Goal: Information Seeking & Learning: Learn about a topic

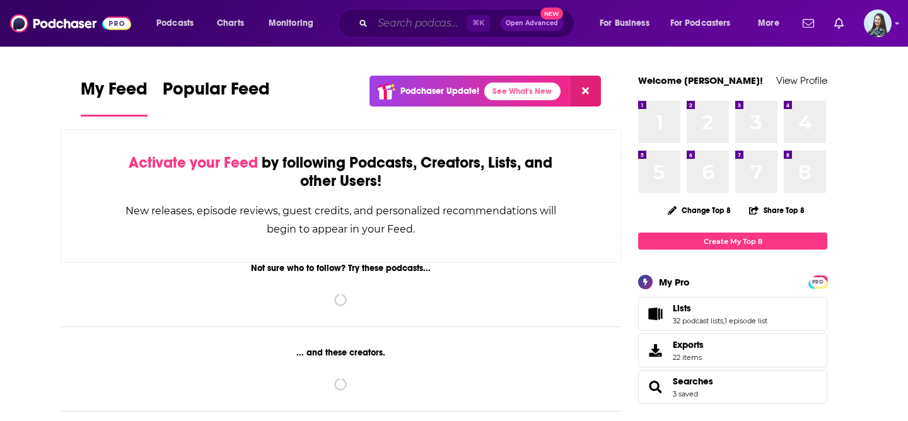
click at [399, 25] on input "Search podcasts, credits, & more..." at bounding box center [420, 23] width 94 height 20
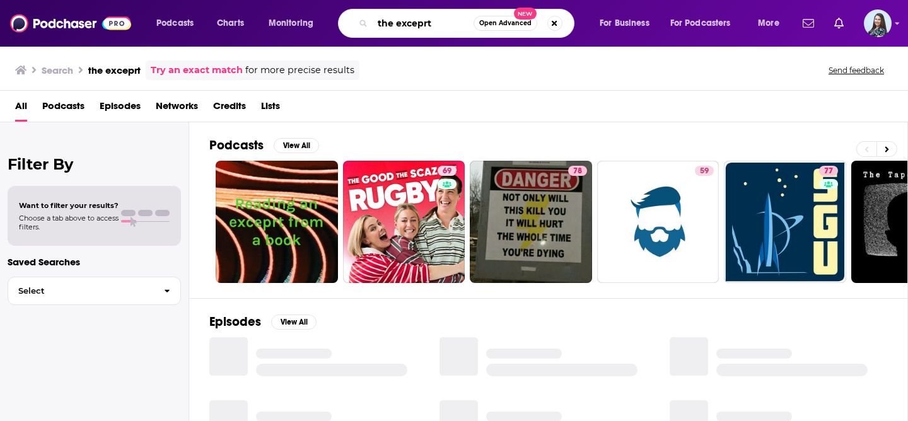
click at [425, 24] on input "the exceprt" at bounding box center [423, 23] width 101 height 20
type input "the excerpt"
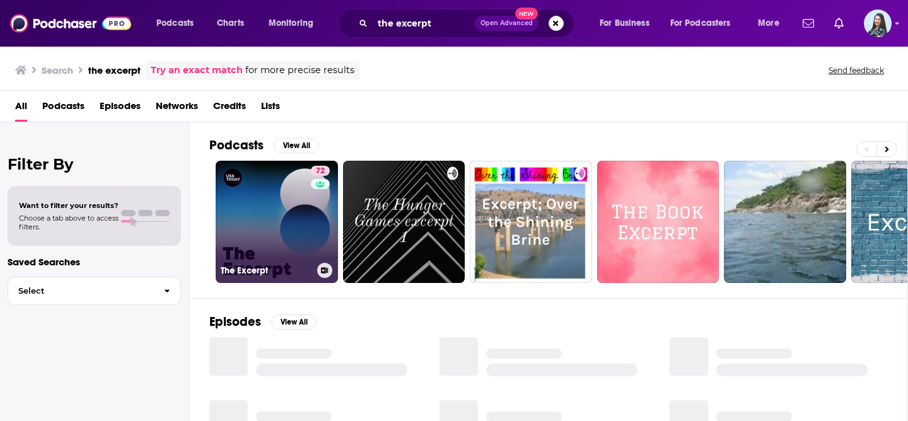
click at [250, 198] on link "72 The Excerpt" at bounding box center [277, 222] width 122 height 122
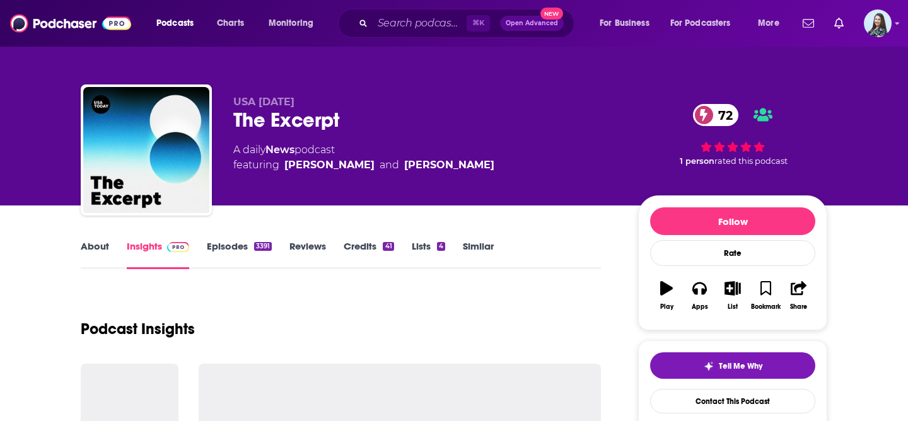
click at [233, 115] on div "The Excerpt 72" at bounding box center [425, 120] width 385 height 25
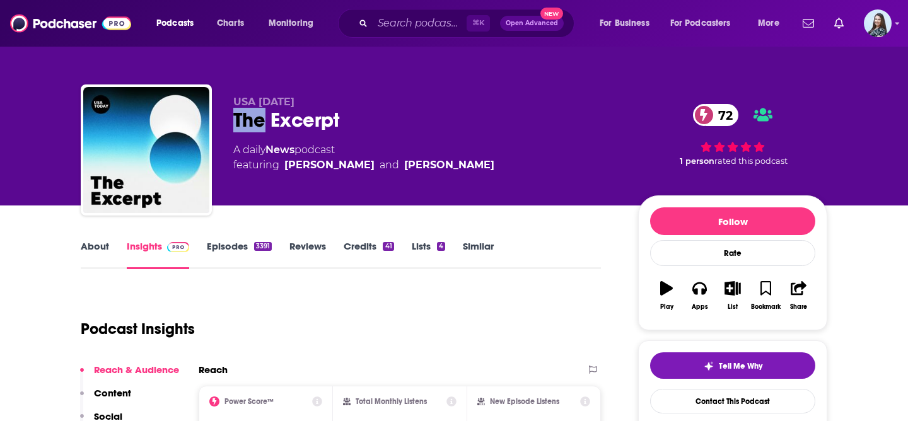
click at [248, 115] on div "The Excerpt 72" at bounding box center [425, 120] width 385 height 25
copy div "The Excerpt 72"
click at [465, 94] on div "USA TODAY The Excerpt 72 A daily News podcast featuring Taylor Wilson and Dana …" at bounding box center [454, 152] width 746 height 136
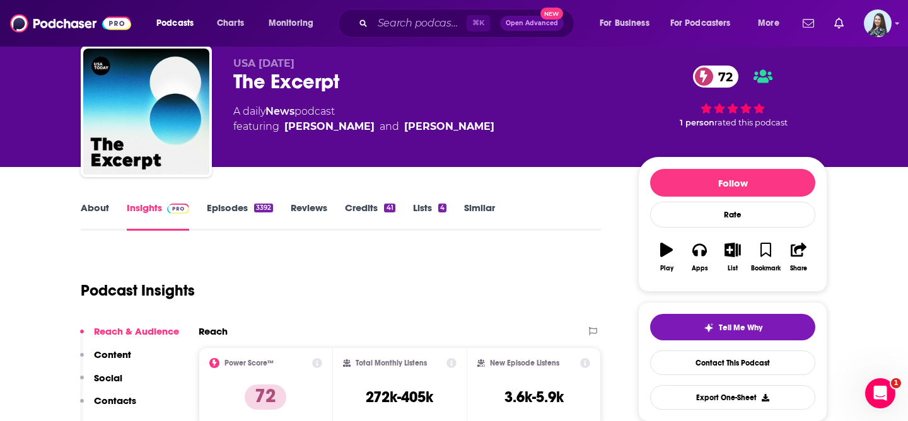
scroll to position [41, 0]
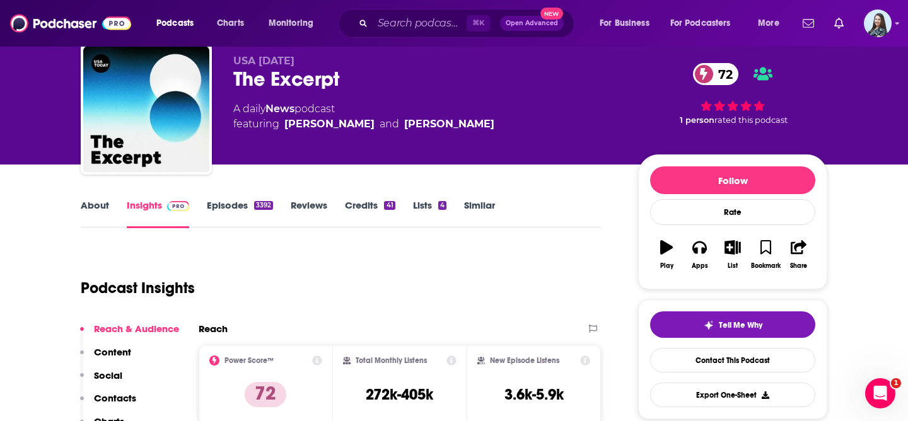
click at [105, 204] on link "About" at bounding box center [95, 213] width 28 height 29
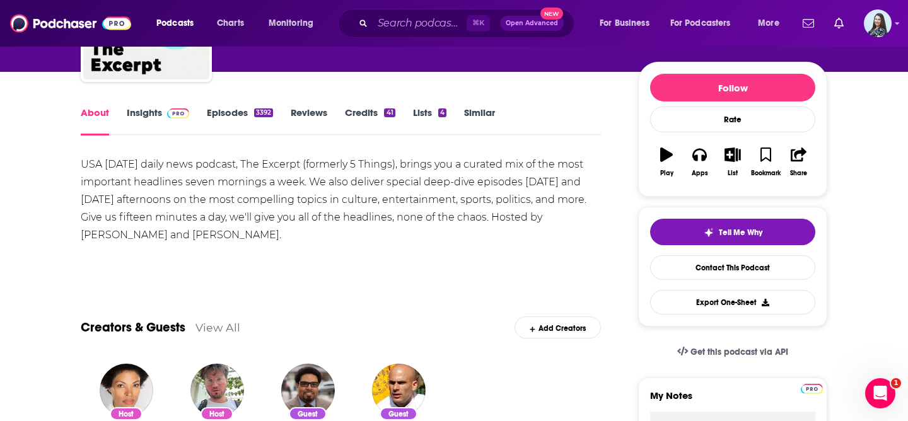
scroll to position [137, 0]
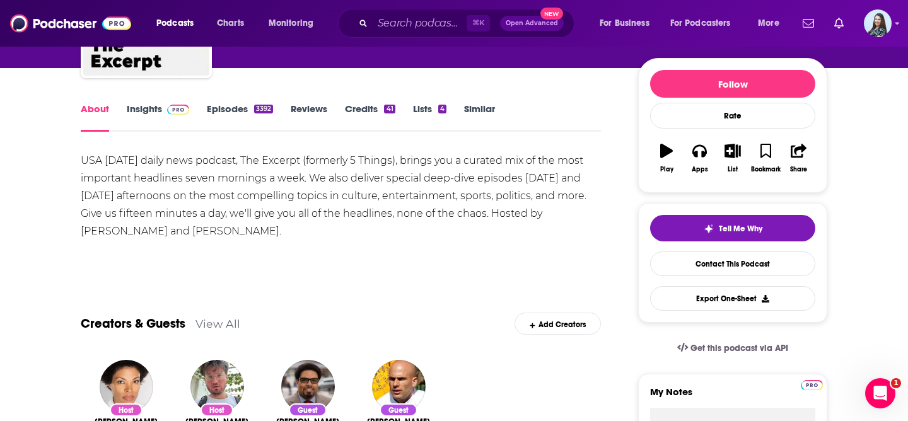
click at [223, 195] on div "USA TODAY’s daily news podcast, The Excerpt (formerly 5 Things), brings you a c…" at bounding box center [341, 196] width 520 height 88
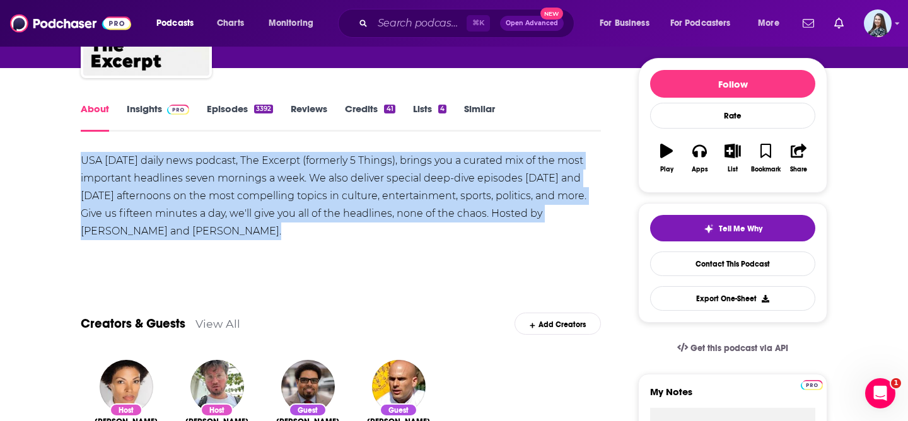
click at [223, 195] on div "USA TODAY’s daily news podcast, The Excerpt (formerly 5 Things), brings you a c…" at bounding box center [341, 196] width 520 height 88
copy div "USA TODAY’s daily news podcast, The Excerpt (formerly 5 Things), brings you a c…"
click at [153, 113] on link "Insights" at bounding box center [158, 117] width 62 height 29
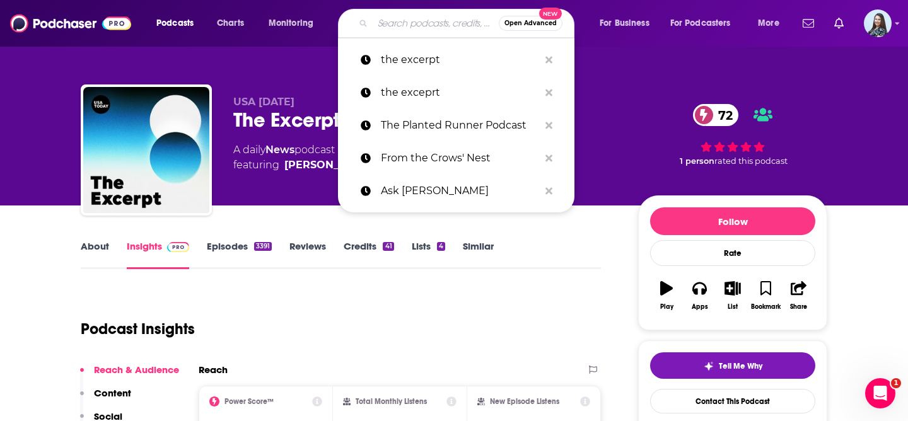
click at [421, 21] on input "Search podcasts, credits, & more..." at bounding box center [436, 23] width 126 height 20
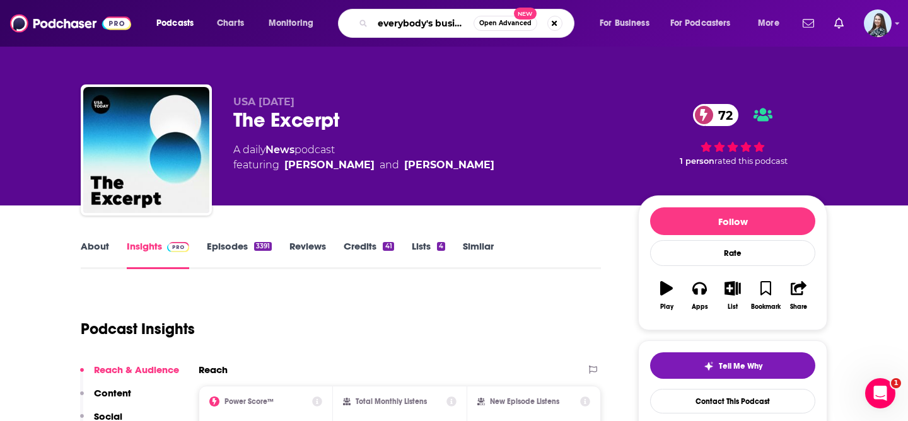
type input "everybody's business"
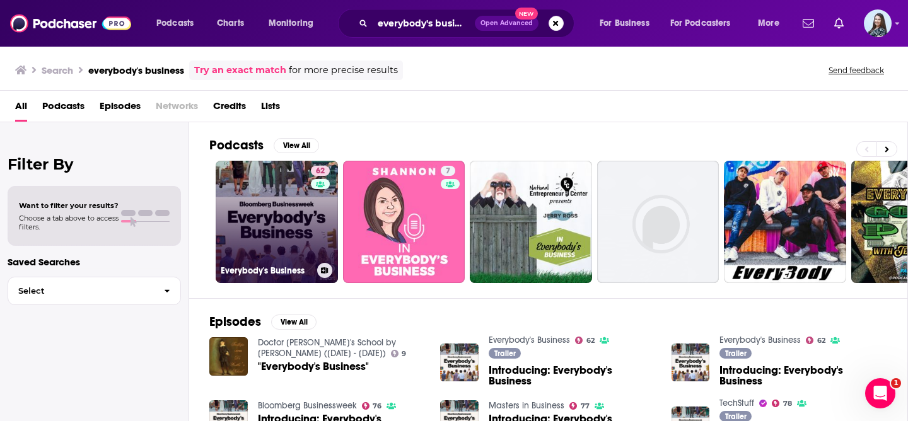
click at [248, 209] on link "62 Everybody's Business" at bounding box center [277, 222] width 122 height 122
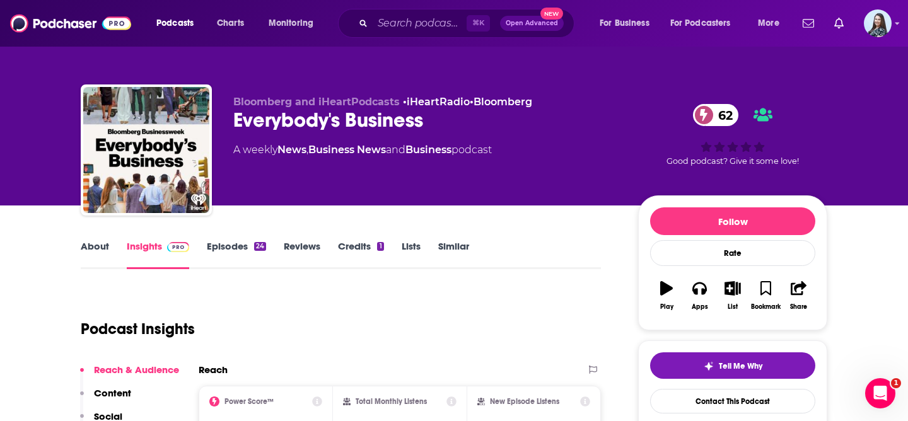
click at [340, 129] on div "Everybody's Business 62" at bounding box center [425, 120] width 385 height 25
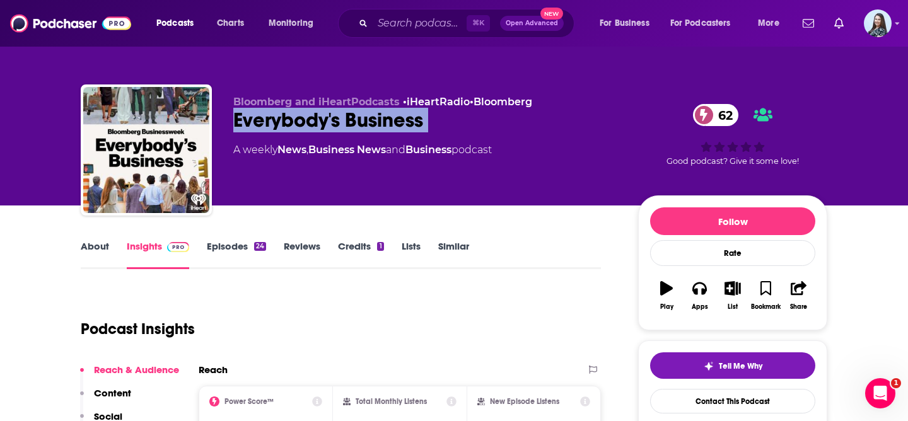
copy div "Everybody's Business 62"
click at [356, 174] on div "Bloomberg and iHeartPodcasts • iHeartRadio • Bloomberg Everybody's Business 62 …" at bounding box center [425, 146] width 385 height 101
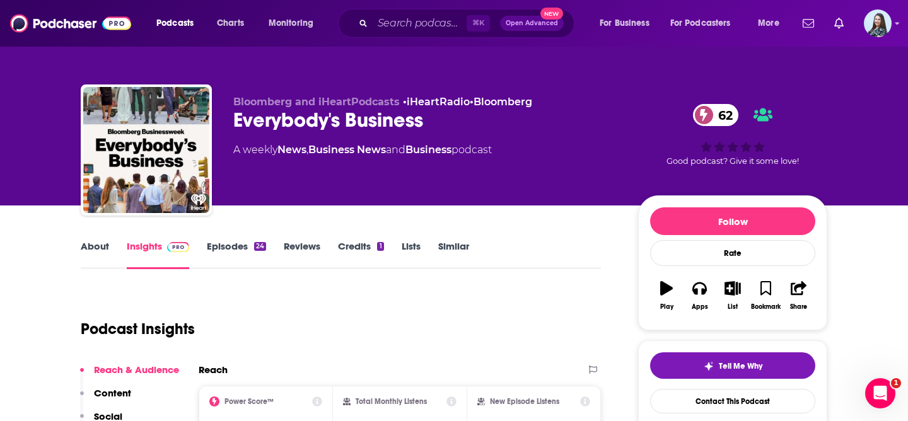
click at [324, 306] on div "Podcast Insights" at bounding box center [336, 321] width 510 height 64
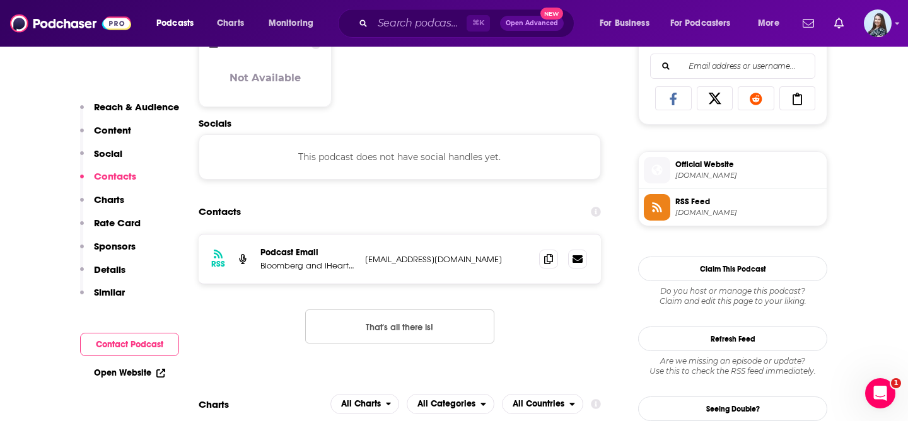
scroll to position [828, 0]
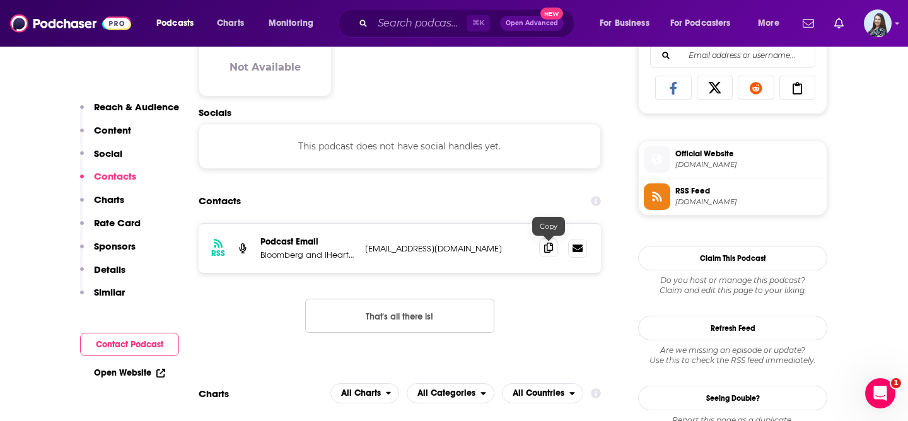
click at [553, 251] on span at bounding box center [548, 247] width 19 height 19
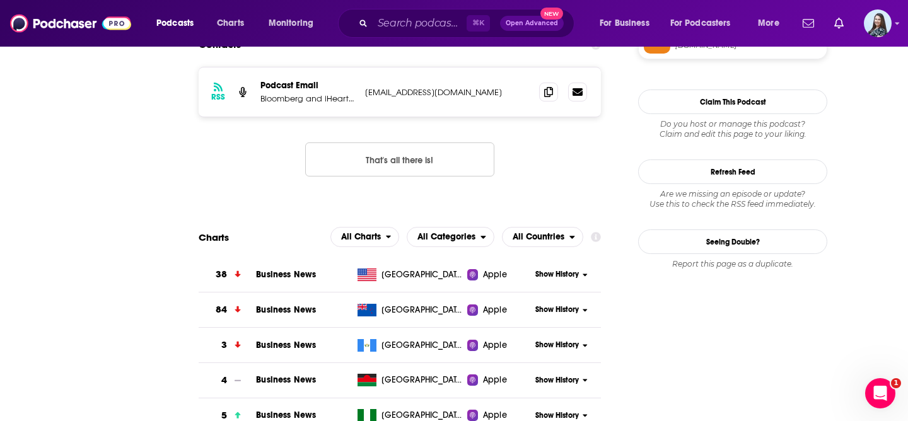
scroll to position [0, 0]
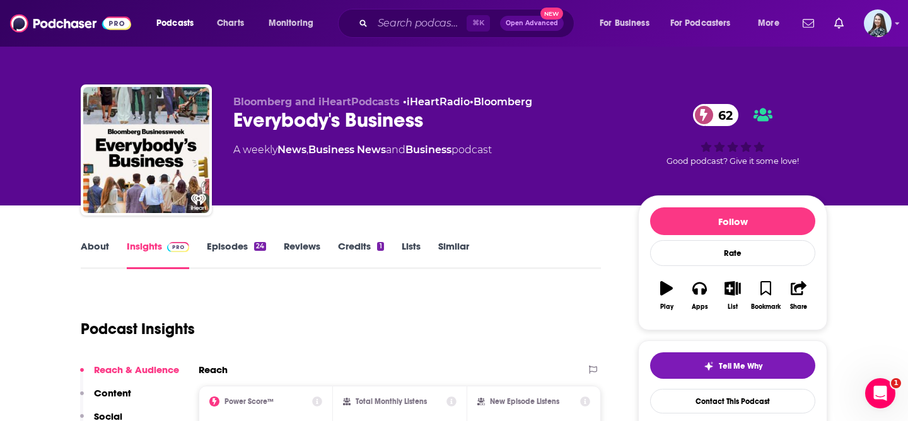
click at [86, 247] on link "About" at bounding box center [95, 254] width 28 height 29
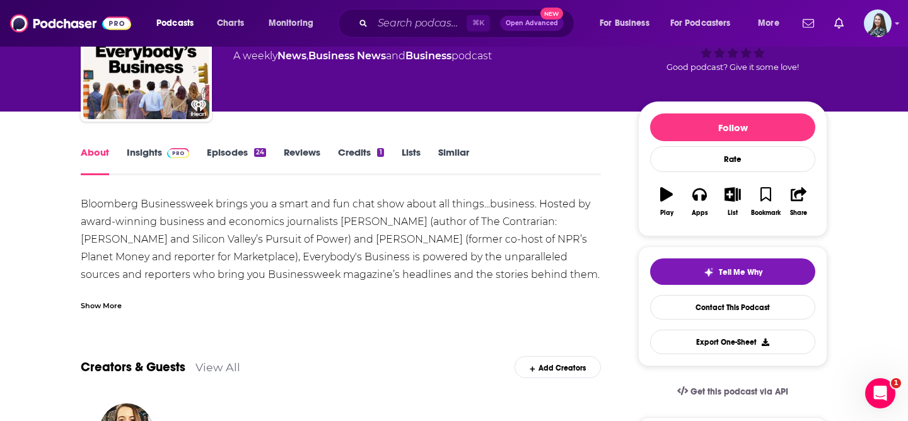
scroll to position [96, 0]
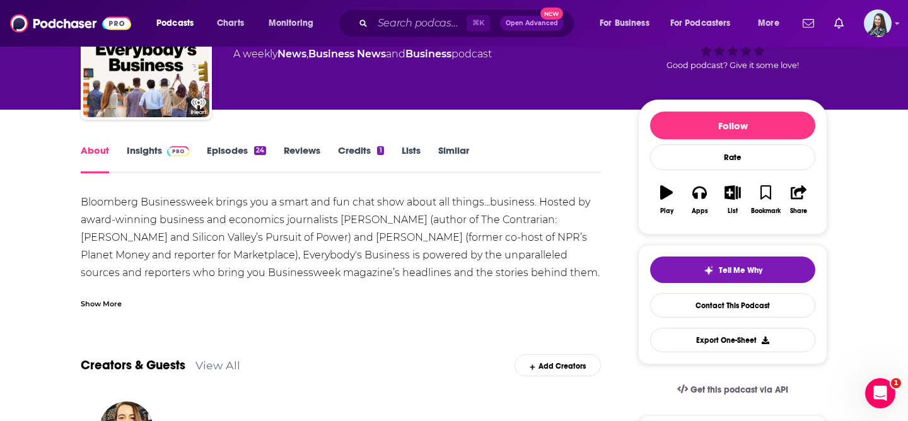
click at [100, 308] on div "Show More" at bounding box center [101, 303] width 41 height 12
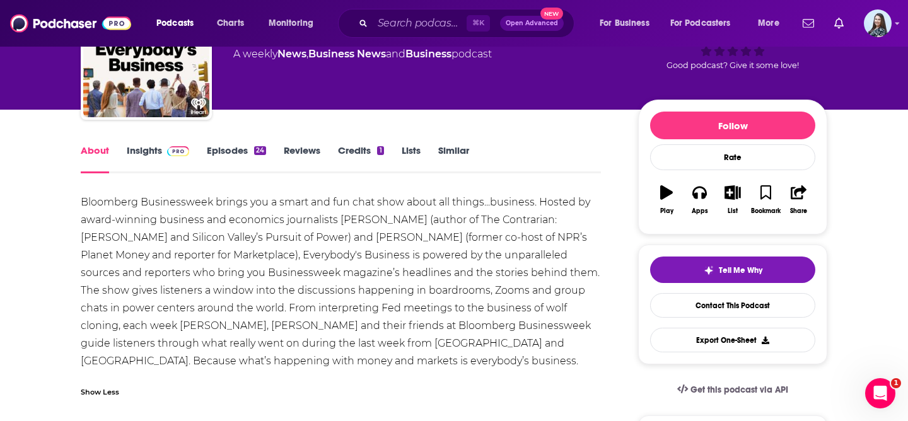
click at [156, 225] on div "Bloomberg Businessweek brings you a smart and fun chat show about all things...…" at bounding box center [341, 282] width 520 height 177
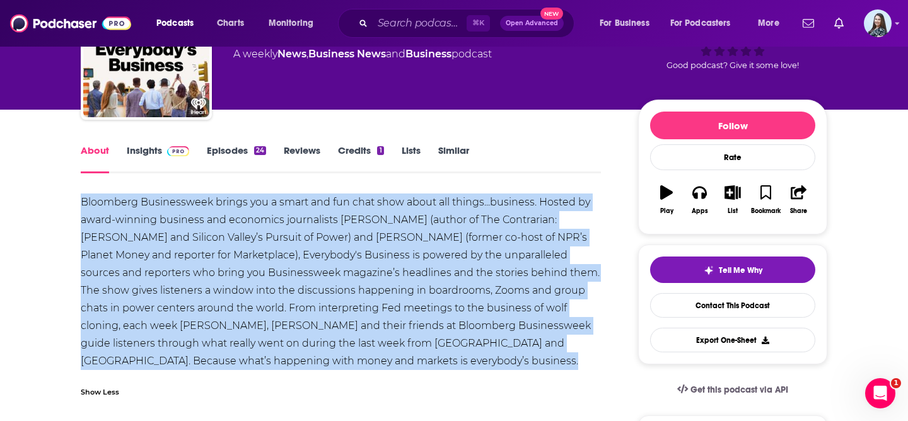
copy div "Bloomberg Businessweek brings you a smart and fun chat show about all things...…"
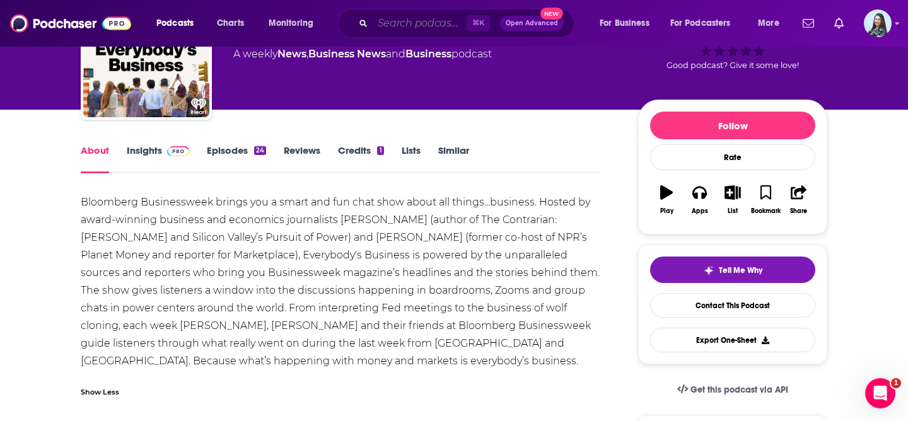
click at [407, 19] on input "Search podcasts, credits, & more..." at bounding box center [420, 23] width 94 height 20
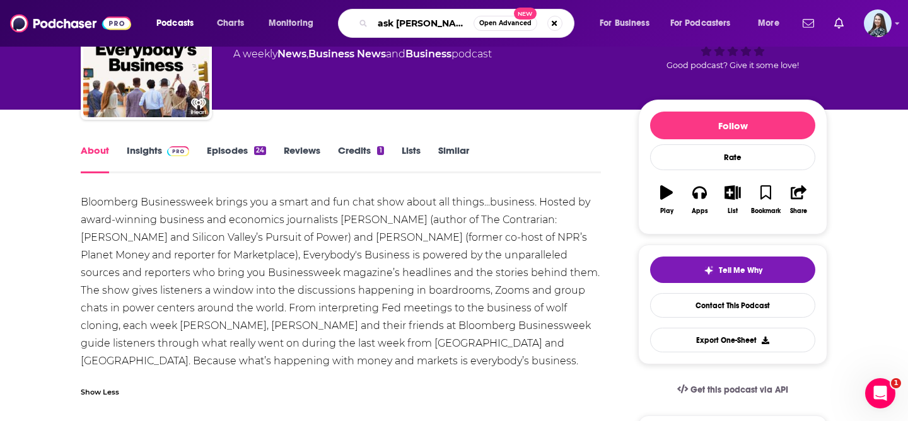
type input "ask dr drew"
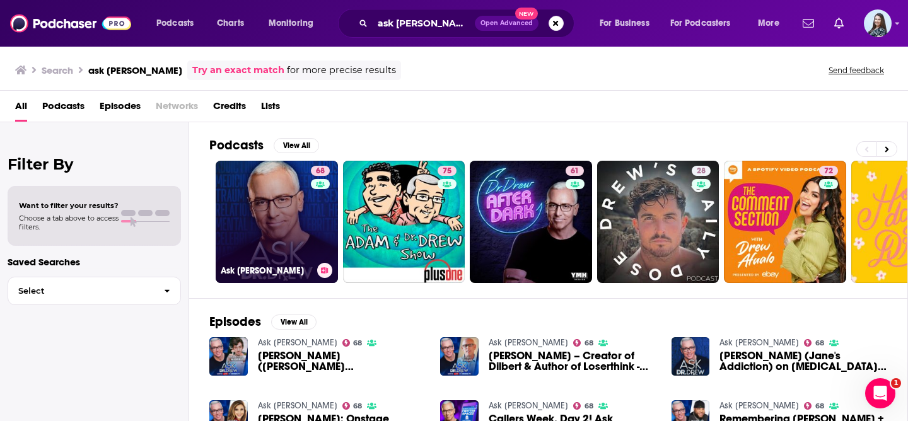
click at [247, 233] on link "68 Ask Dr. Drew" at bounding box center [277, 222] width 122 height 122
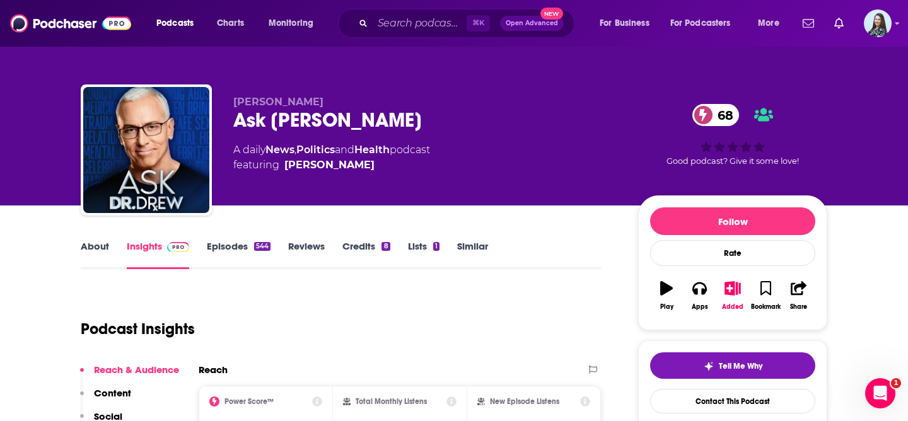
click at [281, 124] on div "Ask Dr. Drew 68" at bounding box center [425, 120] width 385 height 25
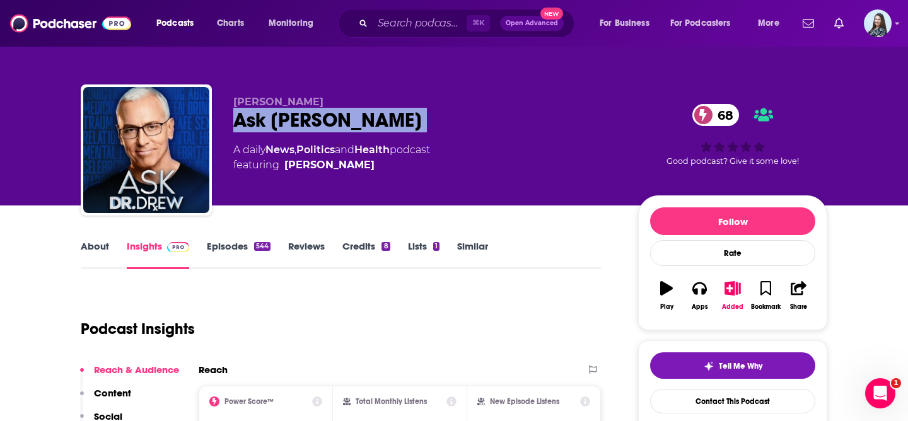
copy div "Ask Dr. Drew 68"
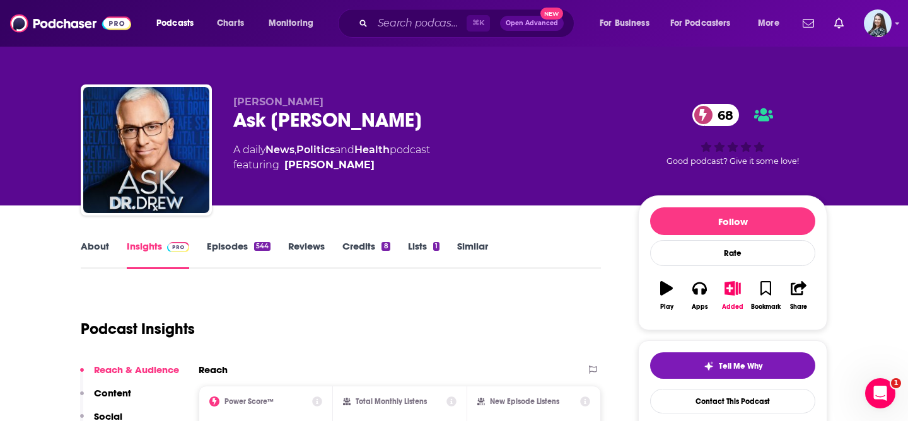
click at [88, 251] on link "About" at bounding box center [95, 254] width 28 height 29
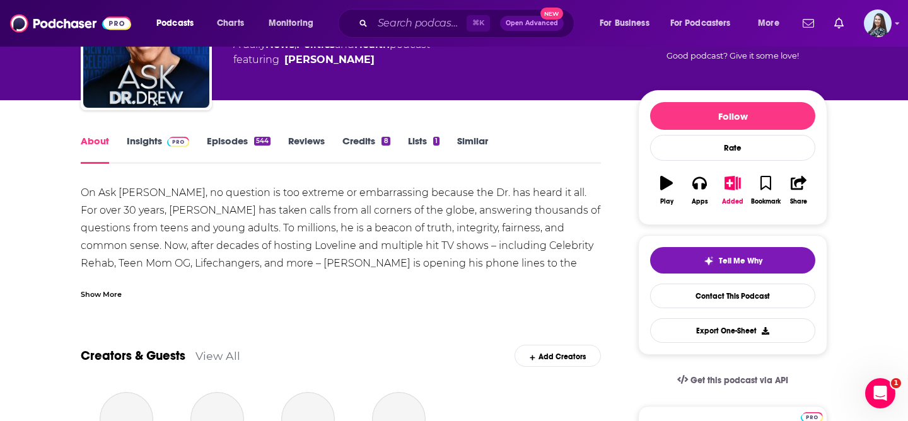
scroll to position [114, 0]
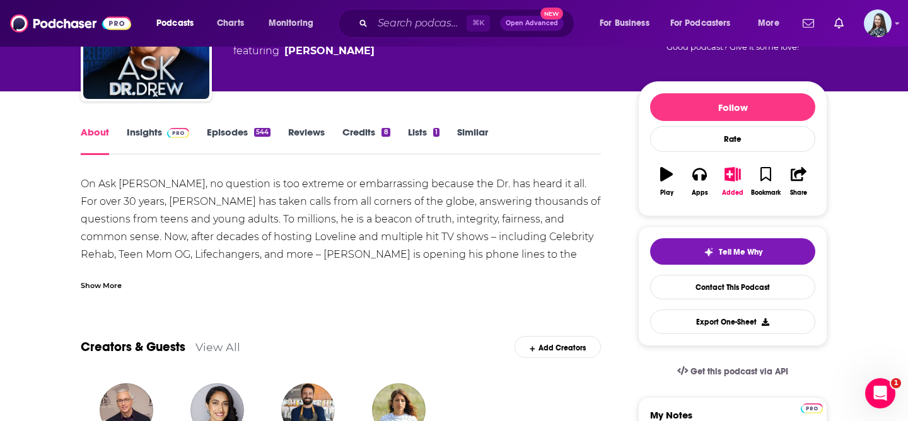
click at [92, 288] on div "Show More" at bounding box center [101, 285] width 41 height 12
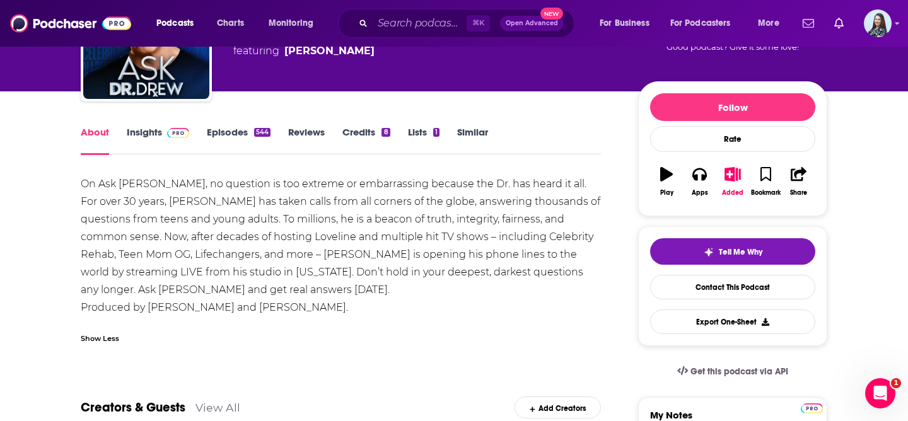
click at [170, 207] on div "On Ask Dr. Drew, no question is too extreme or embarrassing because the Dr. has…" at bounding box center [341, 245] width 520 height 141
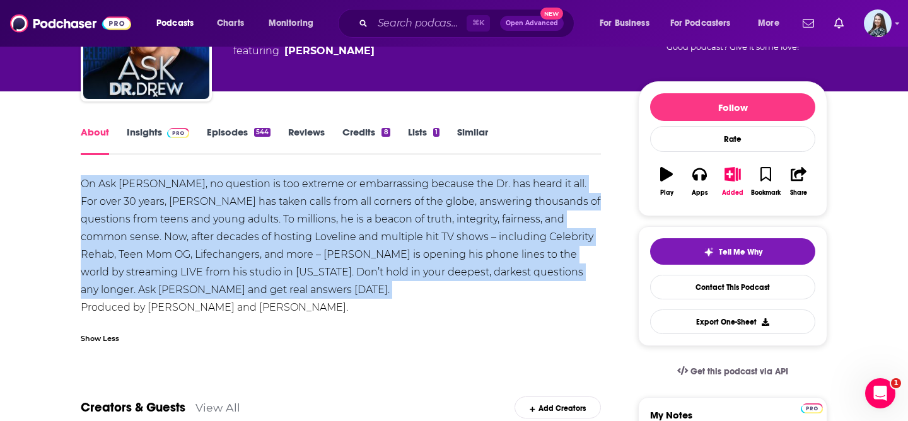
copy div "On Ask Dr. Drew, no question is too extreme or embarrassing because the Dr. has…"
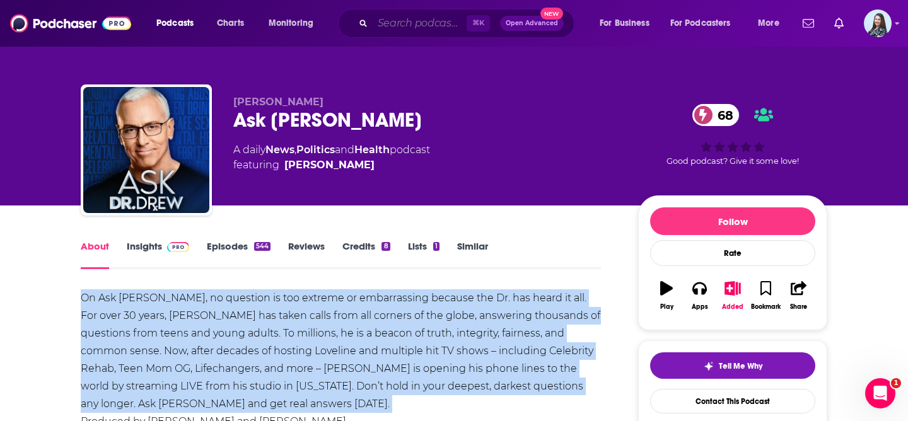
click at [414, 21] on input "Search podcasts, credits, & more..." at bounding box center [420, 23] width 94 height 20
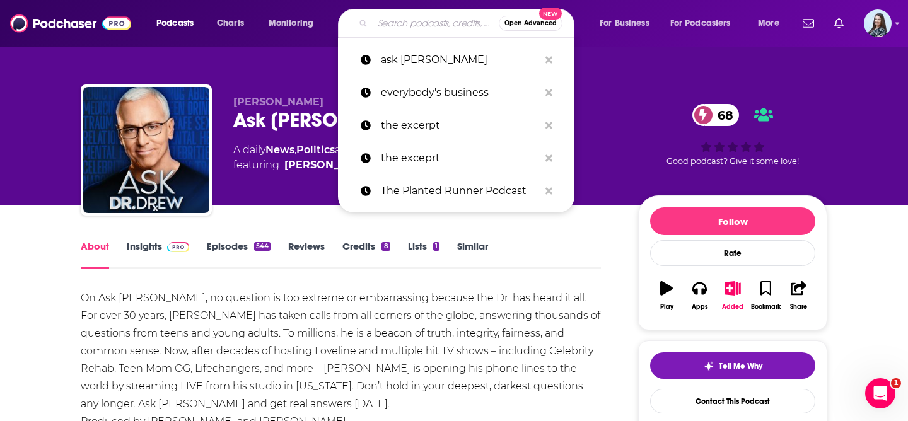
paste input "The LGBT Sport Podcast"
type input "The LGBT Sport Podcast"
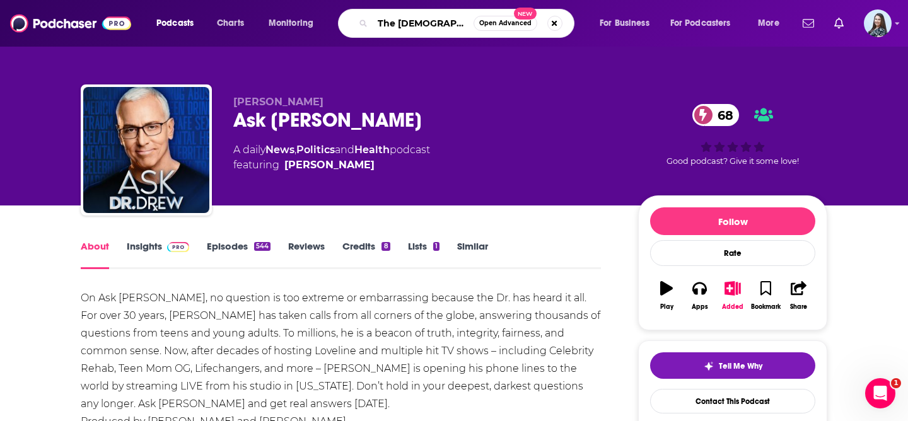
scroll to position [0, 22]
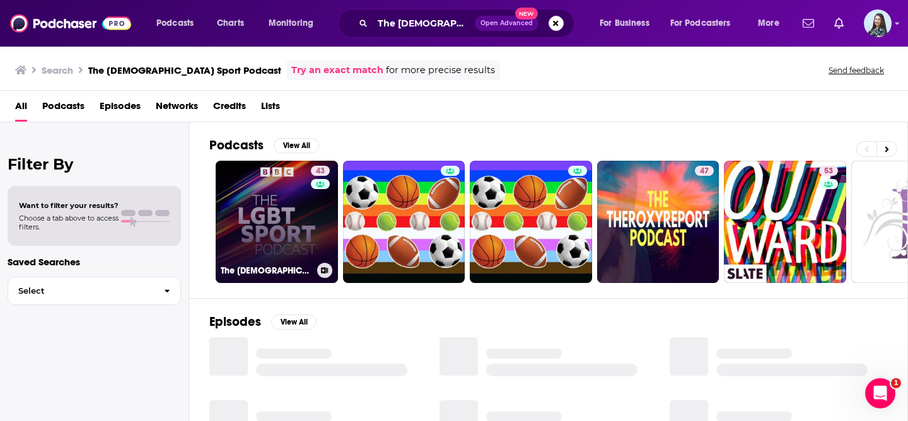
click at [276, 228] on link "43 The LGBT Sport Podcast" at bounding box center [277, 222] width 122 height 122
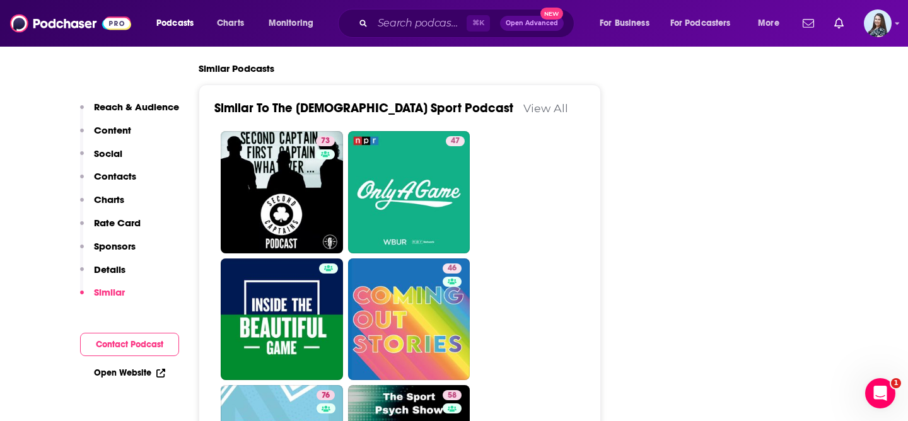
scroll to position [2307, 0]
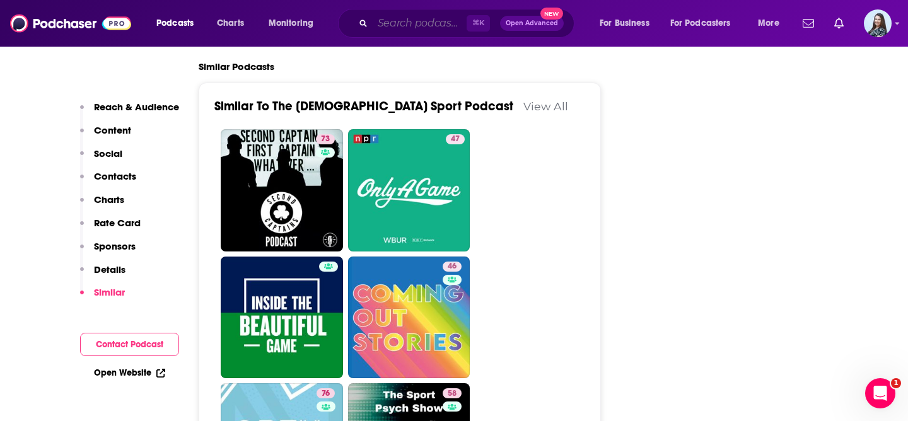
click at [393, 21] on input "Search podcasts, credits, & more..." at bounding box center [420, 23] width 94 height 20
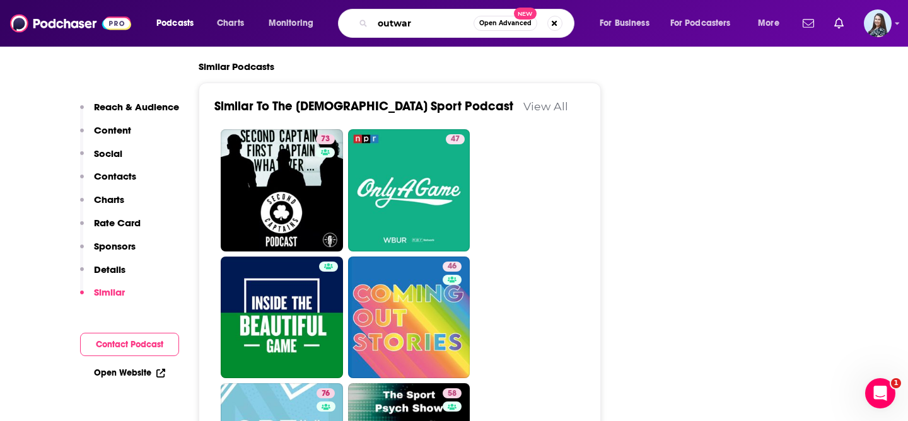
type input "outward"
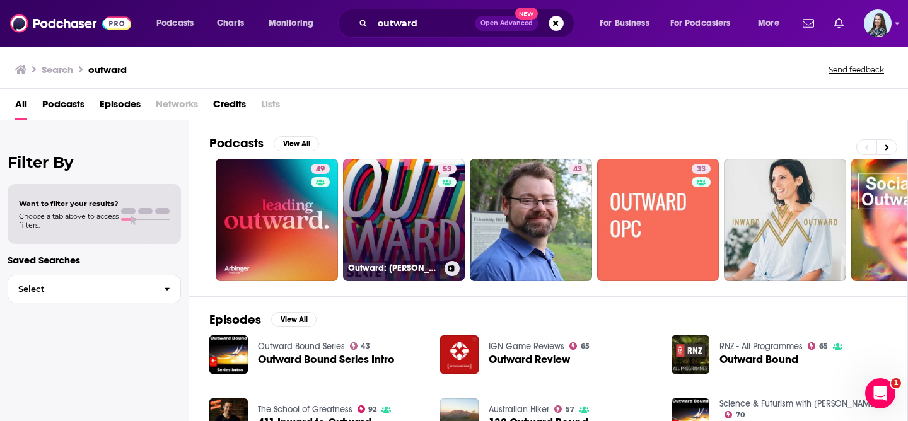
click at [410, 221] on link "53 Outward: Slate's LGBTQ podcast" at bounding box center [404, 220] width 122 height 122
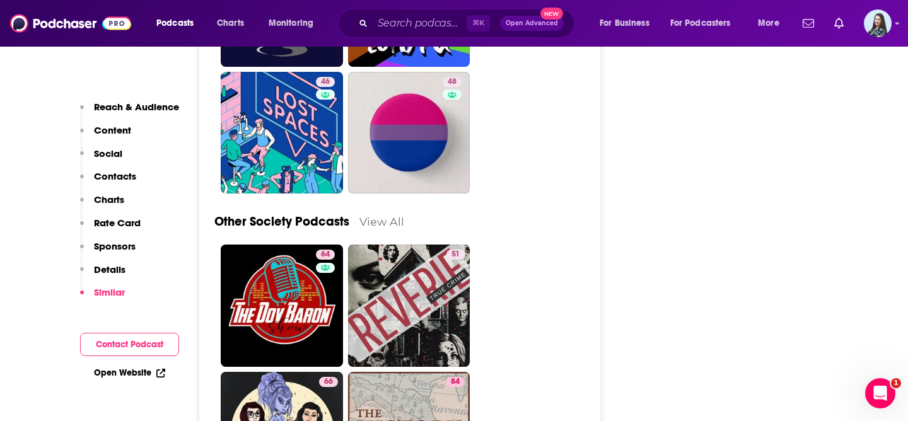
scroll to position [4054, 0]
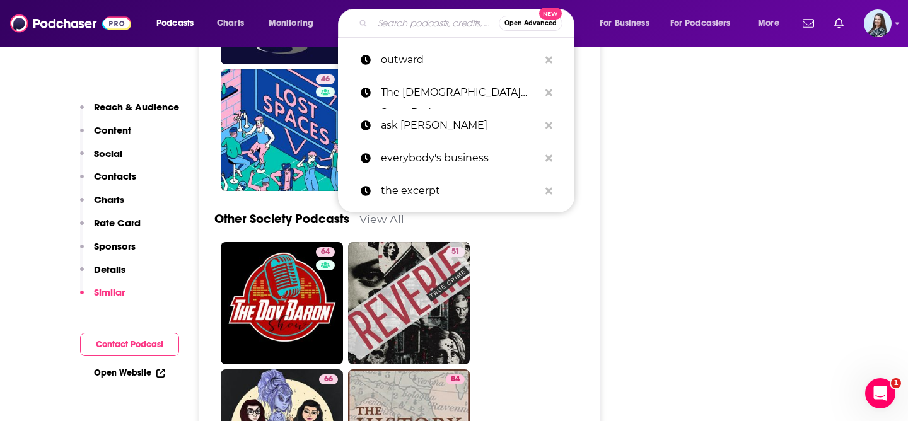
click at [400, 30] on input "Search podcasts, credits, & more..." at bounding box center [436, 23] width 126 height 20
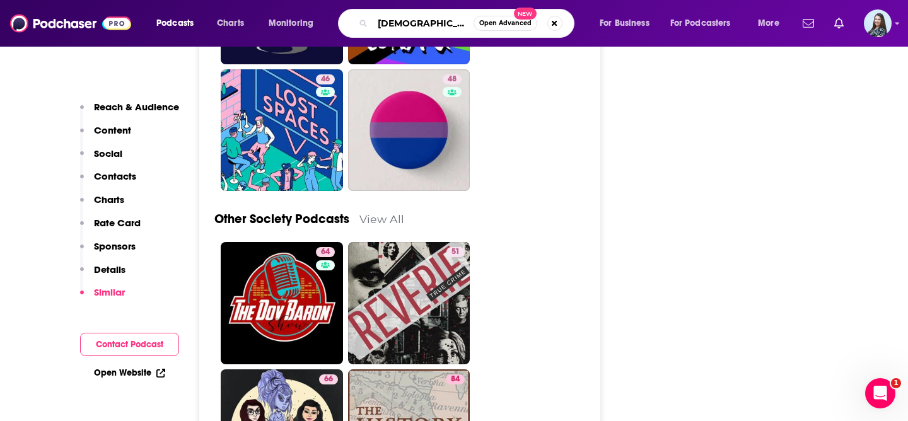
type input "lgbtq"
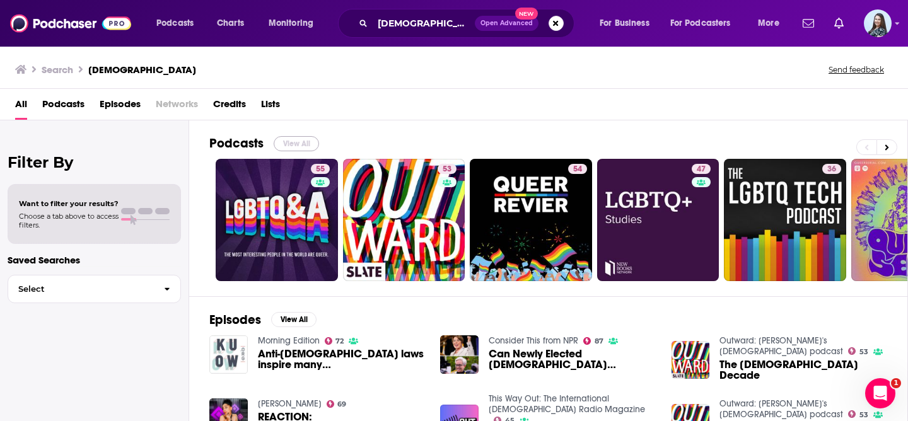
click at [306, 141] on button "View All" at bounding box center [296, 143] width 45 height 15
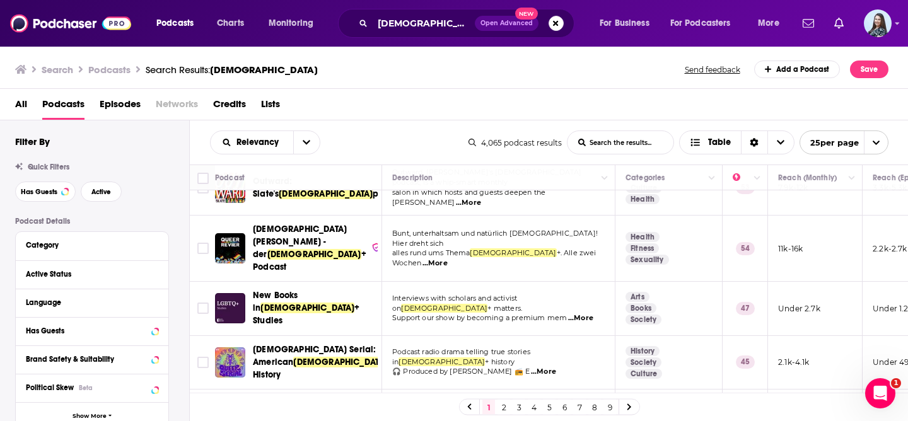
scroll to position [87, 0]
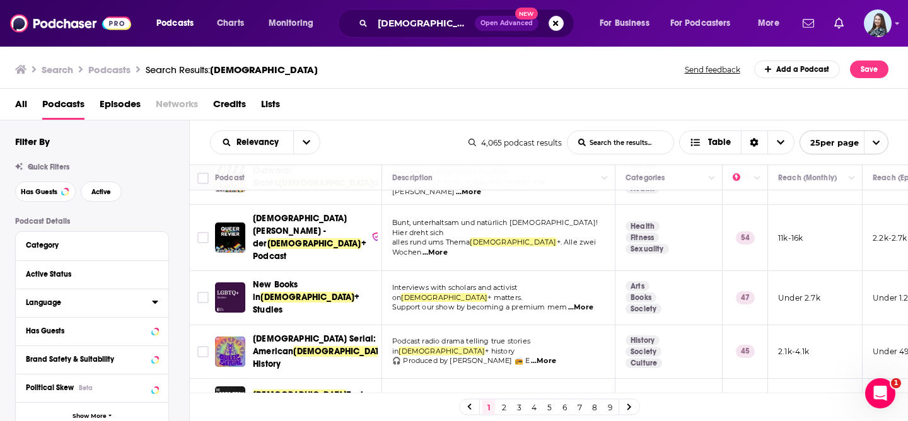
click at [66, 307] on div "Language" at bounding box center [85, 302] width 118 height 9
click at [66, 327] on input at bounding box center [92, 324] width 132 height 17
click at [31, 347] on icon at bounding box center [31, 345] width 8 height 6
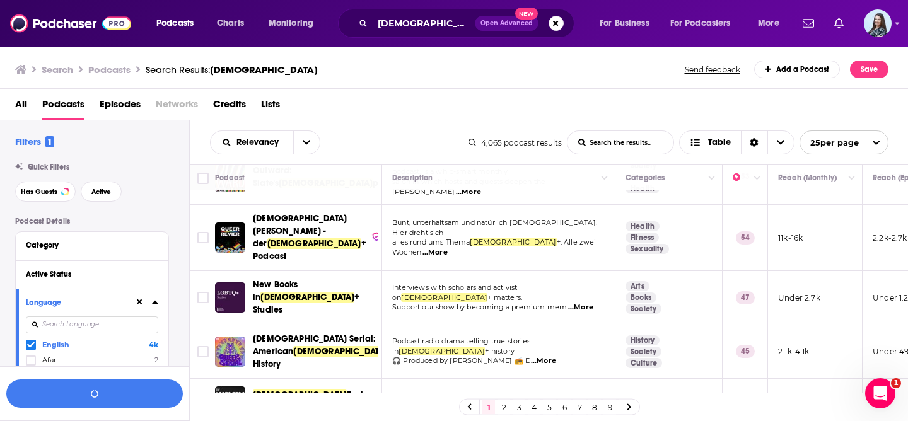
click at [98, 307] on div "Language" at bounding box center [76, 302] width 100 height 9
click at [96, 332] on div "Has Guests" at bounding box center [76, 331] width 100 height 9
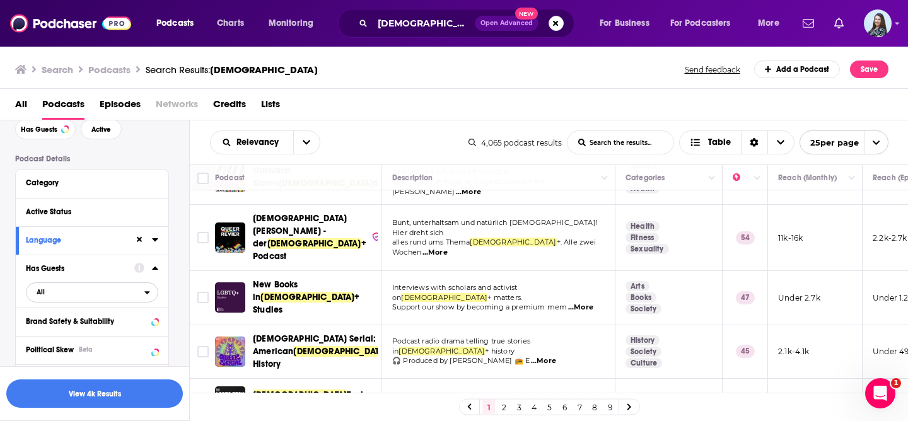
click at [62, 295] on span "All" at bounding box center [85, 292] width 118 height 16
click at [64, 333] on span "Has guests" at bounding box center [68, 333] width 73 height 7
click at [137, 398] on button "View 936 Results" at bounding box center [94, 394] width 177 height 28
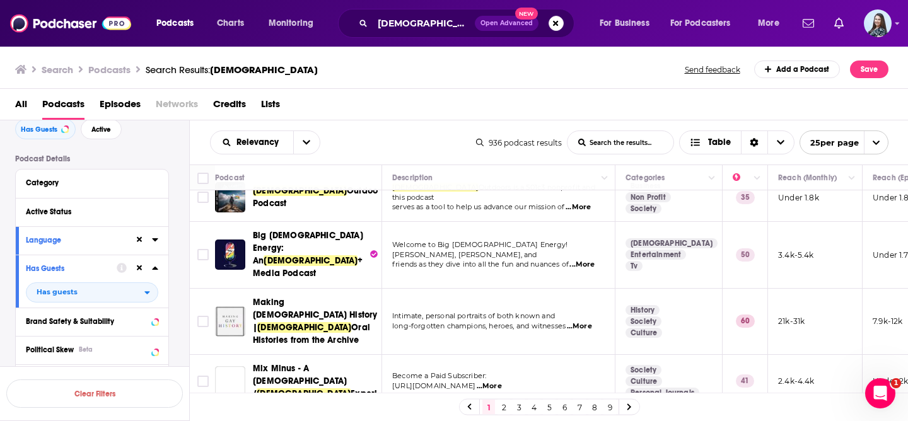
scroll to position [176, 0]
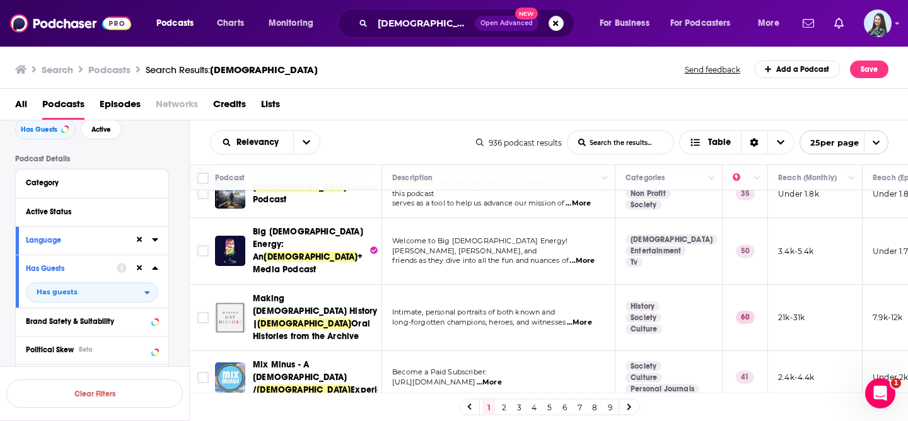
click at [374, 137] on div "Relevancy List Search Input Search the results... Table" at bounding box center [343, 143] width 266 height 24
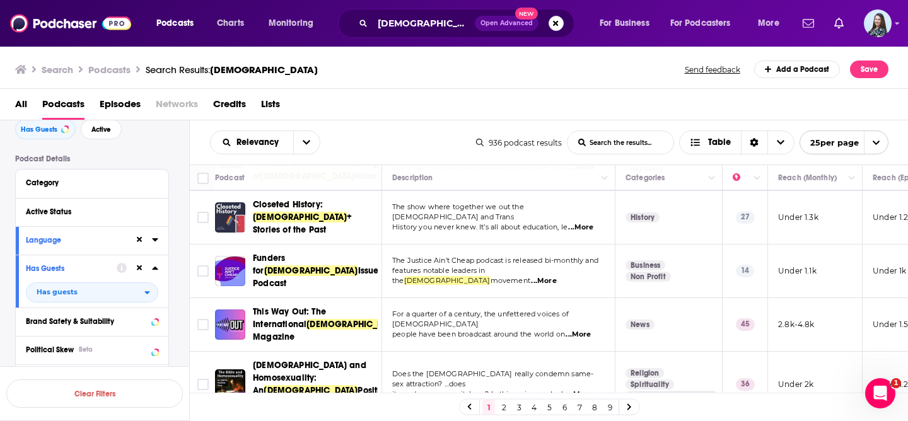
scroll to position [646, 0]
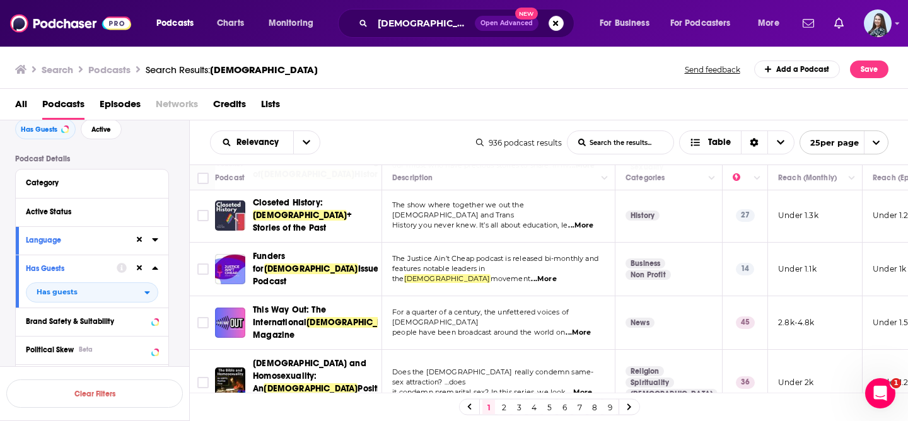
click at [432, 156] on div "Relevancy List Search Input Search the results... Table 936 podcast results Lis…" at bounding box center [549, 142] width 719 height 44
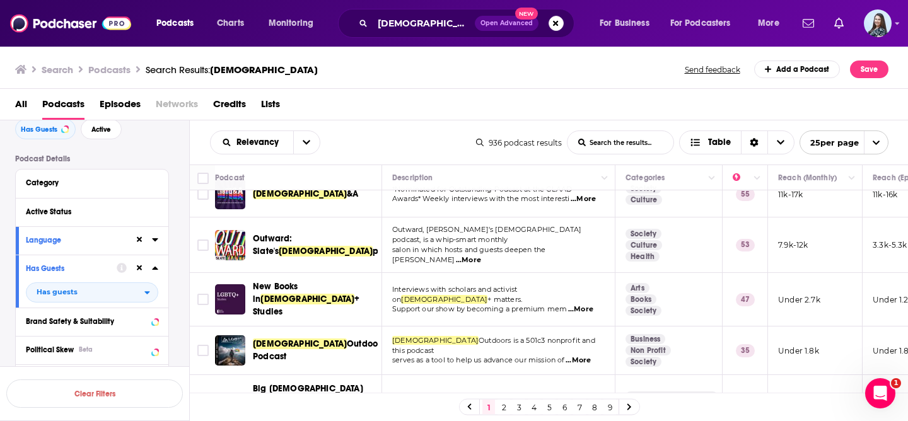
scroll to position [0, 0]
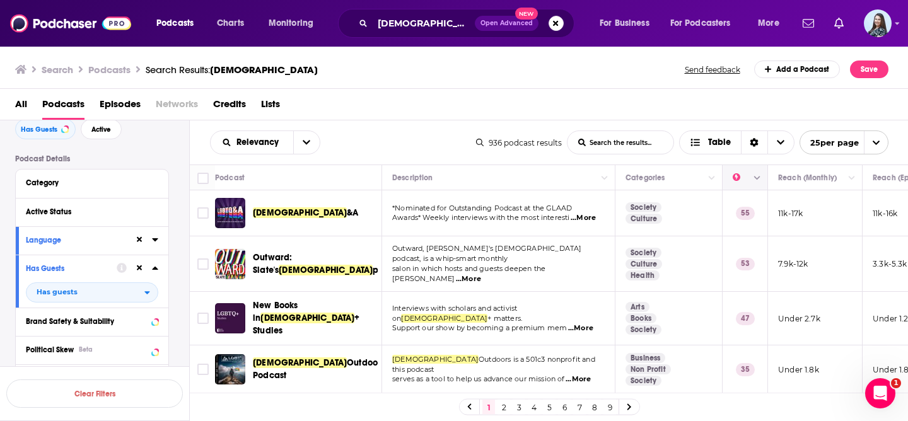
click at [738, 181] on icon "Move" at bounding box center [743, 177] width 15 height 15
click at [756, 178] on icon "Column Actions" at bounding box center [757, 179] width 6 height 4
click at [403, 144] on div at bounding box center [454, 210] width 908 height 421
click at [311, 142] on button "open menu" at bounding box center [306, 142] width 26 height 23
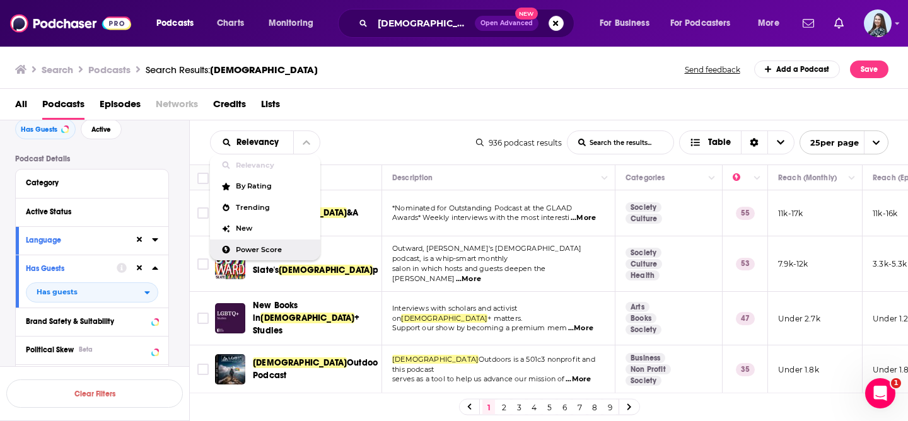
click at [264, 243] on div "Power Score" at bounding box center [265, 250] width 110 height 21
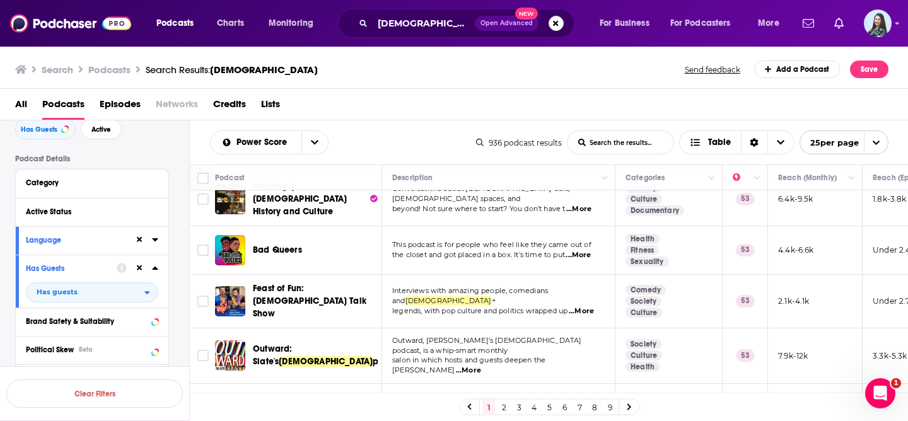
scroll to position [1005, 0]
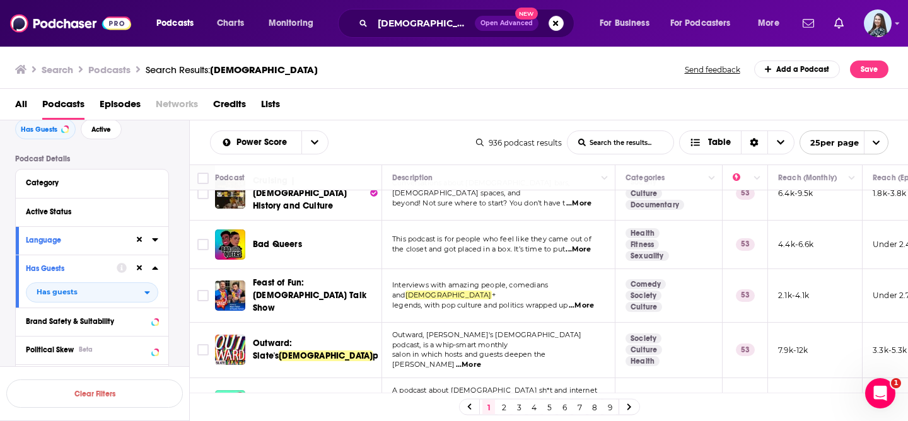
click at [503, 406] on link "2" at bounding box center [503, 407] width 13 height 15
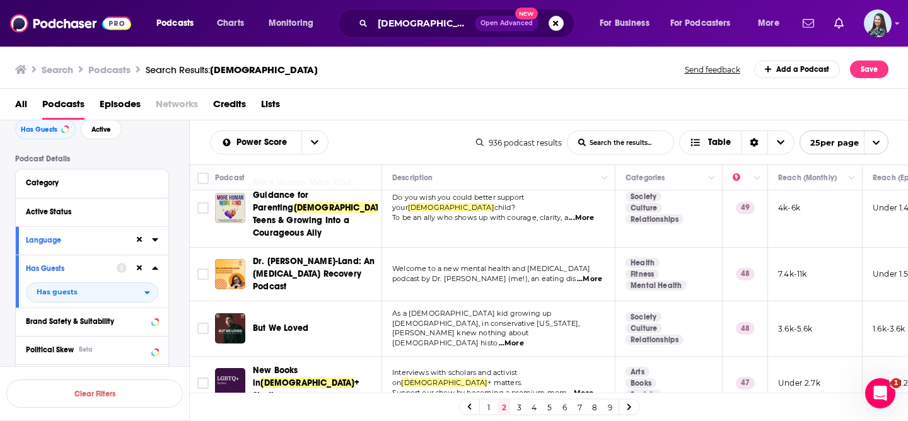
scroll to position [848, 0]
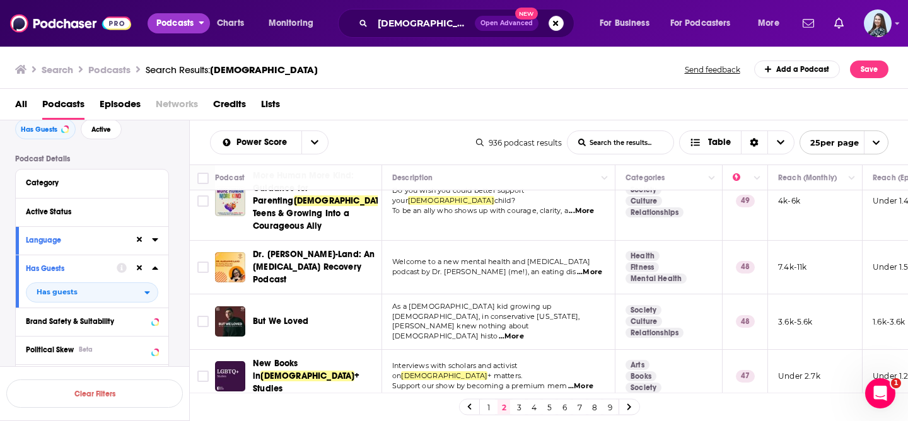
click at [169, 20] on span "Podcasts" at bounding box center [174, 24] width 37 height 18
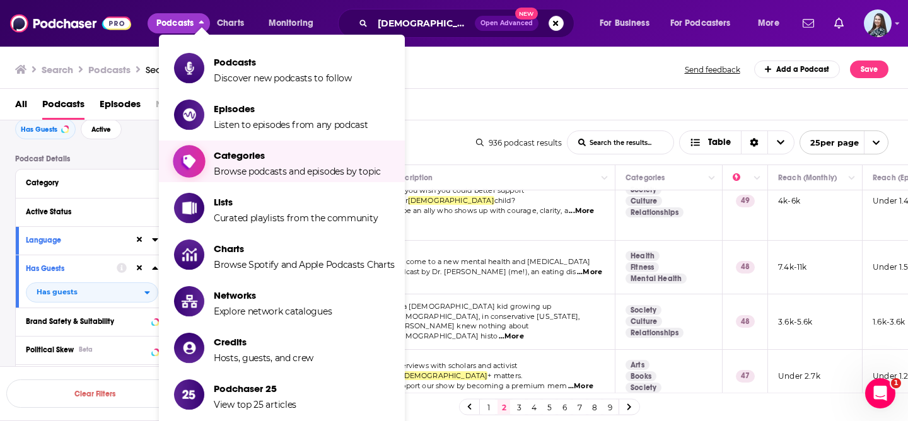
click at [241, 153] on span "Categories" at bounding box center [297, 155] width 167 height 12
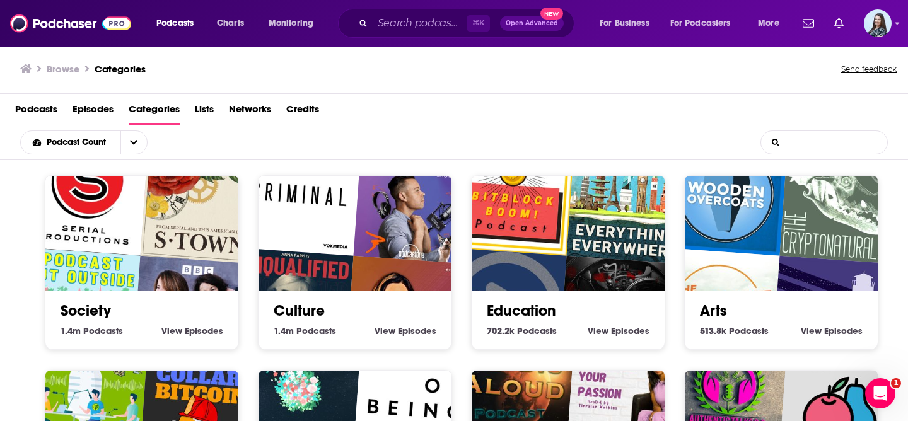
click at [793, 139] on input "List Search Input" at bounding box center [824, 142] width 126 height 23
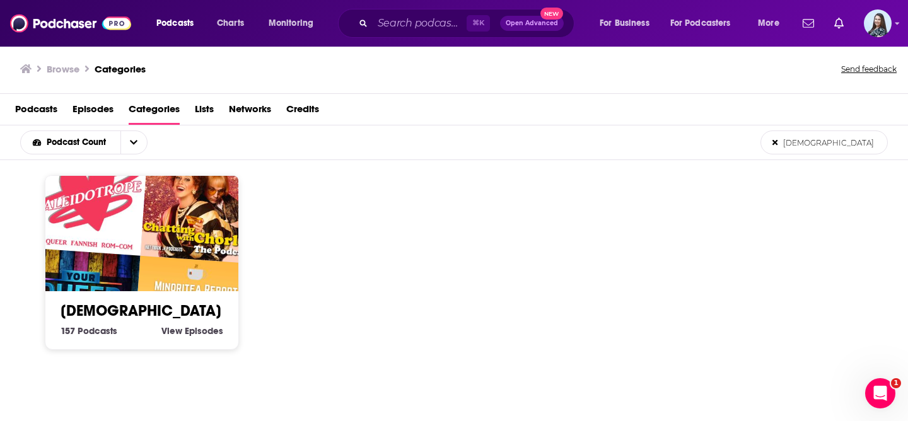
type input "lgbtq"
click at [81, 310] on link "LGBT" at bounding box center [141, 310] width 161 height 19
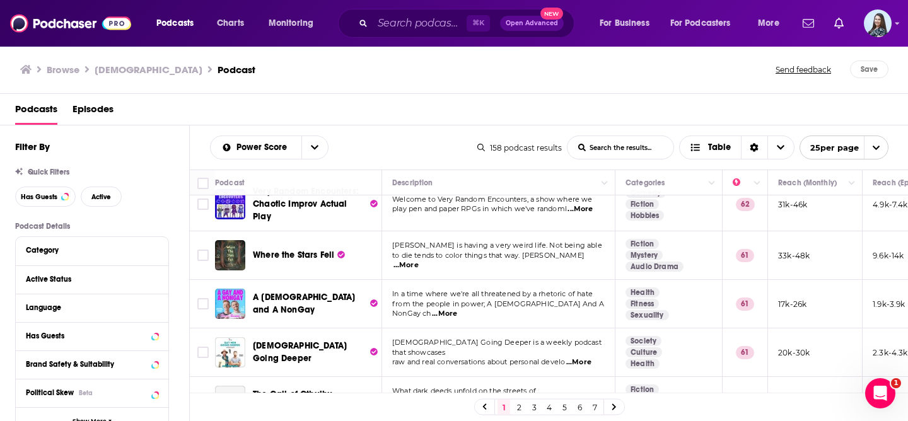
scroll to position [223, 0]
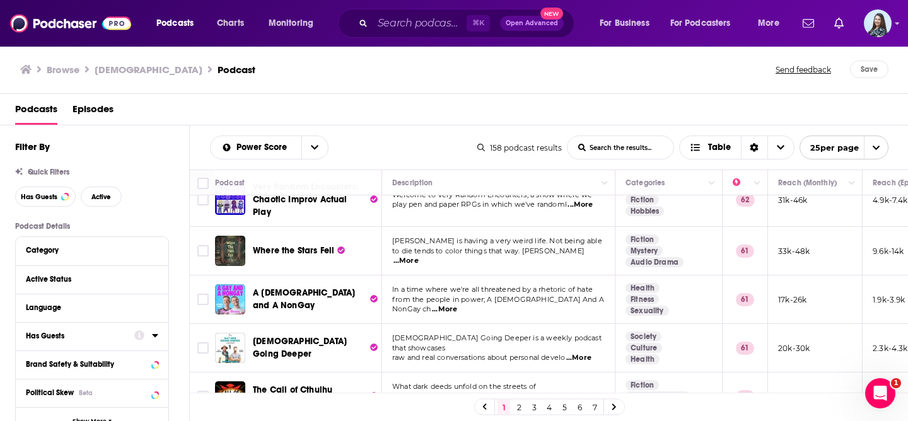
click at [88, 343] on button "Has Guests" at bounding box center [80, 336] width 108 height 16
click at [41, 361] on span "All" at bounding box center [41, 359] width 8 height 7
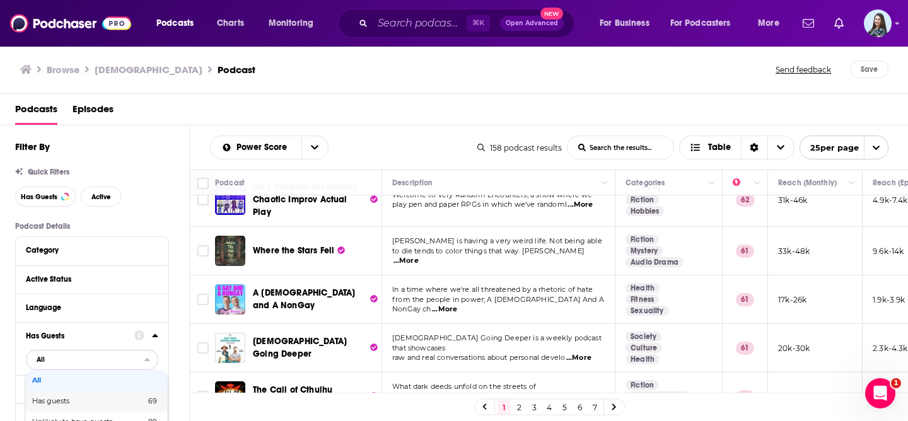
click at [55, 403] on span "Has guests" at bounding box center [69, 401] width 75 height 7
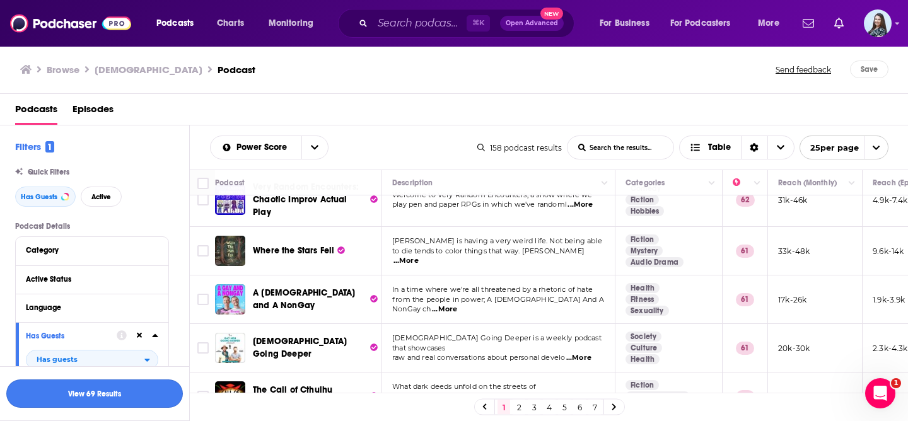
click at [108, 400] on button "View 69 Results" at bounding box center [94, 394] width 177 height 28
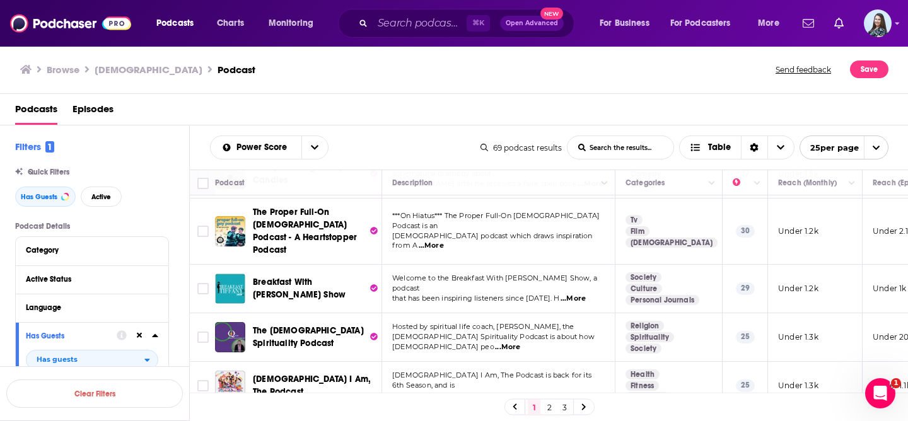
scroll to position [1028, 0]
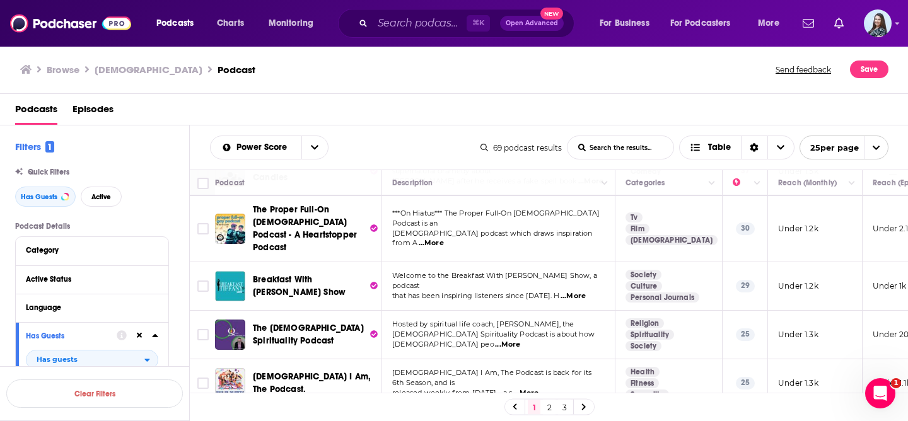
click at [547, 404] on link "2" at bounding box center [549, 407] width 13 height 15
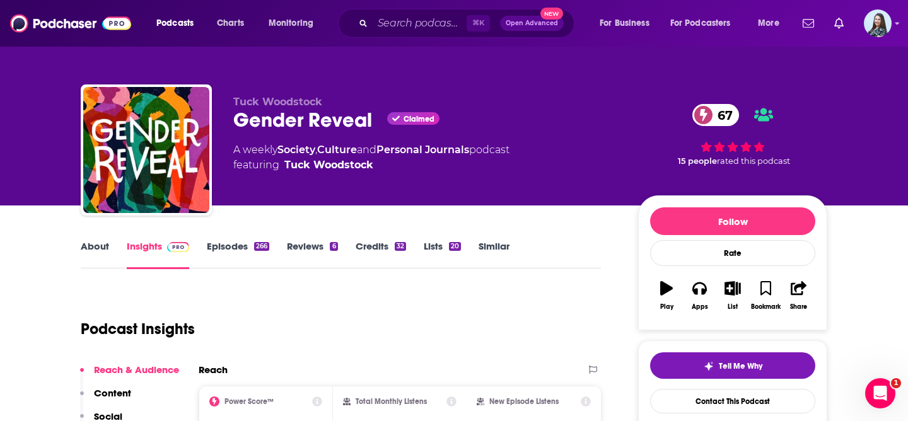
click at [295, 117] on div "Gender Reveal Claimed 67" at bounding box center [425, 120] width 385 height 25
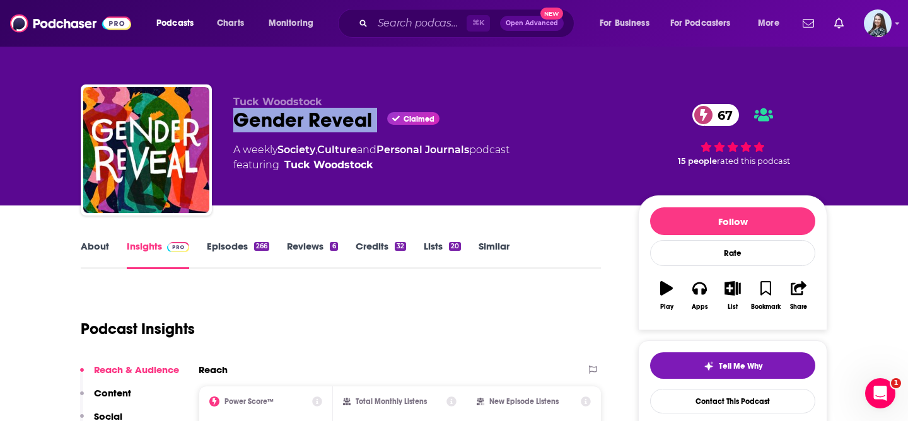
click at [295, 117] on div "Gender Reveal Claimed 67" at bounding box center [425, 120] width 385 height 25
copy div "Gender Reveal"
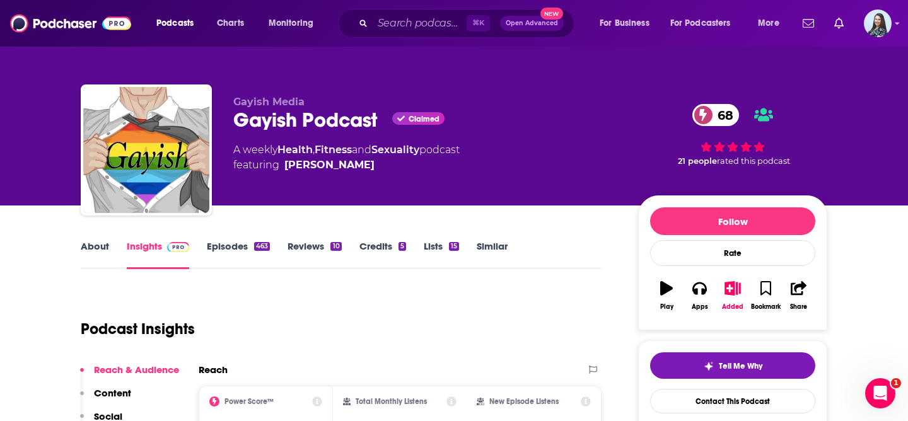
click at [302, 121] on div "Gayish Podcast Claimed 68" at bounding box center [425, 120] width 385 height 25
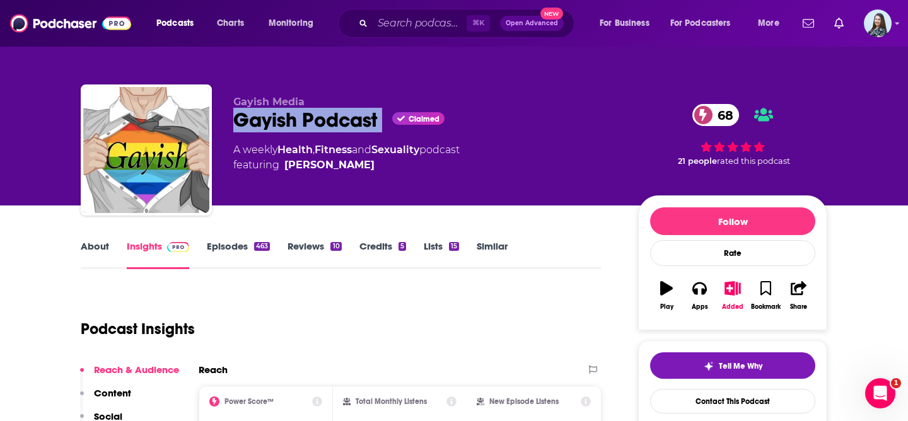
click at [302, 121] on div "Gayish Podcast Claimed 68" at bounding box center [425, 120] width 385 height 25
copy div "Gayish Podcast"
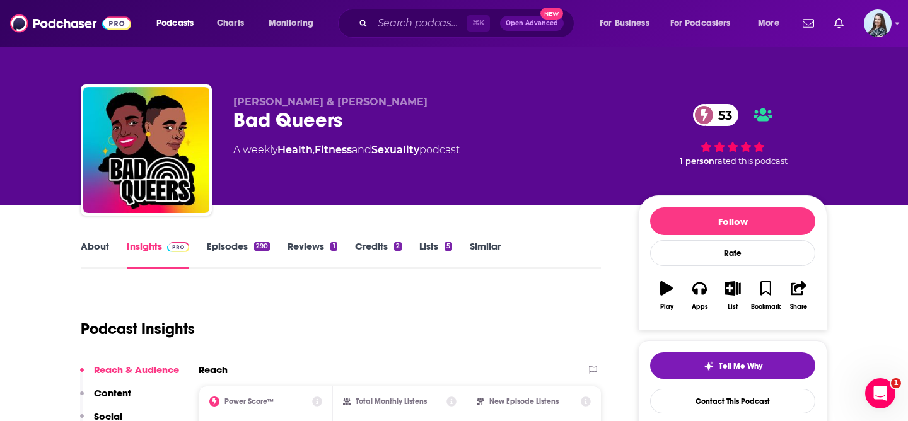
click at [294, 117] on div "Bad Queers 53" at bounding box center [425, 120] width 385 height 25
copy div "Bad Queers 53"
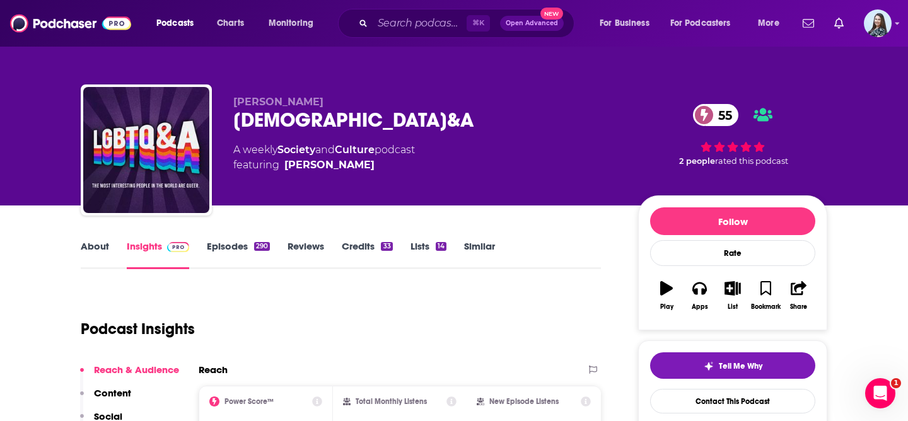
click at [270, 119] on div "[DEMOGRAPHIC_DATA]&A 55" at bounding box center [425, 120] width 385 height 25
click at [270, 119] on div "LGBTQ&A 55" at bounding box center [425, 120] width 385 height 25
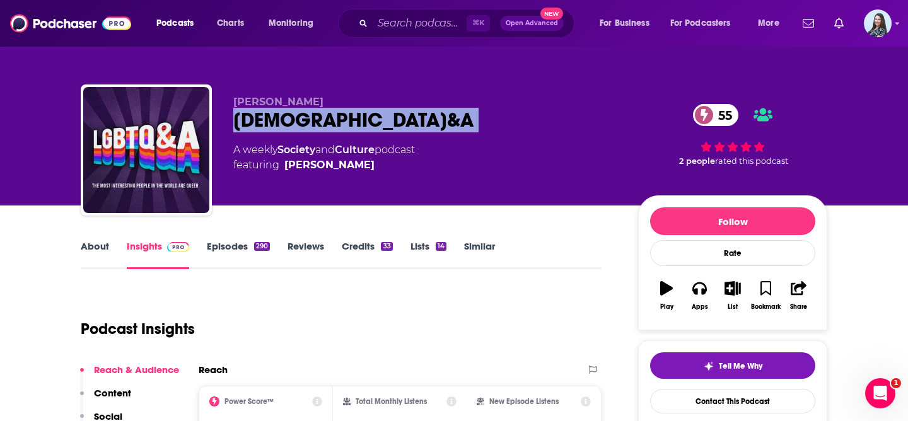
click at [270, 119] on div "LGBTQ&A 55" at bounding box center [425, 120] width 385 height 25
copy div "LGBTQ&A 55"
click at [349, 117] on div "LGBTQ&A 55" at bounding box center [425, 120] width 385 height 25
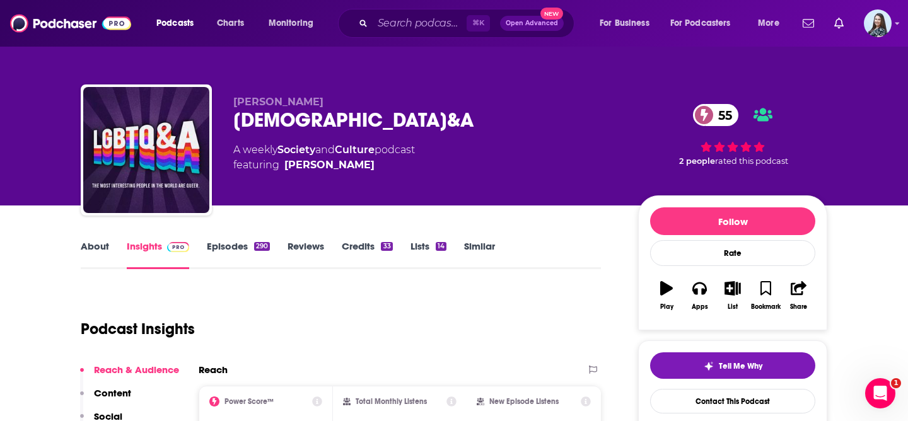
click at [293, 121] on div "LGBTQ&A 55" at bounding box center [425, 120] width 385 height 25
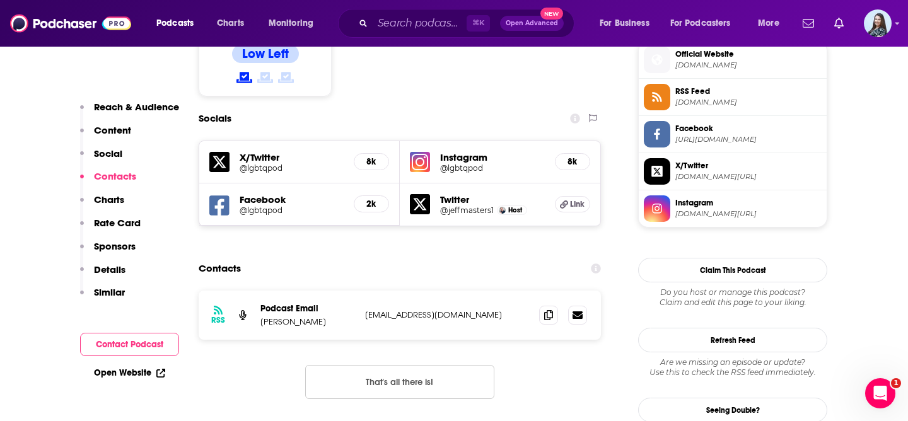
scroll to position [1076, 0]
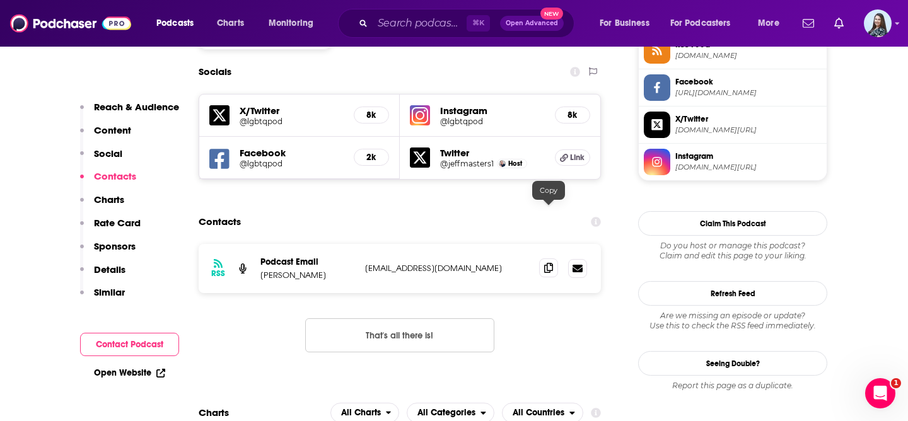
click at [547, 263] on icon at bounding box center [548, 268] width 9 height 10
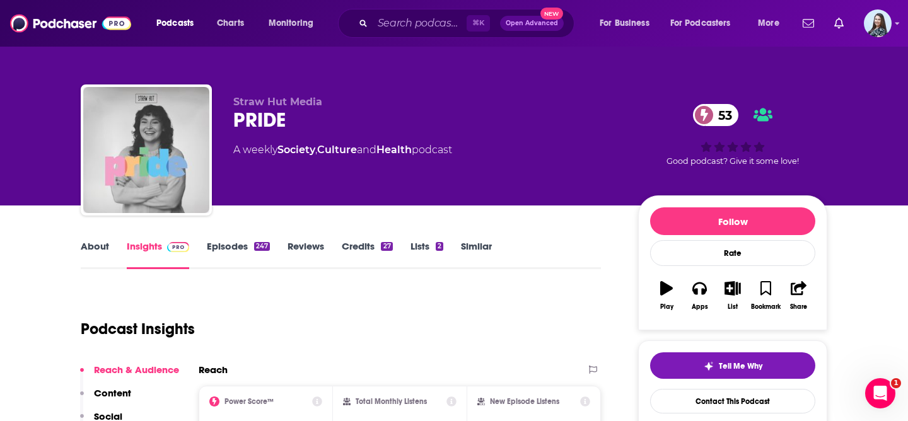
click at [242, 121] on div "PRIDE 53" at bounding box center [425, 120] width 385 height 25
copy div "PRIDE 53"
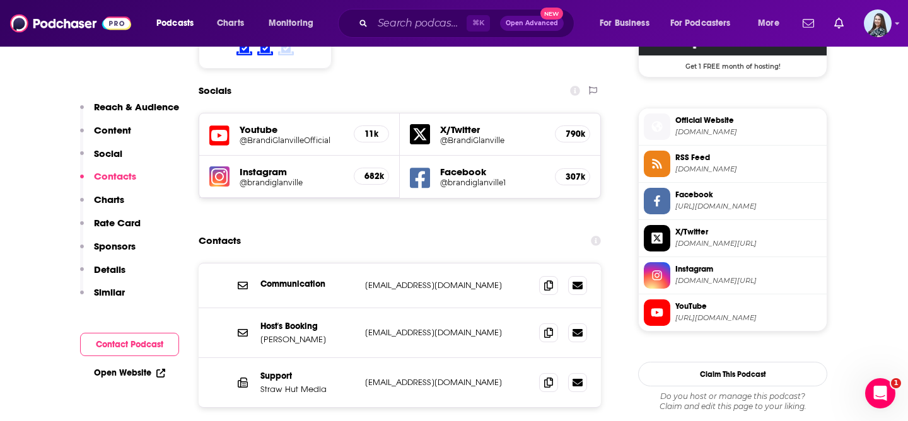
scroll to position [1096, 0]
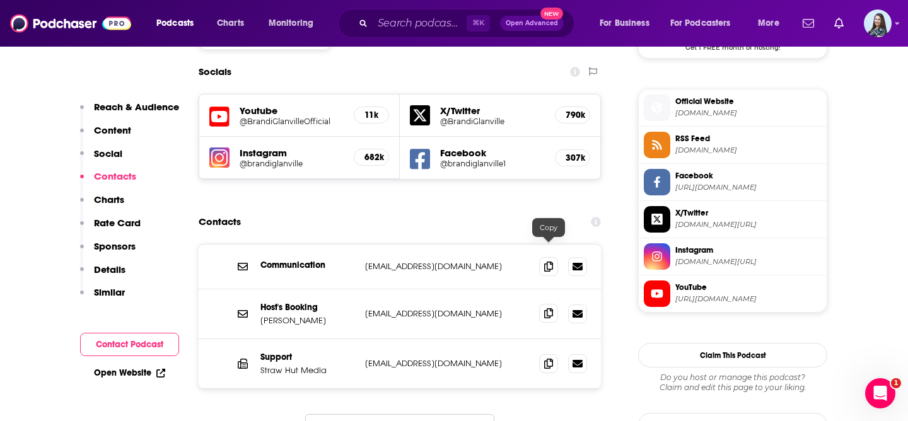
click at [548, 308] on icon at bounding box center [548, 313] width 9 height 10
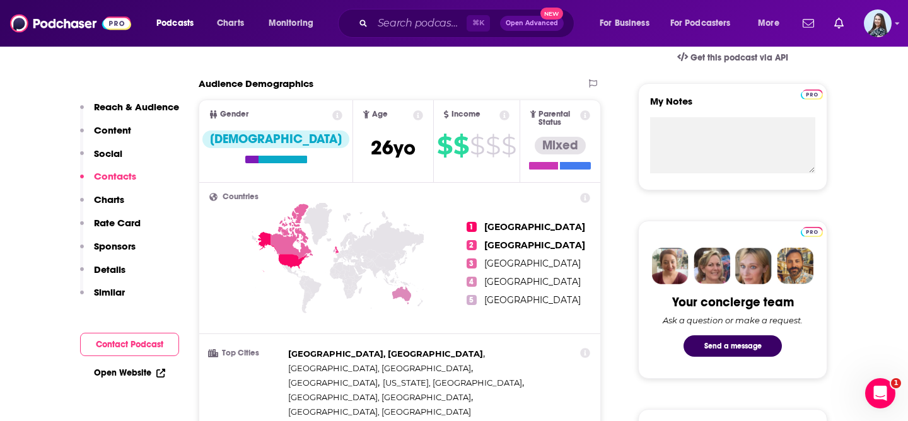
scroll to position [0, 0]
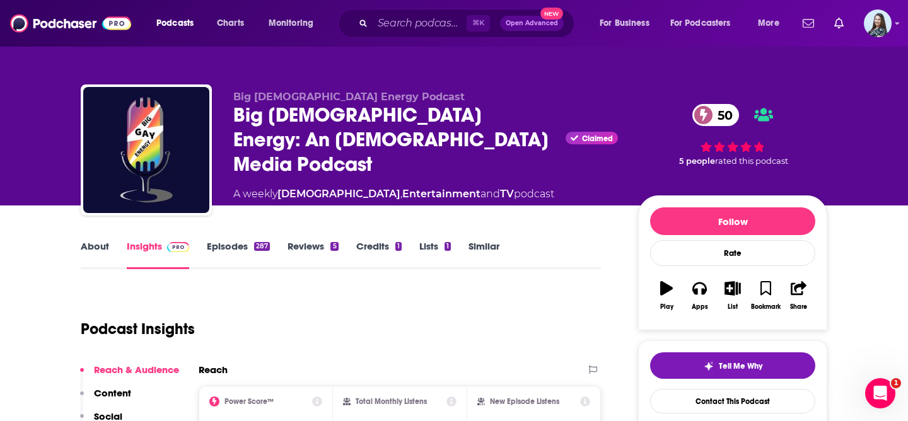
click at [294, 124] on div "Big Gay Energy: An LGBTQ+ Media Podcast Claimed 50" at bounding box center [425, 140] width 385 height 74
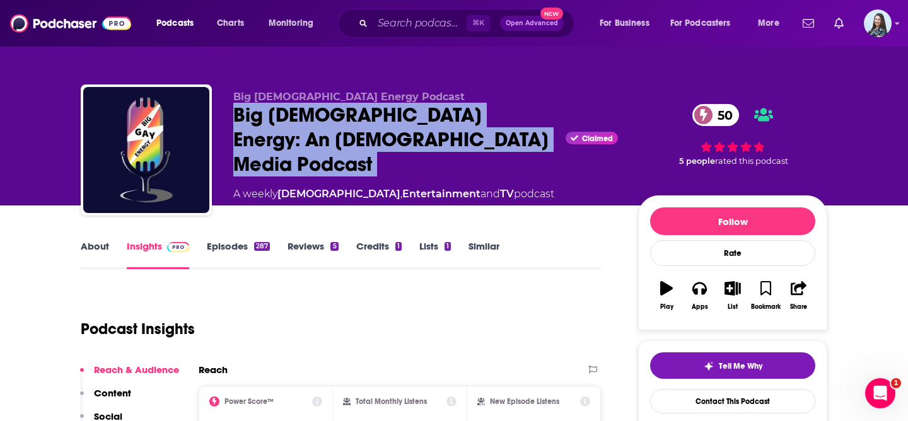
click at [294, 124] on div "Big Gay Energy: An LGBTQ+ Media Podcast Claimed 50" at bounding box center [425, 140] width 385 height 74
copy div "Big Gay Energy: An LGBTQ+ Media Podcast"
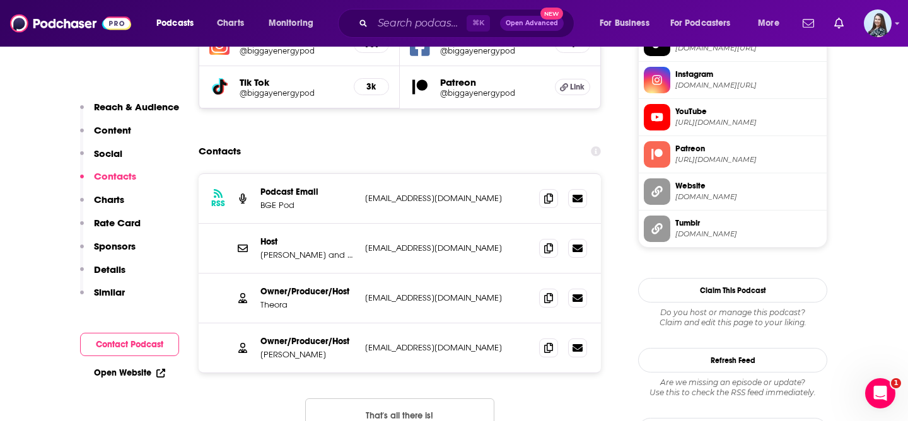
scroll to position [1220, 0]
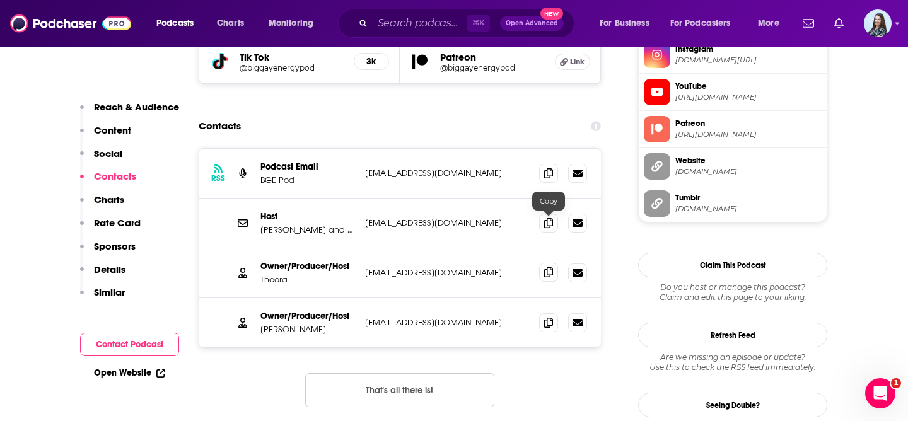
click at [548, 267] on icon at bounding box center [548, 272] width 9 height 10
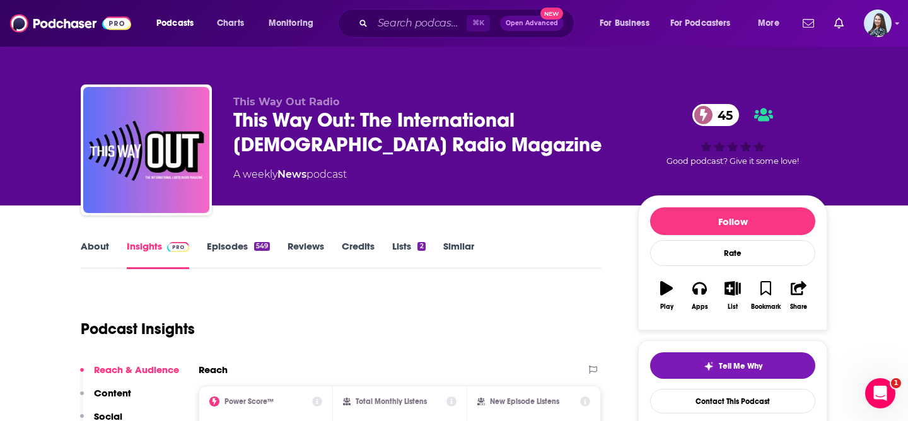
click at [297, 124] on div "This Way Out: The International [DEMOGRAPHIC_DATA] Radio Magazine 45" at bounding box center [425, 132] width 385 height 49
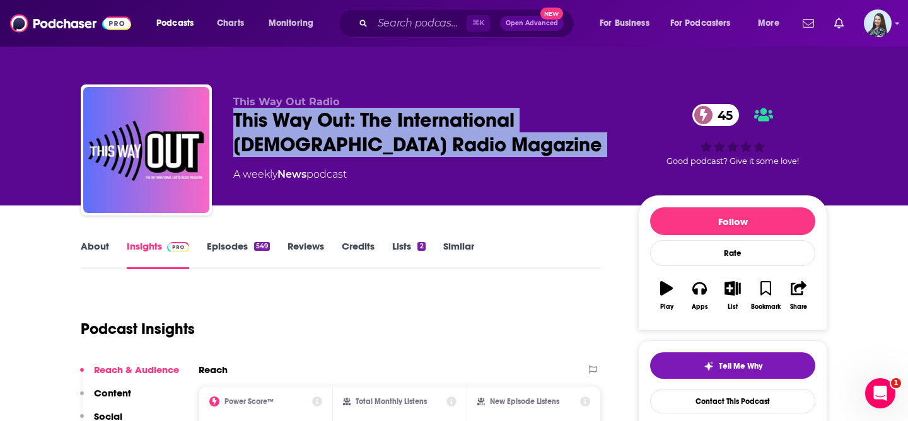
copy div "This Way Out: The International [DEMOGRAPHIC_DATA] Radio Magazine 45"
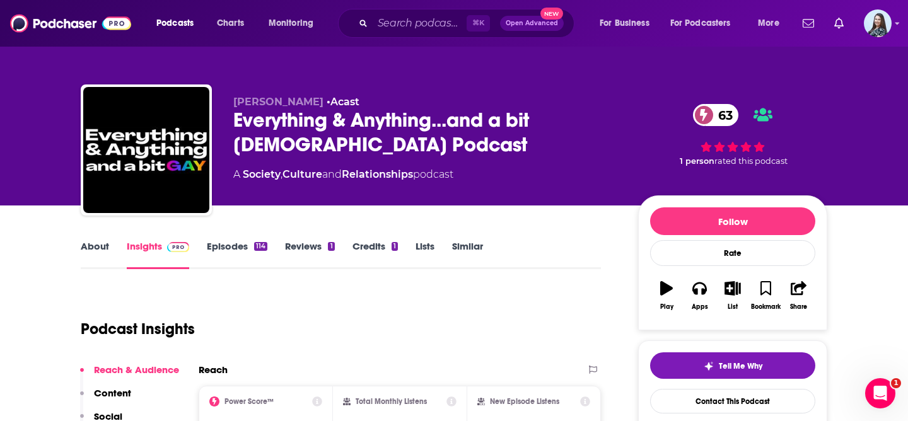
click at [269, 144] on div "Everything & Anything...and a bit gay Podcast 63" at bounding box center [425, 132] width 385 height 49
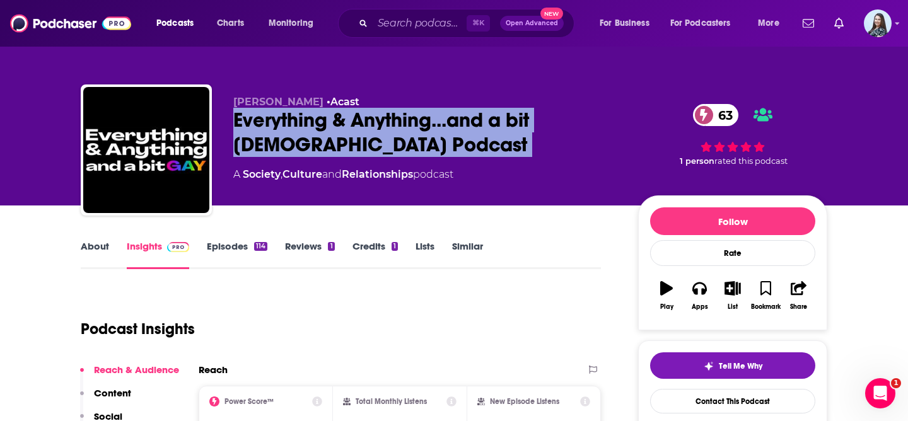
copy div "Everything & Anything...and a bit gay Podcast 63"
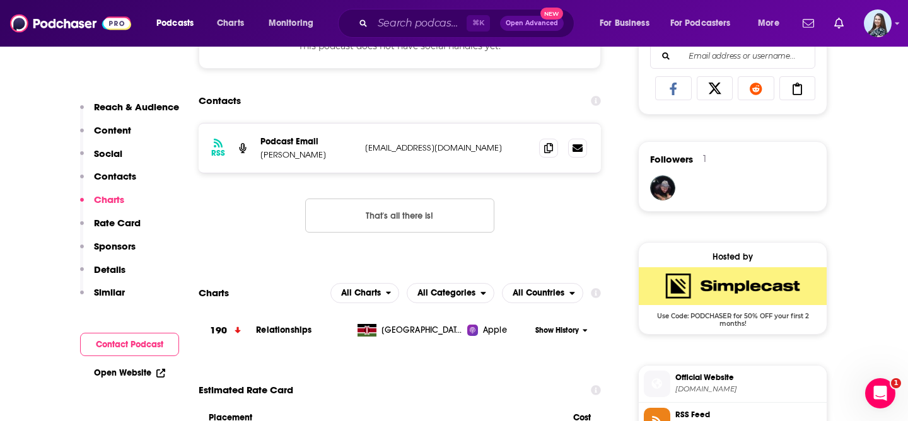
scroll to position [903, 0]
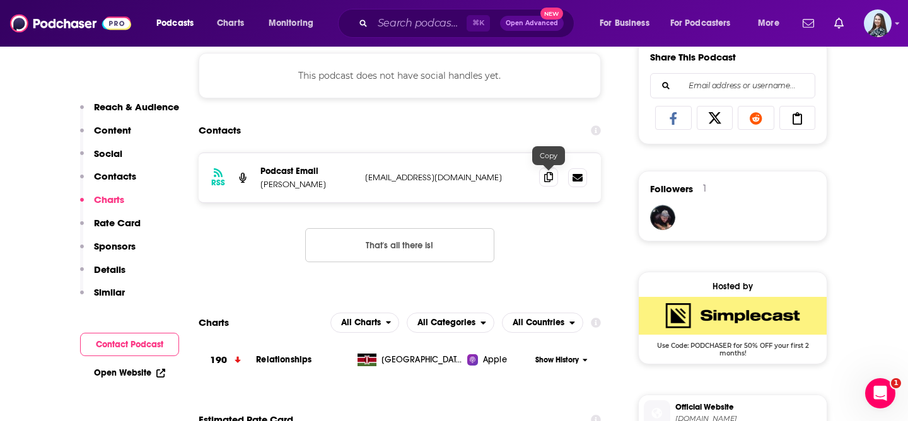
click at [549, 178] on icon at bounding box center [548, 177] width 9 height 10
click at [266, 186] on p "Zachary Randles-Friedman" at bounding box center [307, 184] width 95 height 11
copy p "Zachary Randles-Friedman"
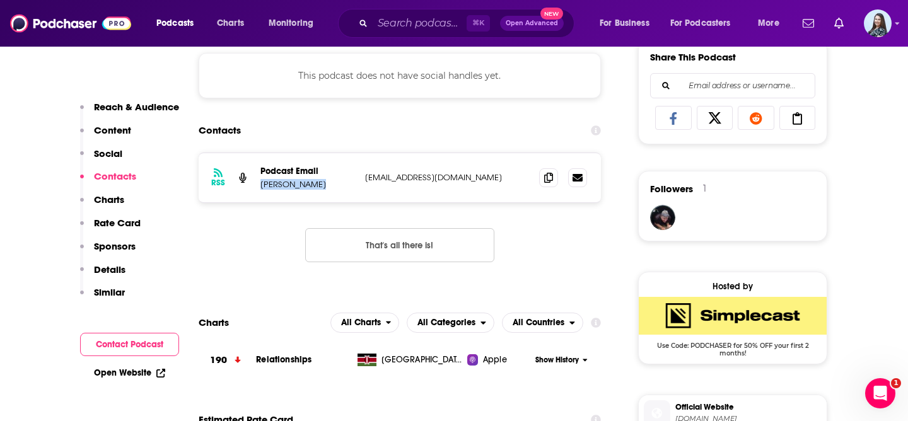
scroll to position [0, 0]
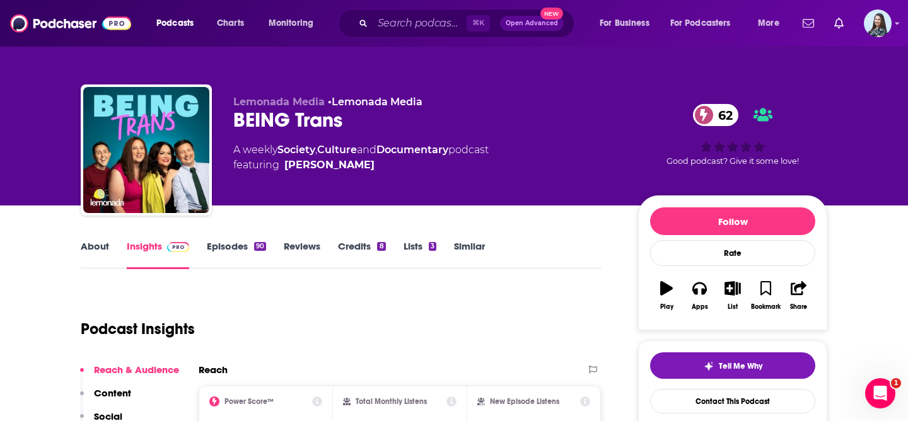
click at [317, 120] on div "BEING Trans 62" at bounding box center [425, 120] width 385 height 25
copy div "BEING Trans 62"
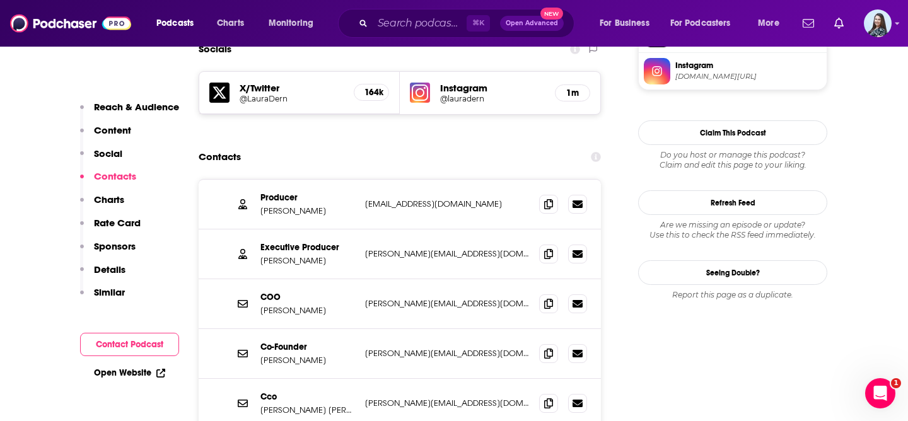
scroll to position [1132, 0]
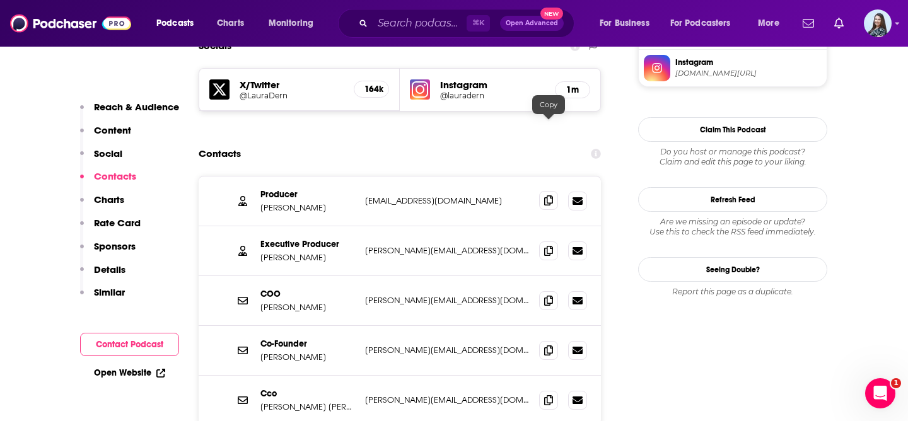
click at [548, 195] on icon at bounding box center [548, 200] width 9 height 10
click at [551, 245] on icon at bounding box center [548, 250] width 9 height 10
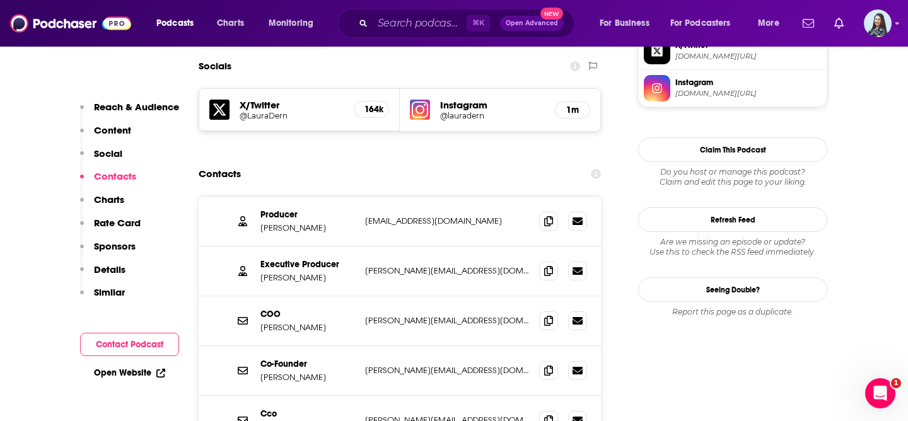
scroll to position [1110, 0]
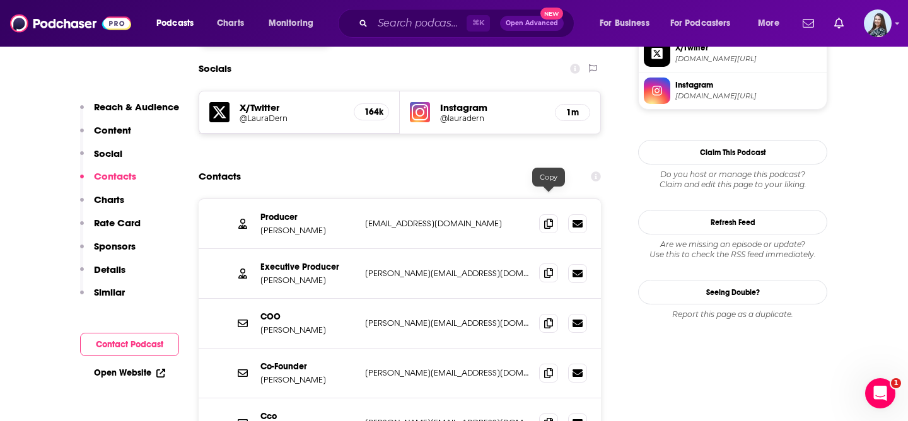
click at [554, 264] on span at bounding box center [548, 273] width 19 height 19
click at [547, 218] on icon at bounding box center [548, 223] width 9 height 10
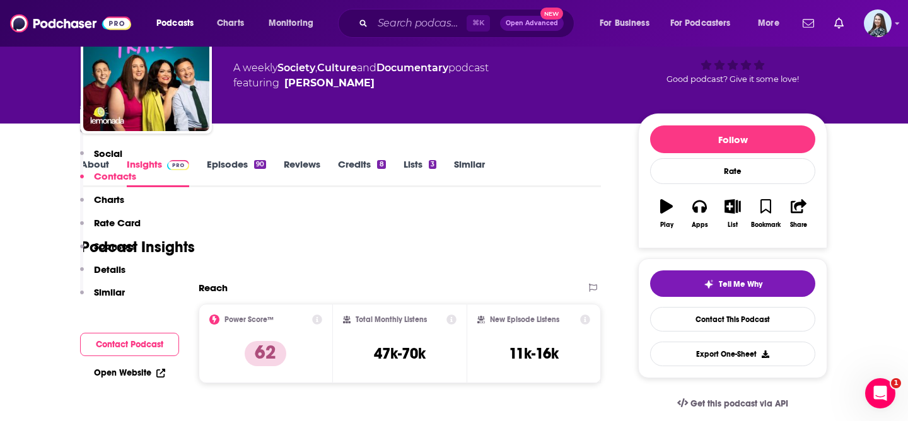
scroll to position [0, 0]
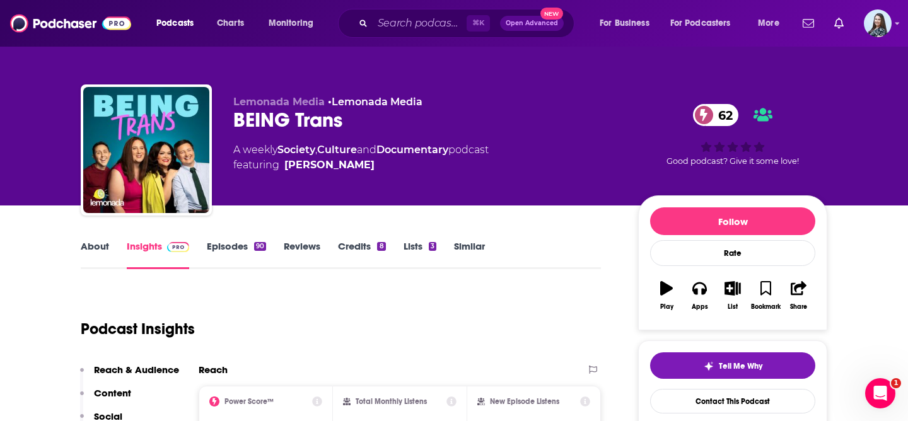
click at [262, 122] on div "BEING Trans 62" at bounding box center [425, 120] width 385 height 25
copy div "BEING Trans 62"
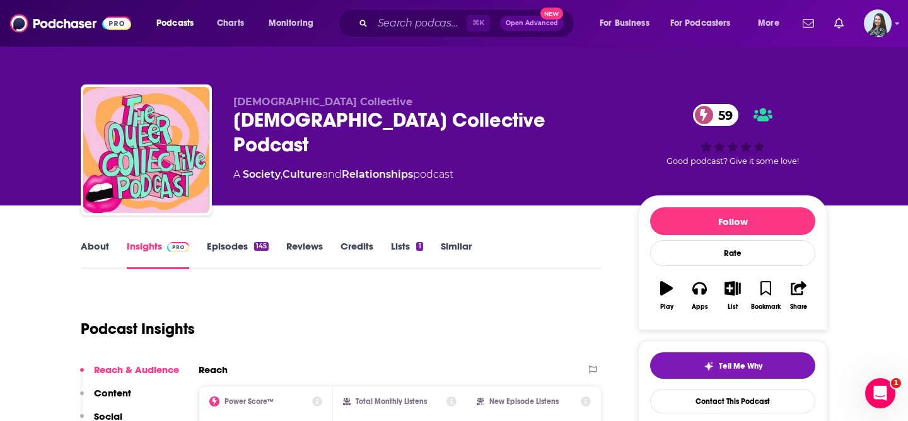
click at [375, 121] on div "[DEMOGRAPHIC_DATA] Collective Podcast 59" at bounding box center [425, 132] width 385 height 49
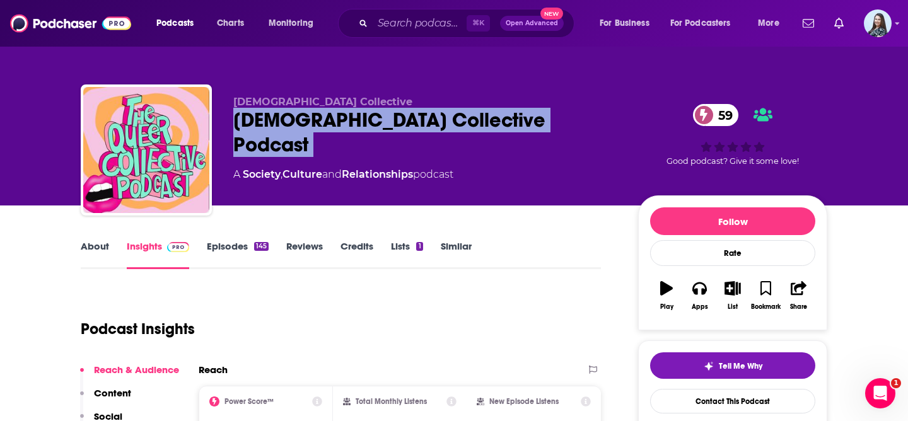
copy div "[DEMOGRAPHIC_DATA] Collective Podcast 59"
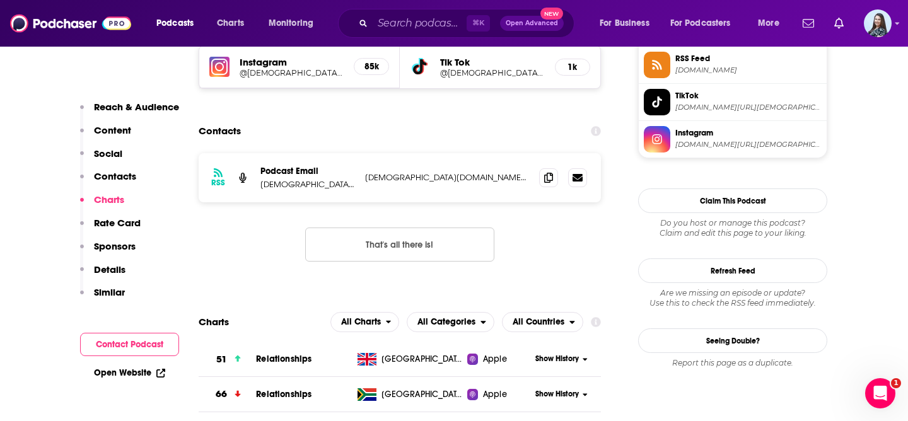
scroll to position [1178, 0]
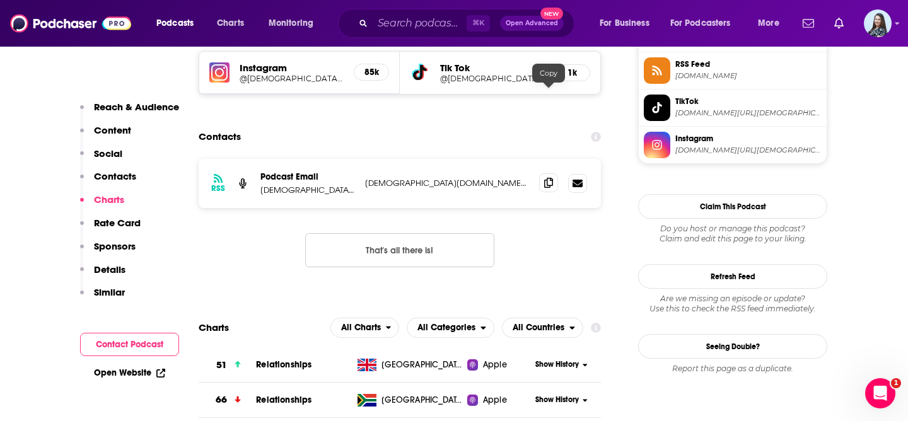
click at [552, 173] on span at bounding box center [548, 182] width 19 height 19
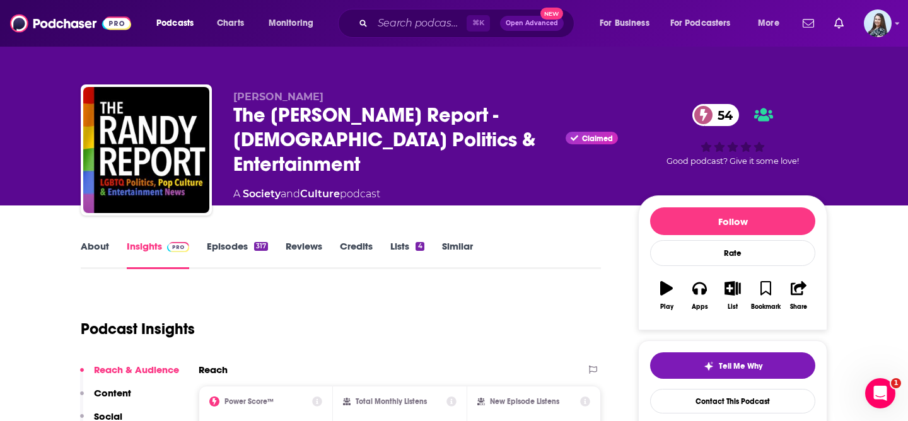
click at [344, 120] on div "The [PERSON_NAME] Report - [DEMOGRAPHIC_DATA] Politics & Entertainment Claimed …" at bounding box center [425, 140] width 385 height 74
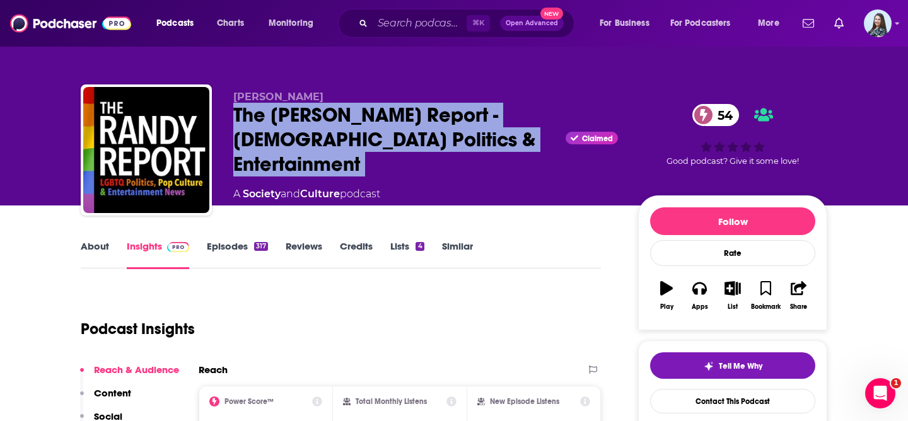
click at [344, 120] on div "The [PERSON_NAME] Report - [DEMOGRAPHIC_DATA] Politics & Entertainment Claimed …" at bounding box center [425, 140] width 385 height 74
copy div "The [PERSON_NAME] Report - [DEMOGRAPHIC_DATA] Politics & Entertainment"
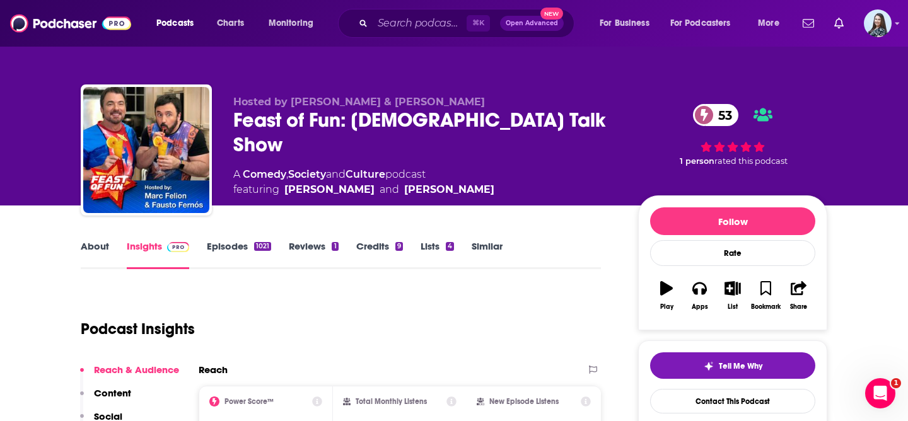
click at [424, 124] on div "Feast of Fun: [DEMOGRAPHIC_DATA] Talk Show 53" at bounding box center [425, 132] width 385 height 49
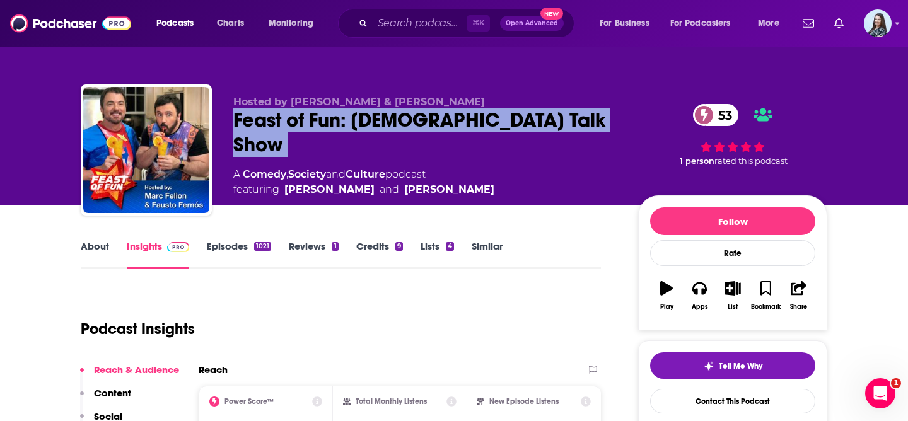
copy div "Feast of Fun: [DEMOGRAPHIC_DATA] Talk Show 53"
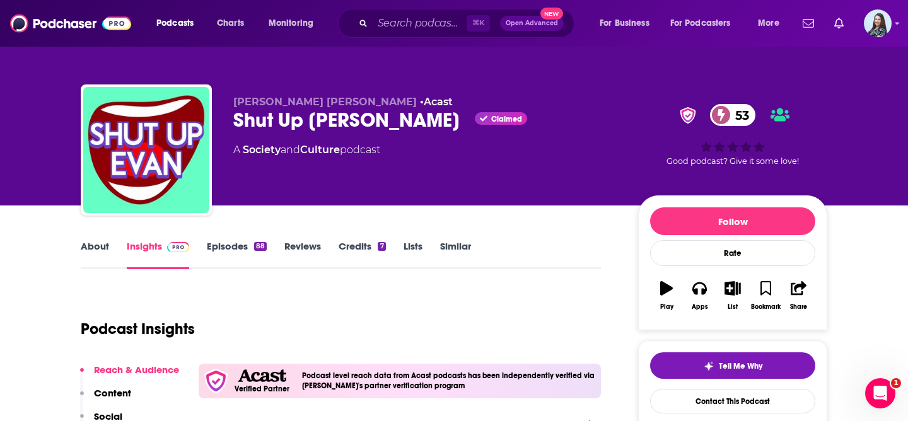
click at [318, 125] on div "Shut Up [PERSON_NAME] Claimed 53" at bounding box center [425, 120] width 385 height 25
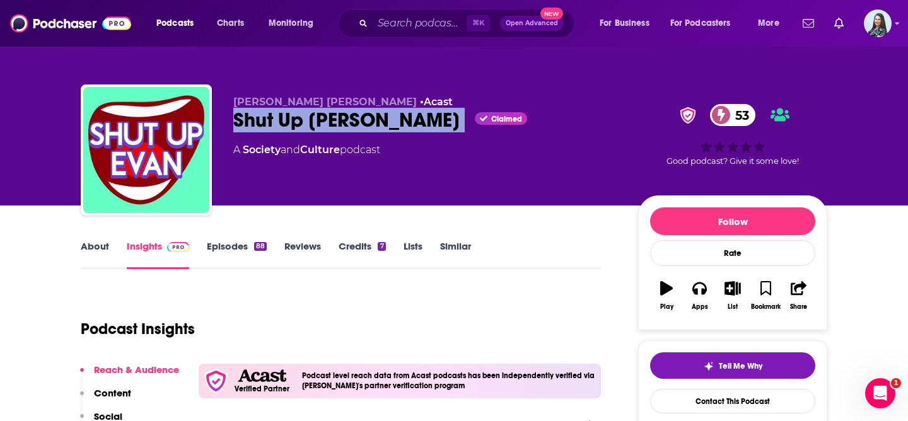
click at [318, 125] on div "Shut Up [PERSON_NAME] Claimed 53" at bounding box center [425, 120] width 385 height 25
copy div "Shut Up [PERSON_NAME]"
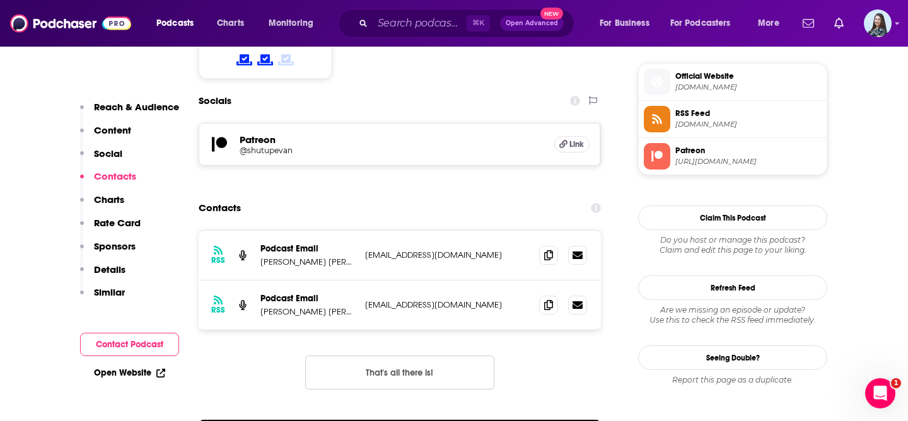
scroll to position [1123, 0]
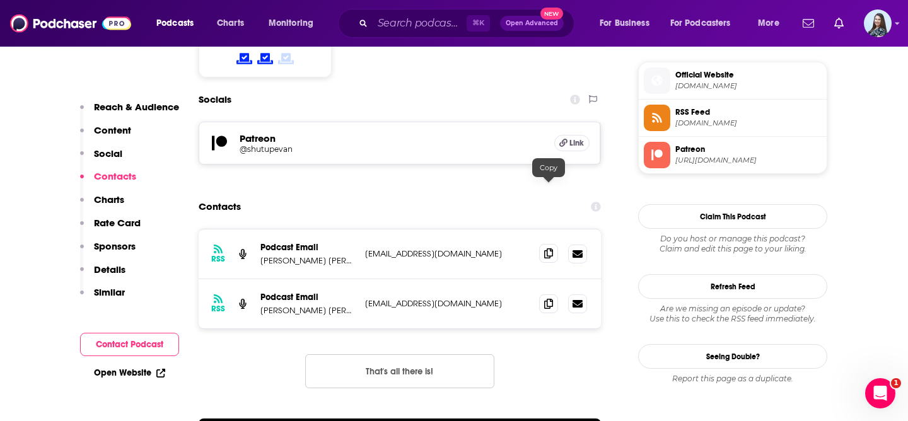
click at [550, 248] on icon at bounding box center [548, 253] width 9 height 10
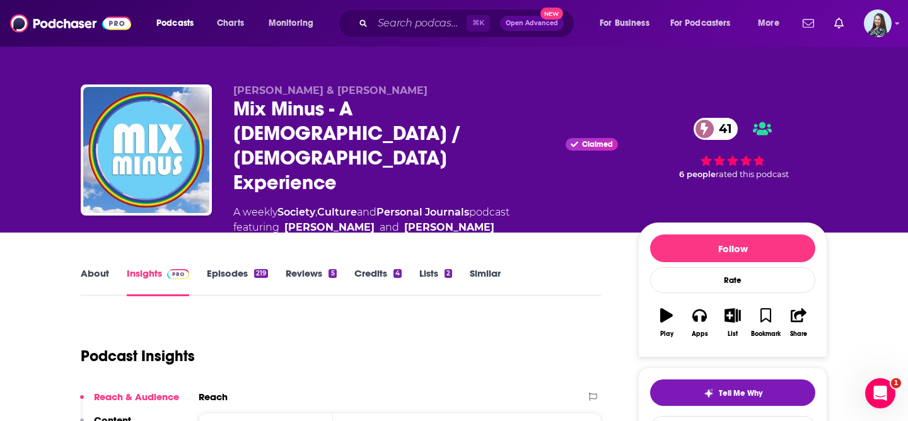
click at [310, 120] on div "Mix Minus - A Gay / LGBTQ Experience Claimed 41" at bounding box center [425, 145] width 385 height 98
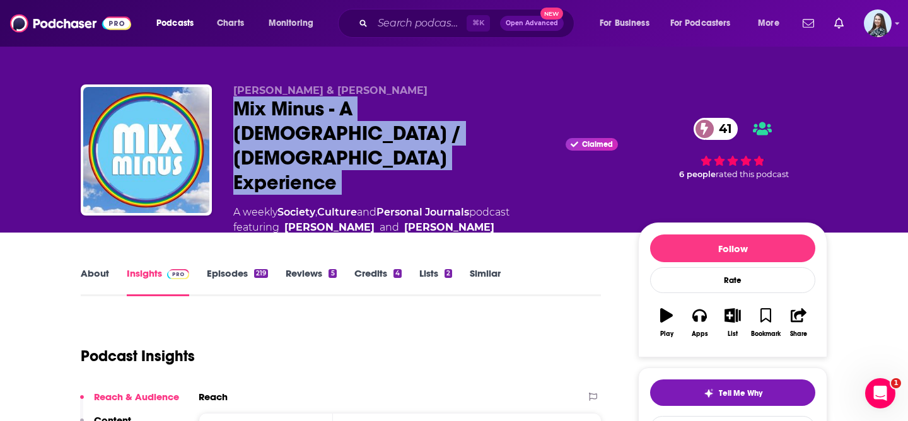
click at [310, 120] on div "Mix Minus - A Gay / LGBTQ Experience Claimed 41" at bounding box center [425, 145] width 385 height 98
copy div "Mix Minus - A Gay / LGBTQ Experience"
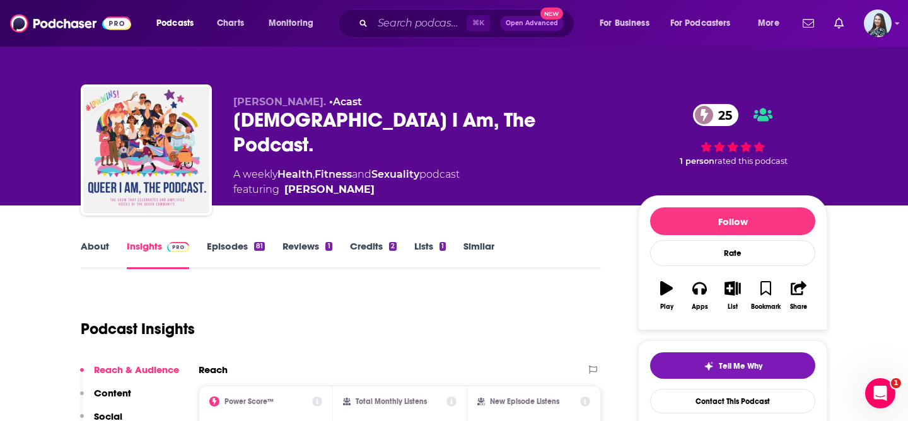
click at [414, 119] on div "Queer I Am, The Podcast. 25" at bounding box center [425, 132] width 385 height 49
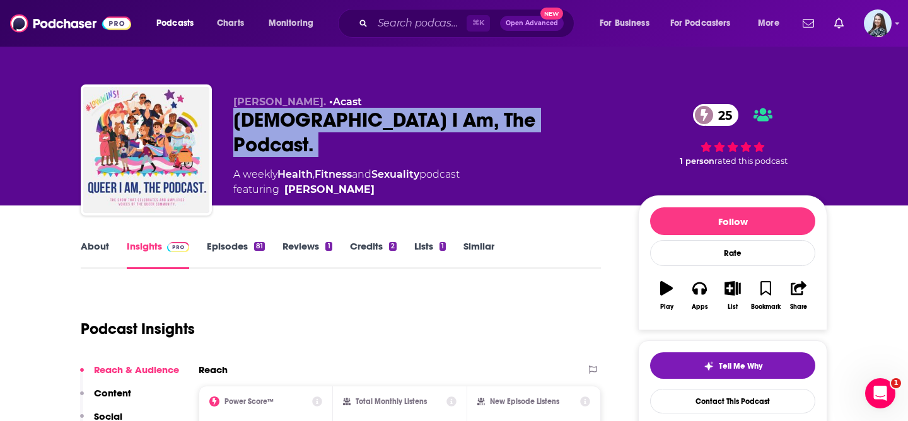
click at [414, 119] on div "Queer I Am, The Podcast. 25" at bounding box center [425, 132] width 385 height 49
copy div "Queer I Am, The Podcast. 25"
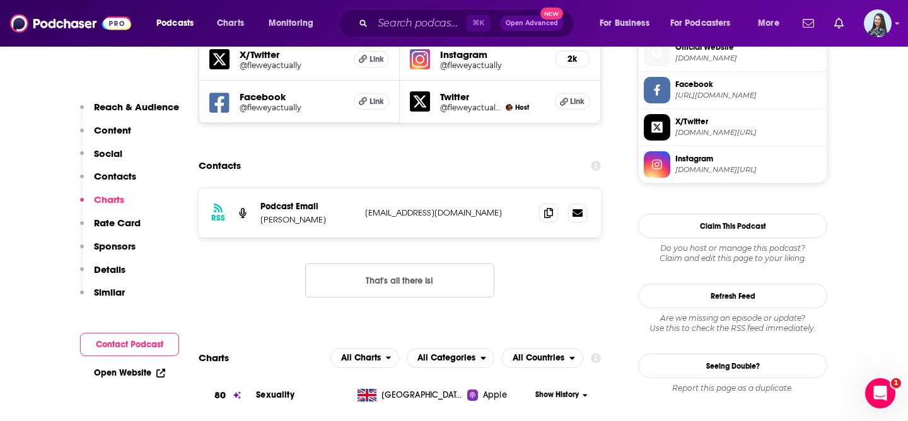
scroll to position [934, 0]
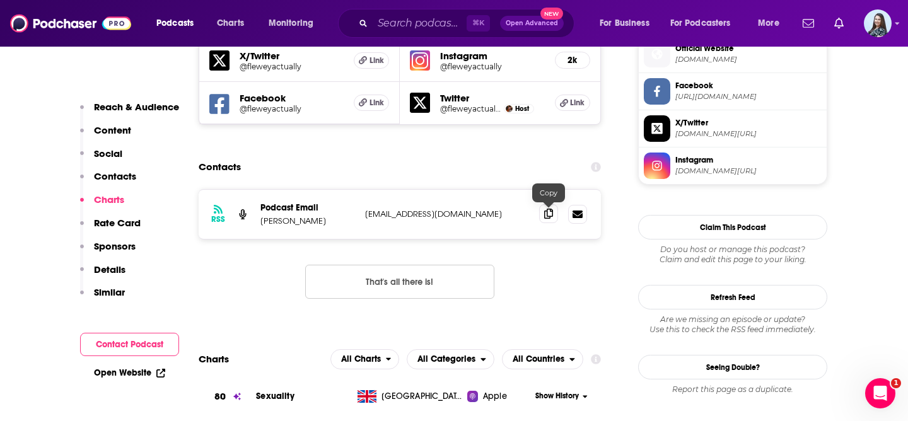
click at [550, 216] on icon at bounding box center [548, 214] width 9 height 10
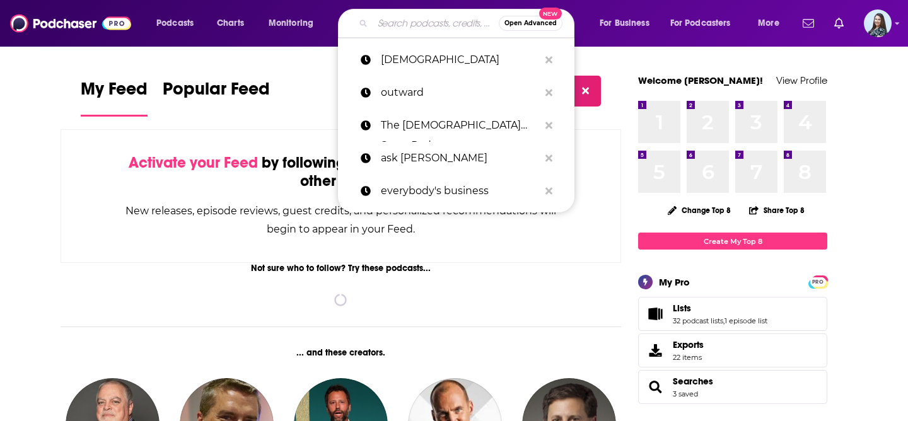
click at [421, 18] on input "Search podcasts, credits, & more..." at bounding box center [436, 23] width 126 height 20
paste input "Bad Queers"
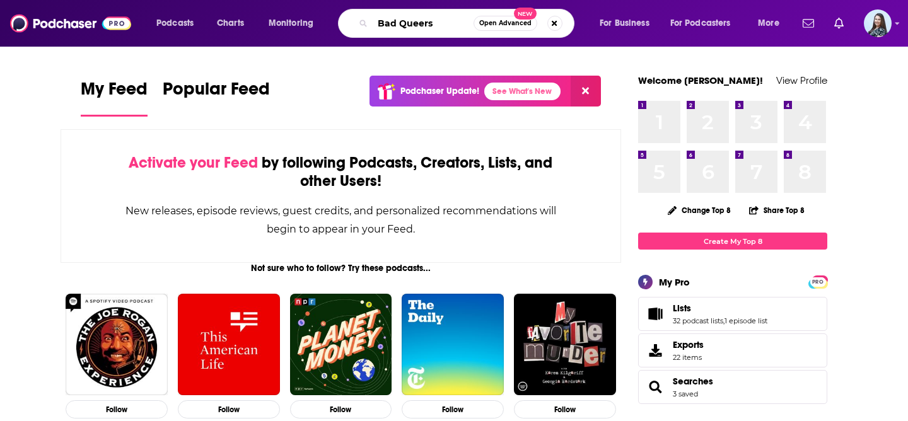
type input "Bad Queers"
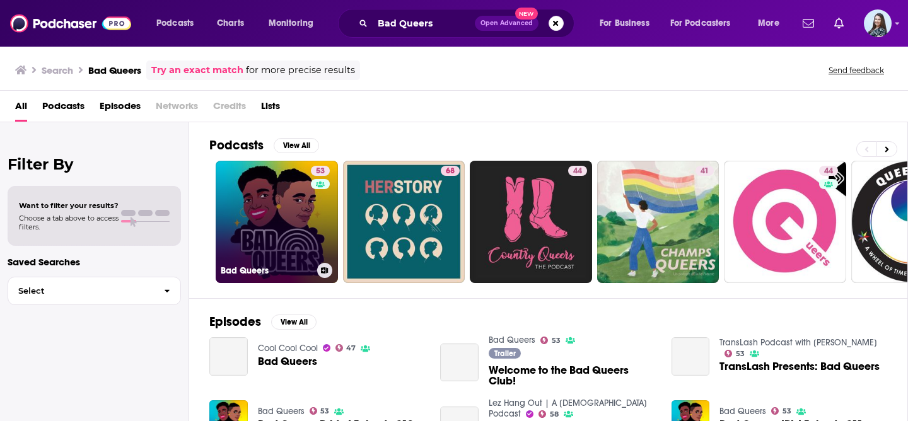
click at [286, 204] on link "53 Bad Queers" at bounding box center [277, 222] width 122 height 122
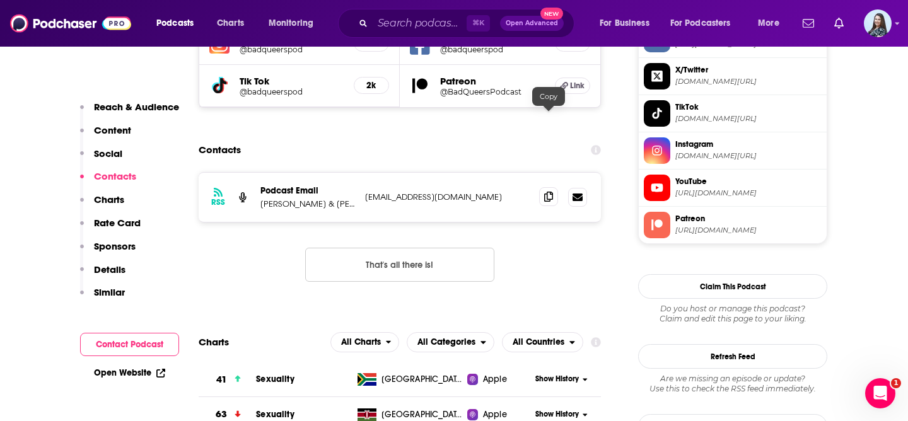
click at [549, 187] on span at bounding box center [548, 196] width 19 height 19
click at [432, 23] on input "Search podcasts, credits, & more..." at bounding box center [420, 23] width 94 height 20
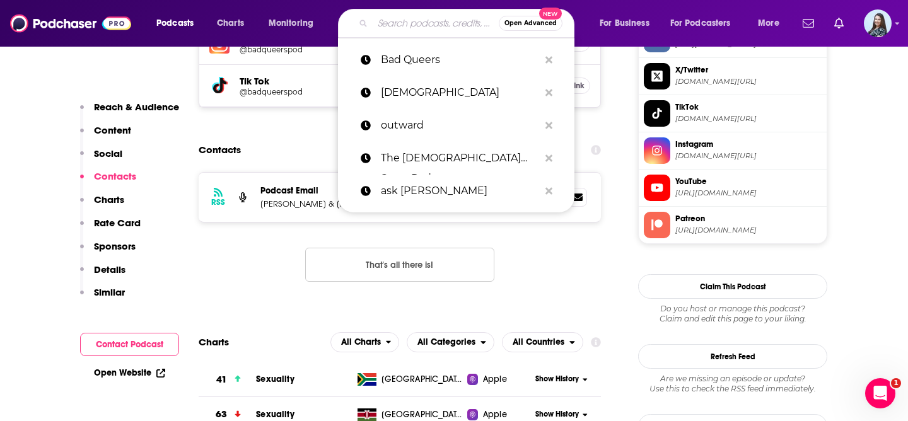
paste input "Gayish Podcast"
type input "Gayish Podcast"
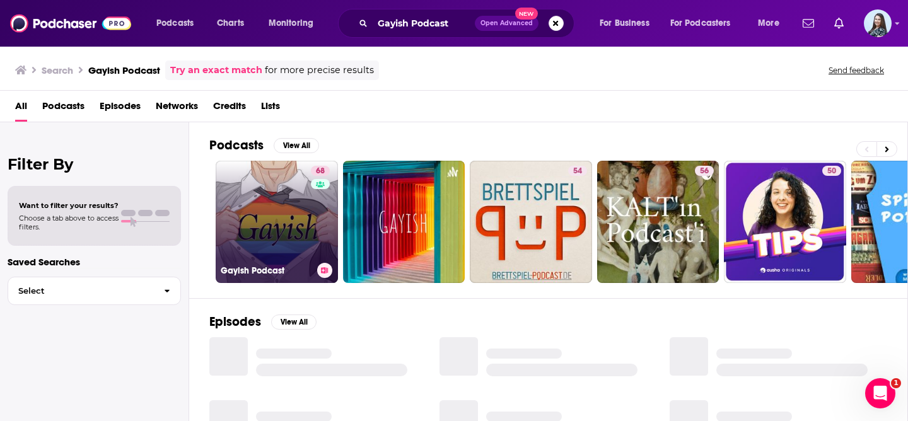
click at [284, 190] on link "68 Gayish Podcast" at bounding box center [277, 222] width 122 height 122
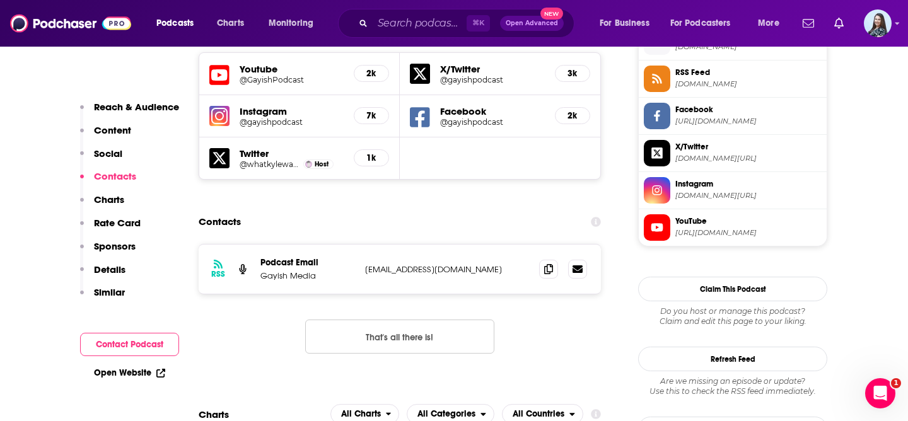
scroll to position [1163, 0]
click at [550, 263] on icon at bounding box center [548, 268] width 9 height 10
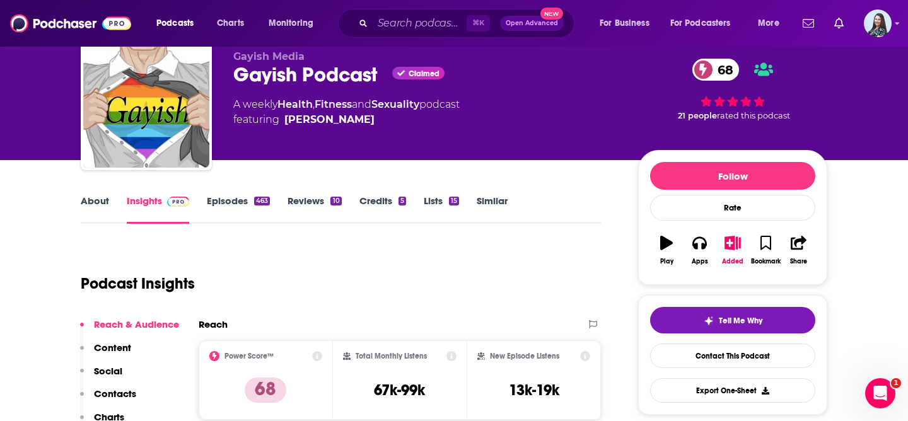
scroll to position [0, 0]
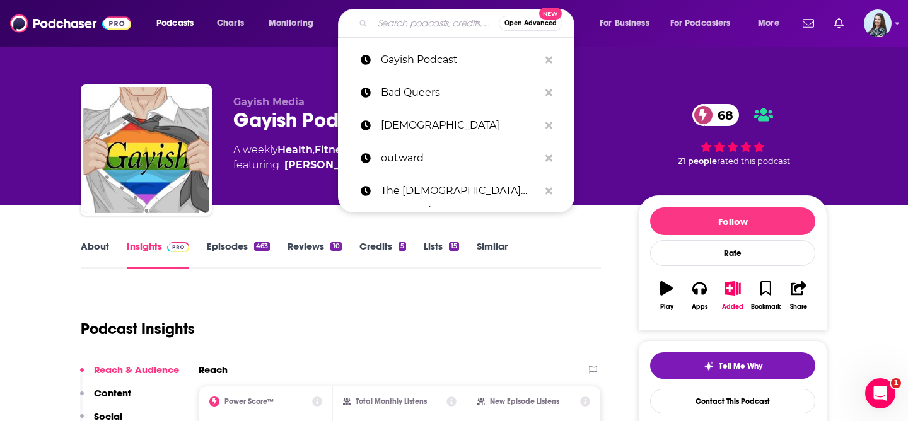
click at [390, 28] on input "Search podcasts, credits, & more..." at bounding box center [436, 23] width 126 height 20
paste input "The LGBT Sport Podcast"
type input "The LGBT Sport Podcast"
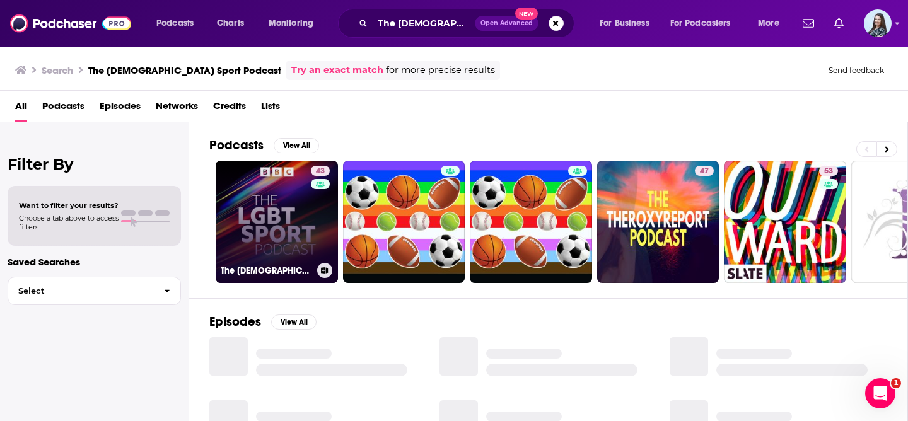
click at [274, 215] on link "43 The LGBT Sport Podcast" at bounding box center [277, 222] width 122 height 122
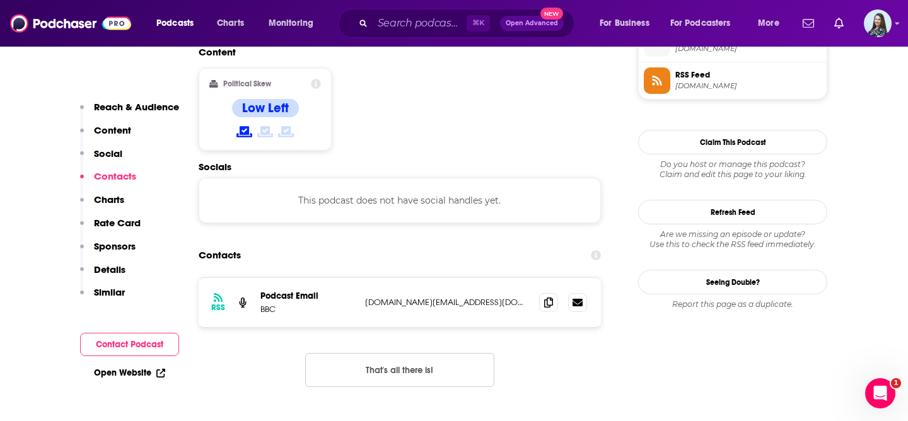
scroll to position [1051, 0]
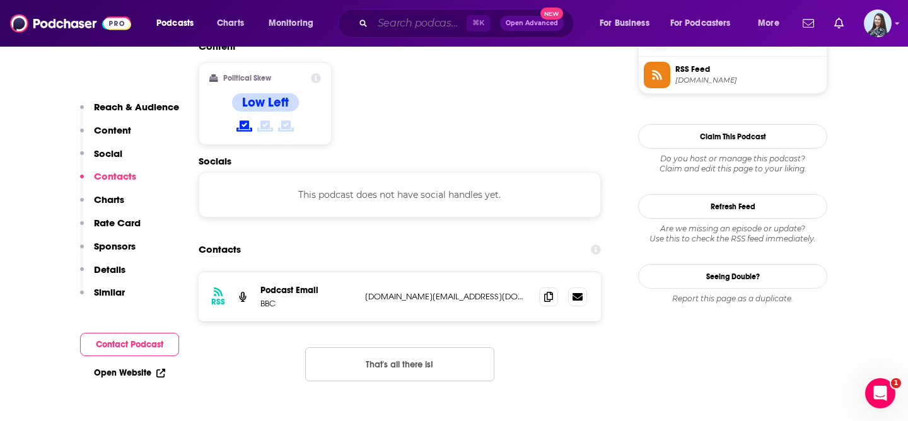
click at [415, 20] on input "Search podcasts, credits, & more..." at bounding box center [420, 23] width 94 height 20
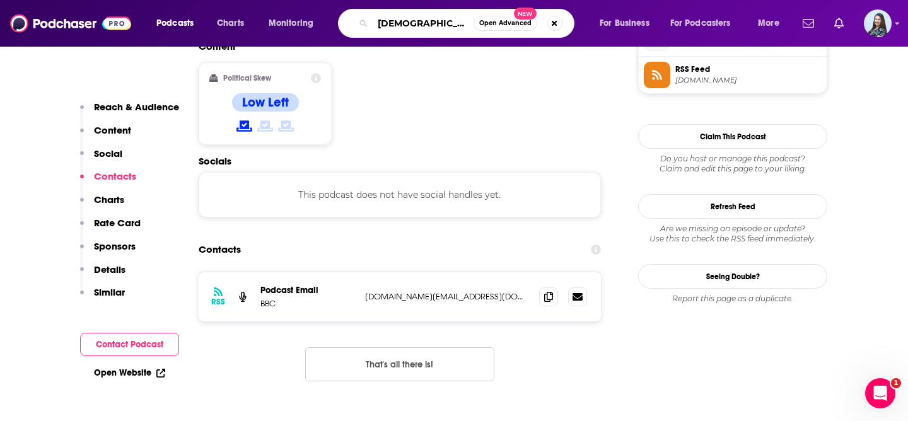
type input "female sports"
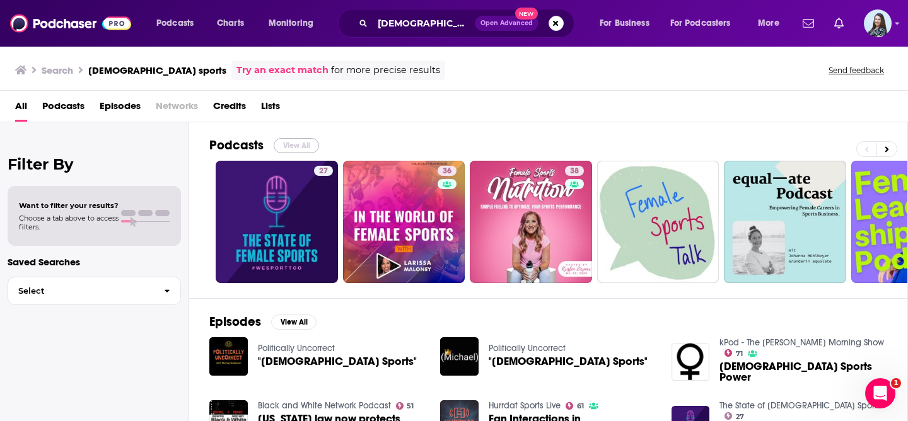
click at [303, 148] on button "View All" at bounding box center [296, 145] width 45 height 15
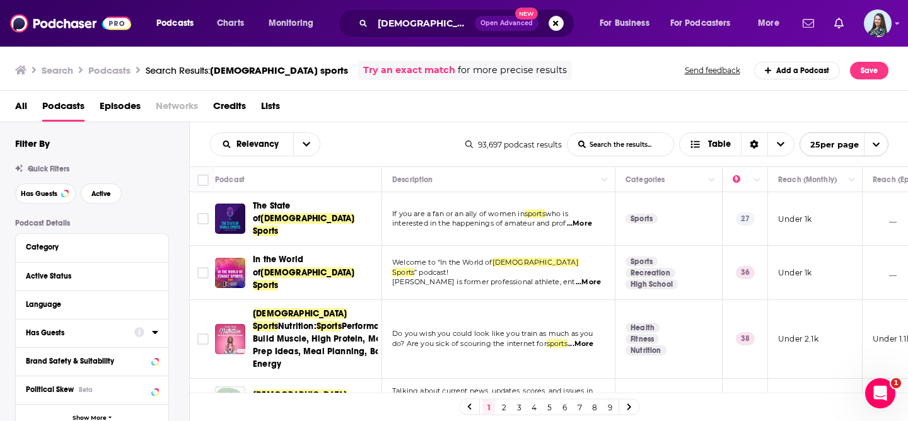
click at [111, 333] on div "Has Guests" at bounding box center [76, 332] width 100 height 9
click at [54, 359] on span "All" at bounding box center [85, 356] width 118 height 16
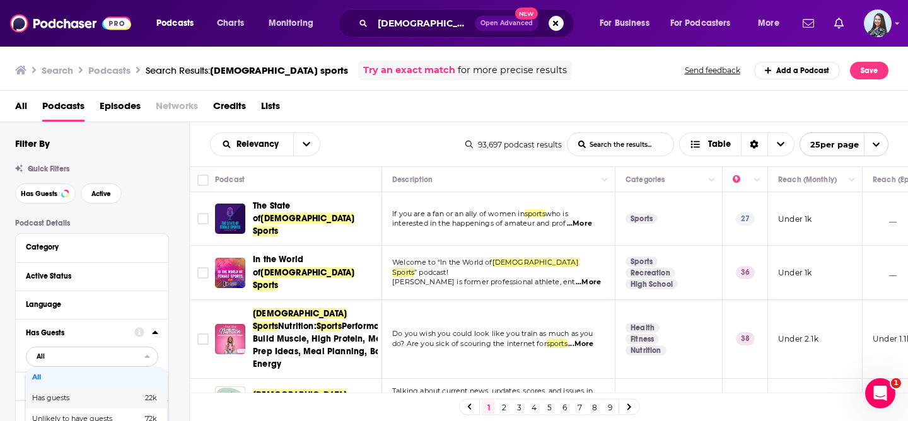
click at [69, 394] on div "Has guests 22k" at bounding box center [96, 398] width 141 height 21
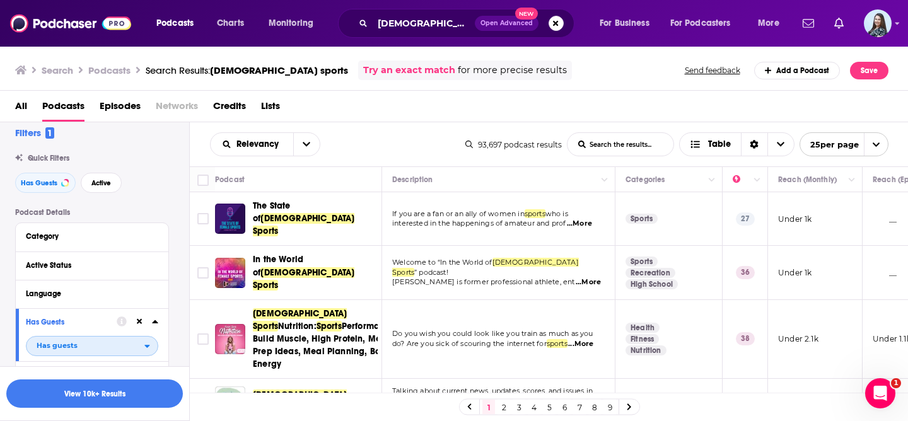
scroll to position [21, 0]
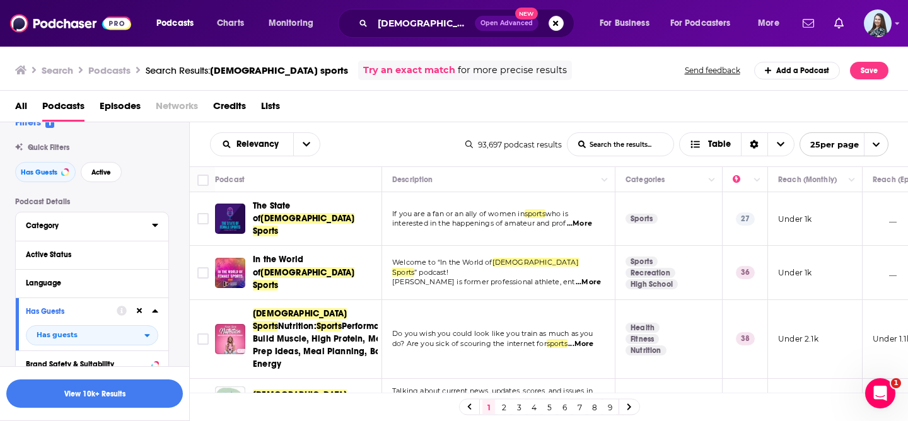
click at [73, 228] on div "Category" at bounding box center [85, 225] width 118 height 9
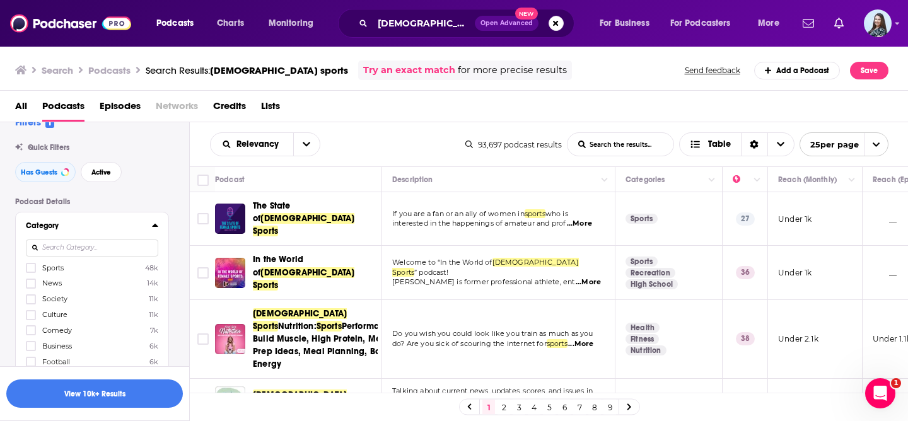
click at [83, 245] on input at bounding box center [92, 248] width 132 height 17
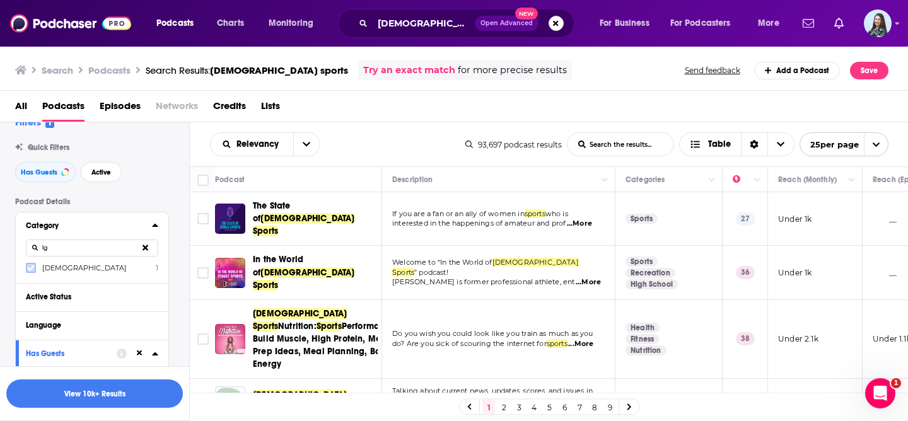
type input "lg"
click at [30, 269] on icon at bounding box center [31, 268] width 8 height 8
click at [32, 271] on icon at bounding box center [31, 268] width 8 height 8
click at [371, 149] on div "Relevancy List Search Input Search the results... Table" at bounding box center [337, 144] width 255 height 24
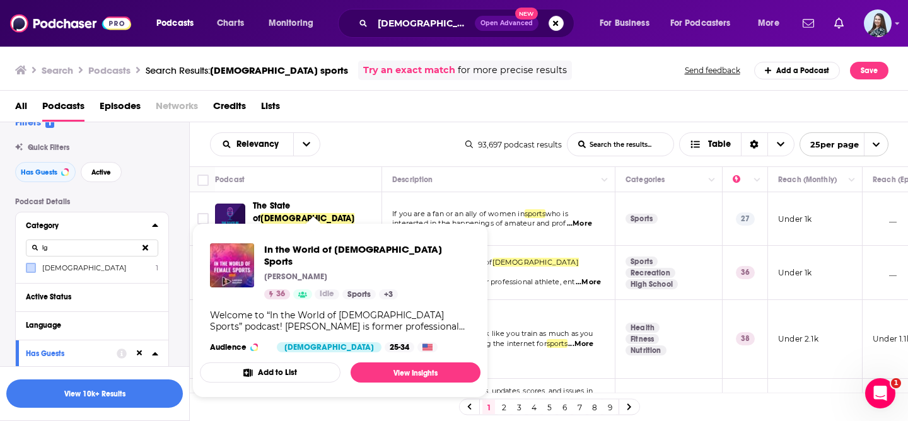
click at [368, 147] on div "Relevancy List Search Input Search the results... Table" at bounding box center [337, 144] width 255 height 24
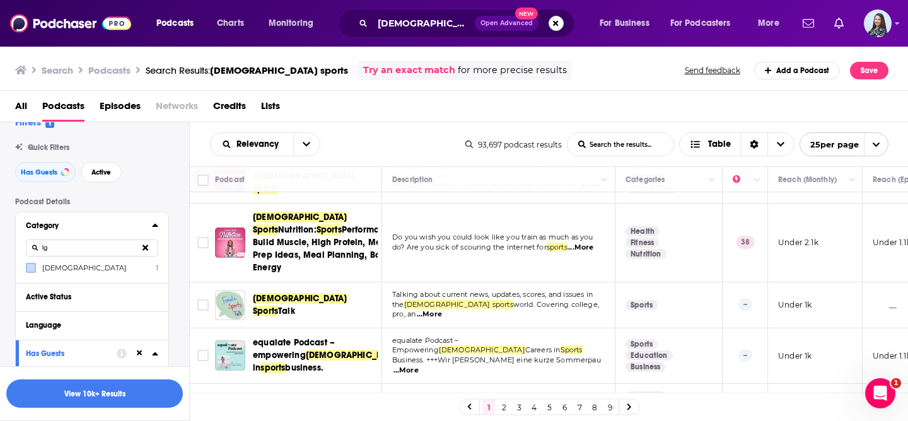
scroll to position [91, 0]
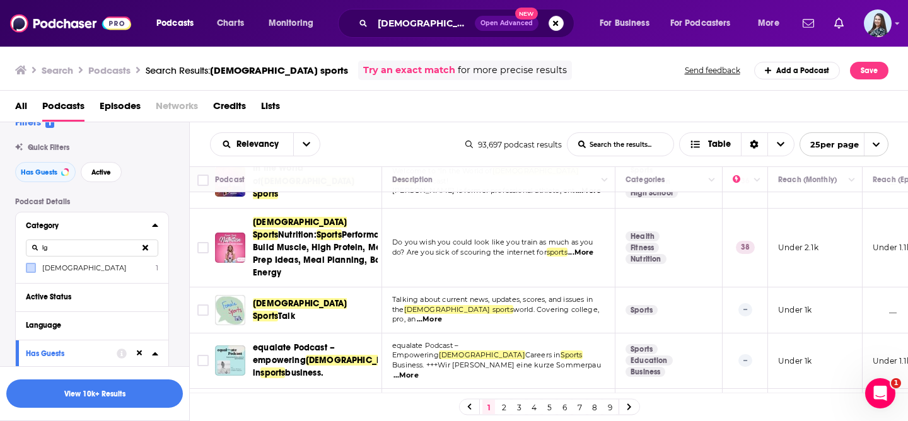
click at [419, 148] on div "Relevancy List Search Input Search the results... Table" at bounding box center [337, 144] width 255 height 24
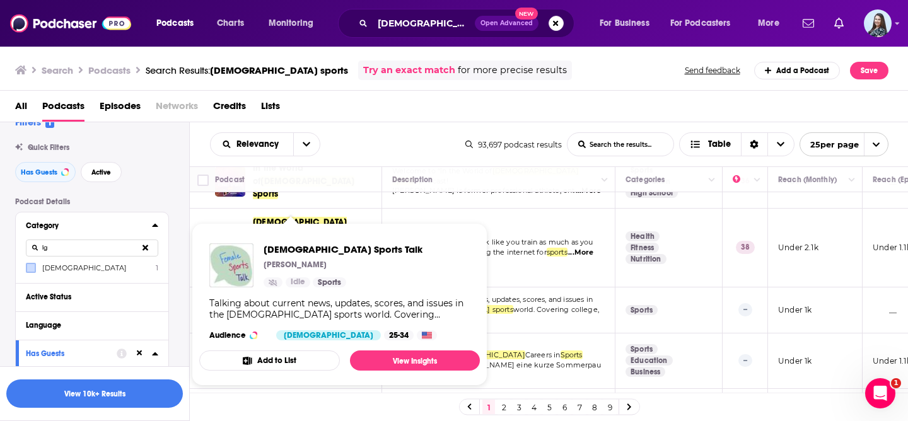
click at [368, 139] on div "Relevancy List Search Input Search the results... Table" at bounding box center [337, 144] width 255 height 24
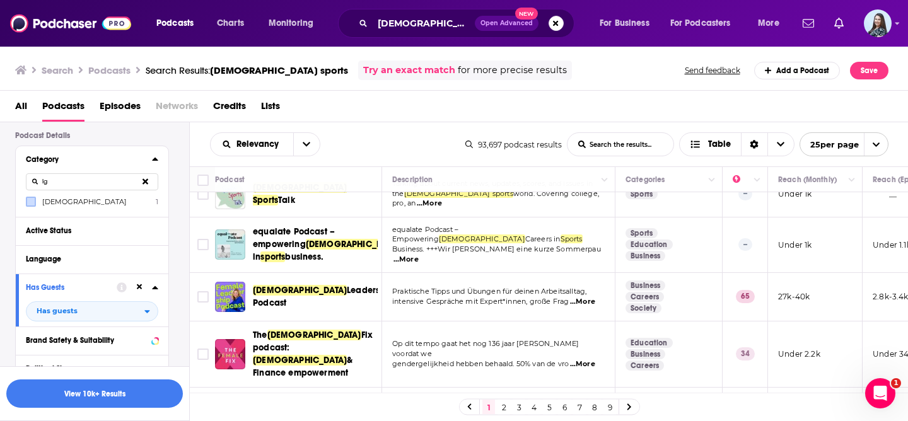
scroll to position [93, 0]
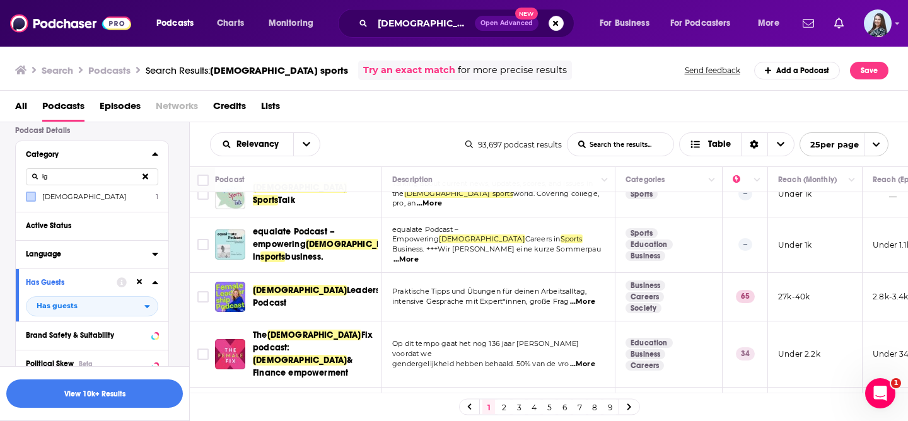
click at [77, 258] on div "Language" at bounding box center [85, 254] width 118 height 9
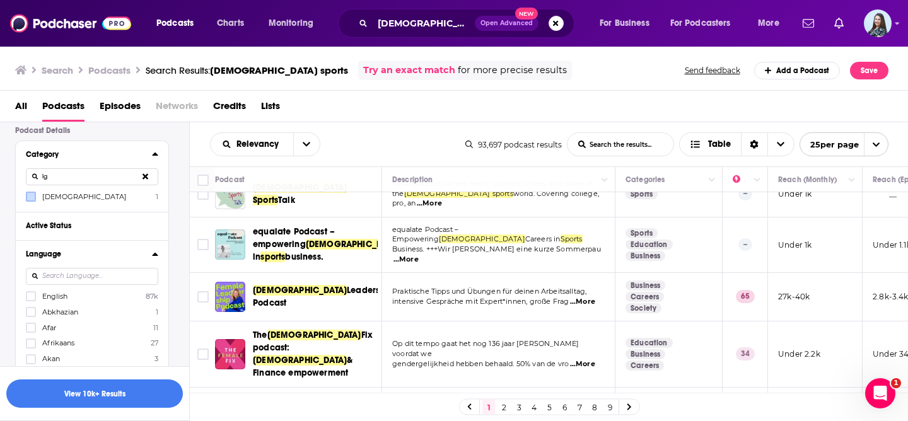
click at [72, 283] on input at bounding box center [92, 276] width 132 height 17
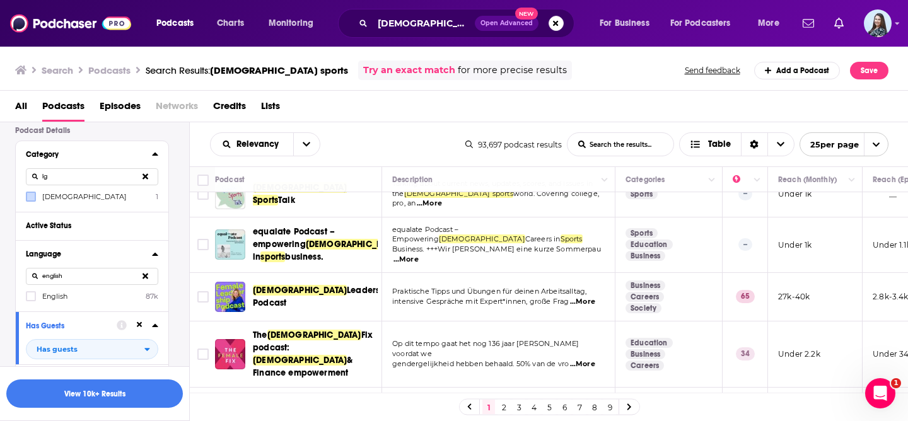
type input "english"
click at [30, 303] on div "Language english English 87k" at bounding box center [92, 275] width 153 height 71
click at [32, 291] on div "english" at bounding box center [92, 276] width 132 height 29
click at [29, 300] on icon at bounding box center [31, 297] width 8 height 8
click at [120, 396] on button "View 10k+ Results" at bounding box center [94, 394] width 177 height 28
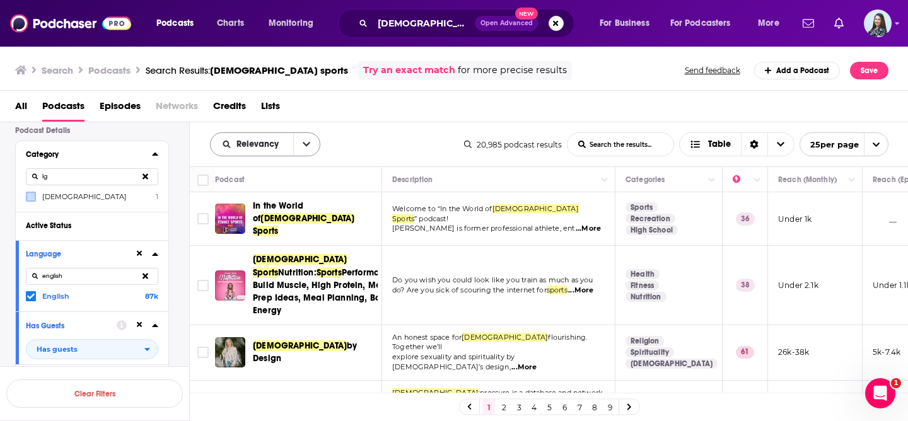
click at [302, 139] on button "open menu" at bounding box center [306, 144] width 26 height 23
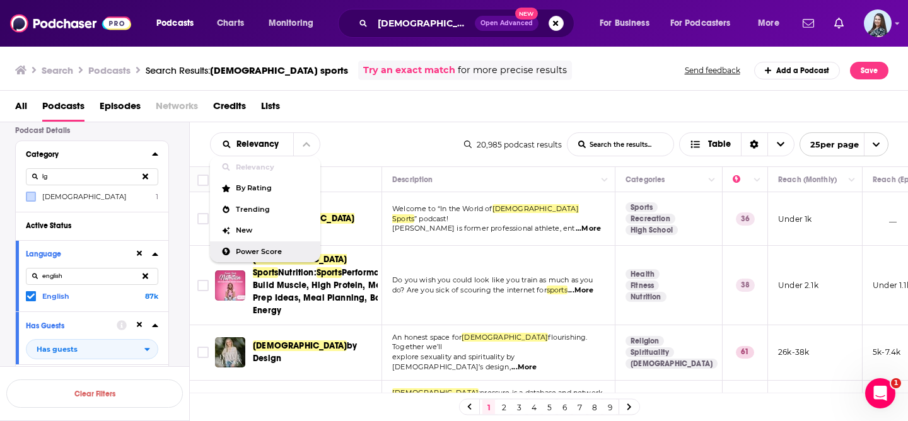
click at [266, 248] on span "Power Score" at bounding box center [273, 251] width 74 height 7
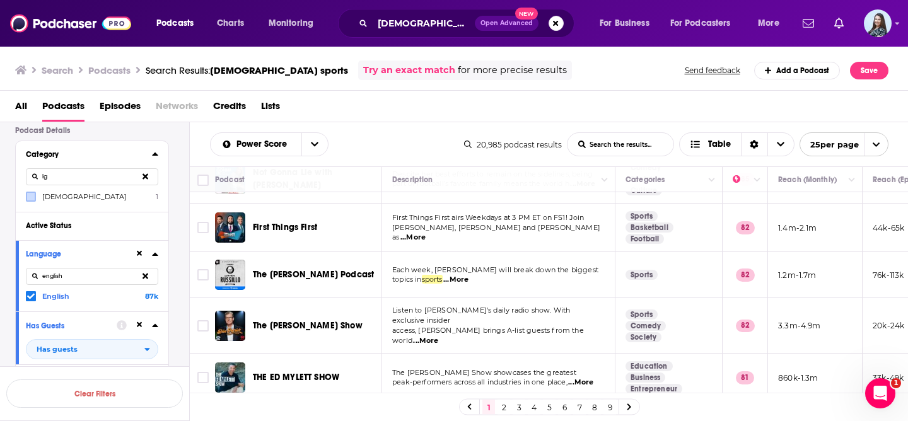
scroll to position [982, 0]
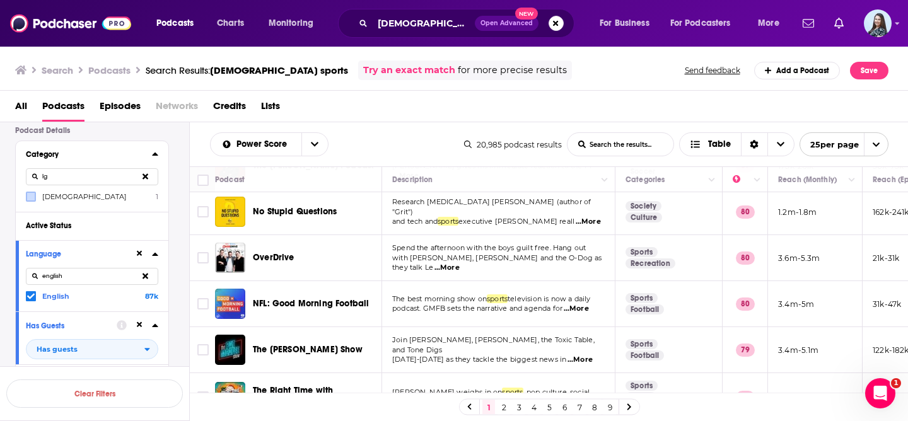
click at [501, 408] on link "2" at bounding box center [503, 407] width 13 height 15
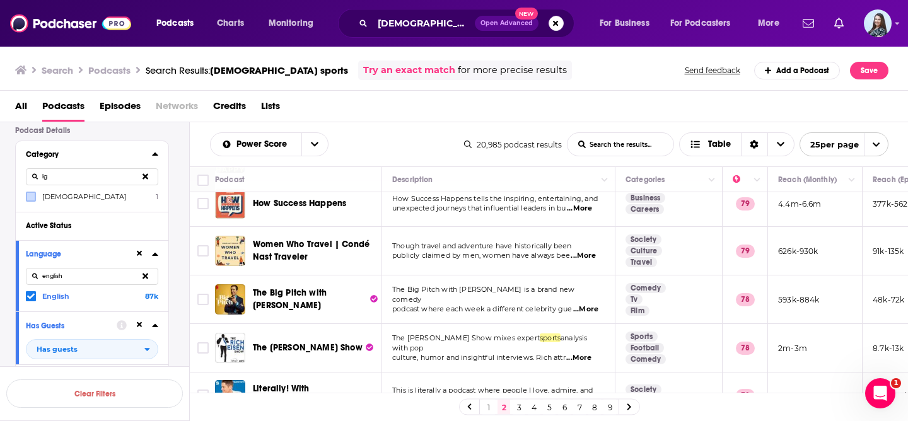
scroll to position [987, 0]
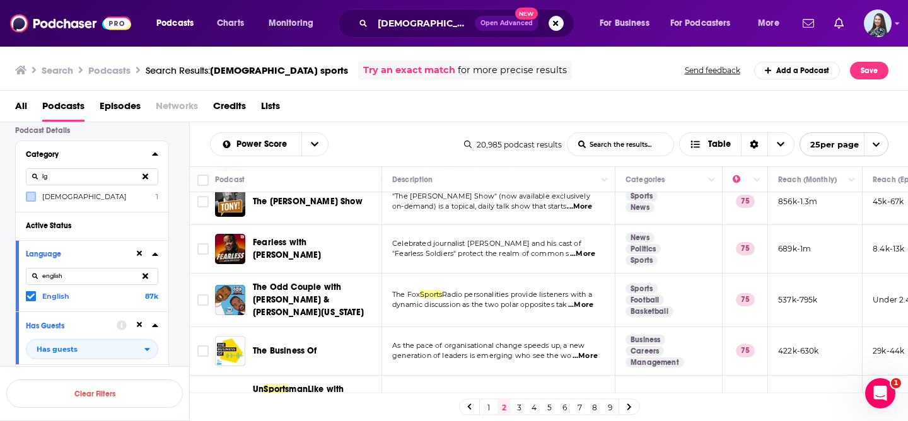
click at [520, 405] on link "3" at bounding box center [519, 407] width 13 height 15
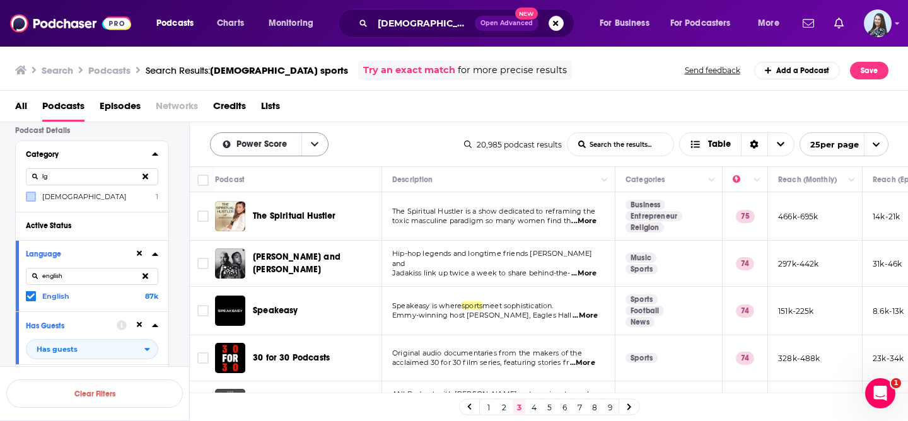
click at [313, 140] on icon "open menu" at bounding box center [315, 144] width 8 height 9
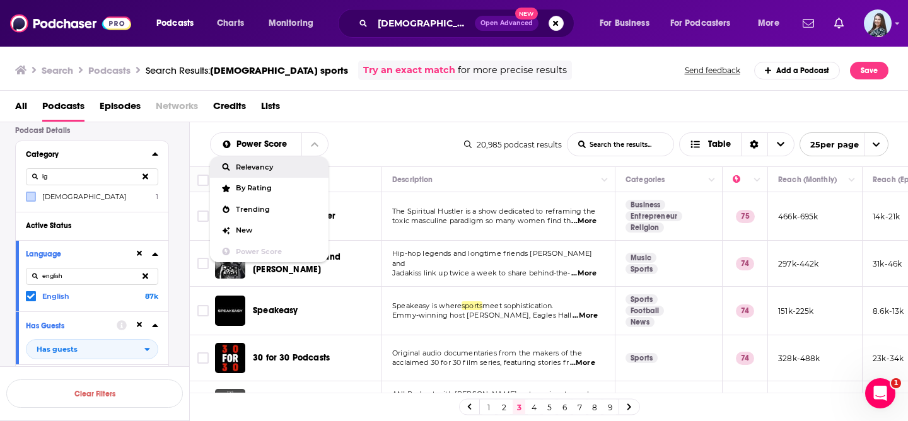
click at [272, 165] on span "Relevancy" at bounding box center [277, 167] width 83 height 7
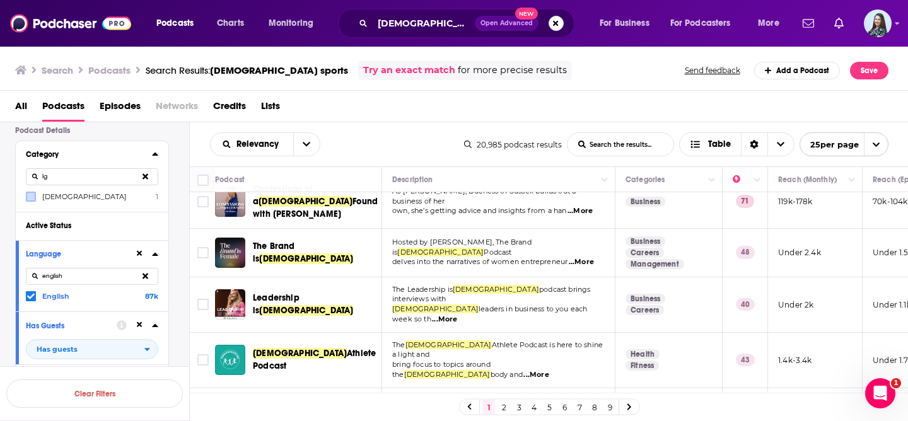
scroll to position [416, 0]
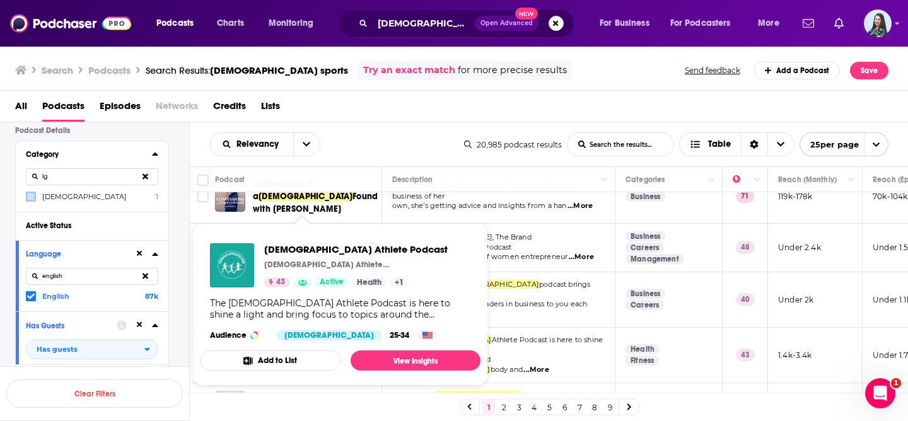
click at [412, 136] on div "Relevancy List Search Input Search the results... Table" at bounding box center [337, 144] width 254 height 24
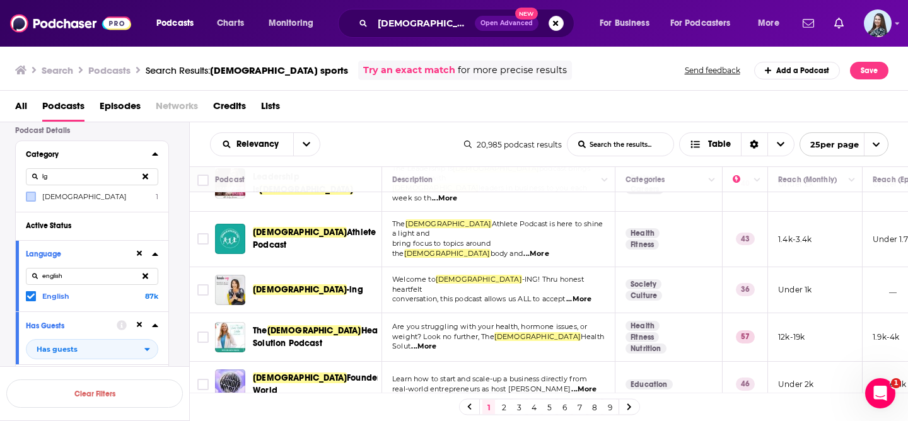
scroll to position [535, 0]
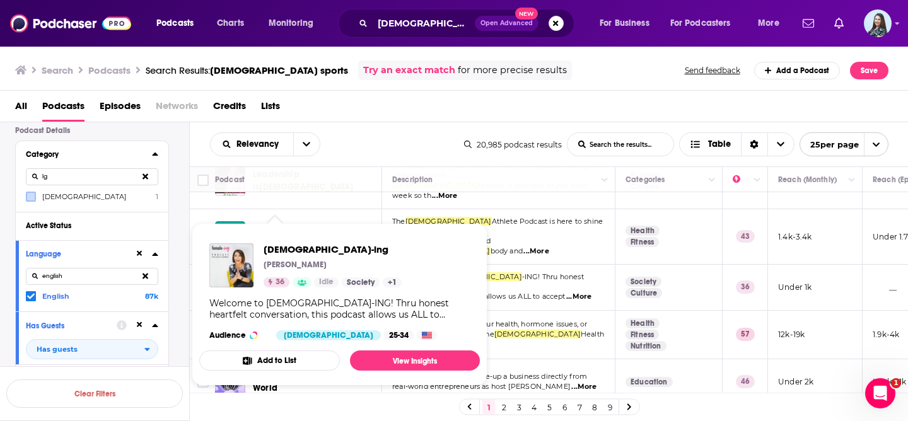
click at [377, 142] on div "Relevancy List Search Input Search the results... Table" at bounding box center [337, 144] width 254 height 24
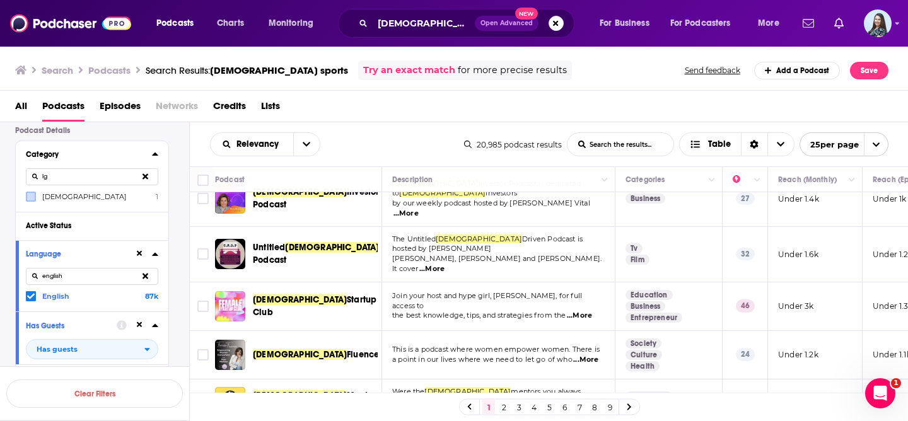
scroll to position [1007, 0]
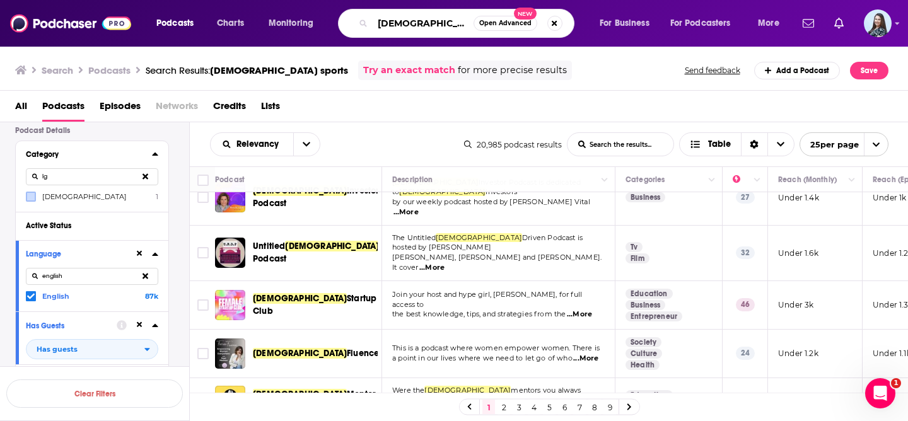
click at [410, 23] on input "female sports" at bounding box center [423, 23] width 101 height 20
click at [460, 28] on input "female sports" at bounding box center [423, 23] width 101 height 20
type input "female sports talk"
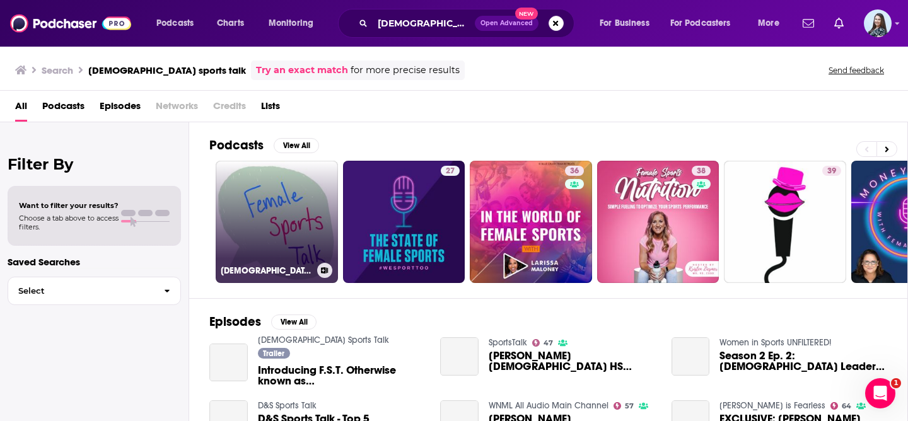
click at [292, 192] on link "Female Sports Talk" at bounding box center [277, 222] width 122 height 122
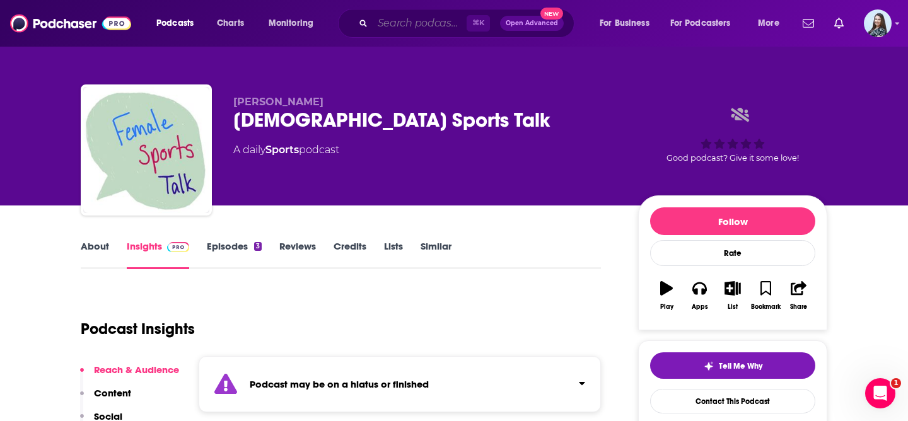
click at [398, 25] on input "Search podcasts, credits, & more..." at bounding box center [420, 23] width 94 height 20
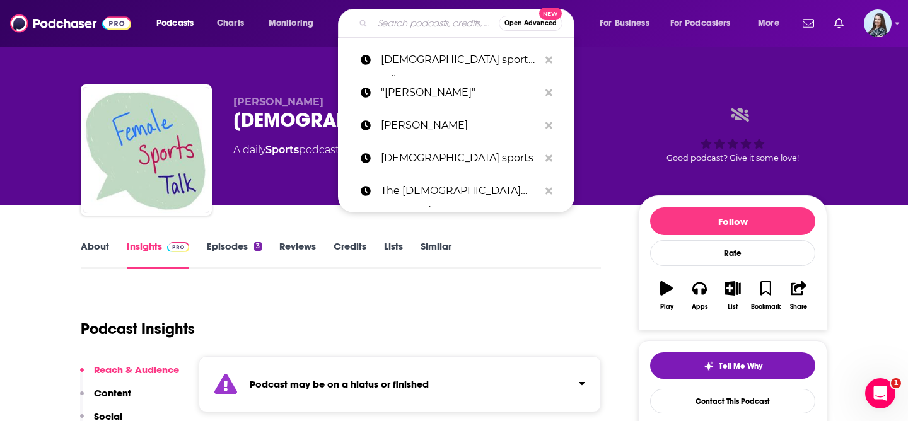
paste input "Fearless Female Athletes"
type input "Fearless Female Athletes"
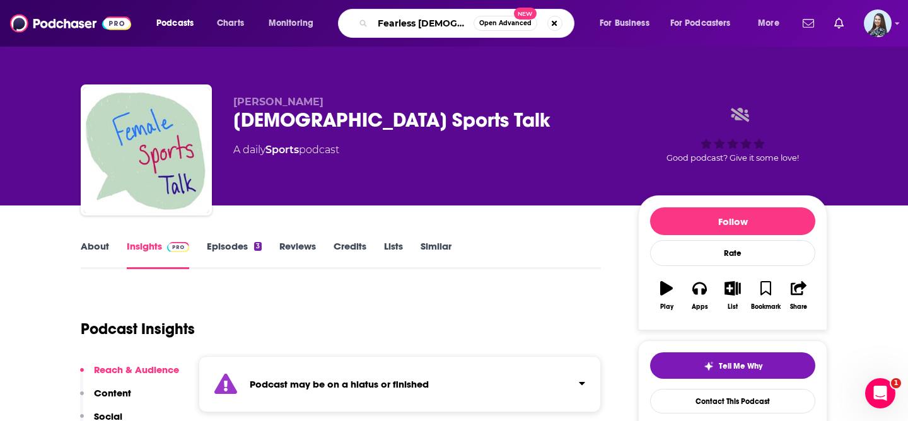
scroll to position [0, 26]
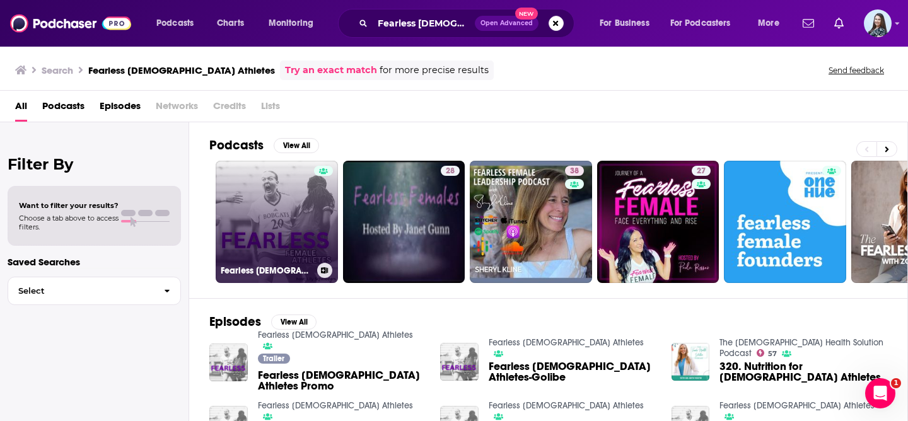
click at [271, 217] on link "Fearless Female Athletes" at bounding box center [277, 222] width 122 height 122
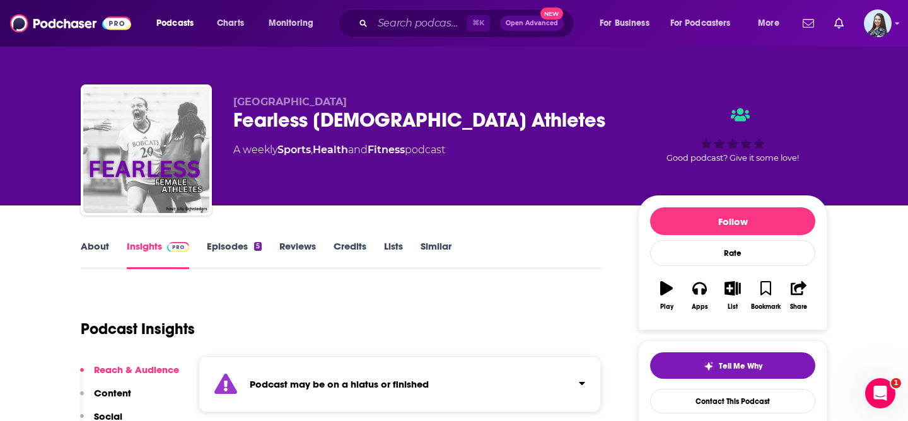
click at [102, 245] on link "About" at bounding box center [95, 254] width 28 height 29
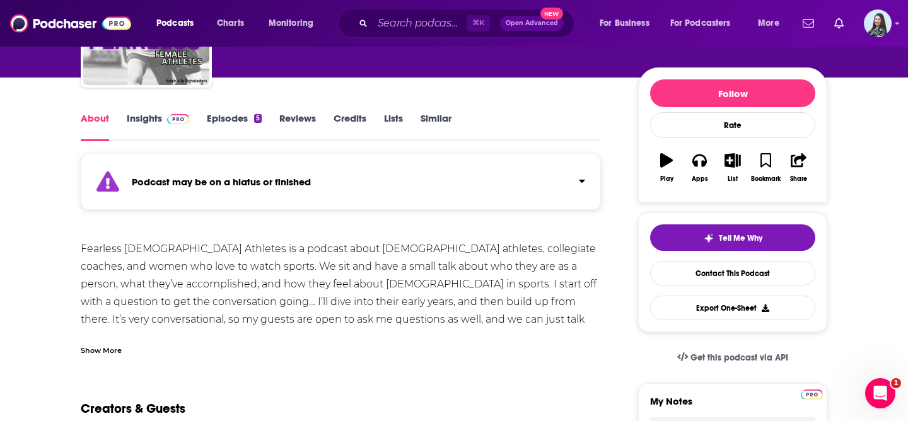
scroll to position [132, 0]
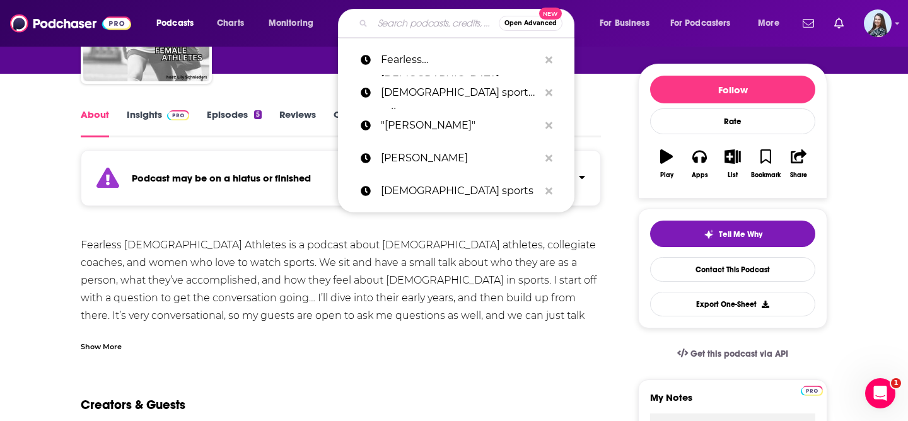
click at [412, 26] on input "Search podcasts, credits, & more..." at bounding box center [436, 23] width 126 height 20
paste input "The Female Elite"
type input "The Female Elite"
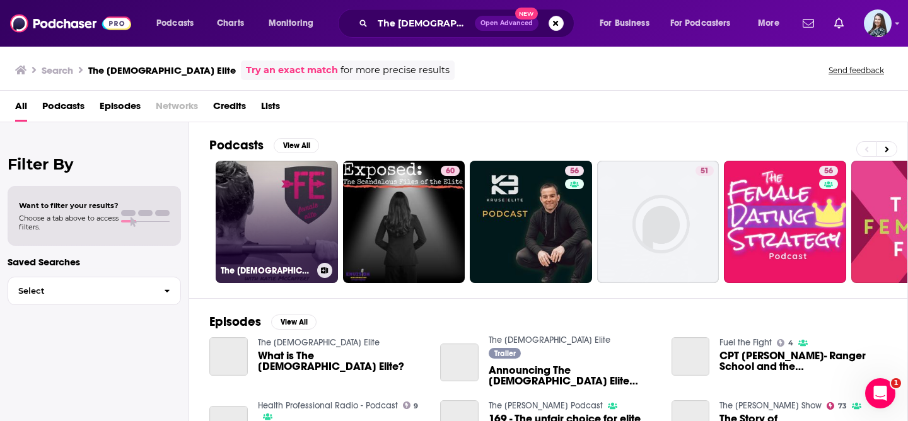
click at [250, 223] on link "The Female Elite" at bounding box center [277, 222] width 122 height 122
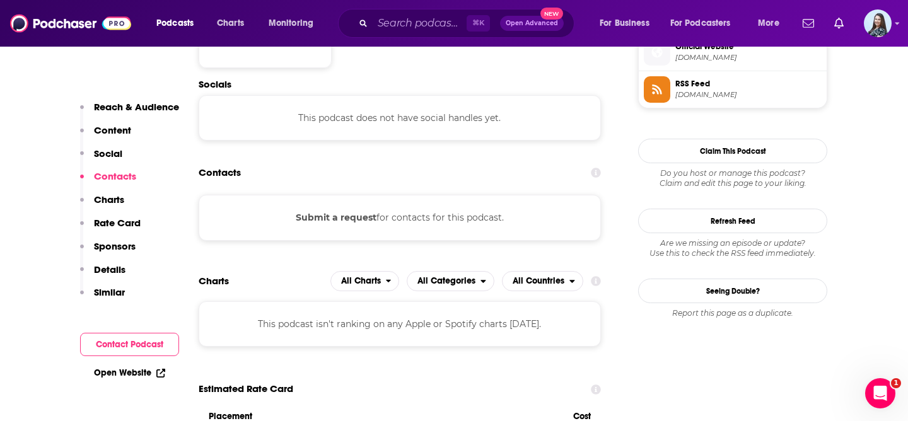
scroll to position [940, 0]
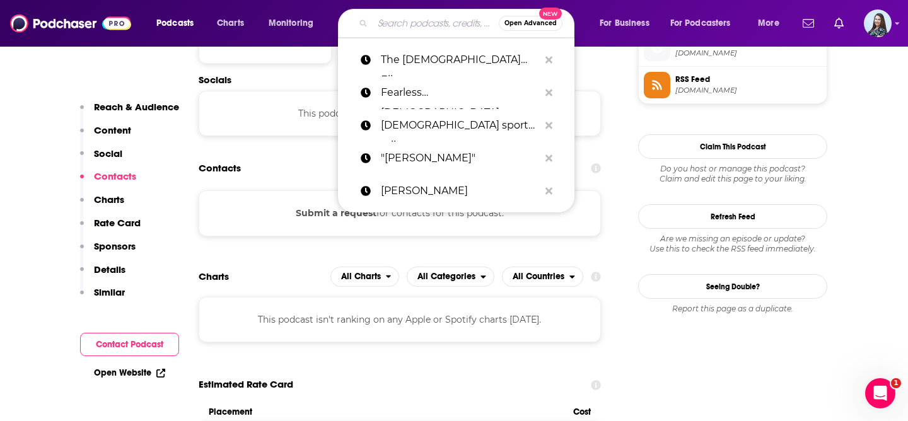
click at [388, 24] on input "Search podcasts, credits, & more..." at bounding box center [436, 23] width 126 height 20
paste input "The FEMALE ENDURANCE Podcast"
type input "The FEMALE ENDURANCE Podcast"
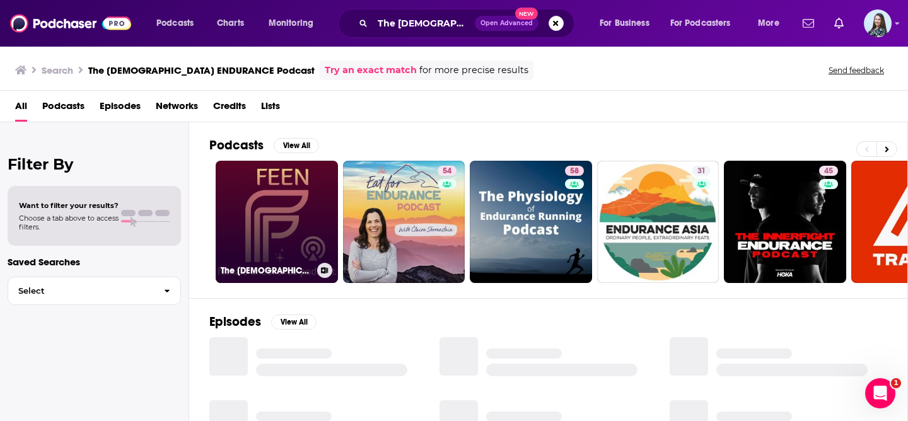
click at [295, 214] on link "The FEMALE ENDURANCE Podcast" at bounding box center [277, 222] width 122 height 122
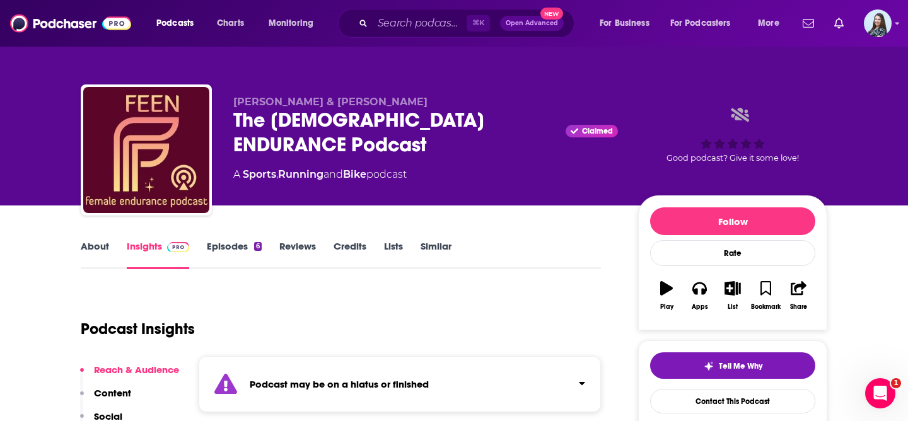
click at [100, 248] on link "About" at bounding box center [95, 254] width 28 height 29
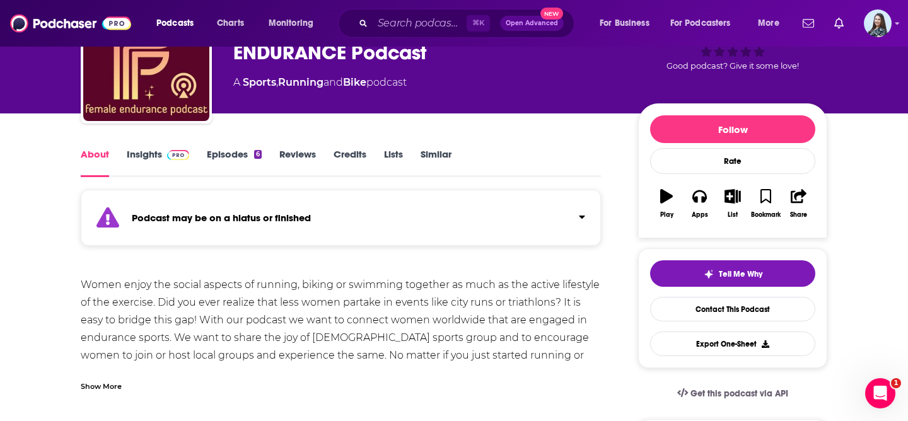
scroll to position [96, 0]
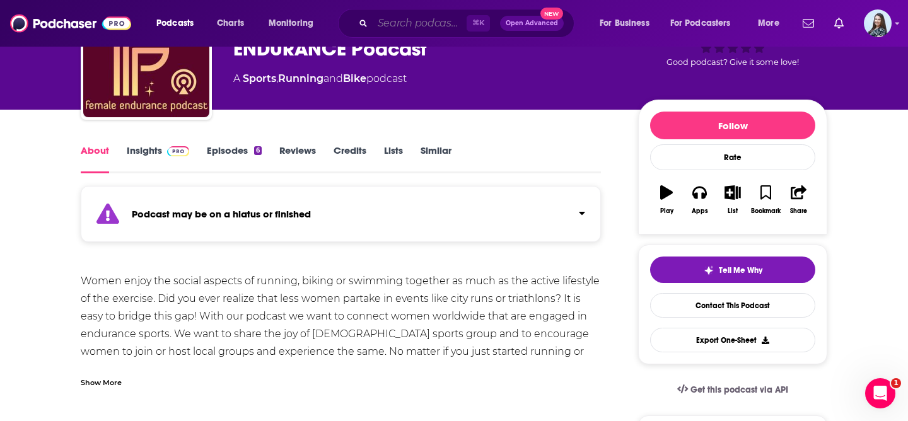
click at [406, 22] on input "Search podcasts, credits, & more..." at bounding box center [420, 23] width 94 height 20
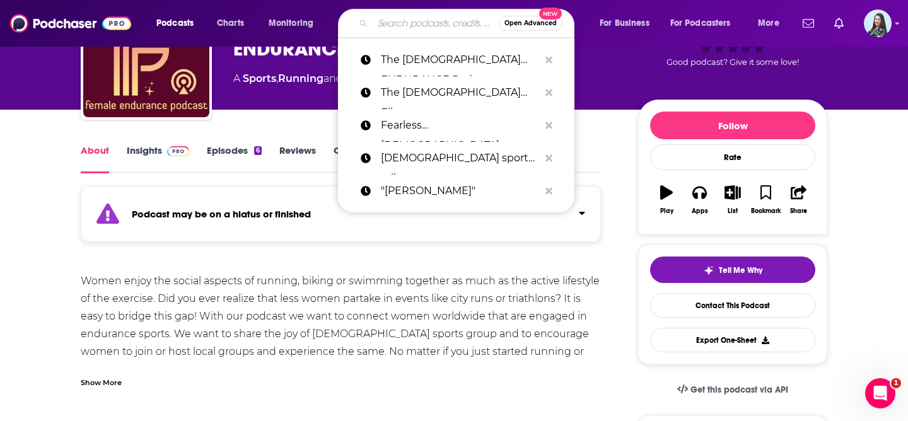
paste input "The Radical Female with Jami Crist"
type input "The Radical Female with Jami Crist"
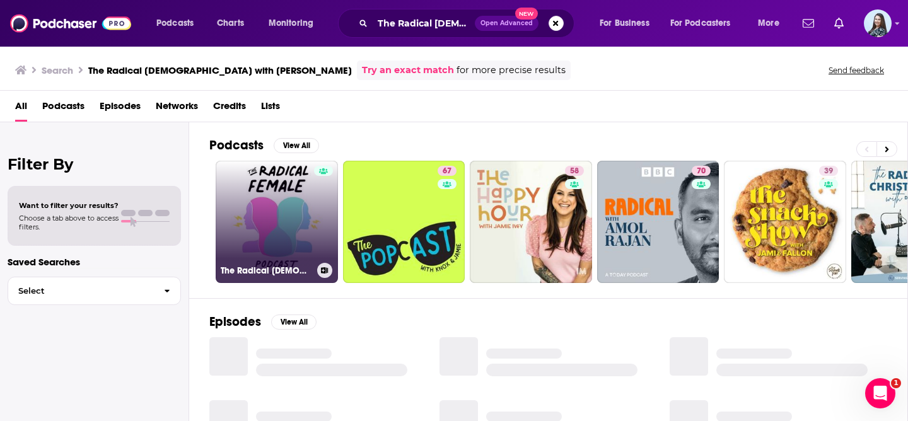
click at [264, 227] on link "The Radical Female with Jami Crist" at bounding box center [277, 222] width 122 height 122
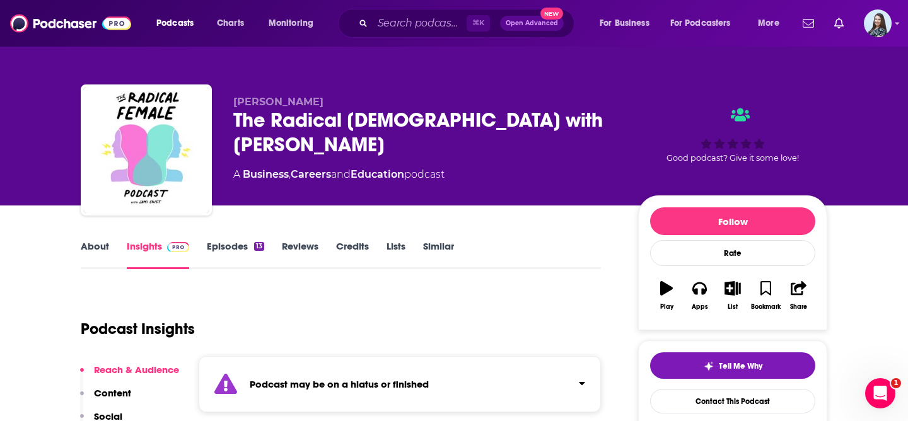
scroll to position [7, 0]
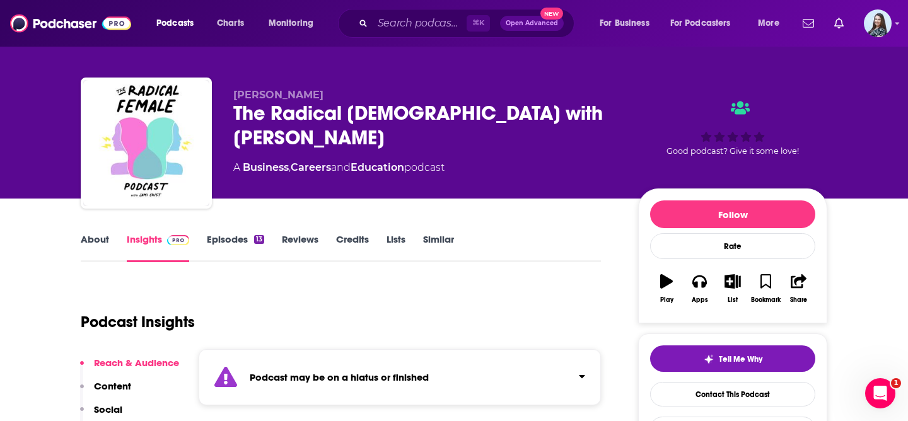
click at [98, 238] on link "About" at bounding box center [95, 247] width 28 height 29
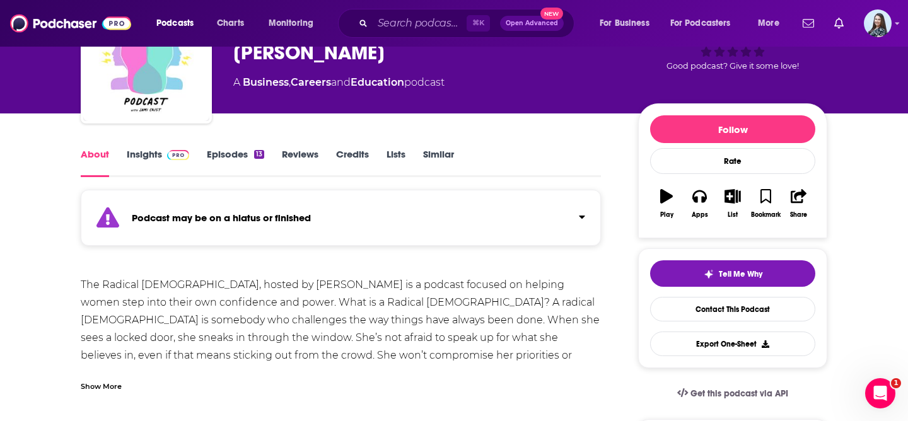
scroll to position [78, 0]
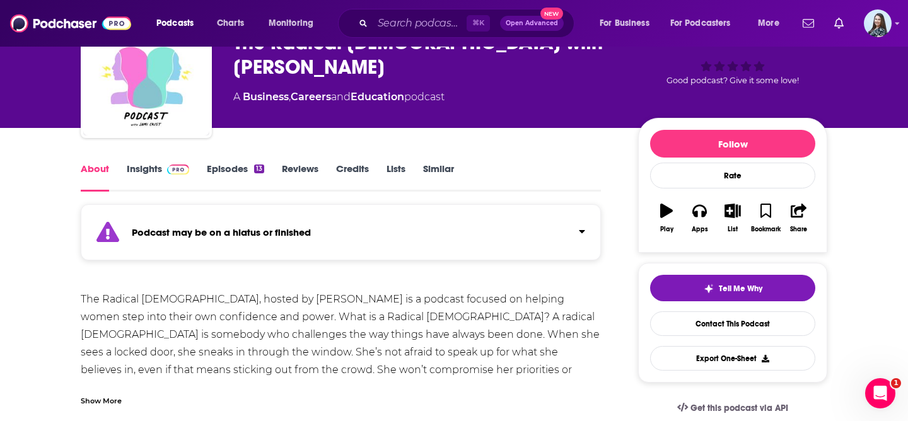
click at [146, 170] on link "Insights" at bounding box center [158, 177] width 62 height 29
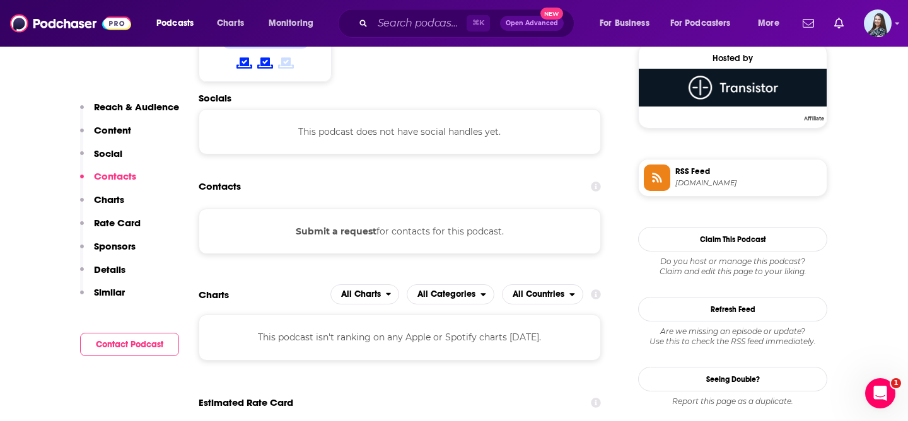
scroll to position [927, 0]
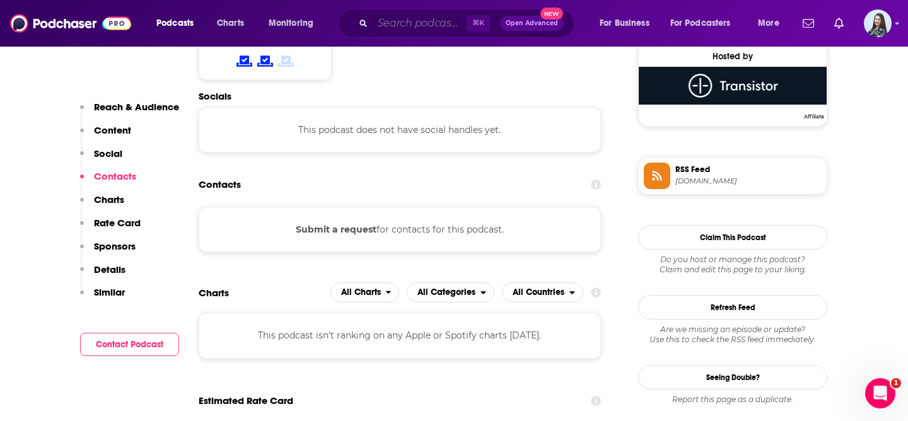
click at [419, 29] on input "Search podcasts, credits, & more..." at bounding box center [420, 23] width 94 height 20
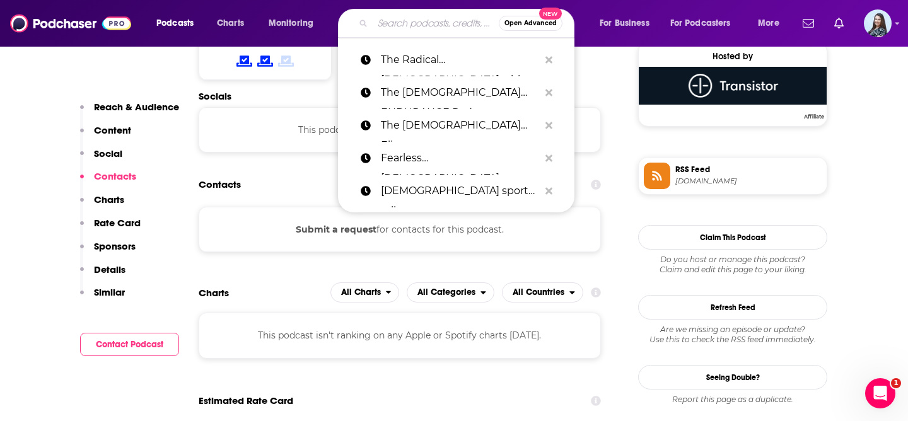
paste input "And So She Goes Podcast"
type input "And So She Goes Podcast"
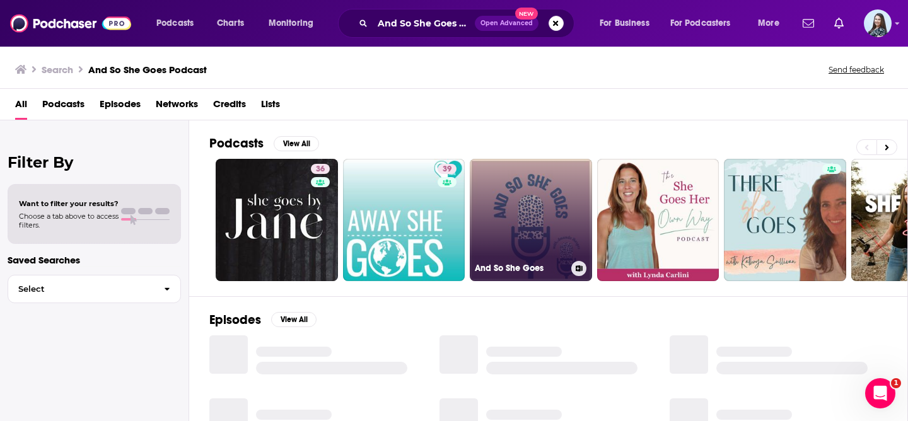
click at [502, 184] on link "And So She Goes" at bounding box center [531, 220] width 122 height 122
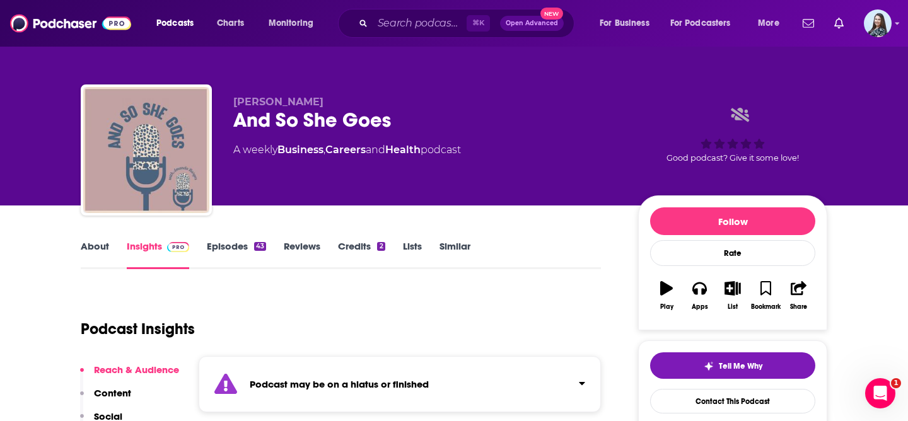
click at [102, 249] on link "About" at bounding box center [95, 254] width 28 height 29
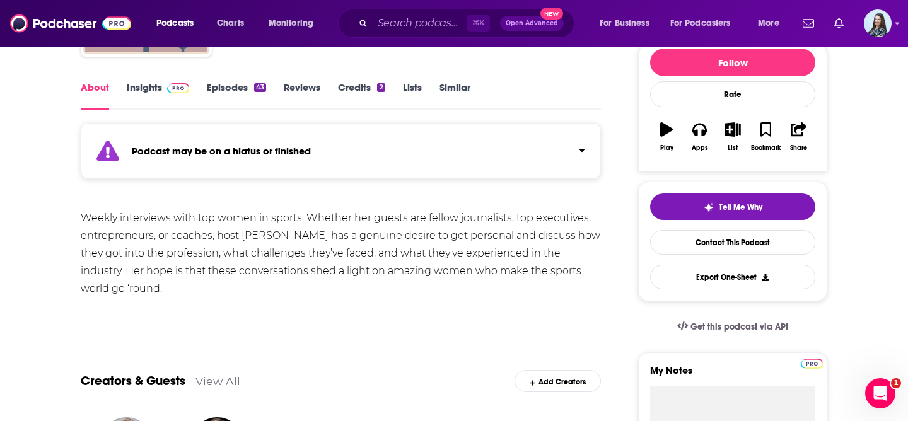
scroll to position [142, 0]
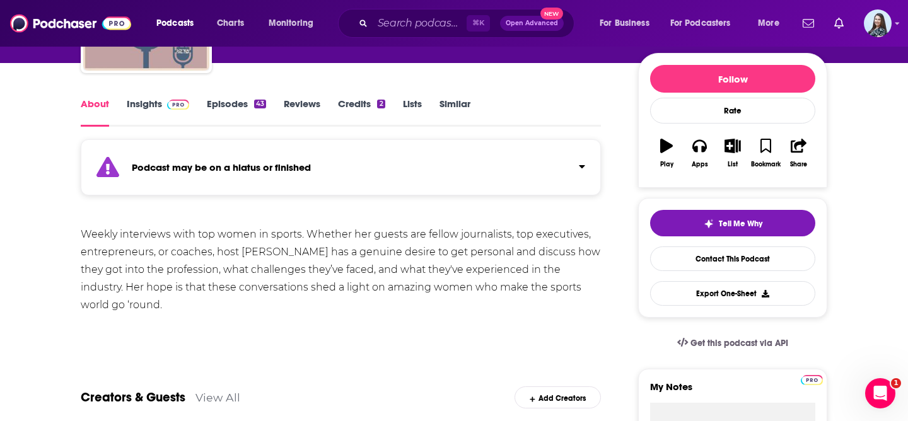
click at [140, 115] on link "Insights" at bounding box center [158, 112] width 62 height 29
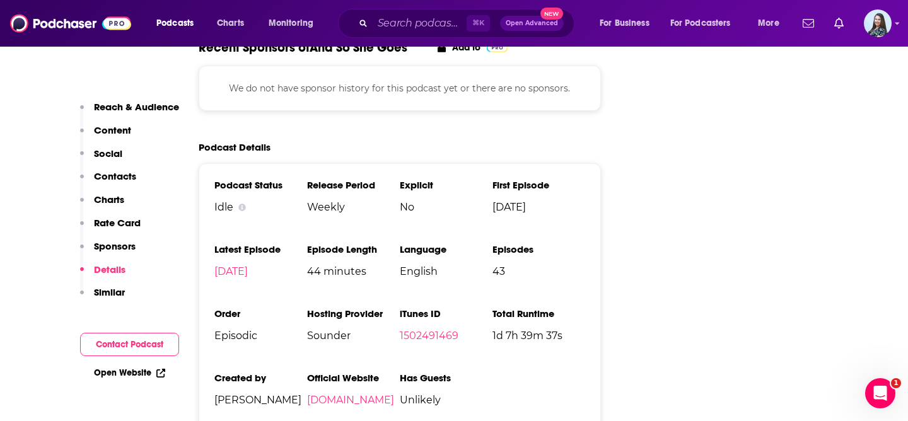
scroll to position [1755, 0]
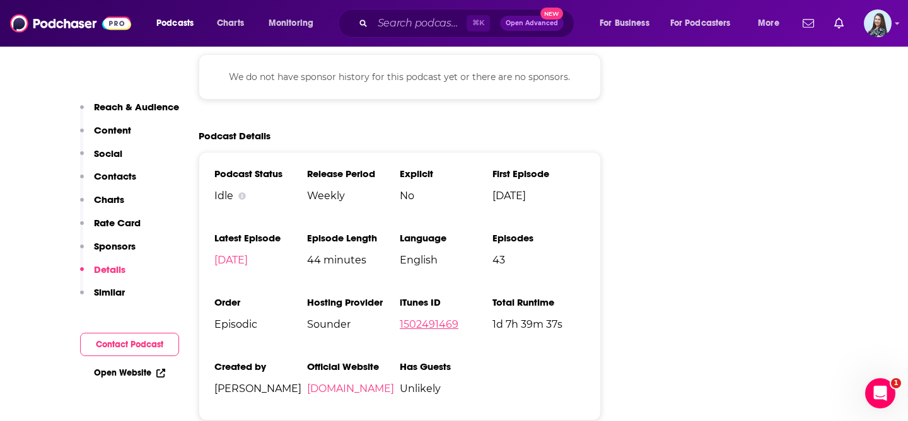
click at [415, 318] on link "1502491469" at bounding box center [429, 324] width 59 height 12
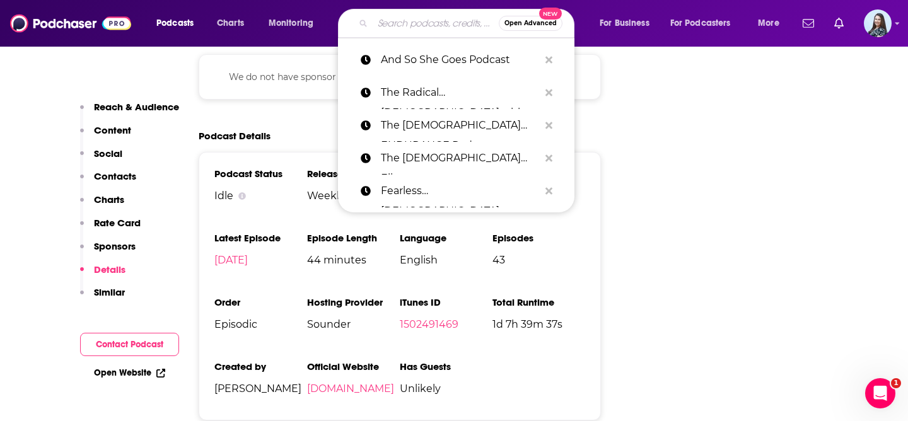
click at [415, 29] on input "Search podcasts, credits, & more..." at bounding box center [436, 23] width 126 height 20
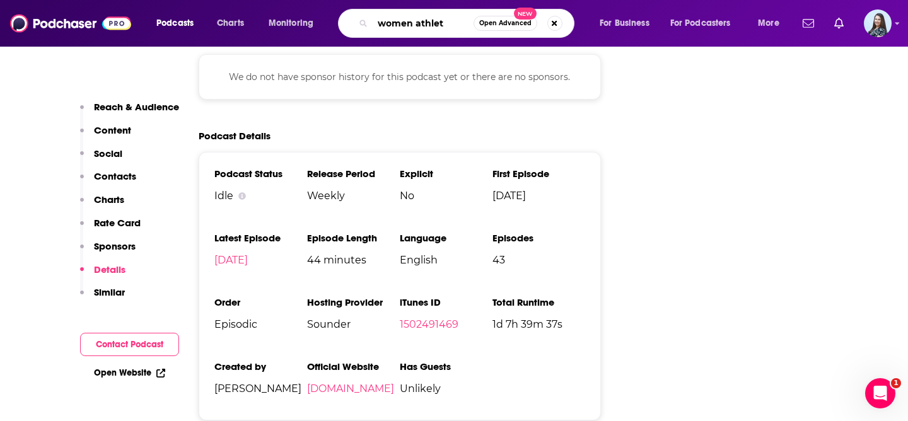
type input "women athlete"
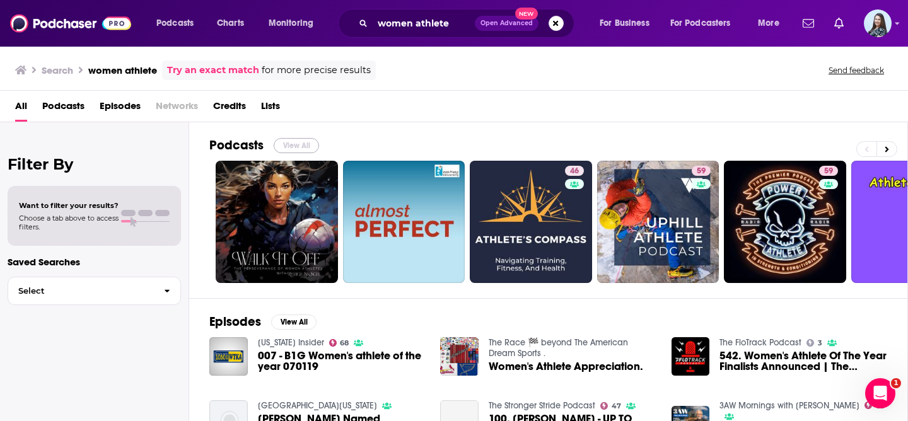
click at [311, 144] on button "View All" at bounding box center [296, 145] width 45 height 15
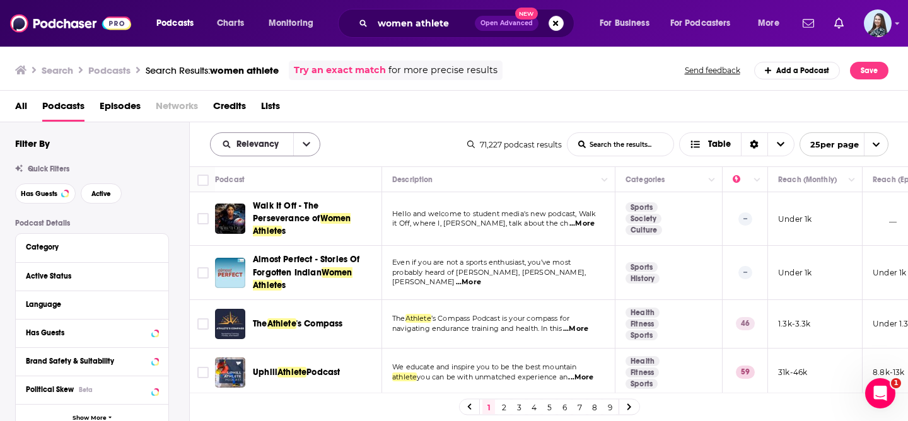
click at [312, 142] on button "open menu" at bounding box center [306, 144] width 26 height 23
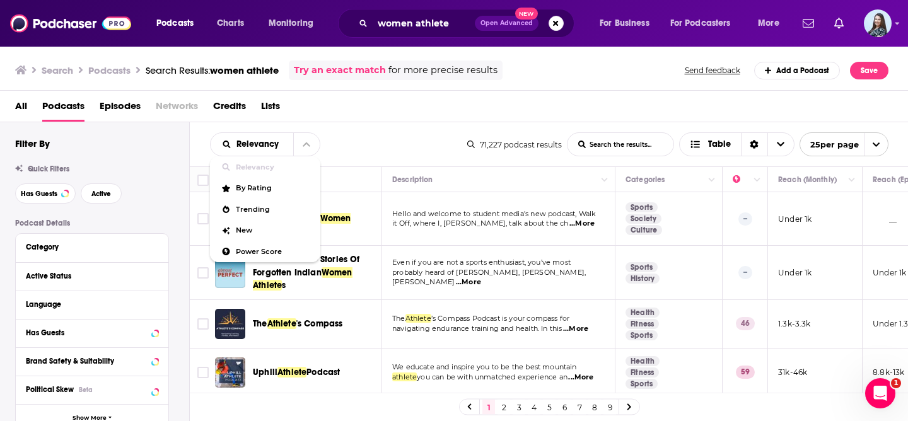
click at [341, 142] on div "Relevancy Relevancy By Rating Trending New Power Score List Search Input Search…" at bounding box center [338, 144] width 257 height 24
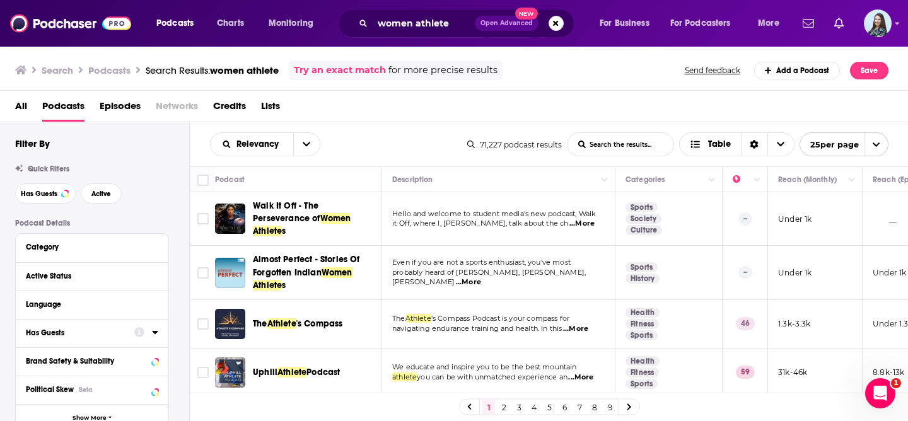
click at [113, 335] on div "Has Guests" at bounding box center [76, 332] width 100 height 9
click at [68, 357] on span "All" at bounding box center [85, 356] width 118 height 16
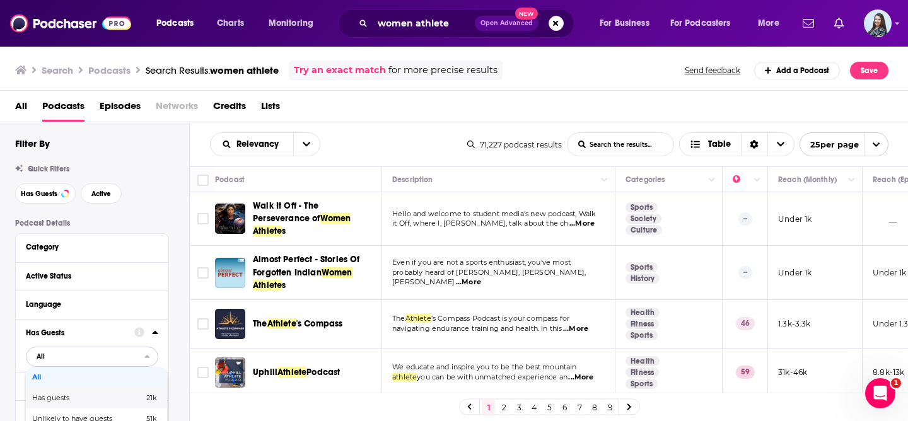
click at [70, 397] on span "Has guests" at bounding box center [69, 398] width 74 height 7
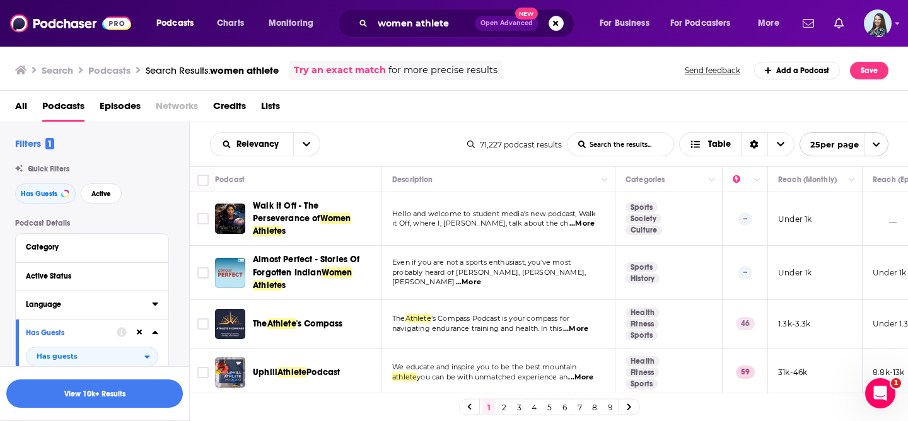
click at [83, 312] on button "Language" at bounding box center [89, 304] width 126 height 16
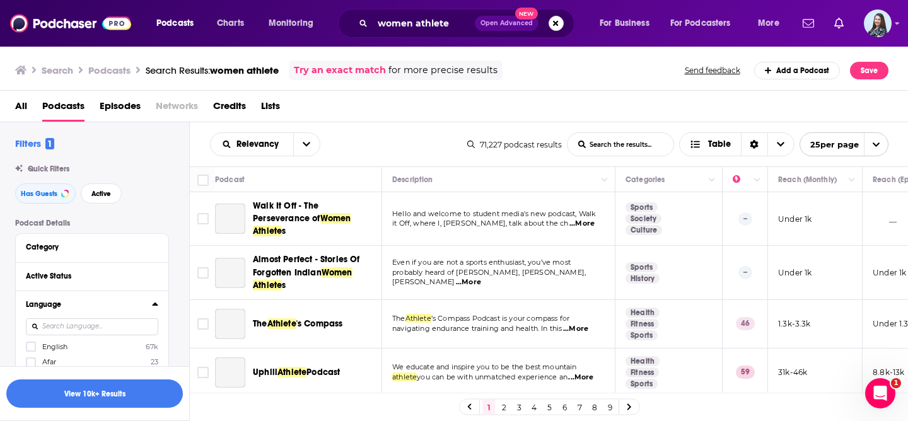
click at [77, 331] on input at bounding box center [92, 326] width 132 height 17
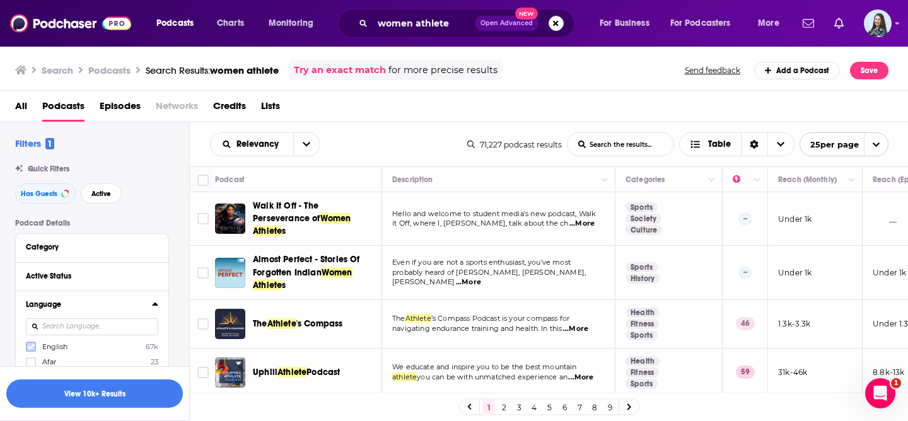
click at [27, 348] on icon at bounding box center [31, 347] width 8 height 6
click at [119, 396] on button "View 10k+ Results" at bounding box center [94, 394] width 177 height 28
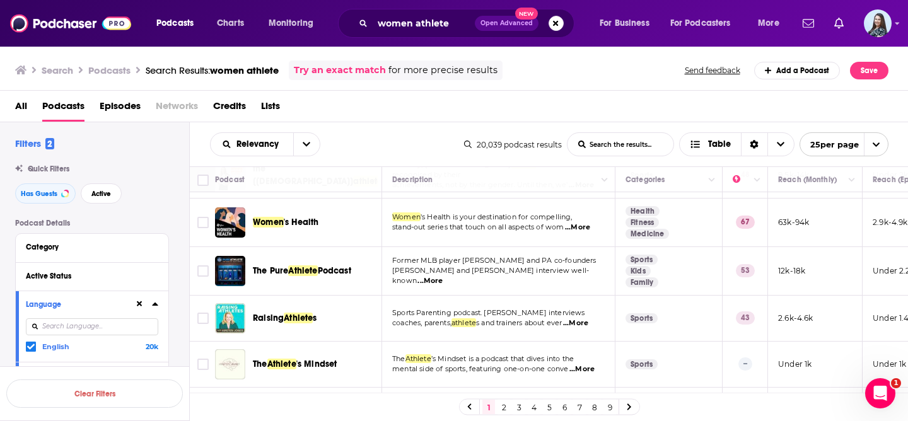
scroll to position [787, 0]
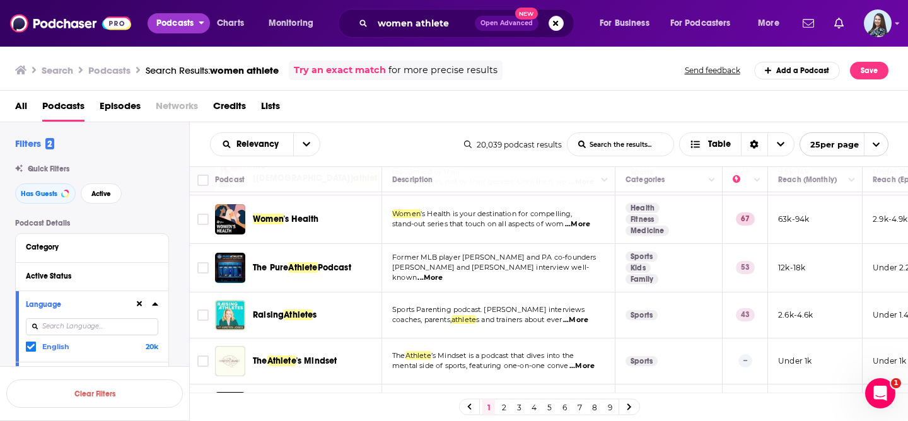
click at [181, 21] on span "Podcasts" at bounding box center [174, 24] width 37 height 18
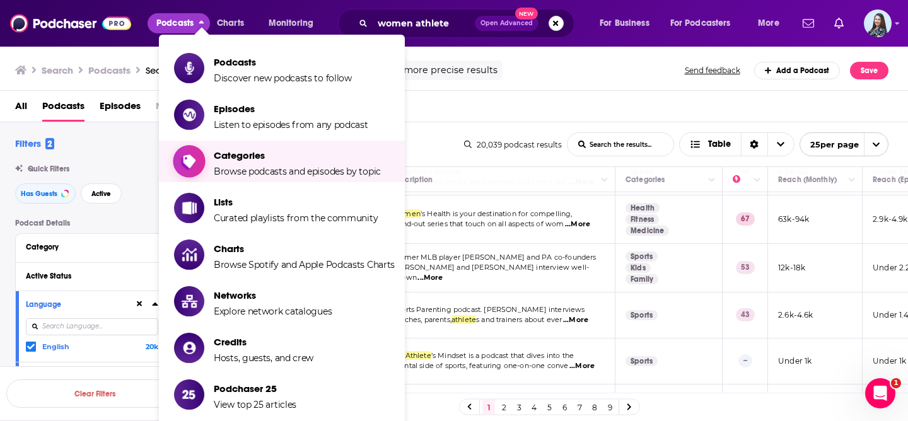
click at [265, 155] on span "Categories" at bounding box center [297, 155] width 167 height 12
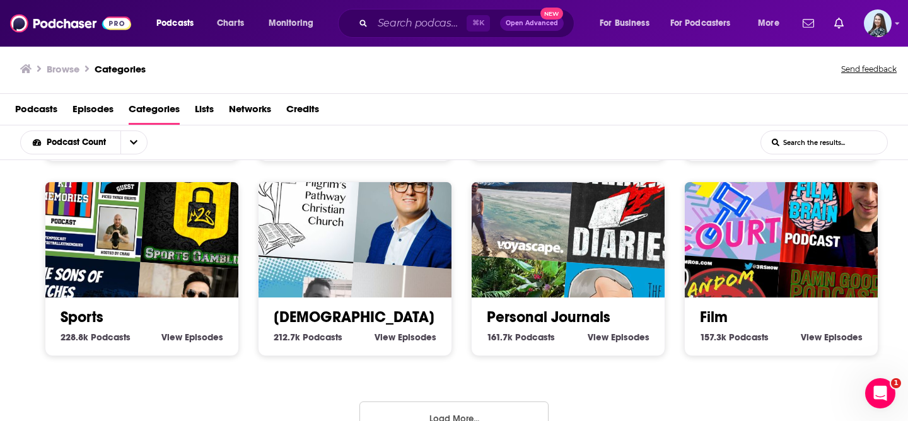
scroll to position [588, 0]
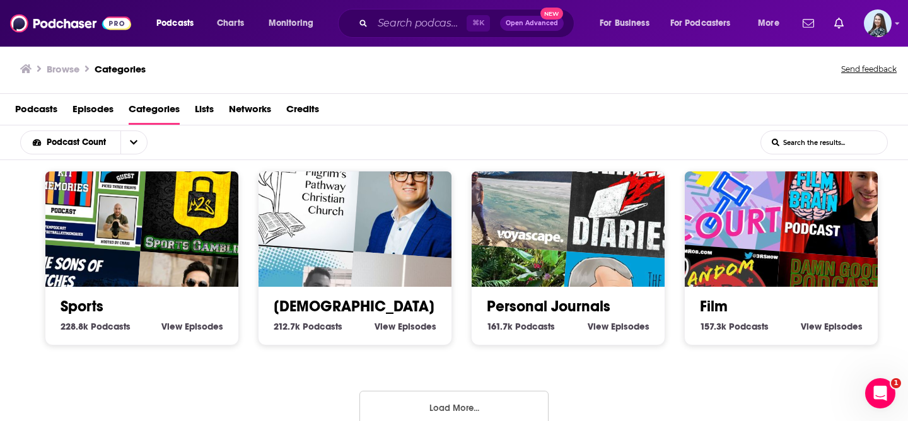
click at [102, 305] on link "Sports" at bounding box center [82, 306] width 43 height 19
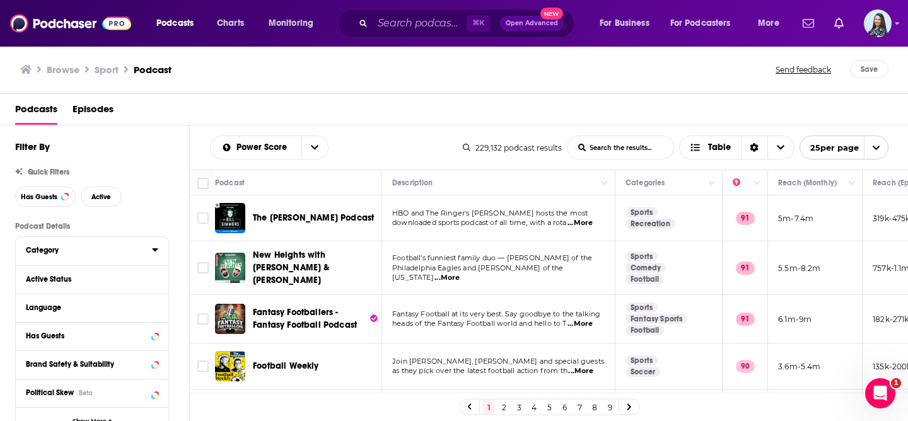
click at [105, 253] on div "Category" at bounding box center [85, 250] width 118 height 9
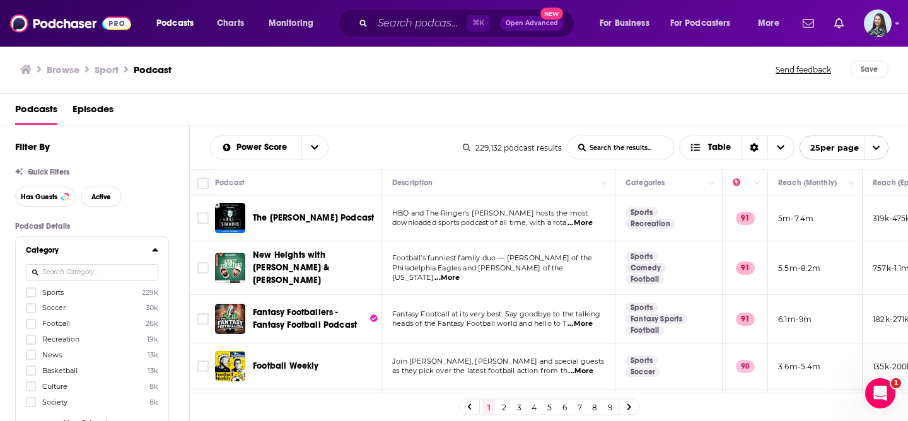
click at [86, 279] on input at bounding box center [92, 272] width 132 height 17
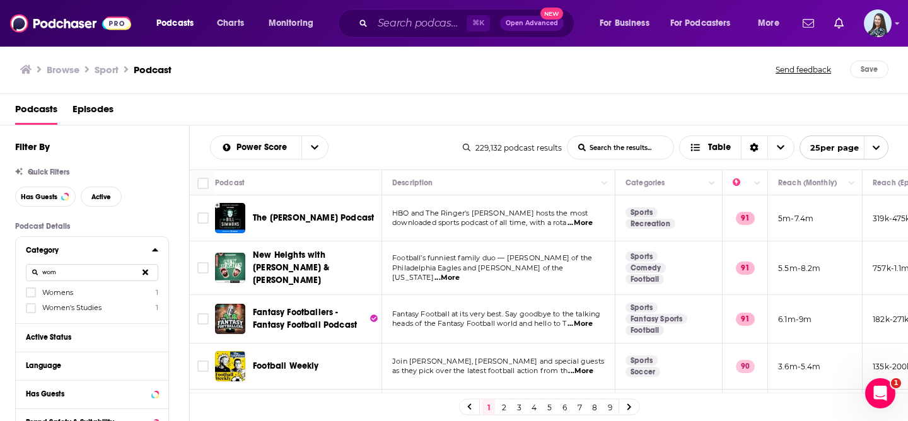
click at [81, 270] on input "wom" at bounding box center [92, 272] width 132 height 17
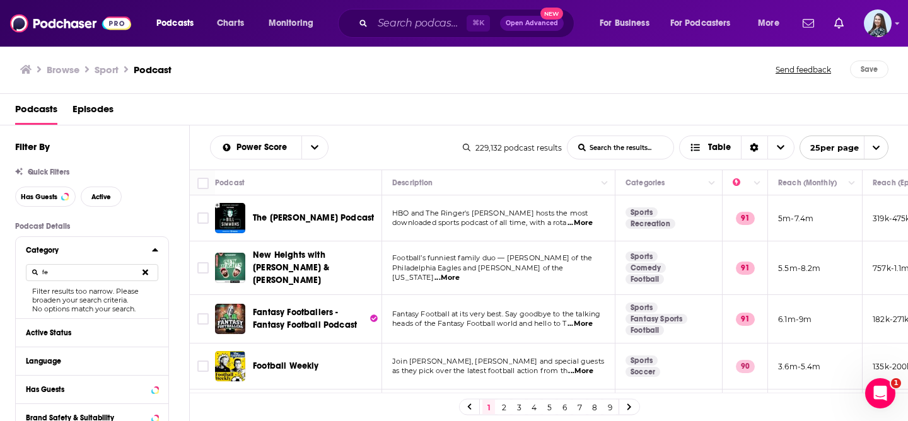
type input "f"
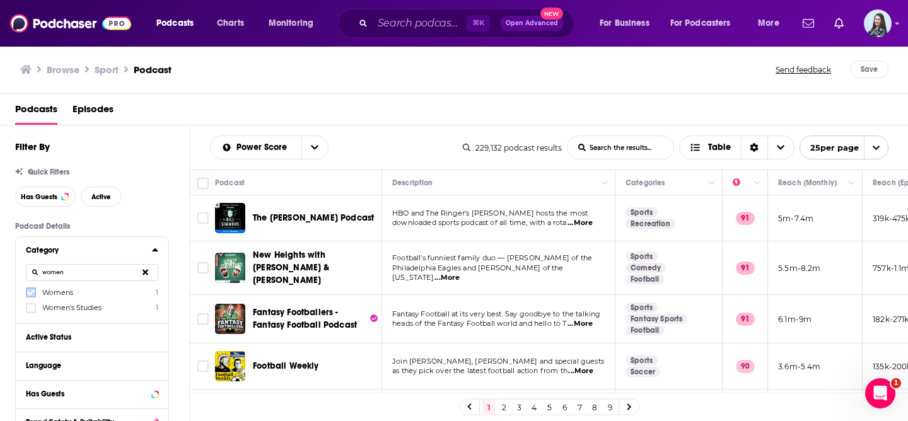
type input "women"
click at [30, 291] on icon at bounding box center [31, 293] width 8 height 8
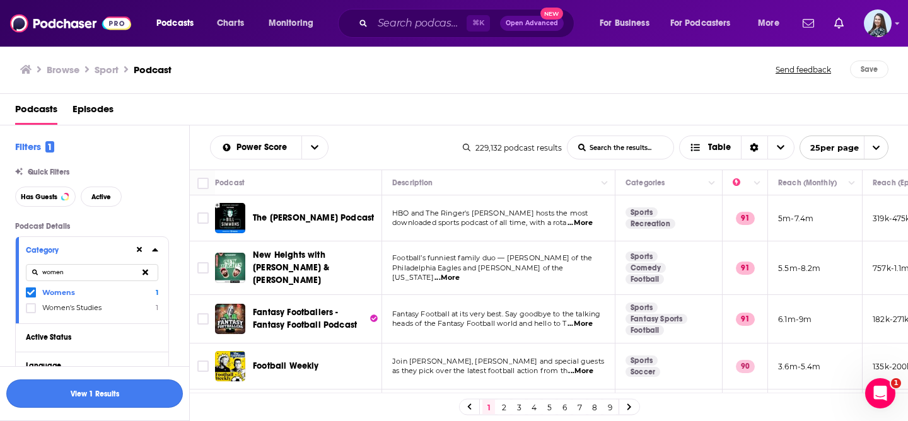
click at [68, 393] on button "View 1 Results" at bounding box center [94, 394] width 177 height 28
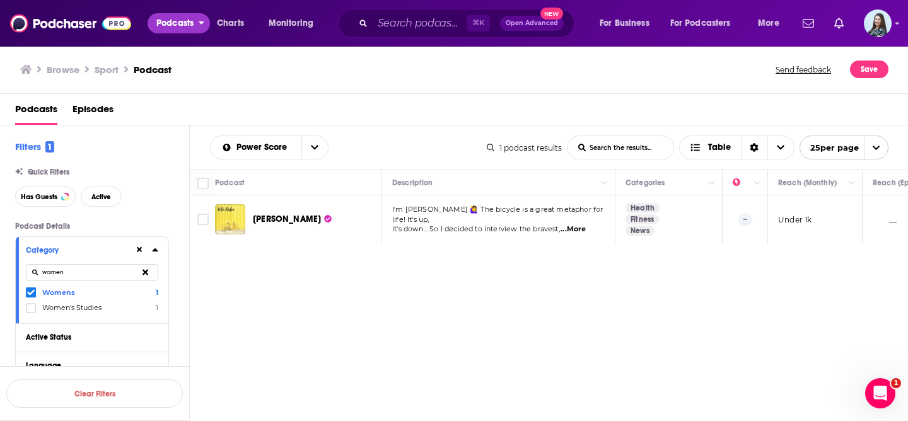
click at [171, 30] on span "Podcasts" at bounding box center [174, 24] width 37 height 18
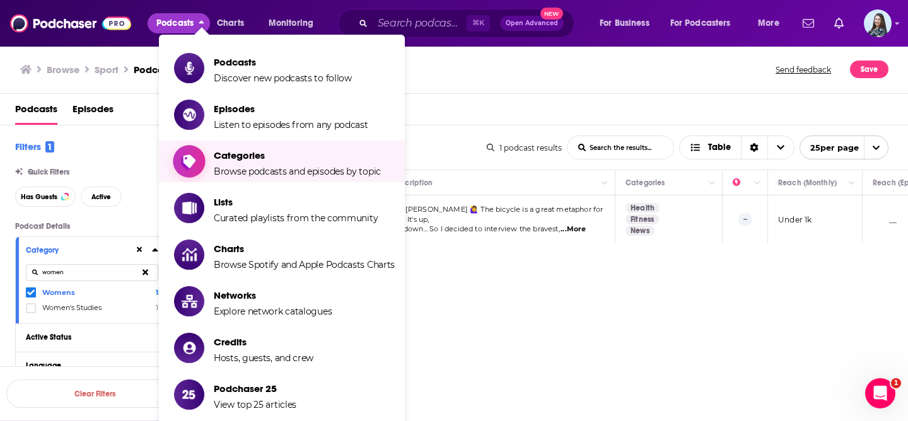
click at [241, 158] on span "Categories" at bounding box center [297, 155] width 167 height 12
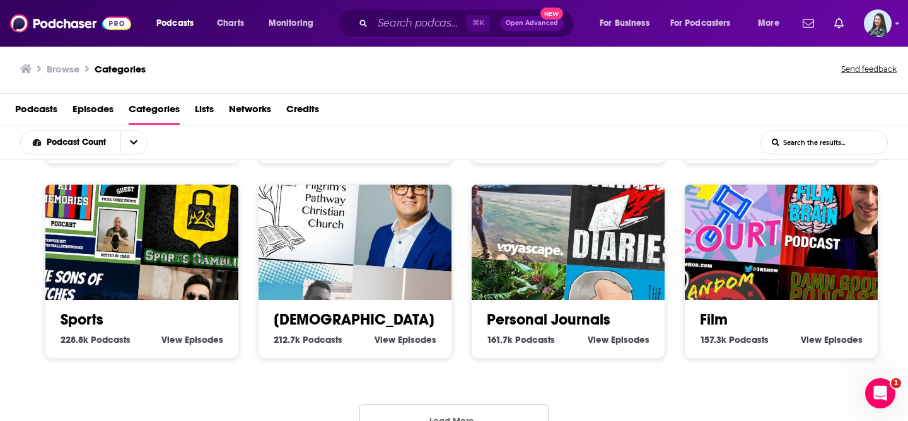
scroll to position [606, 0]
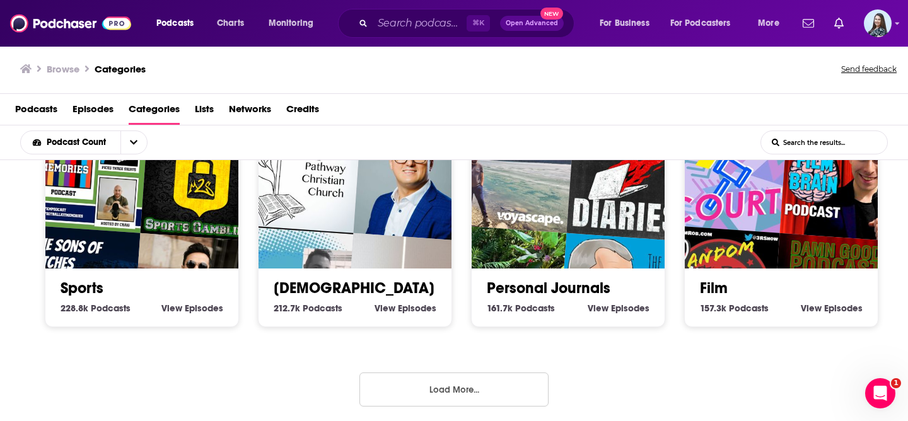
click at [409, 382] on button "Load More..." at bounding box center [453, 390] width 189 height 34
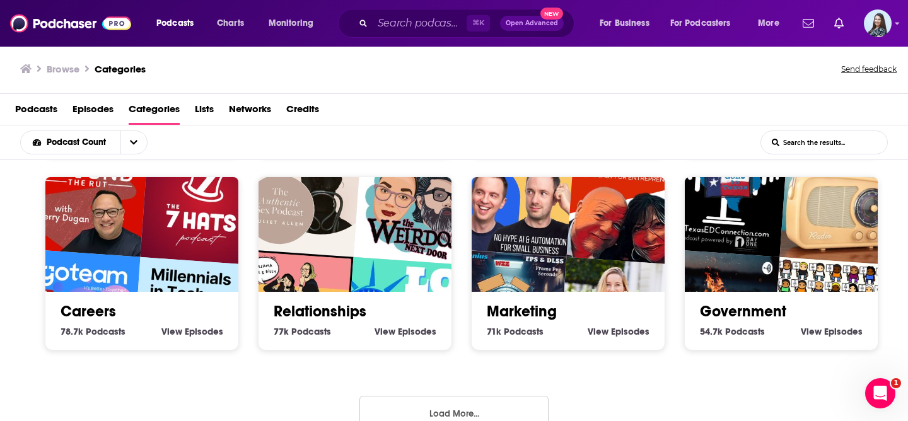
scroll to position [1383, 0]
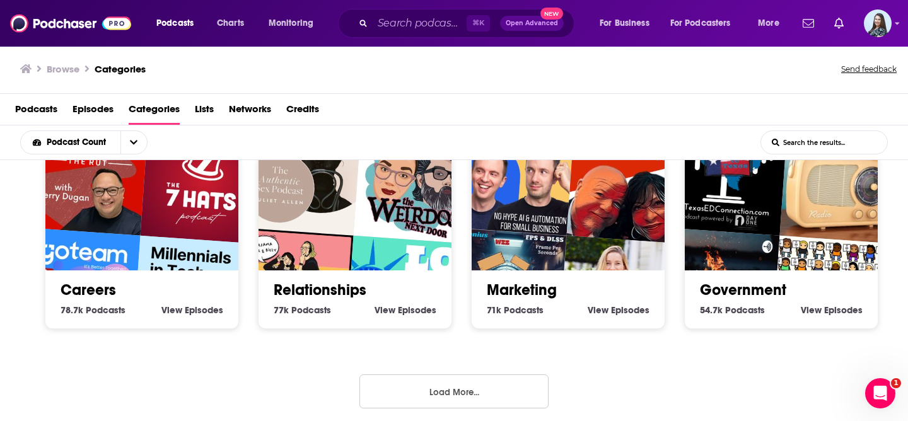
click at [412, 397] on button "Load More..." at bounding box center [453, 391] width 189 height 34
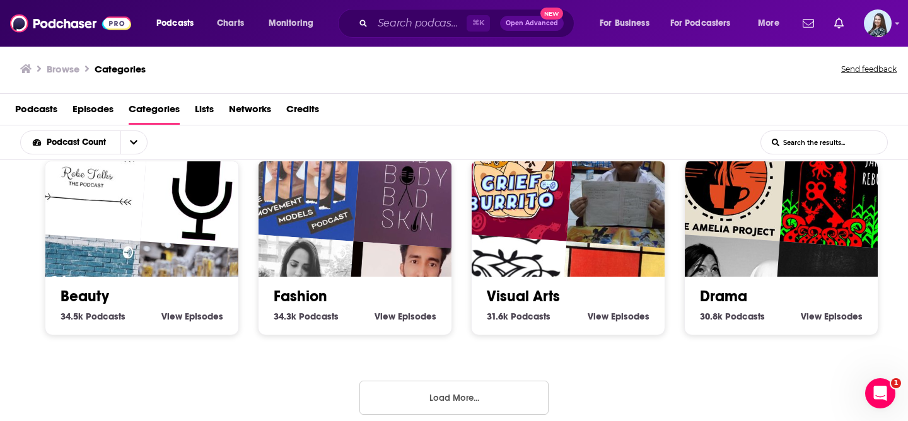
scroll to position [2156, 0]
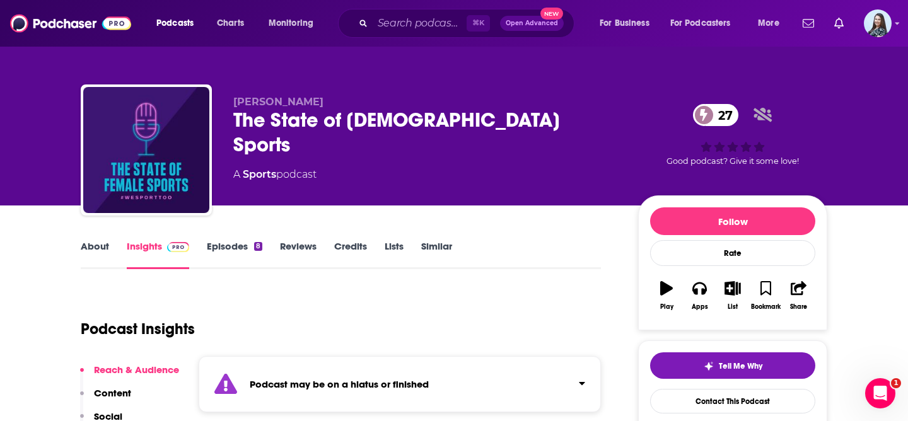
click at [320, 119] on div "The State of [DEMOGRAPHIC_DATA] Sports 27" at bounding box center [425, 132] width 385 height 49
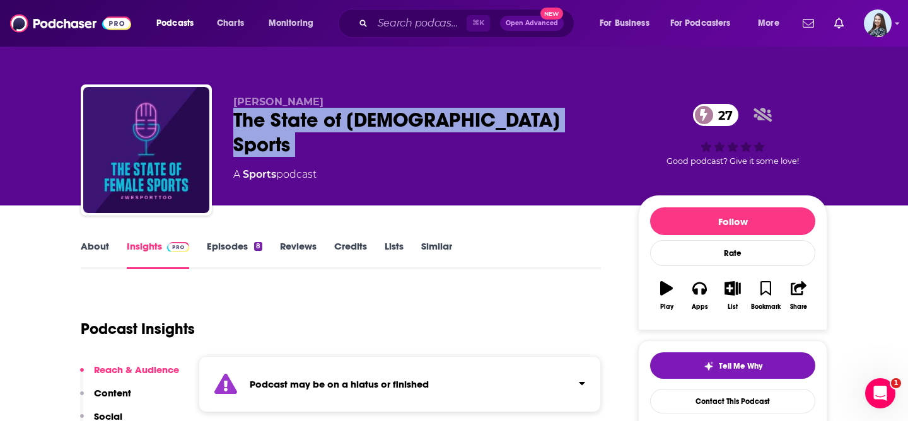
click at [320, 119] on div "The State of [DEMOGRAPHIC_DATA] Sports 27" at bounding box center [425, 132] width 385 height 49
copy div "The State of [DEMOGRAPHIC_DATA] Sports 27"
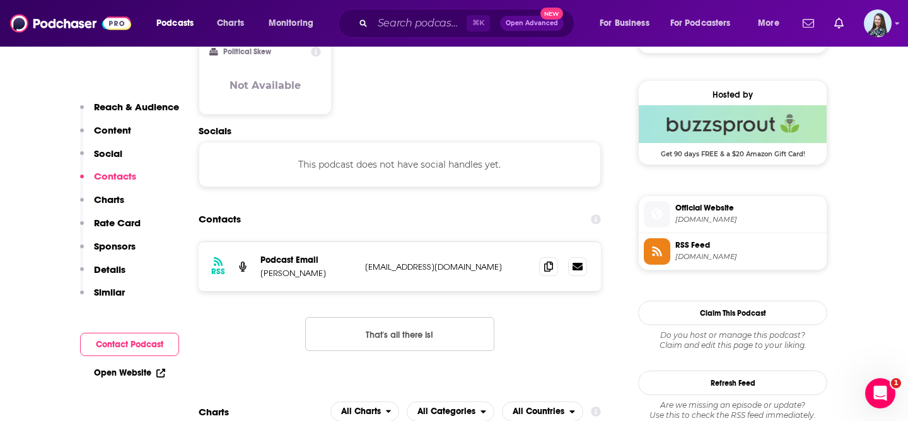
scroll to position [887, 0]
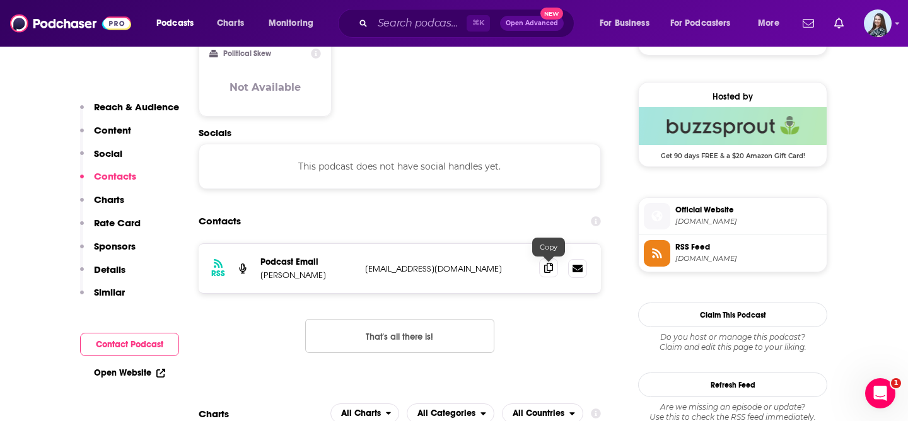
click at [550, 268] on icon at bounding box center [548, 268] width 9 height 10
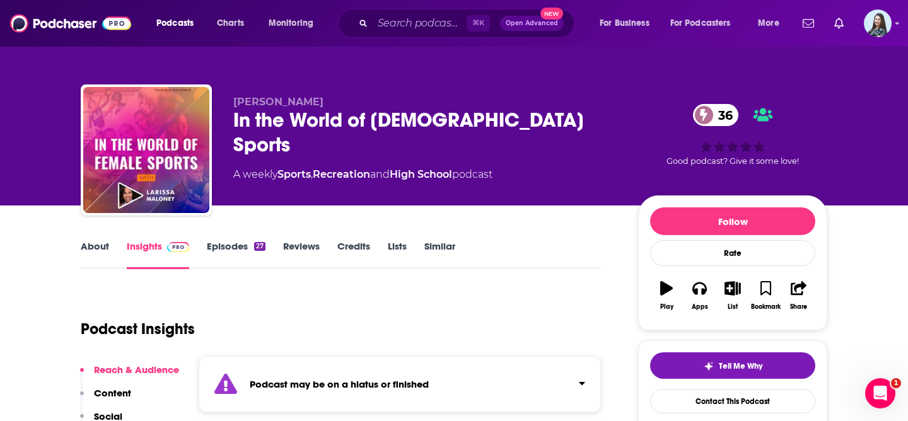
click at [344, 125] on div "In the World of [DEMOGRAPHIC_DATA] Sports 36" at bounding box center [425, 132] width 385 height 49
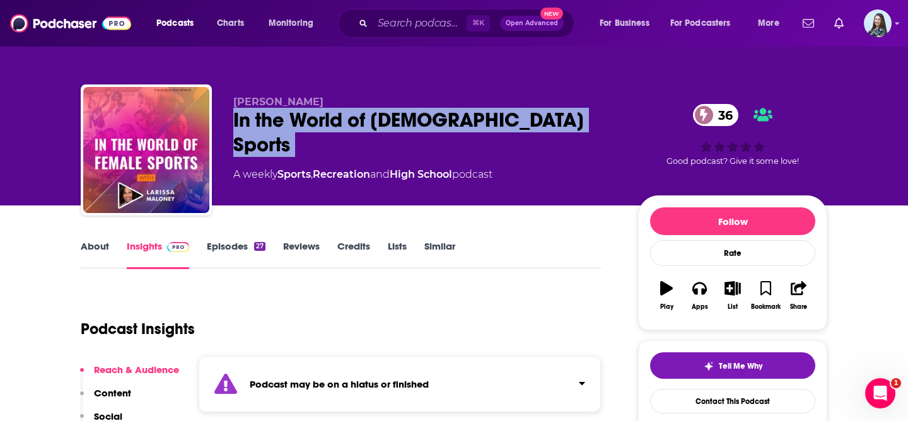
click at [344, 125] on div "In the World of [DEMOGRAPHIC_DATA] Sports 36" at bounding box center [425, 132] width 385 height 49
copy div "In the World of [DEMOGRAPHIC_DATA] Sports 36"
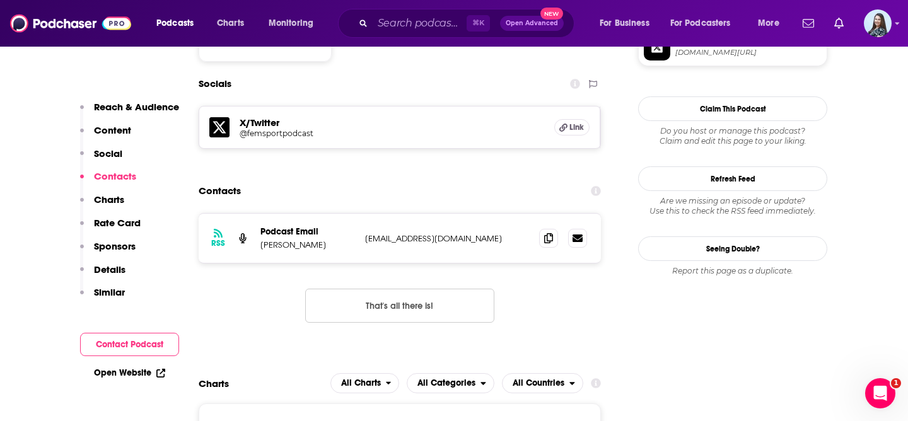
scroll to position [1143, 0]
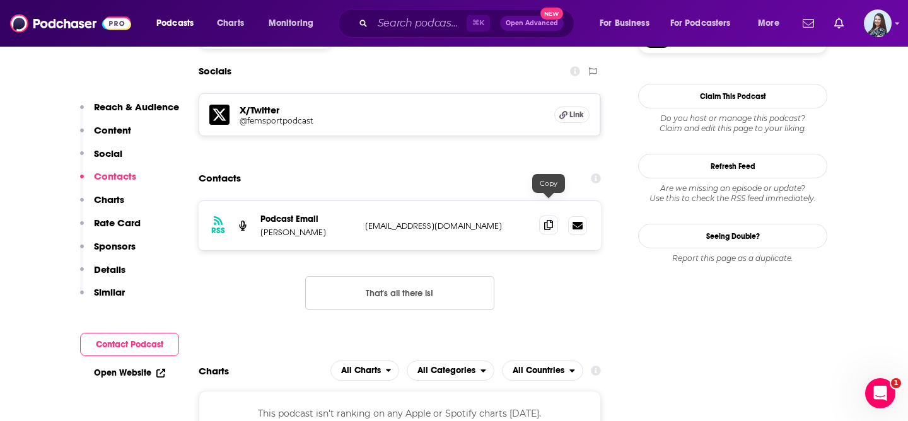
click at [548, 220] on icon at bounding box center [548, 225] width 9 height 10
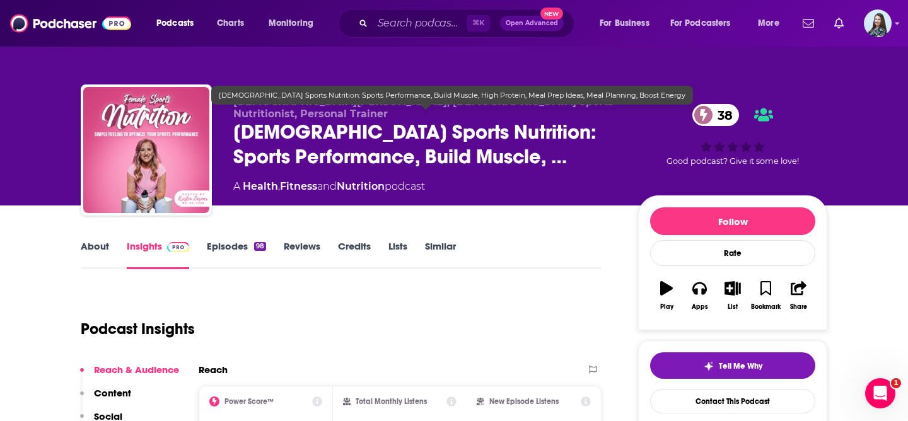
click at [352, 134] on span "[DEMOGRAPHIC_DATA] Sports Nutrition: Sports Performance, Build Muscle, …" at bounding box center [425, 144] width 385 height 49
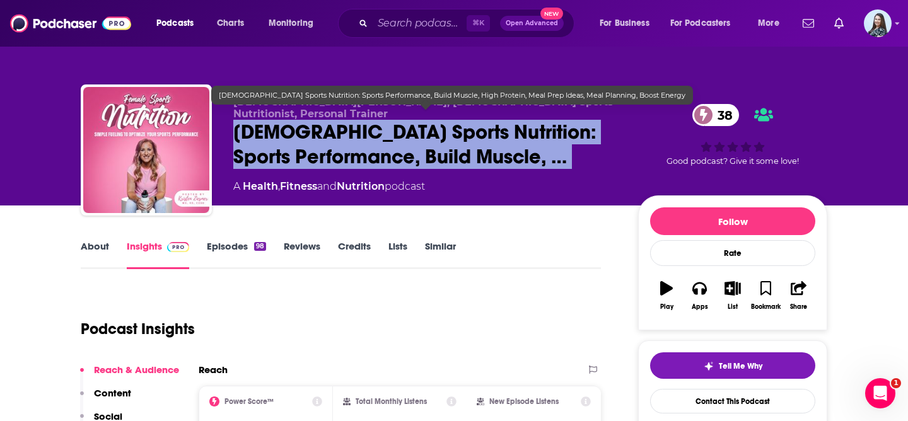
click at [352, 134] on span "[DEMOGRAPHIC_DATA] Sports Nutrition: Sports Performance, Build Muscle, …" at bounding box center [425, 144] width 385 height 49
copy div "[DEMOGRAPHIC_DATA] Sports Nutrition: Sports Performance, Build Muscle, … 38"
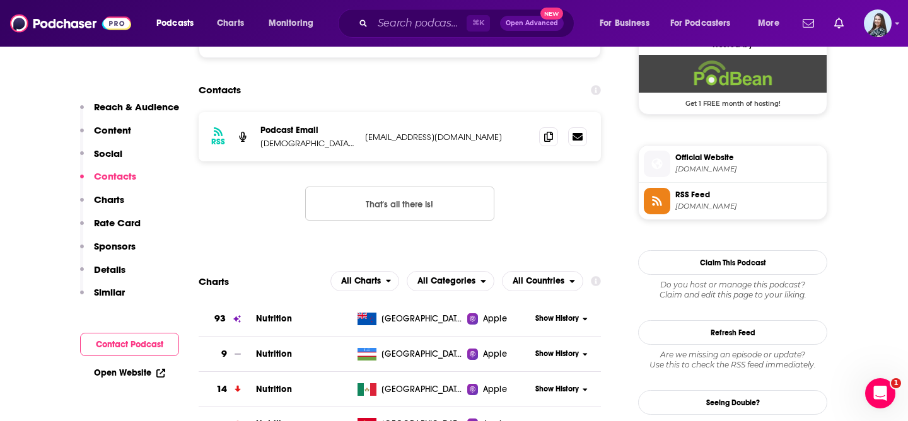
scroll to position [940, 0]
click at [550, 136] on icon at bounding box center [548, 136] width 9 height 10
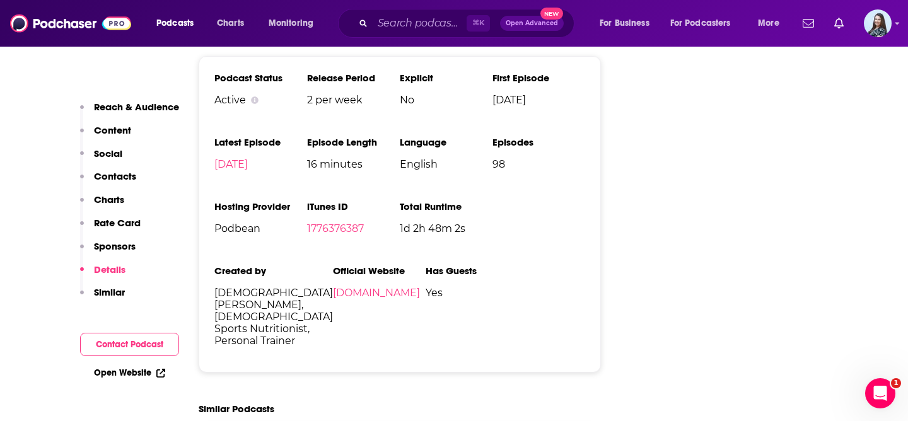
scroll to position [1819, 0]
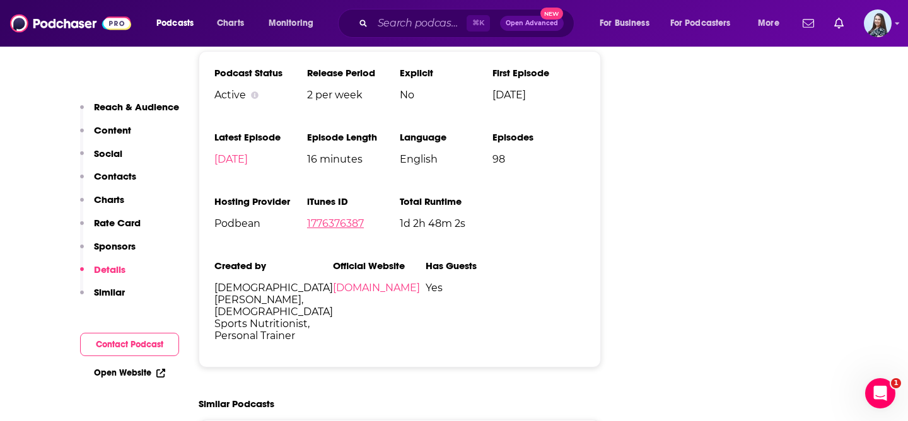
click at [336, 218] on link "1776376387" at bounding box center [335, 224] width 57 height 12
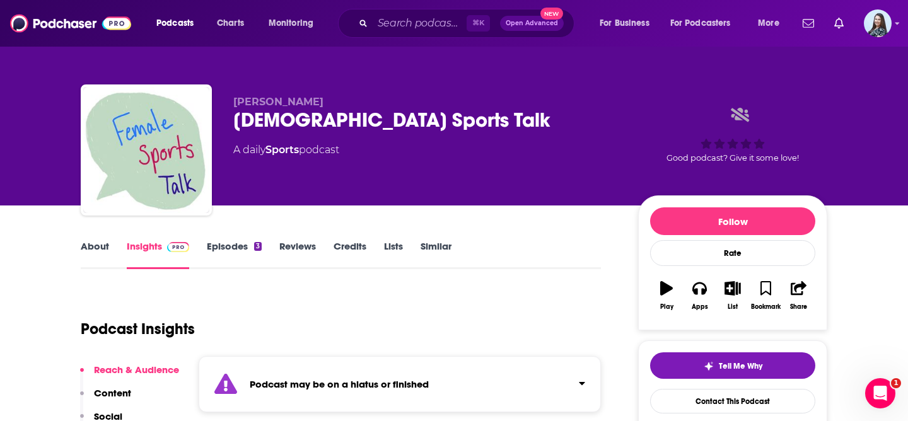
click at [350, 121] on div "[DEMOGRAPHIC_DATA] Sports Talk" at bounding box center [425, 120] width 385 height 25
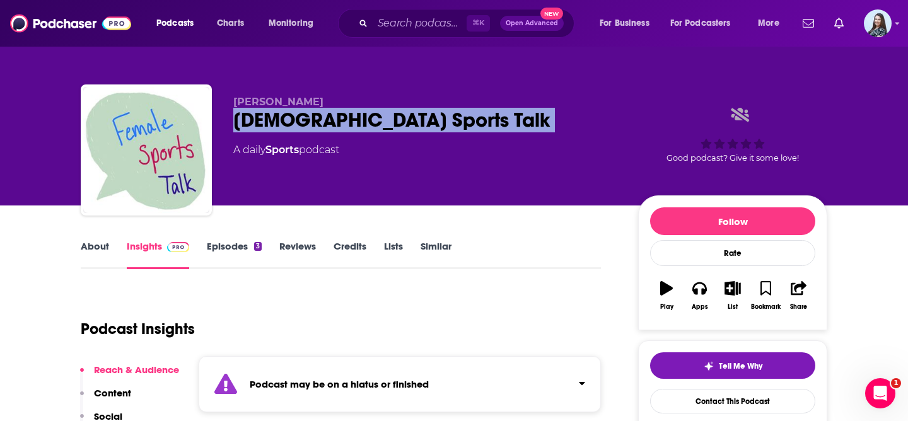
click at [350, 121] on div "[DEMOGRAPHIC_DATA] Sports Talk" at bounding box center [425, 120] width 385 height 25
copy div "[DEMOGRAPHIC_DATA] Sports Talk"
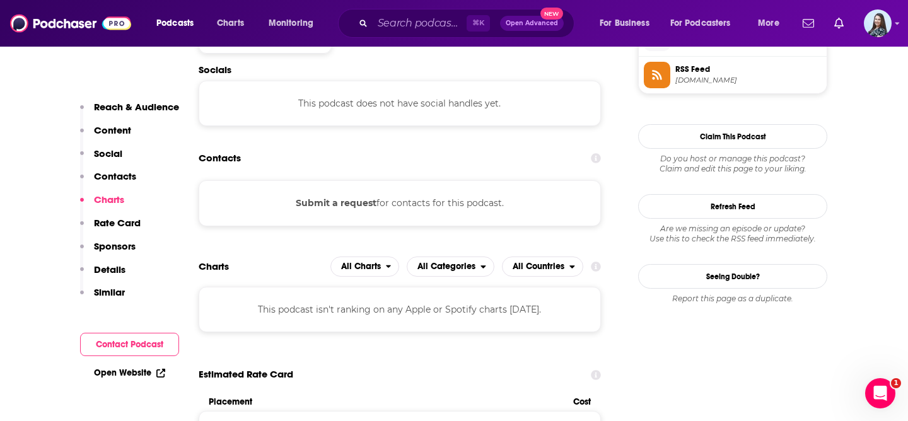
scroll to position [941, 0]
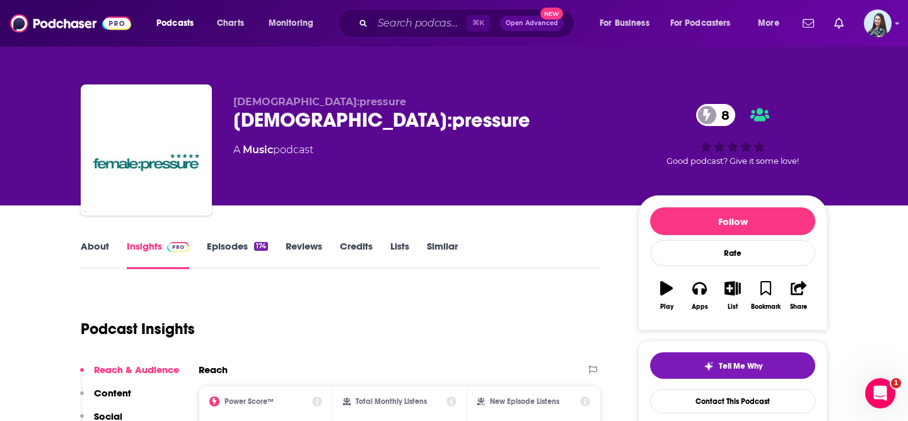
click at [282, 116] on div "[DEMOGRAPHIC_DATA]:pressure 8" at bounding box center [425, 120] width 385 height 25
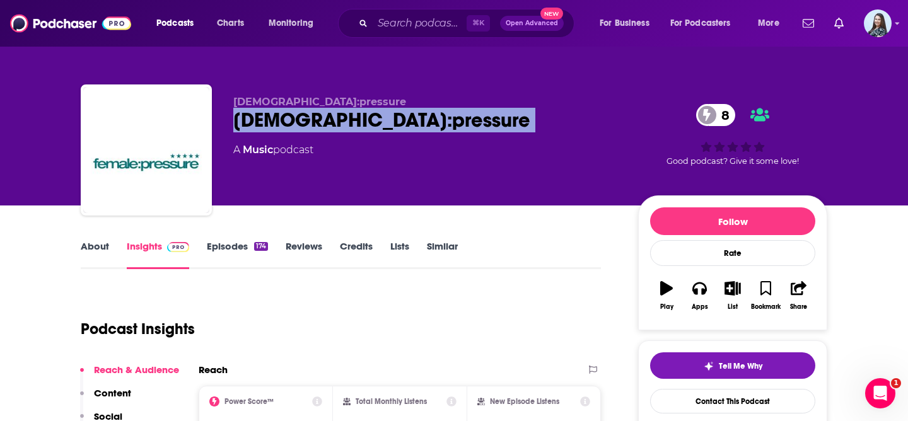
copy div "[DEMOGRAPHIC_DATA]:pressure 8"
click at [97, 243] on link "About" at bounding box center [95, 254] width 28 height 29
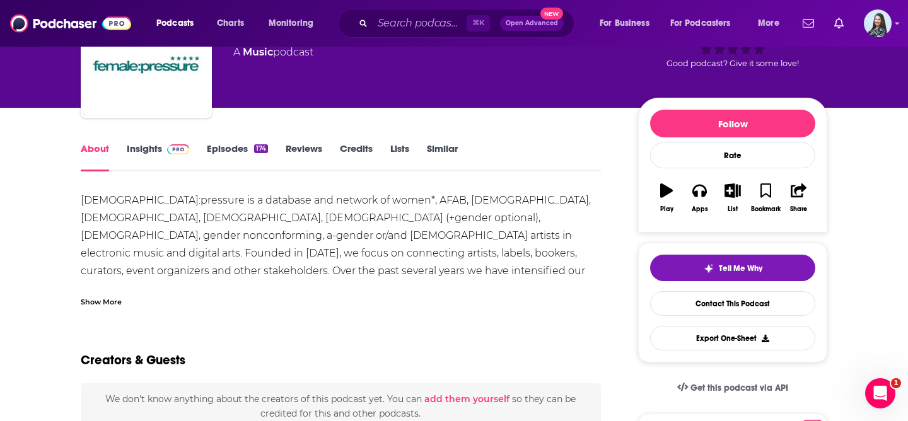
scroll to position [103, 0]
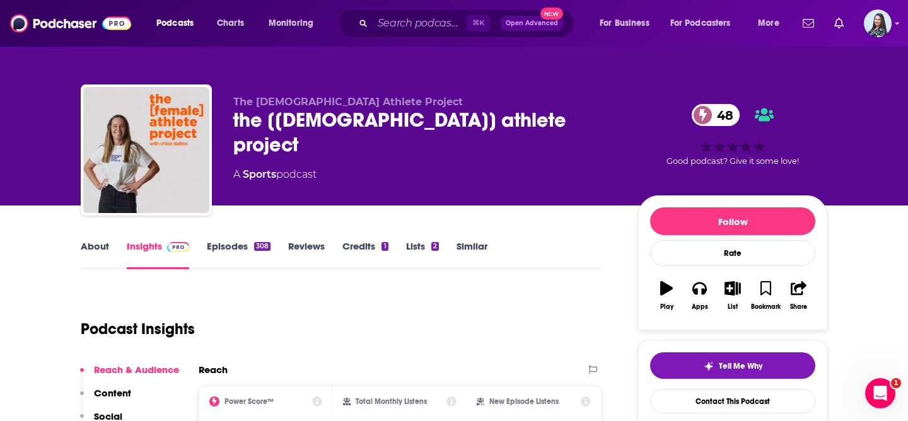
click at [359, 120] on div "the [[DEMOGRAPHIC_DATA]] athlete project 48" at bounding box center [425, 132] width 385 height 49
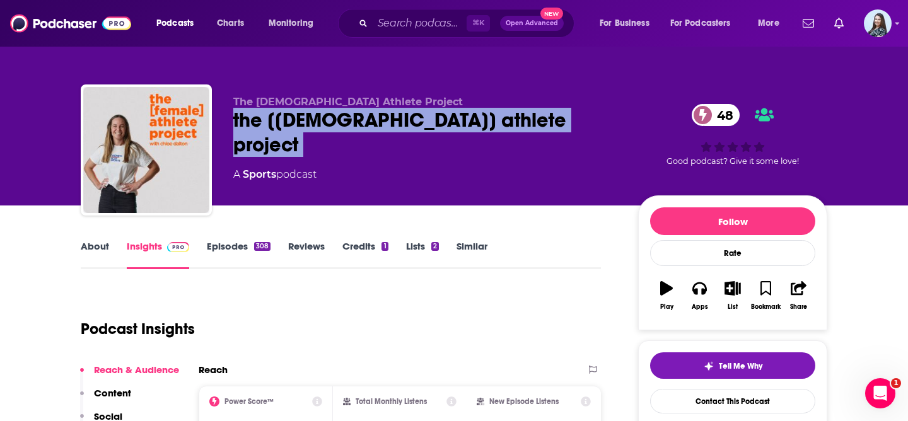
copy div "the [[DEMOGRAPHIC_DATA]] athlete project 48"
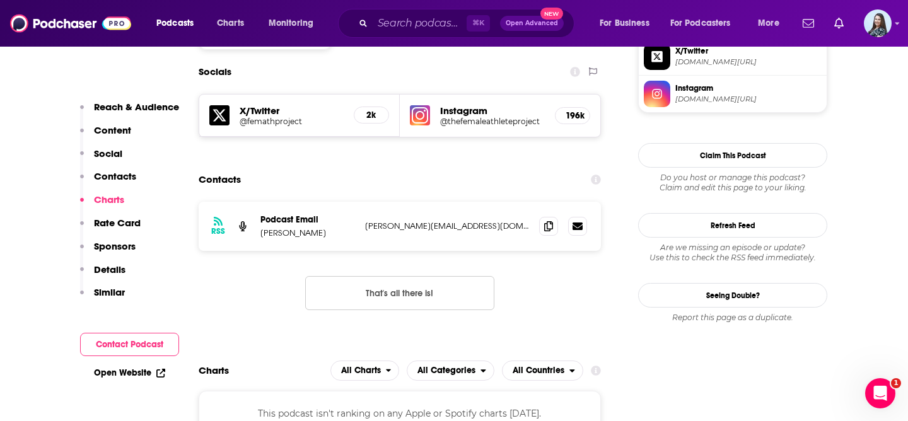
scroll to position [1106, 0]
click at [545, 221] on icon at bounding box center [548, 226] width 9 height 10
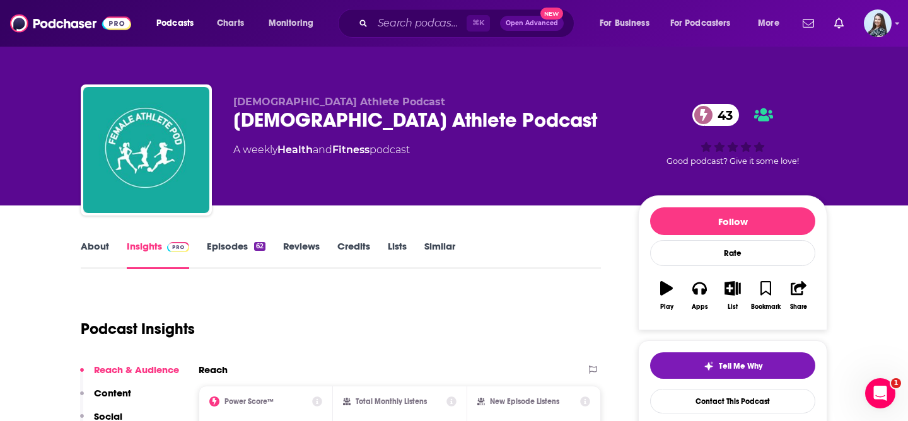
click at [379, 122] on div "Female Athlete Podcast 43" at bounding box center [425, 120] width 385 height 25
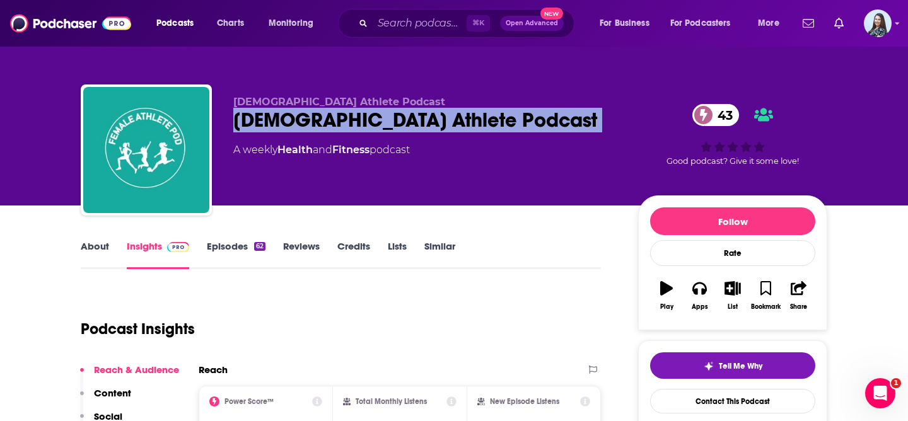
click at [379, 122] on div "Female Athlete Podcast 43" at bounding box center [425, 120] width 385 height 25
copy div "Female Athlete Podcast 43"
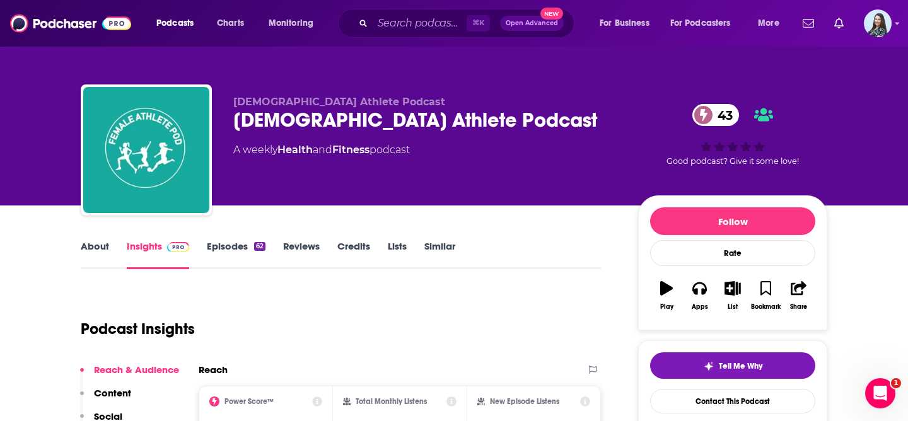
click at [98, 240] on div "About Insights Episodes 62 Reviews Credits Lists Similar" at bounding box center [341, 253] width 520 height 31
click at [98, 257] on link "About" at bounding box center [95, 254] width 28 height 29
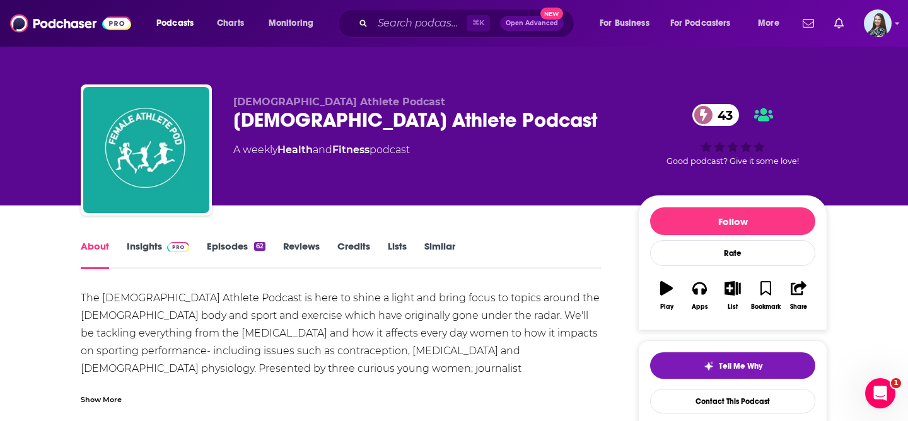
click at [98, 257] on link "About" at bounding box center [95, 254] width 28 height 29
click at [151, 245] on link "Insights" at bounding box center [158, 254] width 62 height 29
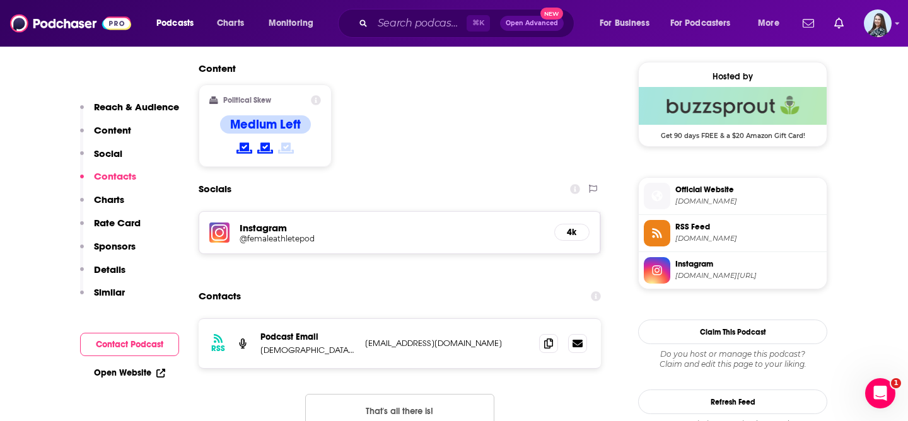
scroll to position [1018, 0]
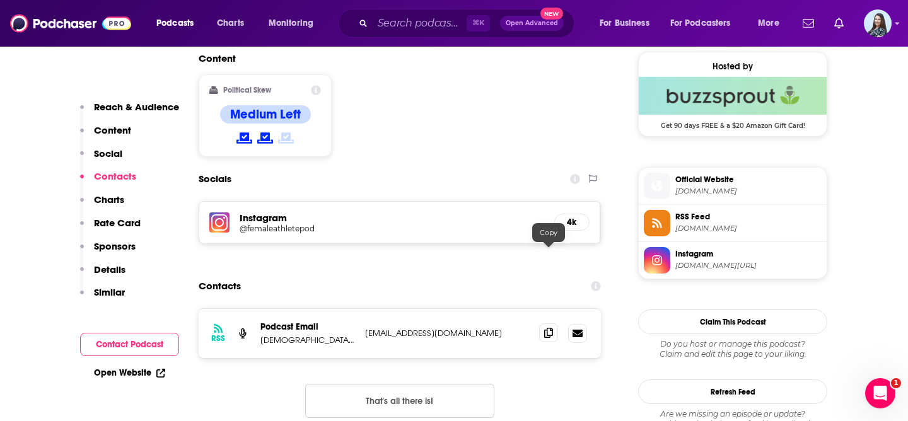
click at [552, 323] on span at bounding box center [548, 332] width 19 height 19
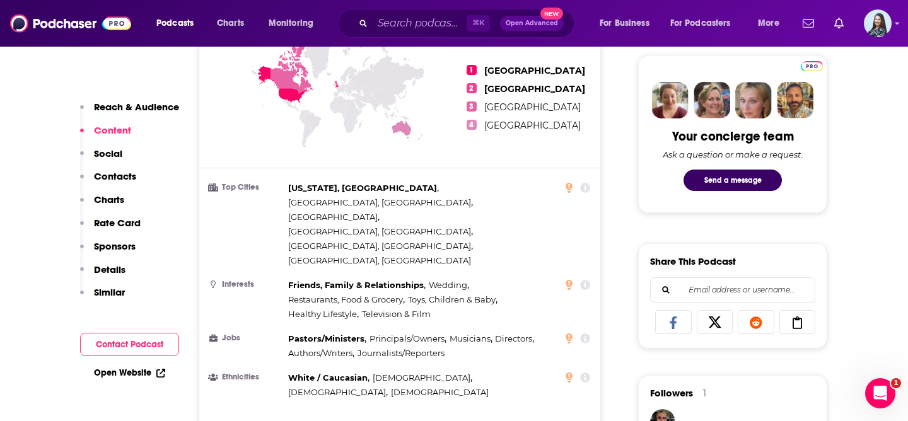
scroll to position [0, 0]
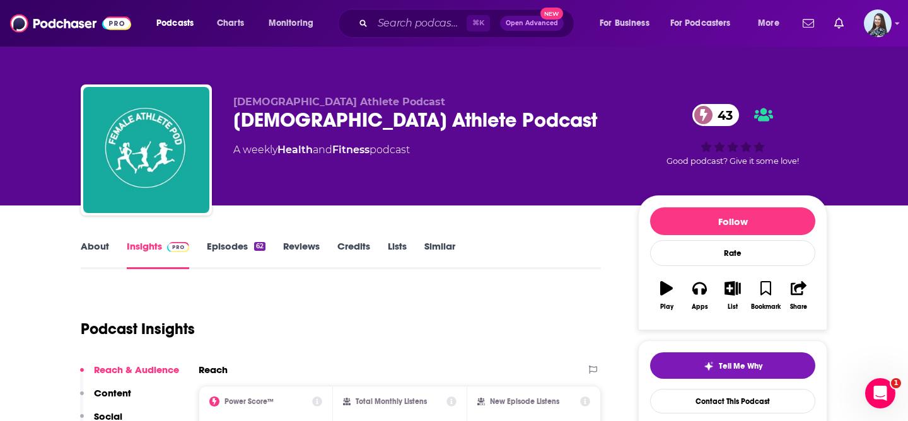
click at [334, 127] on div "Female Athlete Podcast 43" at bounding box center [425, 120] width 385 height 25
click at [328, 337] on div "Podcast Insights" at bounding box center [336, 321] width 510 height 64
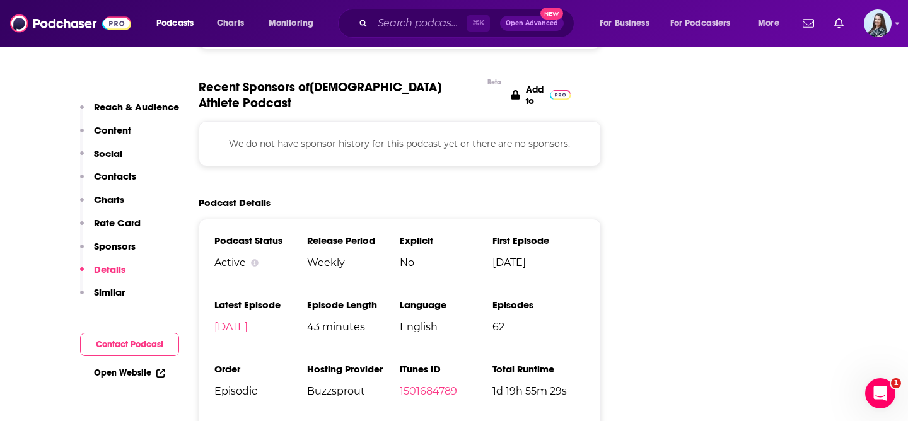
scroll to position [1713, 0]
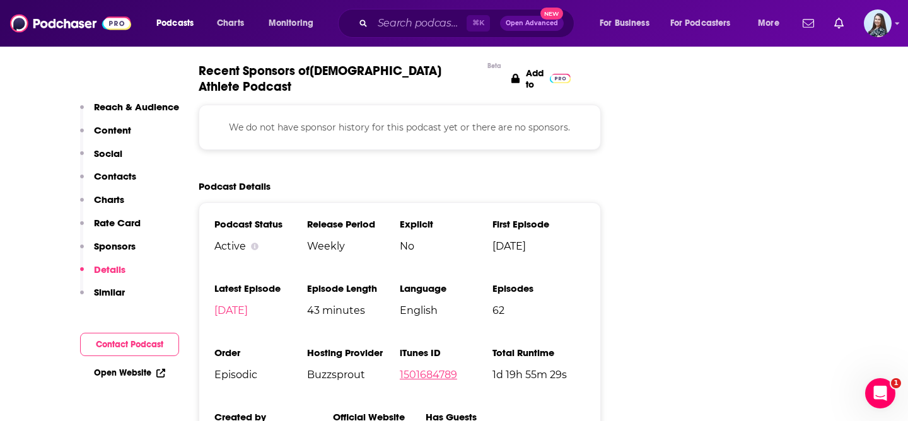
click at [423, 369] on link "1501684789" at bounding box center [428, 375] width 57 height 12
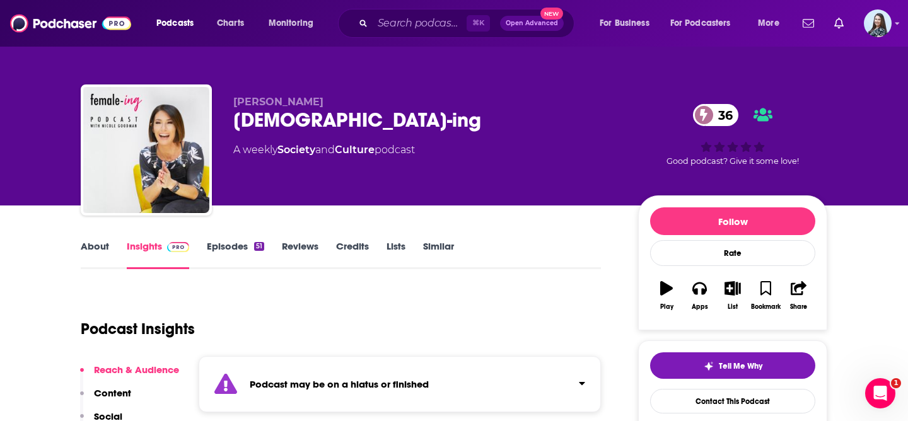
click at [93, 252] on link "About" at bounding box center [95, 254] width 28 height 29
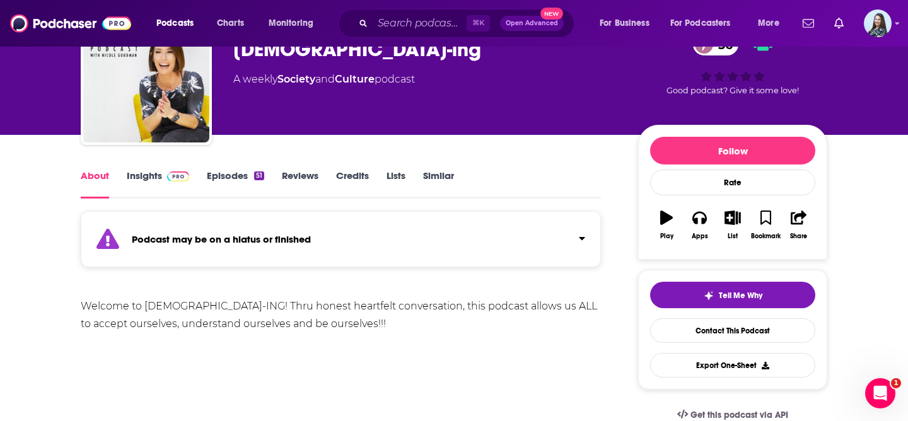
scroll to position [75, 0]
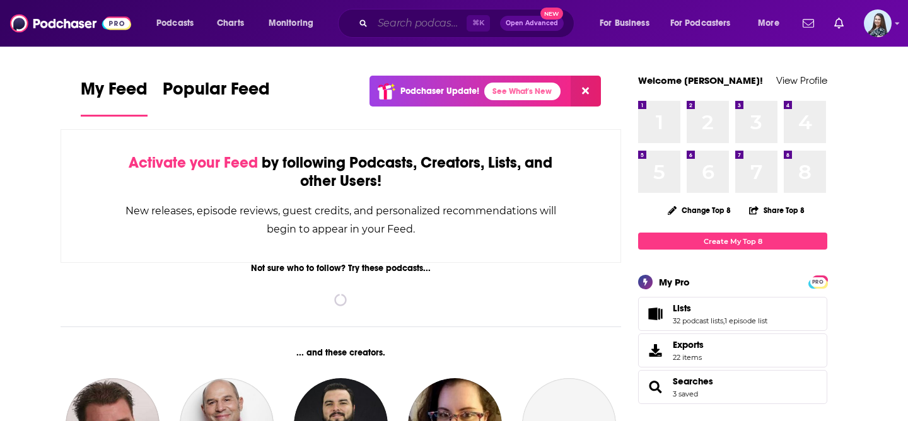
click at [386, 28] on input "Search podcasts, credits, & more..." at bounding box center [420, 23] width 94 height 20
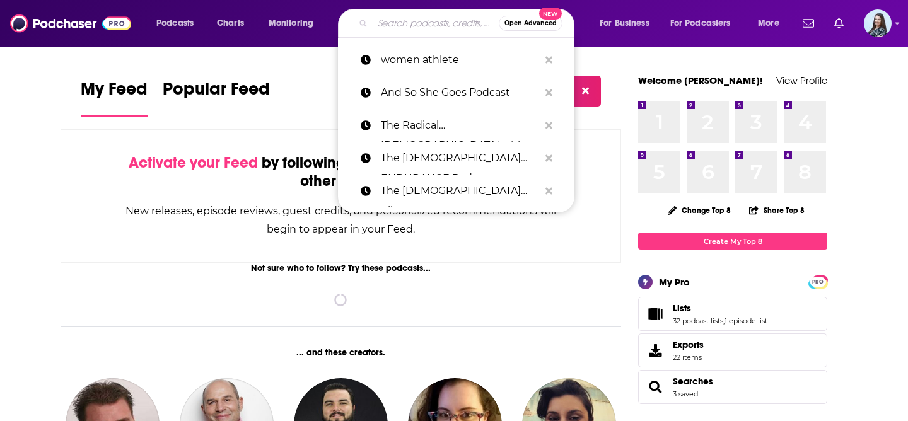
paste input "We Need To Talk NOW"
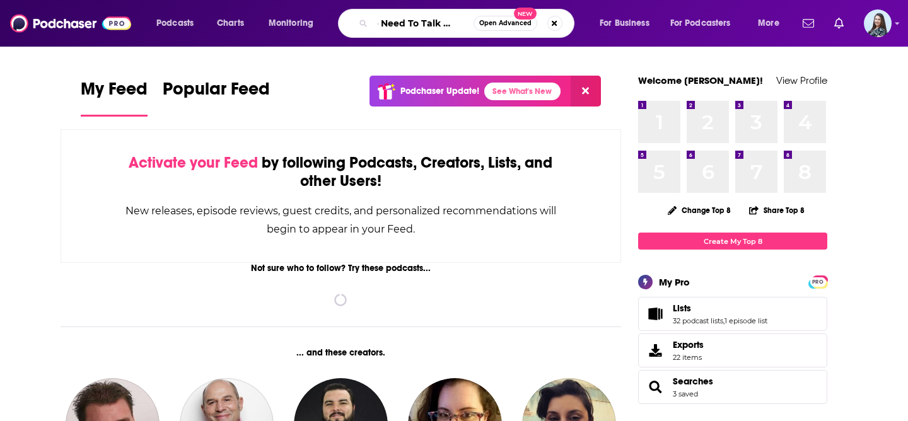
type input "We Need To Talk NOW"
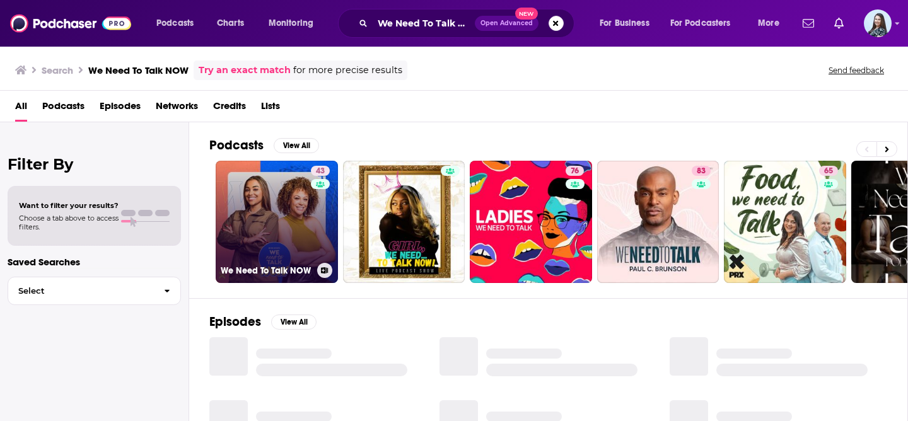
click at [272, 218] on link "43 We Need To Talk NOW" at bounding box center [277, 222] width 122 height 122
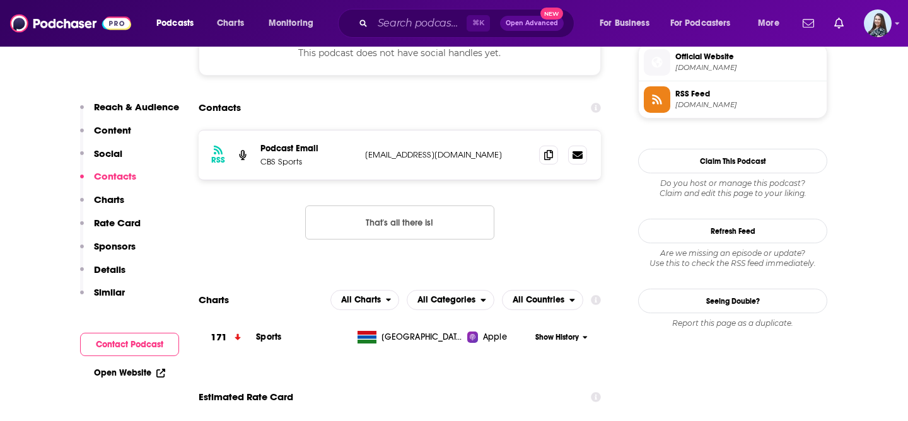
scroll to position [929, 0]
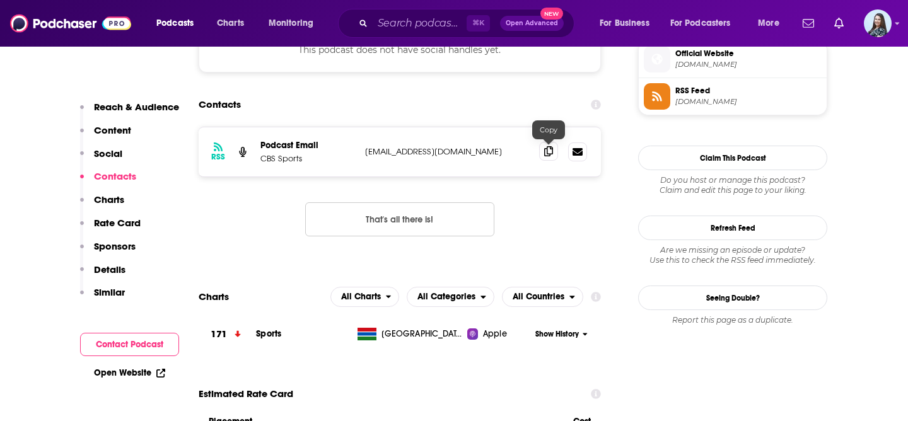
click at [550, 151] on icon at bounding box center [548, 151] width 9 height 10
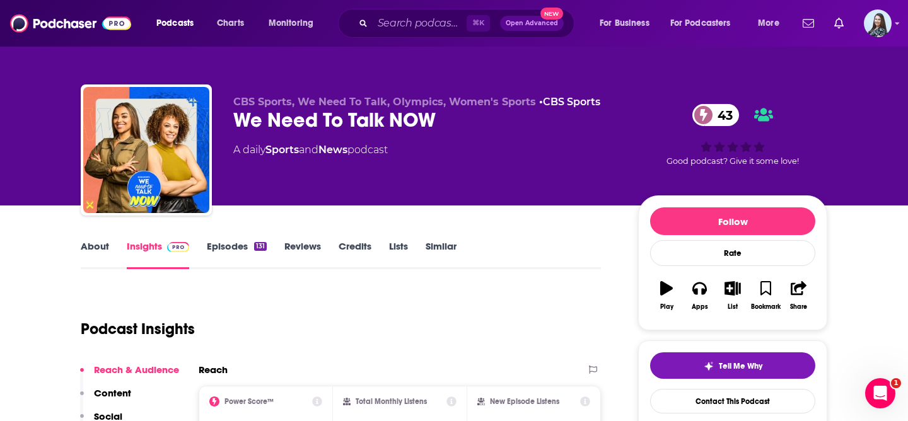
scroll to position [0, 0]
click at [104, 244] on link "About" at bounding box center [95, 254] width 28 height 29
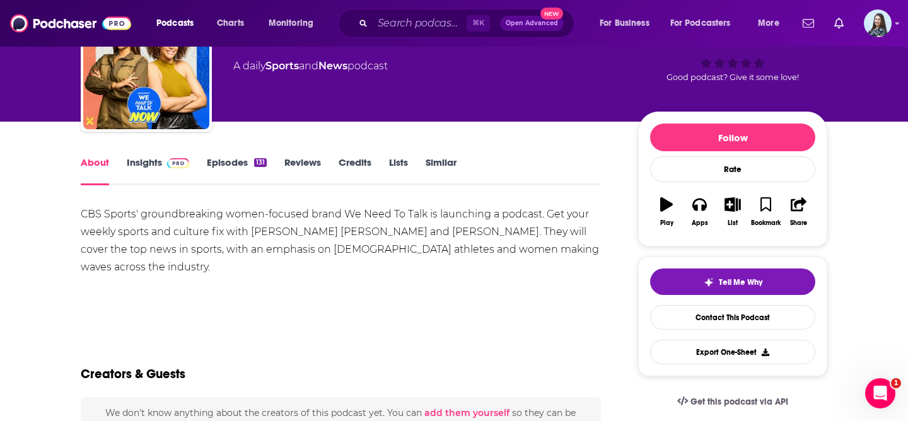
scroll to position [86, 0]
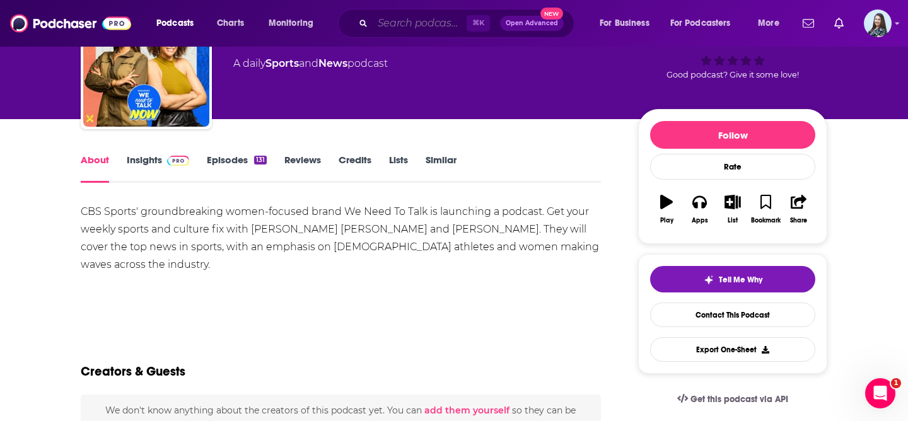
click at [395, 27] on input "Search podcasts, credits, & more..." at bounding box center [420, 23] width 94 height 20
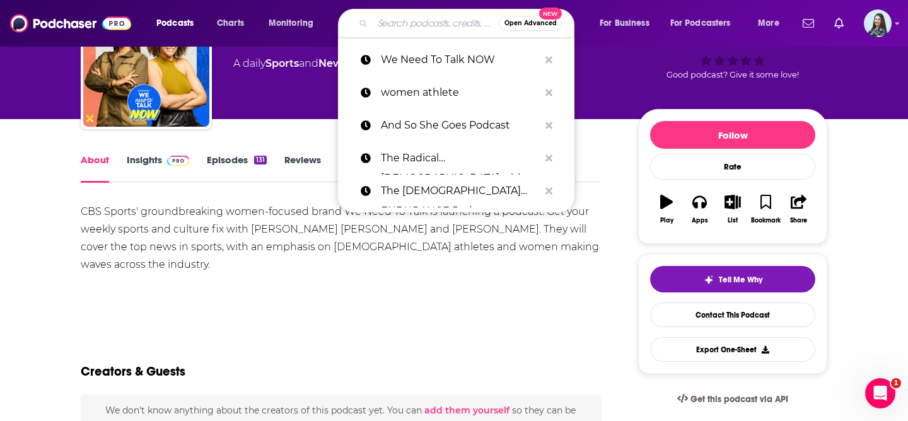
paste input "Sports Are Fun!"
type input "Sports Are Fun!"
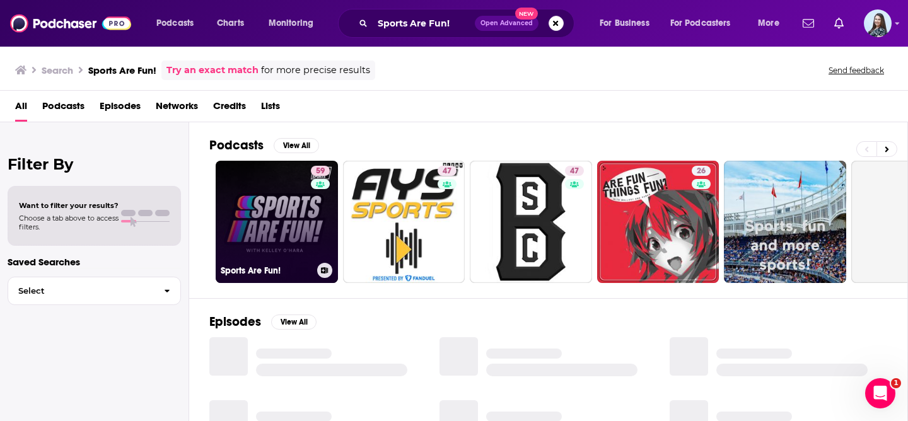
click at [279, 221] on link "59 Sports Are Fun!" at bounding box center [277, 222] width 122 height 122
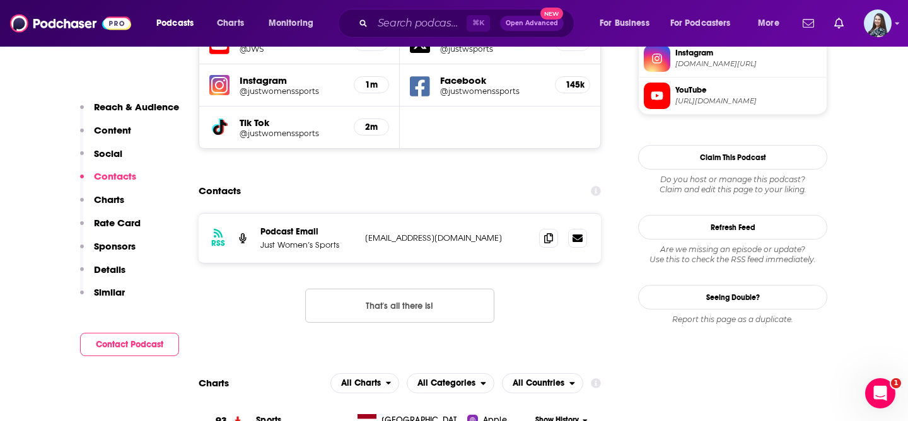
scroll to position [1200, 0]
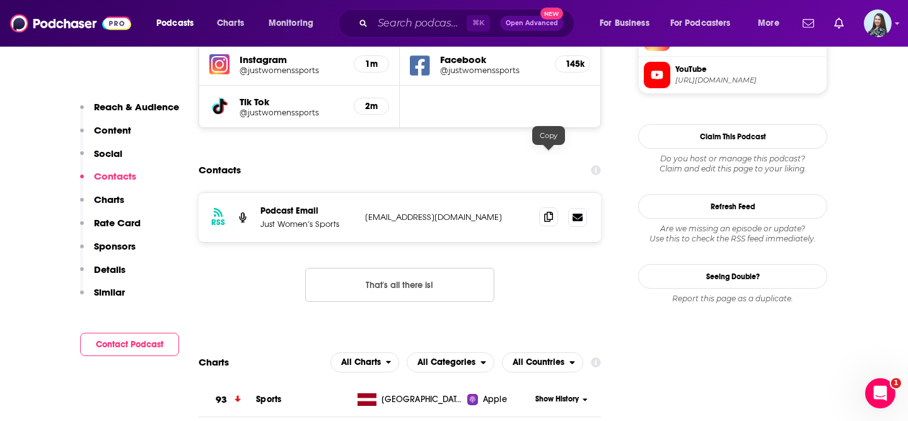
click at [544, 212] on icon at bounding box center [548, 217] width 9 height 10
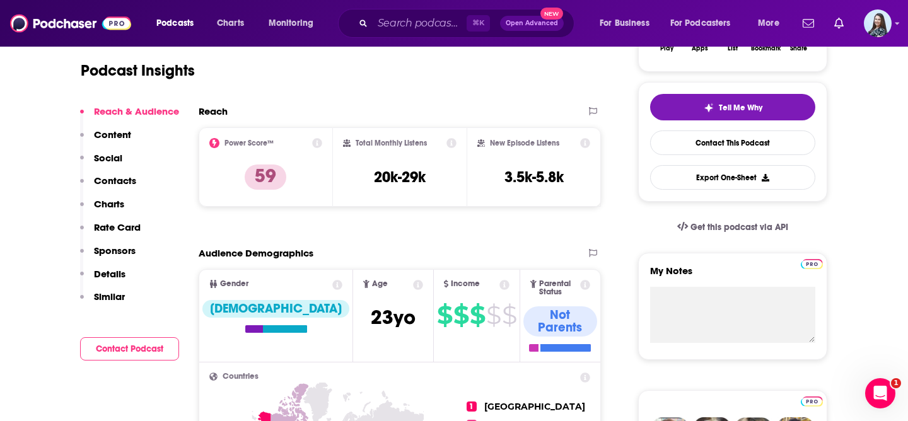
scroll to position [0, 0]
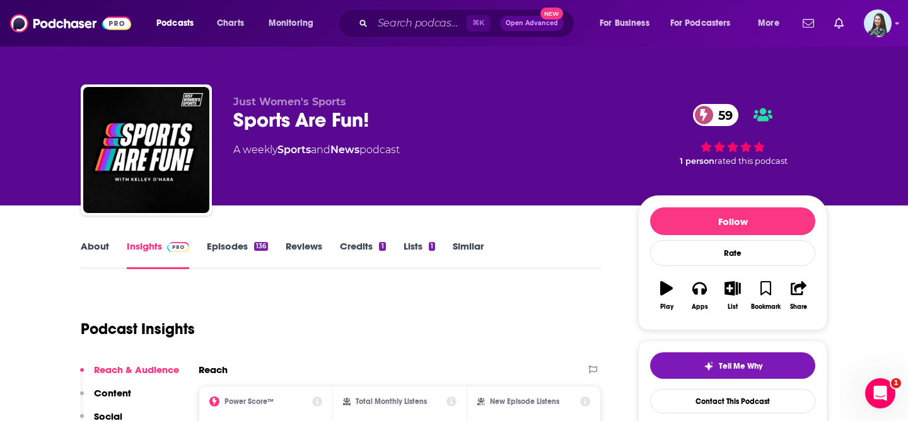
click at [98, 242] on link "About" at bounding box center [95, 254] width 28 height 29
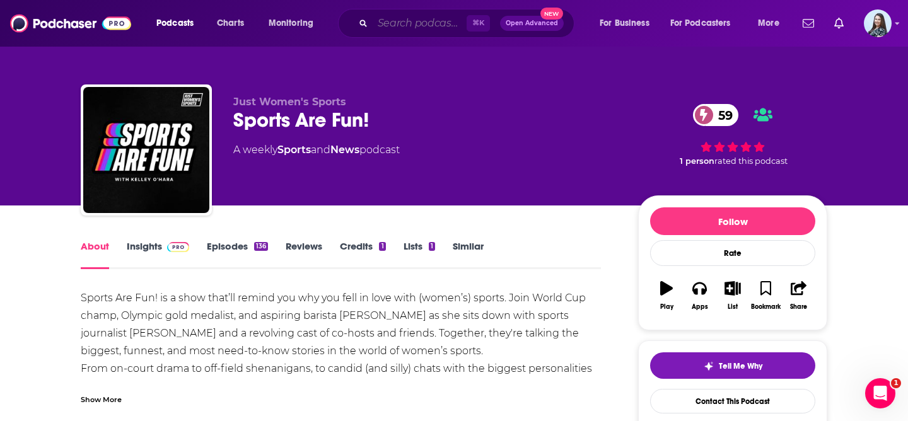
click at [434, 21] on input "Search podcasts, credits, & more..." at bounding box center [420, 23] width 94 height 20
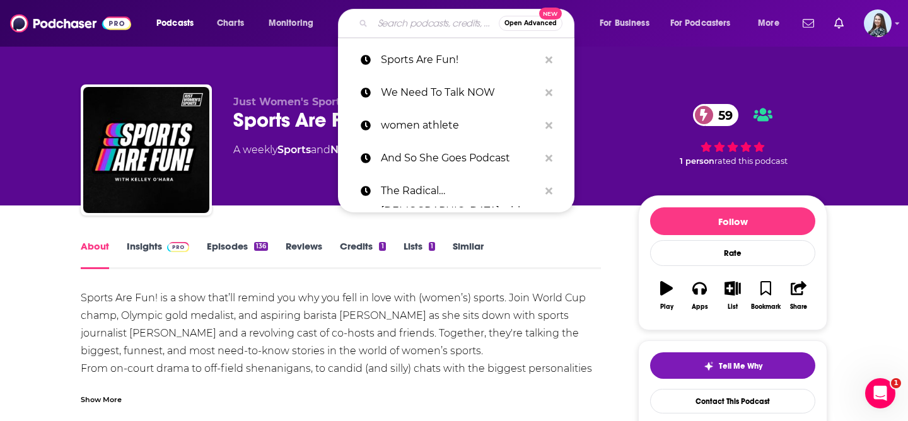
paste input "Women Changing The Game"
type input "Women Changing The Game"
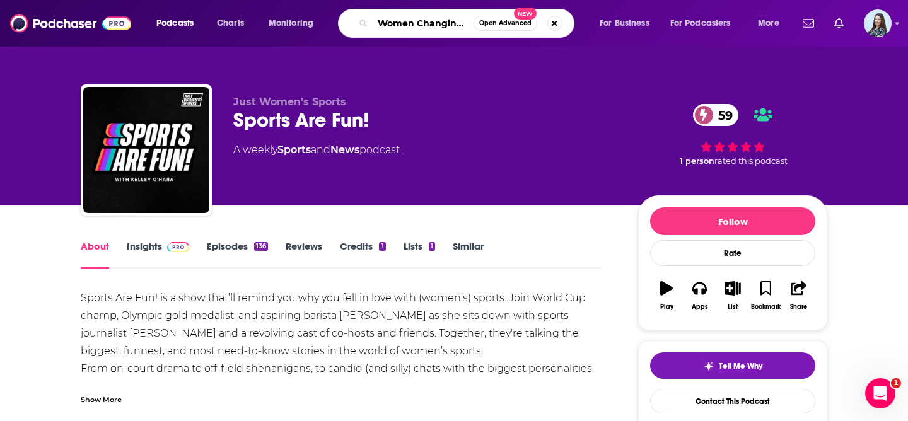
scroll to position [0, 44]
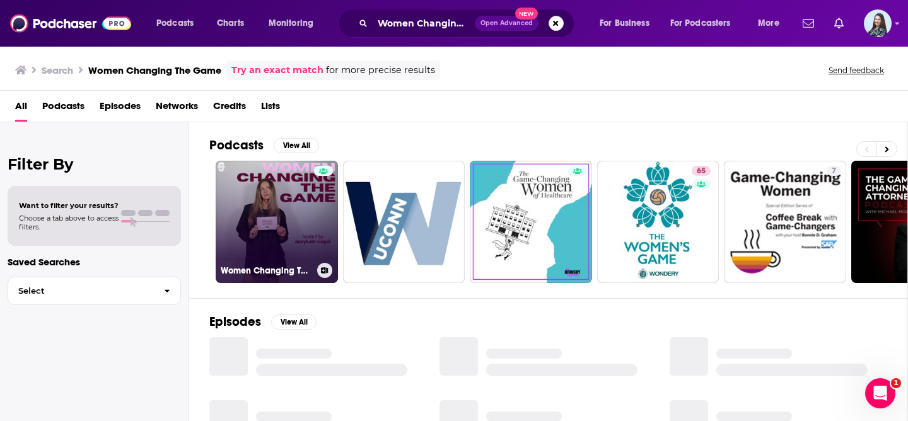
click at [255, 218] on link "Women Changing The Game" at bounding box center [277, 222] width 122 height 122
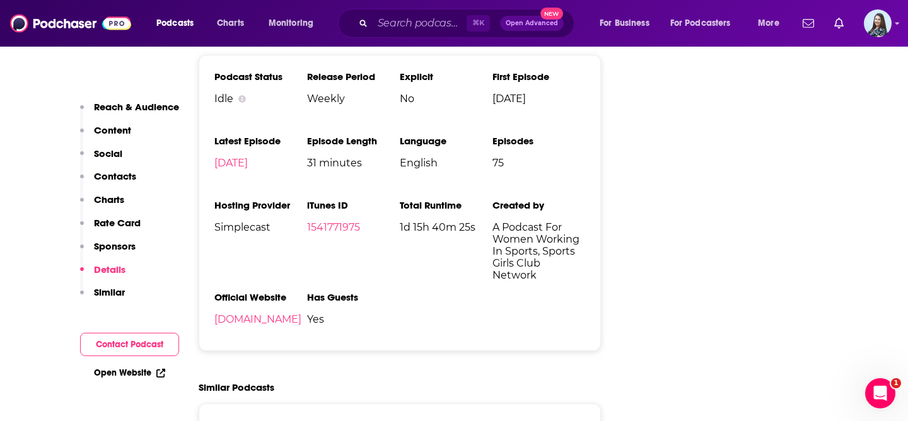
scroll to position [1734, 0]
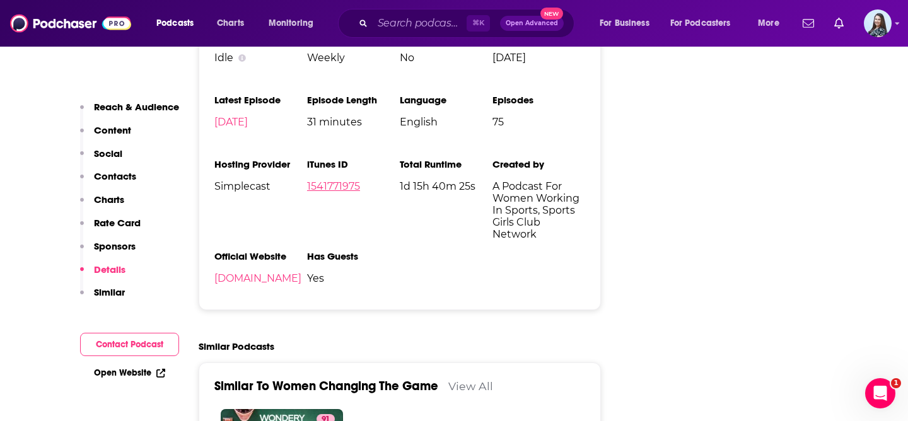
click at [330, 185] on link "1541771975" at bounding box center [333, 186] width 53 height 12
click at [407, 19] on input "Search podcasts, credits, & more..." at bounding box center [420, 23] width 94 height 20
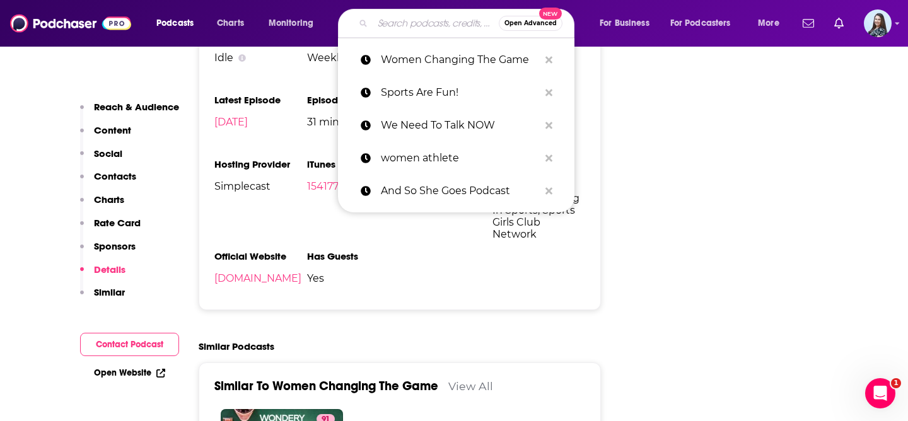
paste input "Between the Lines with Lisa Leslie"
type input "Between the Lines with Lisa Leslie"
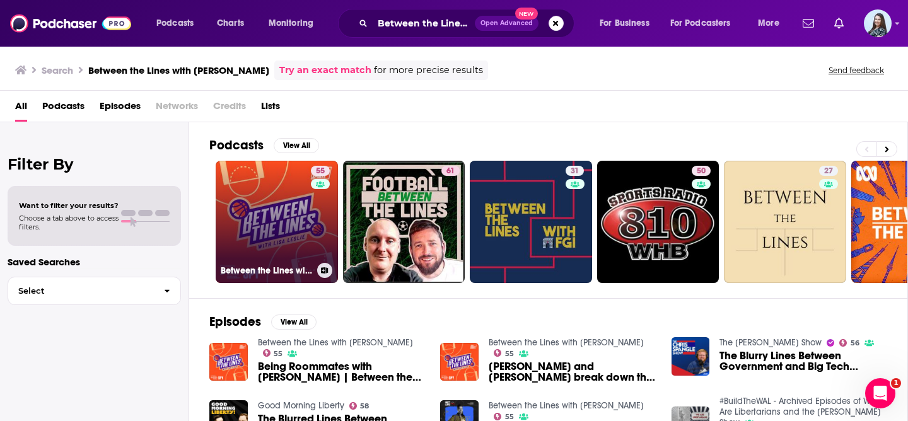
click at [276, 203] on link "55 Between the Lines with Lisa Leslie" at bounding box center [277, 222] width 122 height 122
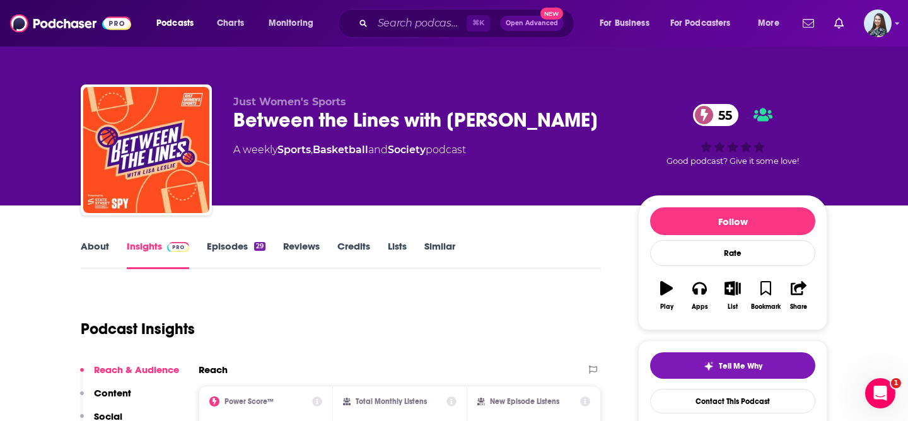
click at [363, 120] on div "Between the Lines with Lisa Leslie 55" at bounding box center [425, 120] width 385 height 25
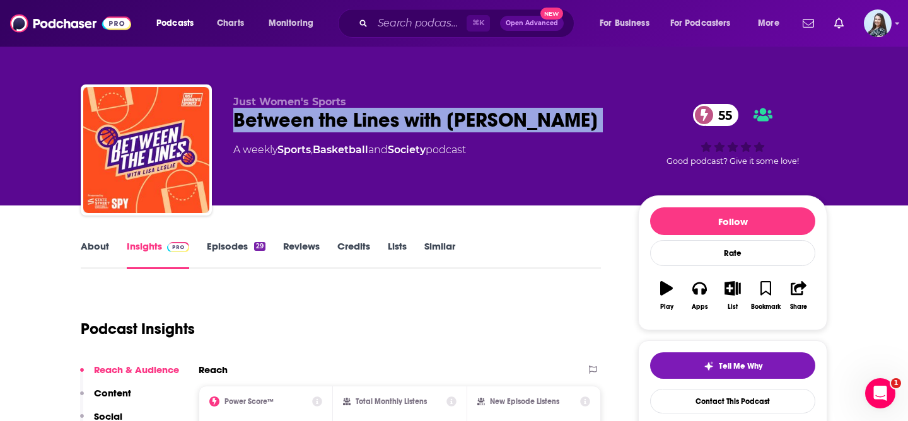
click at [363, 120] on div "Between the Lines with Lisa Leslie 55" at bounding box center [425, 120] width 385 height 25
copy div "Between the Lines with Lisa Leslie 55"
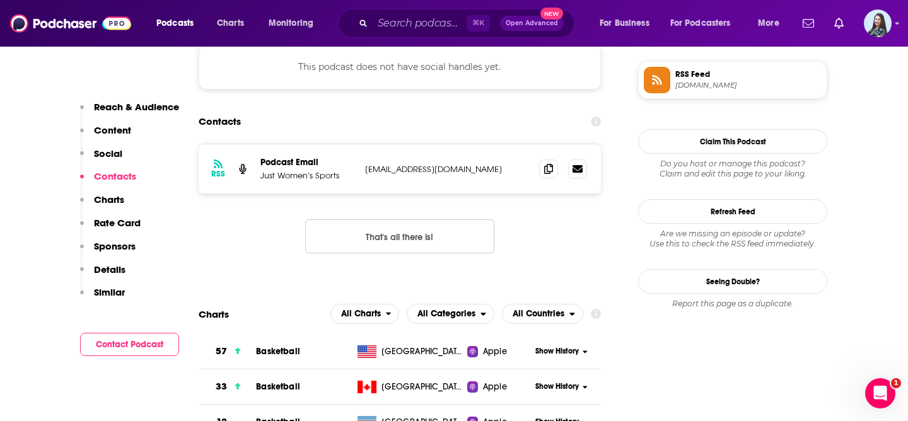
scroll to position [907, 0]
click at [548, 174] on icon at bounding box center [548, 169] width 9 height 10
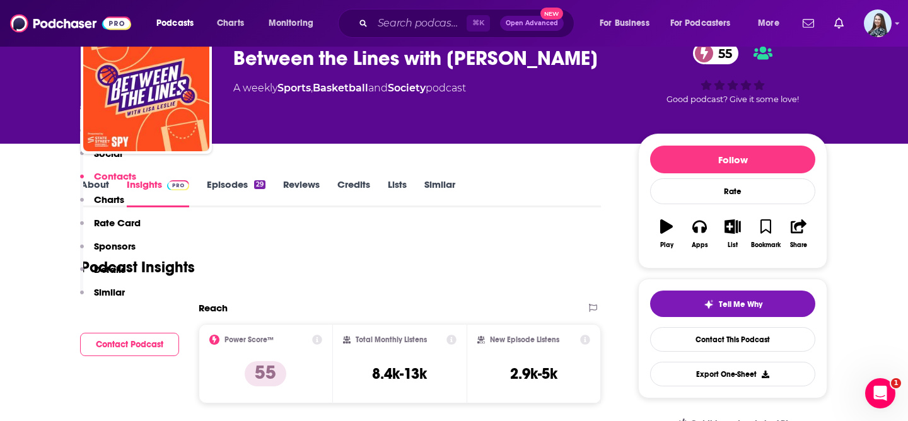
scroll to position [0, 0]
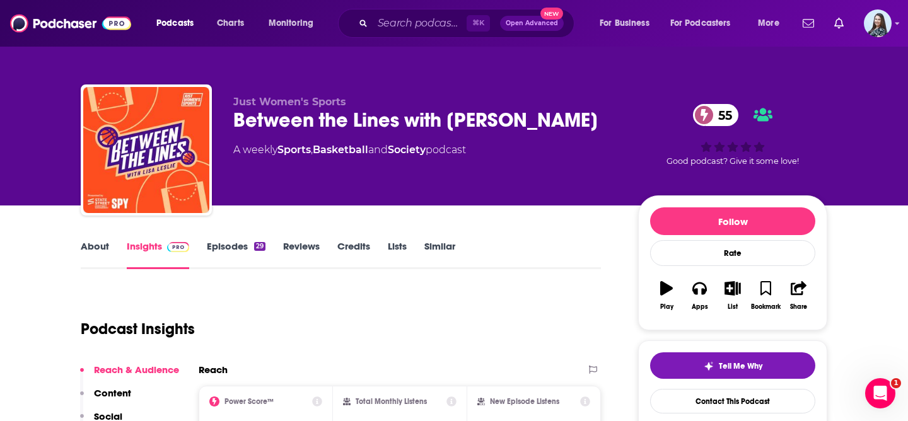
click at [90, 245] on link "About" at bounding box center [95, 254] width 28 height 29
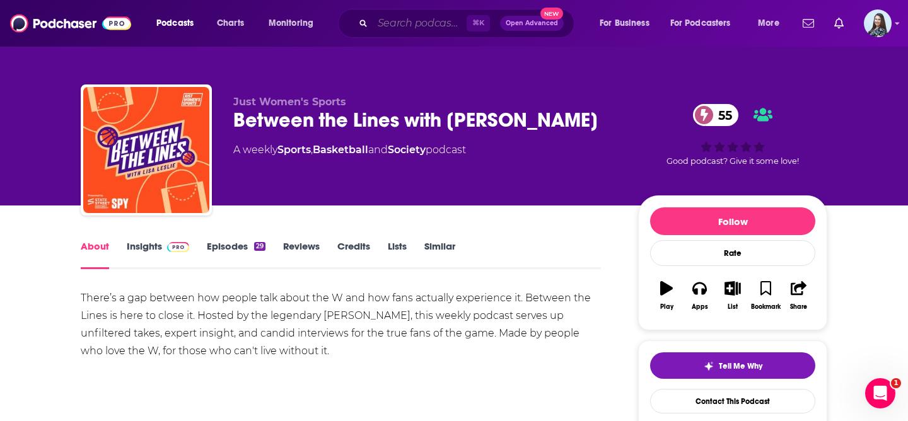
click at [434, 18] on input "Search podcasts, credits, & more..." at bounding box center [420, 23] width 94 height 20
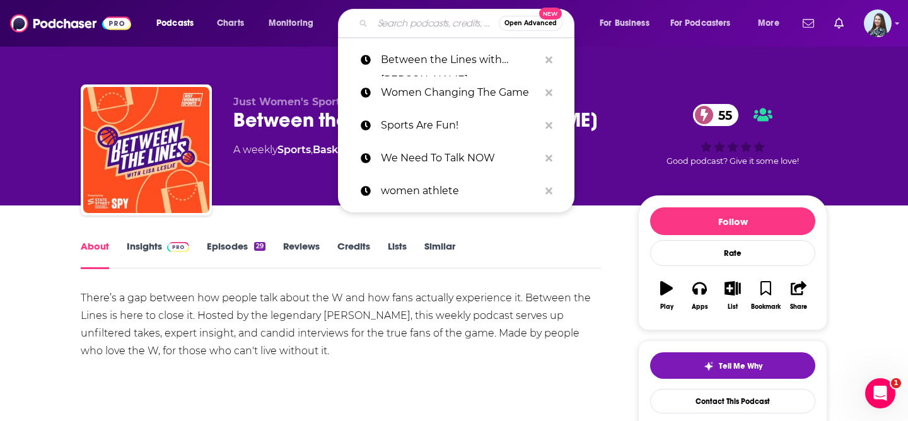
paste input "Women’s Sports Weekly"
type input "Women’s Sports Weekly"
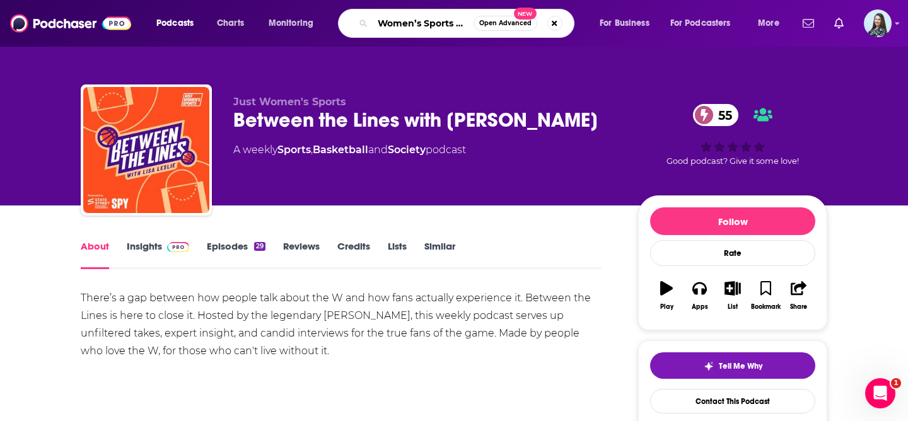
scroll to position [0, 23]
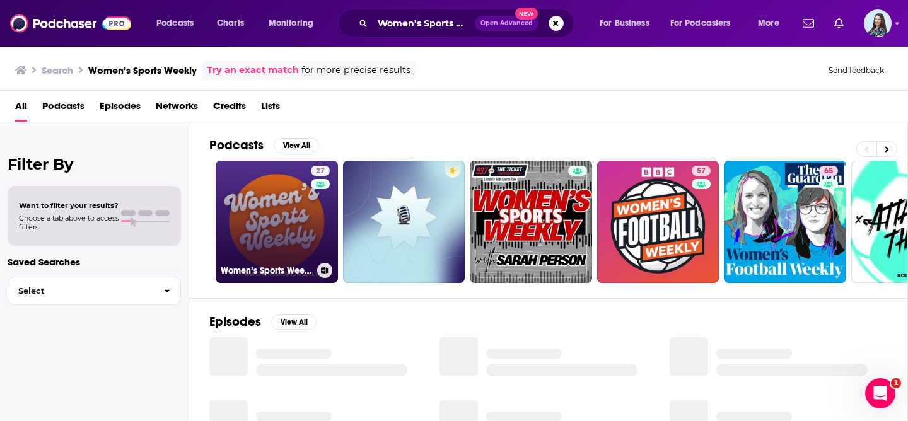
click at [250, 233] on link "27 Women’s Sports Weekly" at bounding box center [277, 222] width 122 height 122
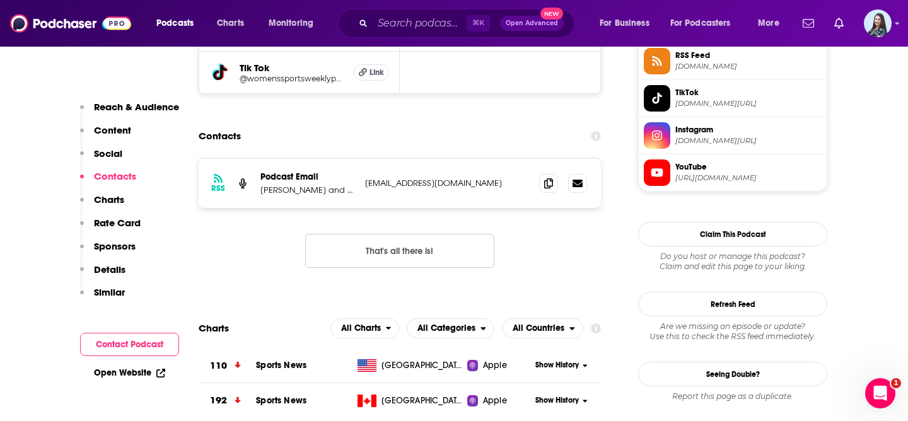
scroll to position [966, 0]
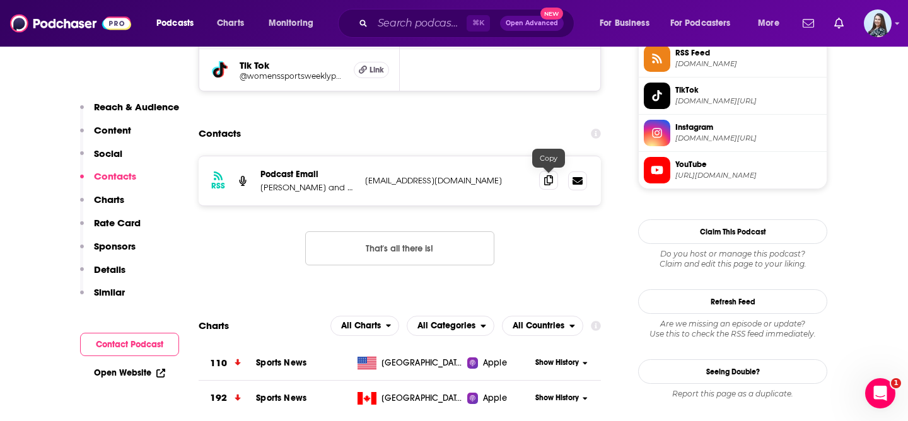
click at [546, 180] on icon at bounding box center [548, 180] width 9 height 10
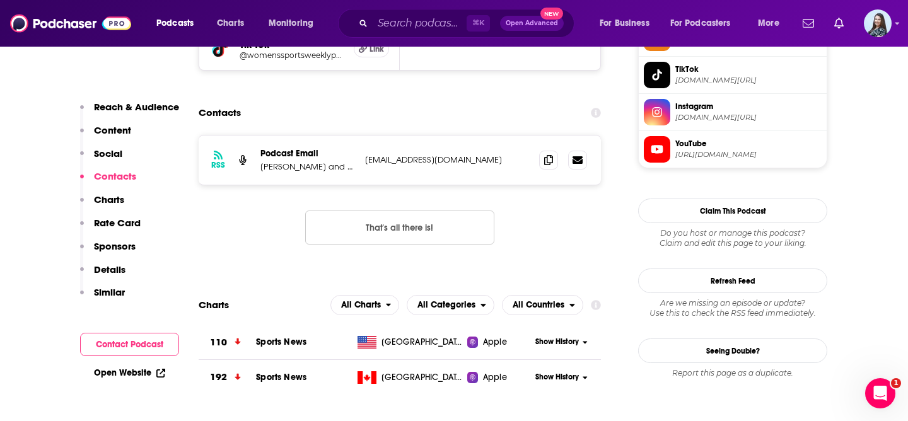
scroll to position [993, 0]
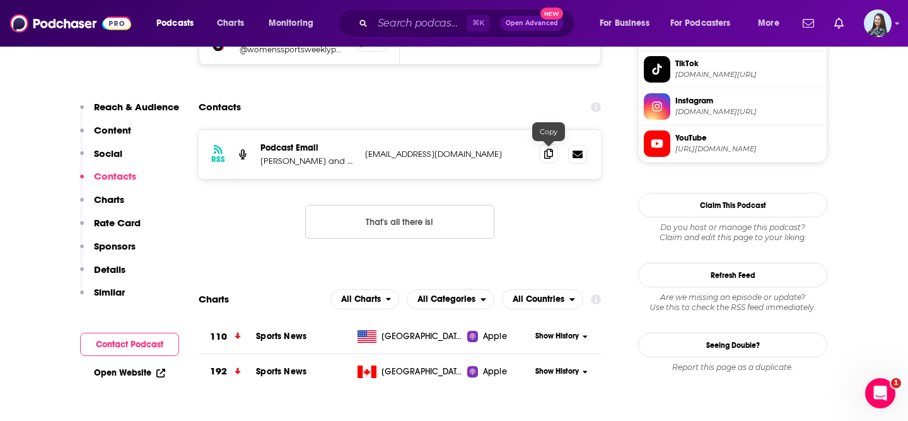
click at [549, 155] on icon at bounding box center [548, 154] width 9 height 10
click at [418, 21] on input "Search podcasts, credits, & more..." at bounding box center [420, 23] width 94 height 20
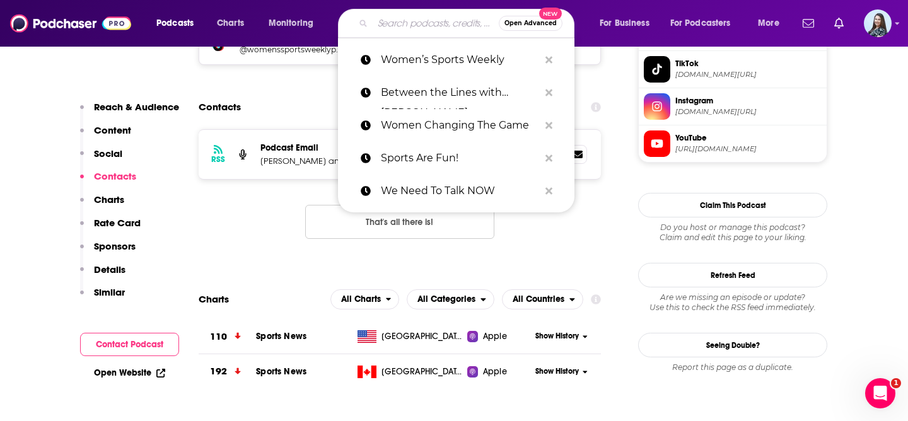
paste input "Wide Open with Ashlyn Harris"
type input "Wide Open with Ashlyn Harris"
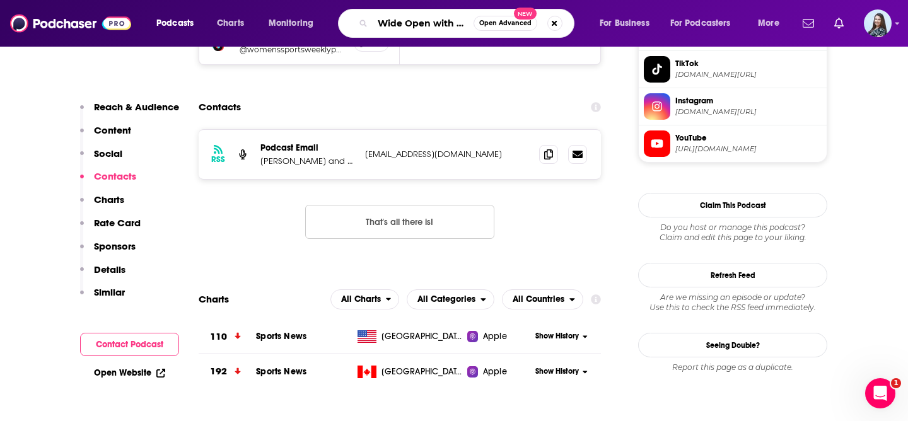
scroll to position [0, 50]
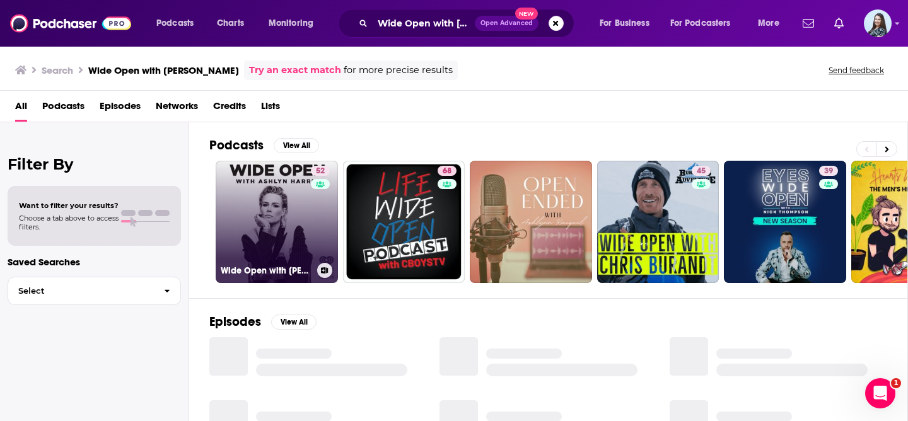
click at [271, 218] on link "52 Wide Open with Ashlyn Harris" at bounding box center [277, 222] width 122 height 122
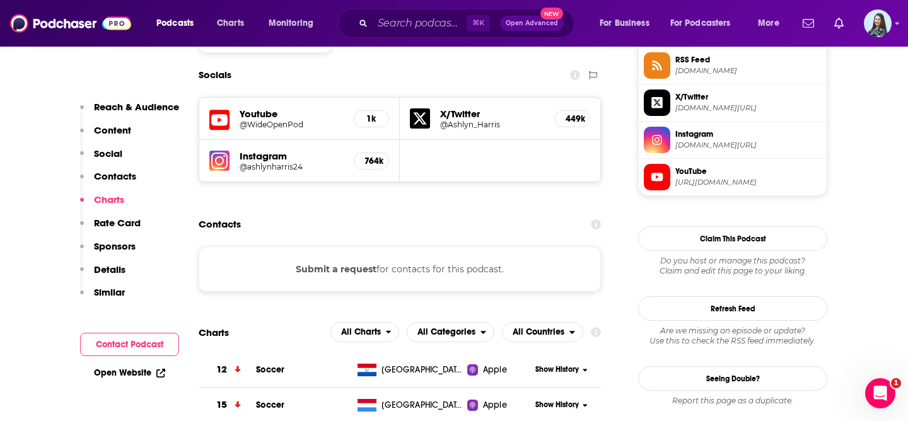
scroll to position [1060, 0]
click at [407, 28] on input "Search podcasts, credits, & more..." at bounding box center [420, 23] width 94 height 20
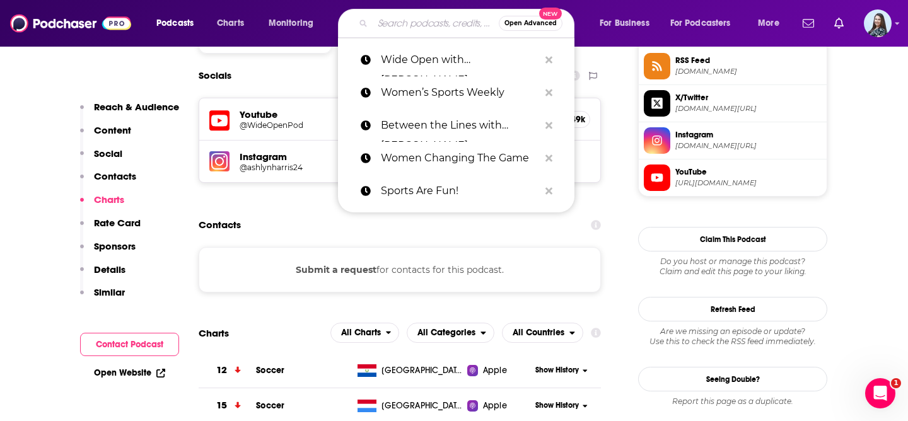
paste input "Levels to This with Sheryl Swoopes and Terrika Foster-Brasby"
type input "Levels to This with Sheryl Swoopes and Terrika Foster-Brasby"
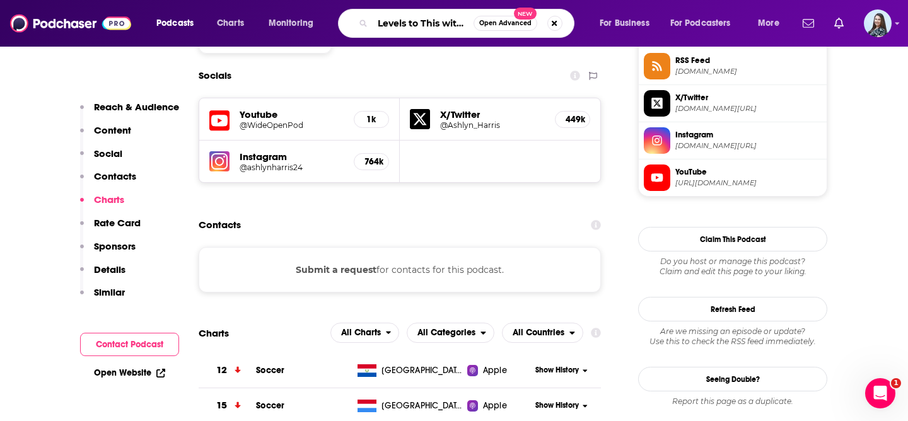
scroll to position [0, 193]
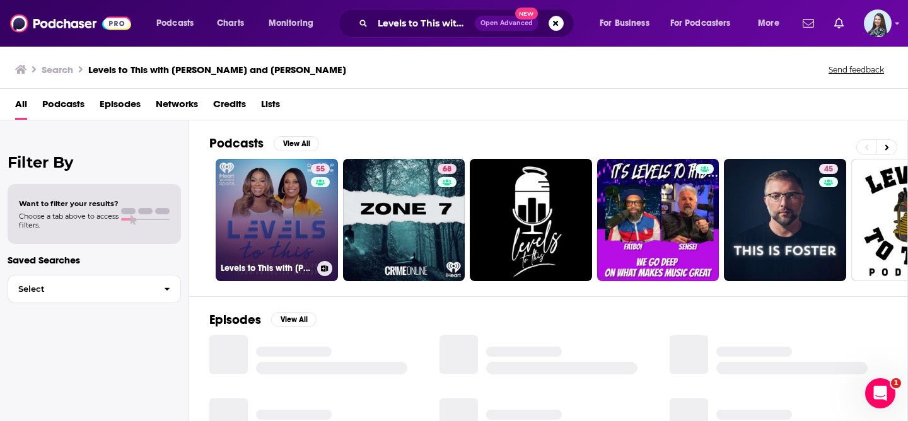
click at [268, 183] on link "55 Levels to This with Sheryl Swoopes and Terrika Foster-Brasby" at bounding box center [277, 220] width 122 height 122
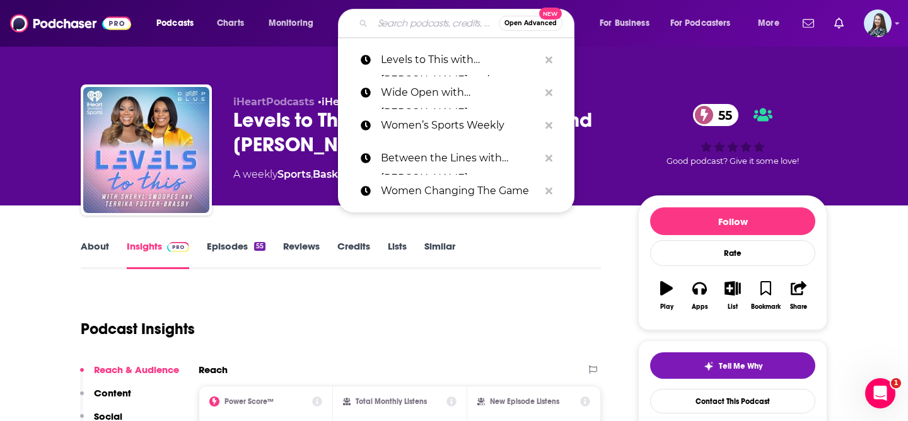
click at [432, 24] on input "Search podcasts, credits, & more..." at bounding box center [436, 23] width 126 height 20
paste input "Women’s Sports Now"
type input "Women’s Sports Now"
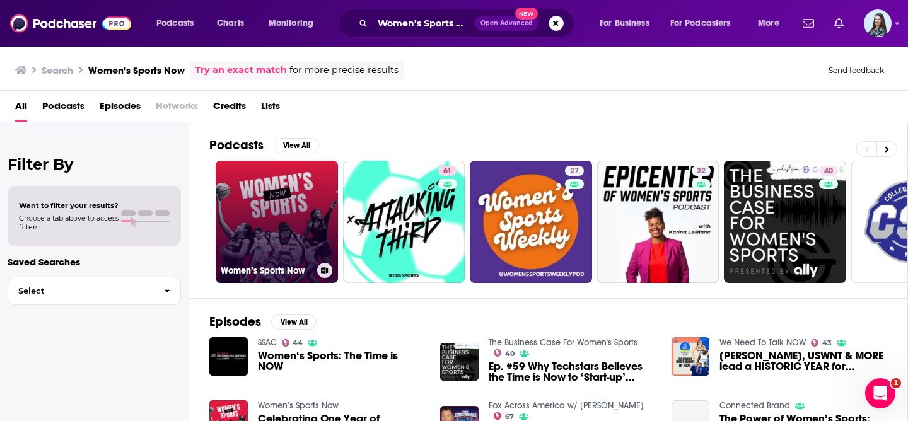
click at [258, 216] on link "Women’s Sports Now" at bounding box center [277, 222] width 122 height 122
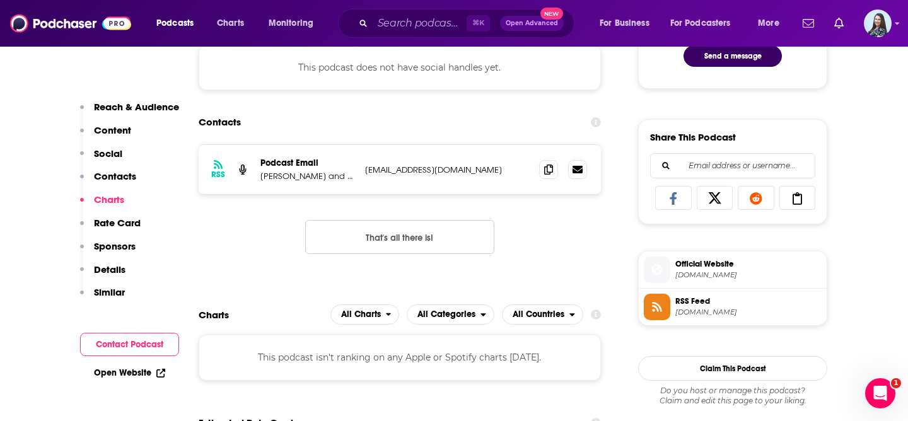
scroll to position [699, 0]
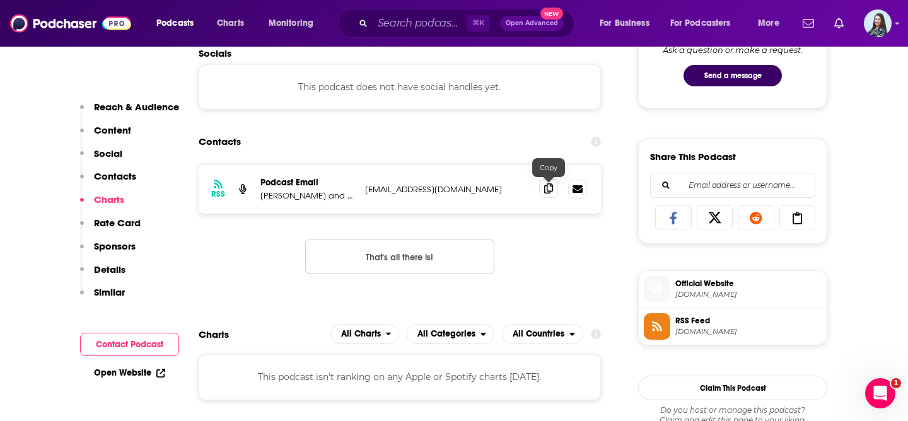
click at [551, 186] on icon at bounding box center [548, 188] width 9 height 10
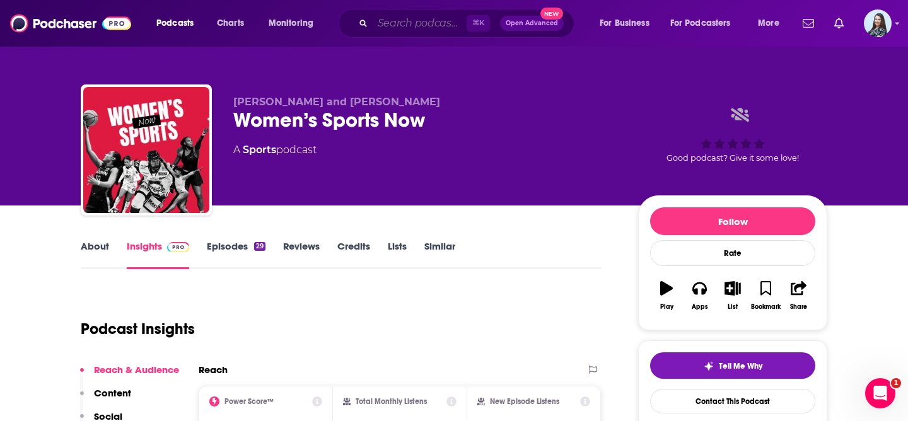
click at [428, 25] on input "Search podcasts, credits, & more..." at bounding box center [420, 23] width 94 height 20
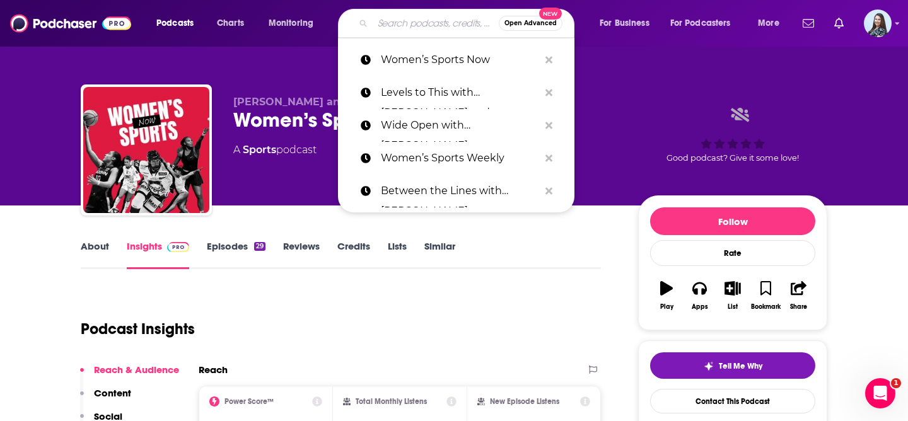
paste input "In Case You Missed It with Khristina Williams"
type input "In Case You Missed It with Khristina Williams"
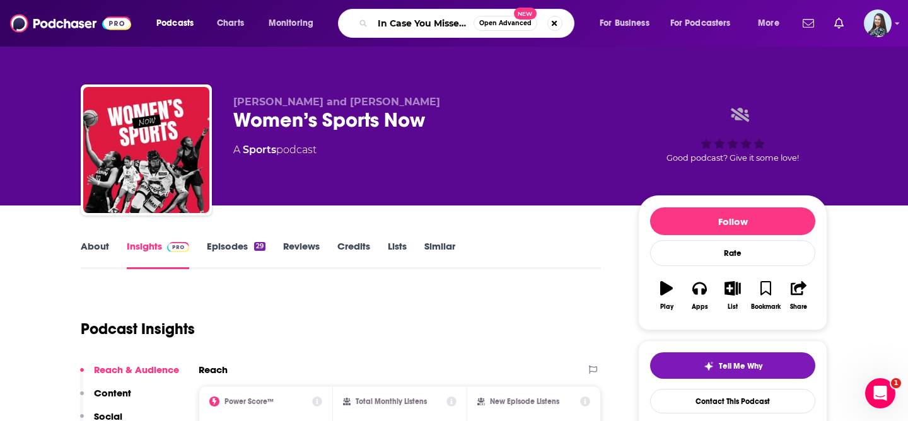
scroll to position [0, 118]
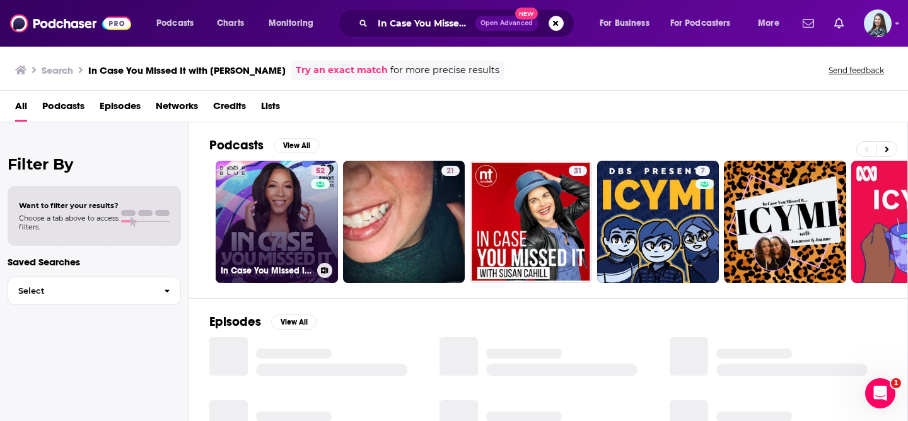
click at [279, 203] on link "52 In Case You Missed It with Khristina Williams" at bounding box center [277, 222] width 122 height 122
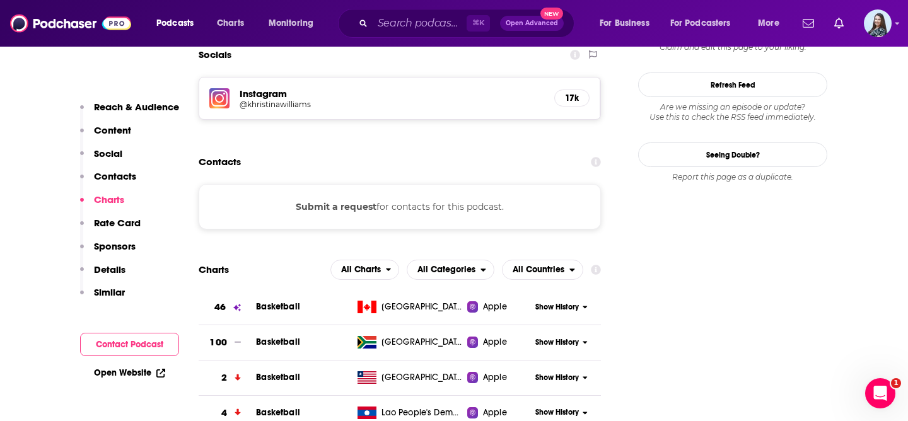
scroll to position [1111, 0]
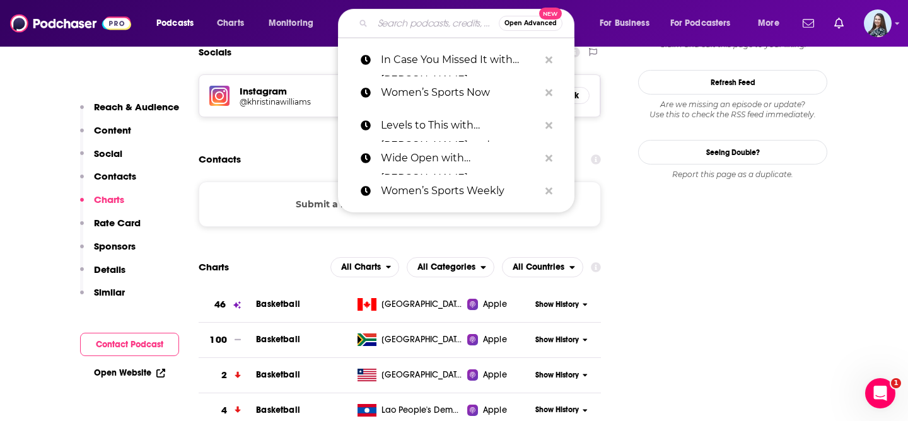
click at [425, 21] on input "Search podcasts, credits, & more..." at bounding box center [436, 23] width 126 height 20
paste input "Fudd Around And Find Out"
type input "Fudd Around And Find Out"
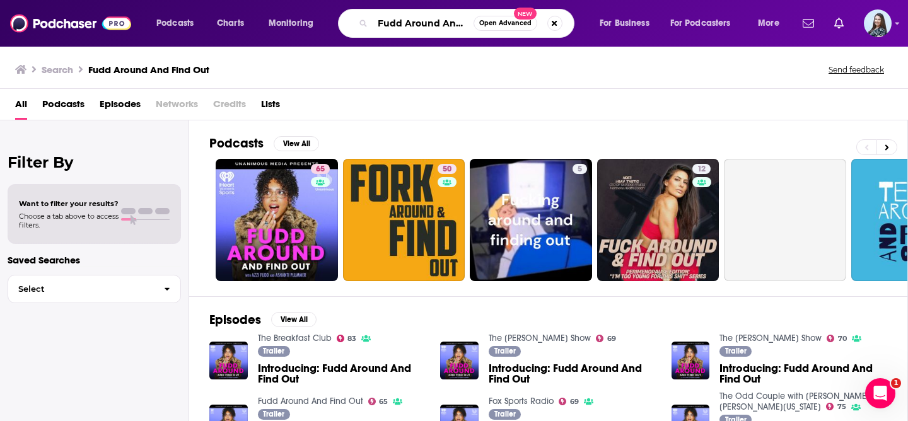
click at [384, 28] on input "Fudd Around And Find Out" at bounding box center [423, 23] width 101 height 20
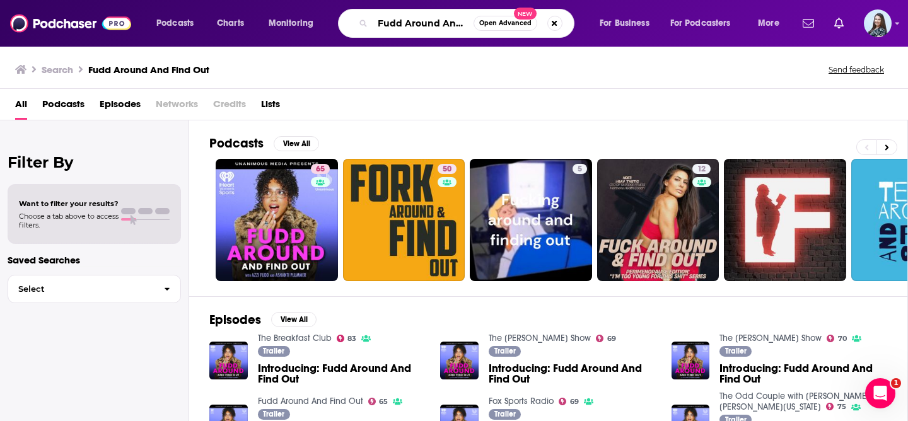
click at [384, 28] on input "Fudd Around And Find Out" at bounding box center [423, 23] width 101 height 20
paste input "Quiet Please! With Mel and Kira"
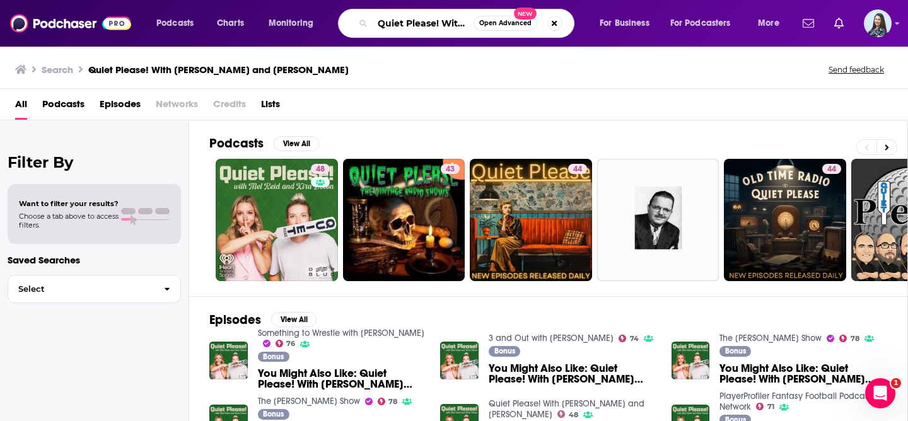
click at [422, 25] on input "Quiet Please! With Mel and Kira" at bounding box center [423, 23] width 101 height 20
paste input "Epicenter of Women’s Sports with Karina LeBlanc"
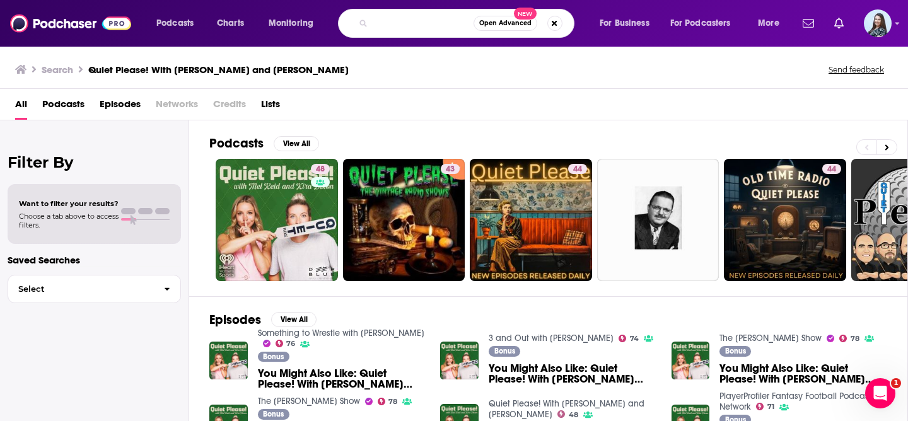
type input "Epicenter of Women’s Sports with Karina LeBlanc"
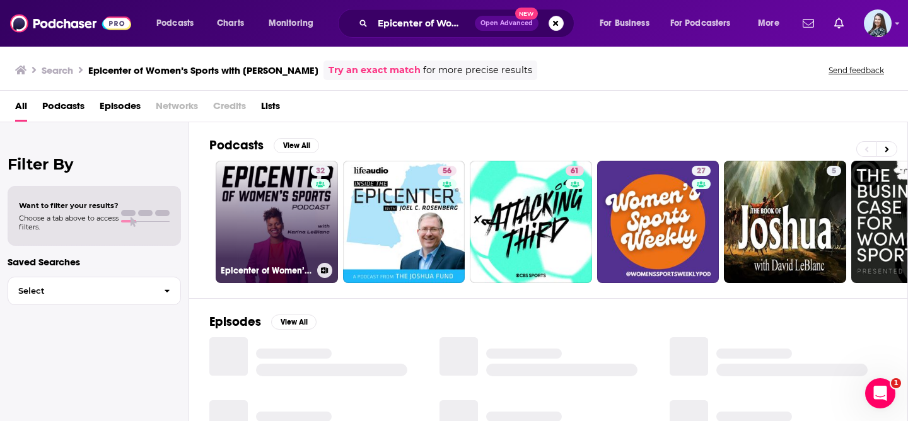
click at [285, 201] on link "32 Epicenter of Women’s Sports with Karina LeBlanc" at bounding box center [277, 222] width 122 height 122
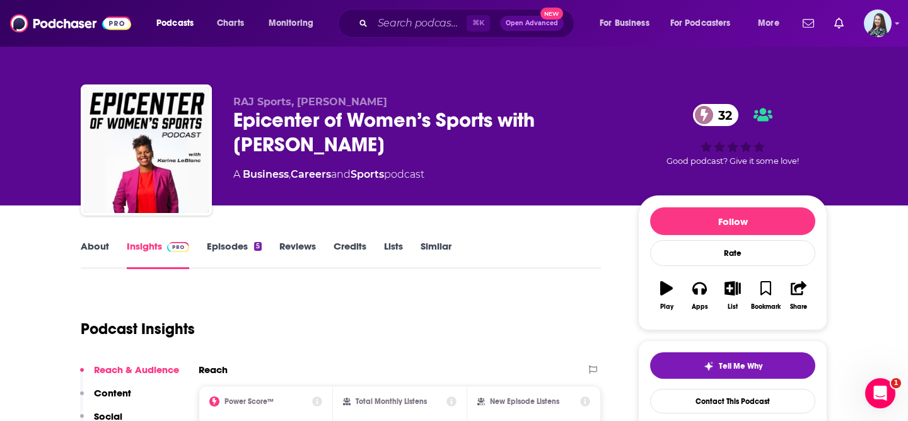
click at [274, 127] on div "Epicenter of Women’s Sports with Karina LeBlanc 32" at bounding box center [425, 132] width 385 height 49
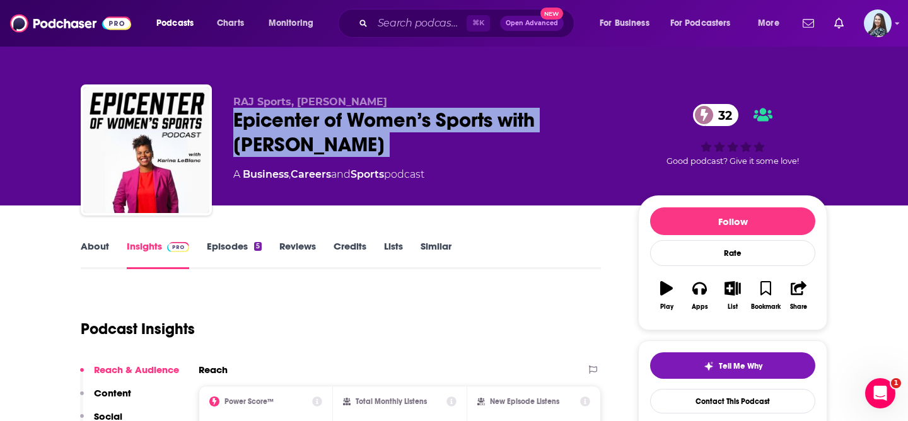
click at [274, 127] on div "Epicenter of Women’s Sports with Karina LeBlanc 32" at bounding box center [425, 132] width 385 height 49
copy div "Epicenter of Women’s Sports with Karina LeBlanc 32"
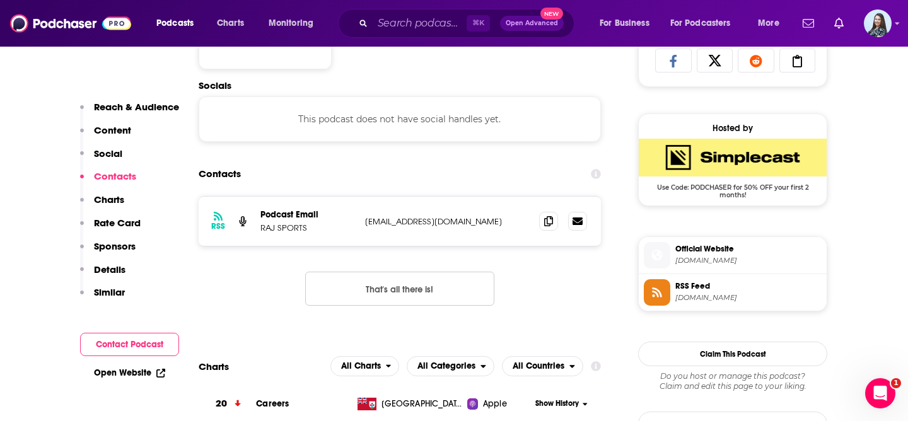
scroll to position [860, 0]
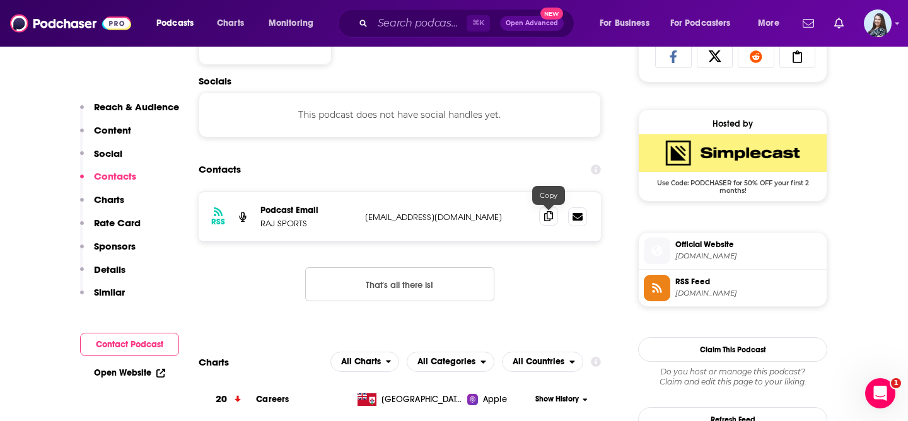
click at [547, 219] on icon at bounding box center [548, 216] width 9 height 10
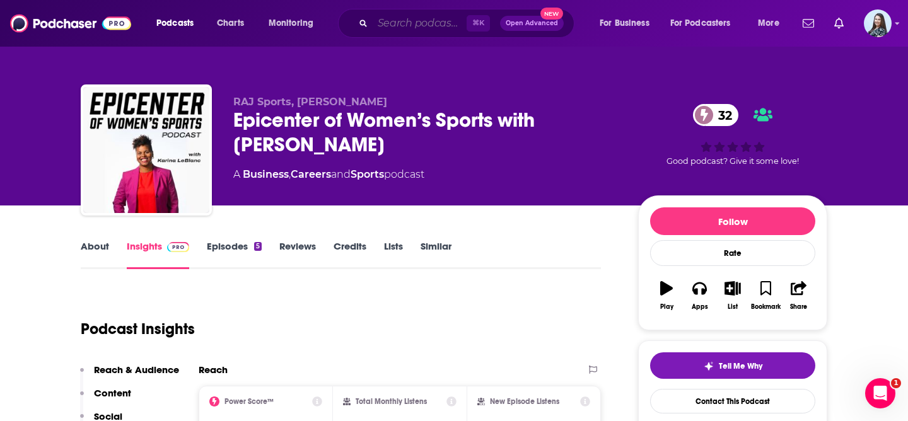
click at [412, 20] on input "Search podcasts, credits, & more..." at bounding box center [420, 23] width 94 height 20
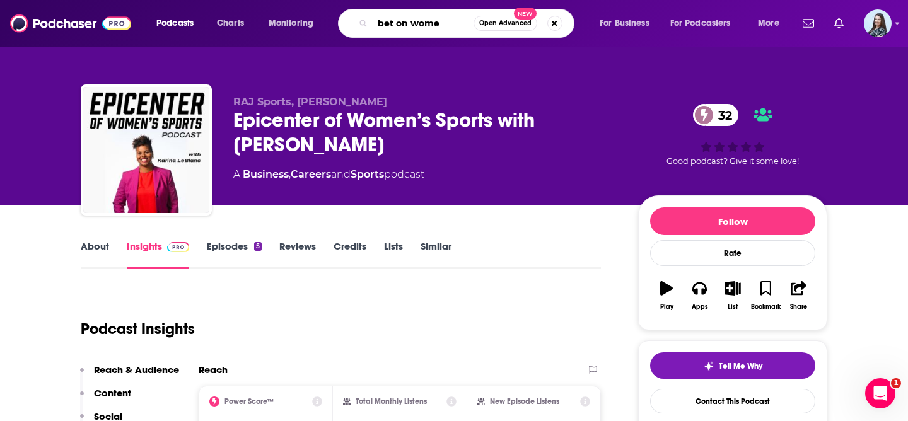
type input "bet on women"
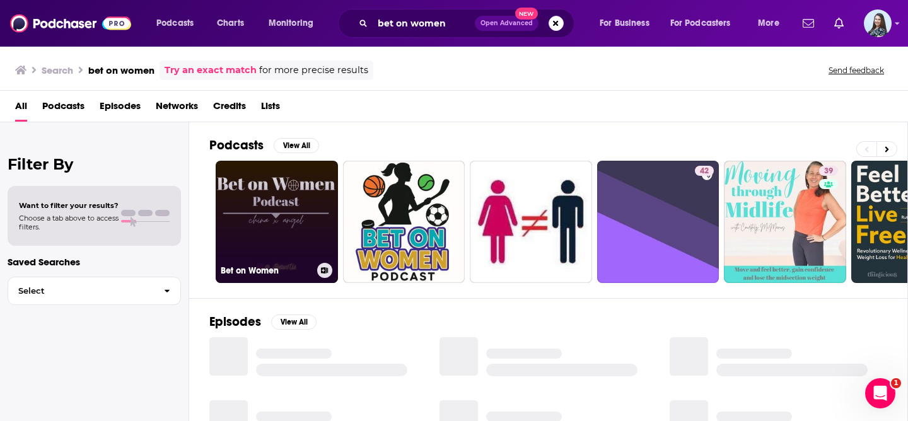
click at [260, 224] on link "Bet on Women" at bounding box center [277, 222] width 122 height 122
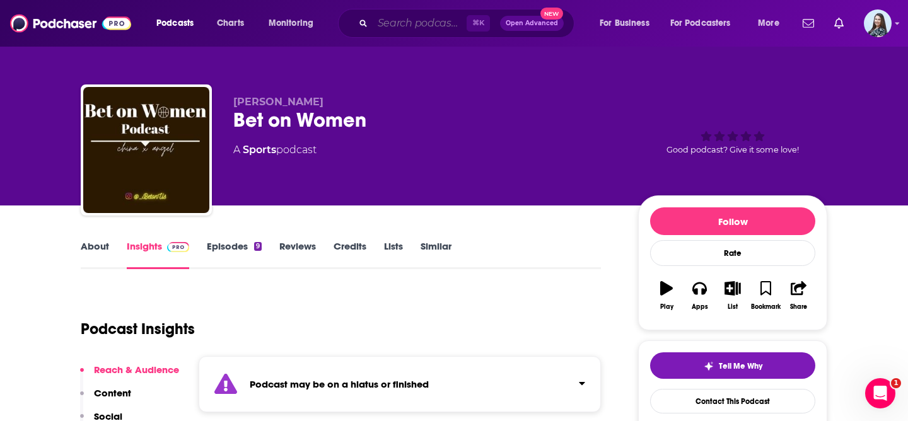
click at [384, 21] on input "Search podcasts, credits, & more..." at bounding box center [420, 23] width 94 height 20
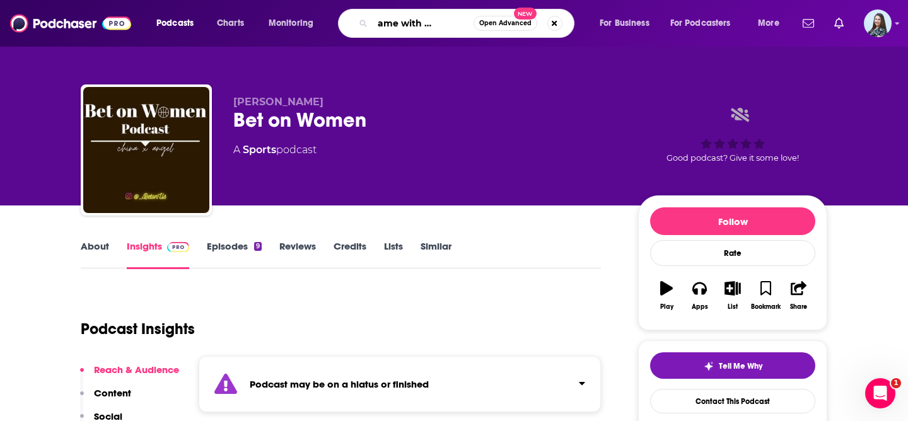
type input "good game with sarah spain"
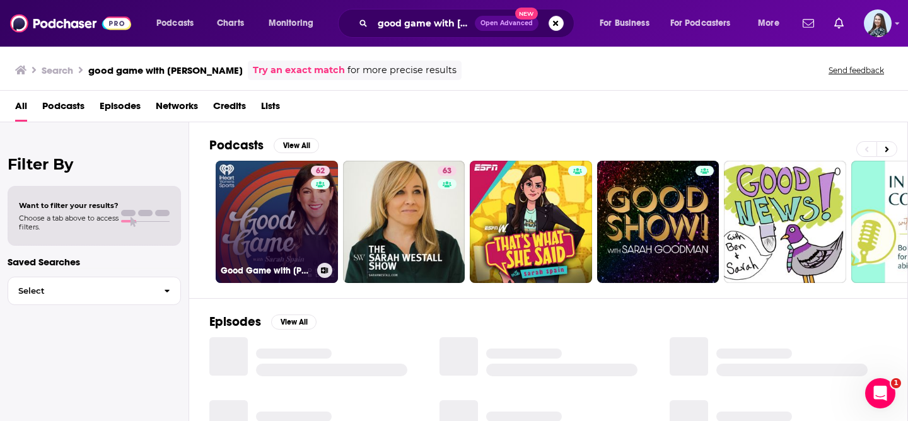
click at [277, 213] on link "62 Good Game with Sarah Spain" at bounding box center [277, 222] width 122 height 122
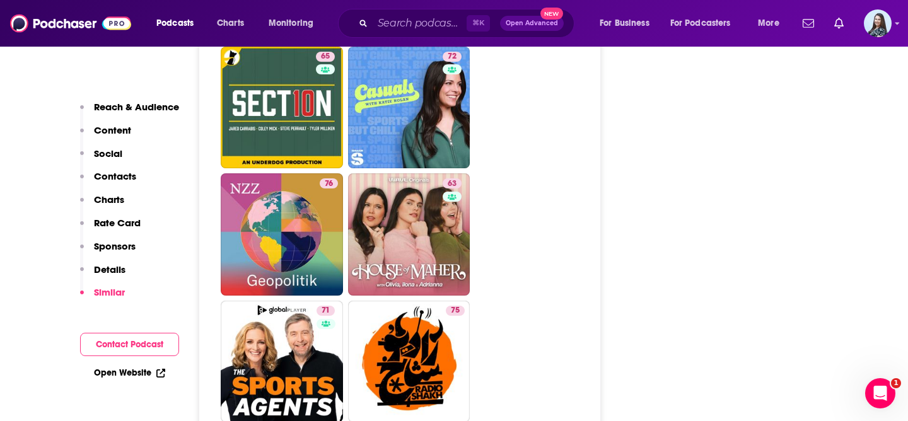
scroll to position [2766, 0]
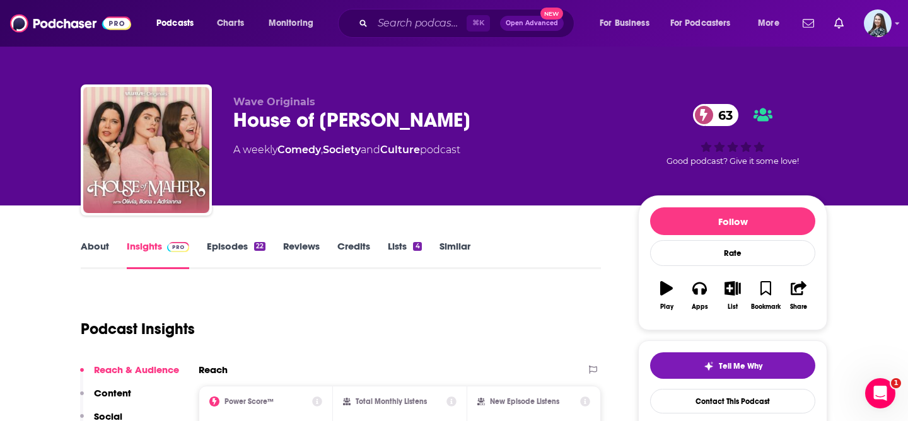
click at [299, 123] on div "House of [PERSON_NAME] 63" at bounding box center [425, 120] width 385 height 25
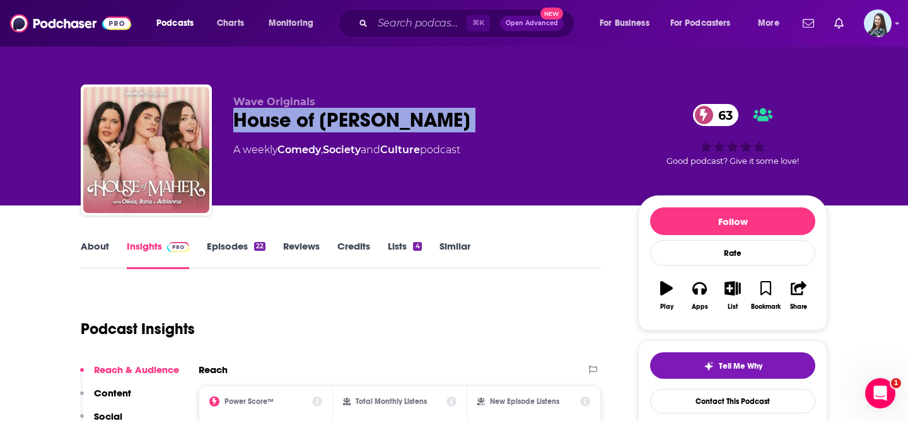
click at [299, 123] on div "House of [PERSON_NAME] 63" at bounding box center [425, 120] width 385 height 25
copy div "House of [PERSON_NAME] 63"
click at [94, 253] on link "About" at bounding box center [95, 254] width 28 height 29
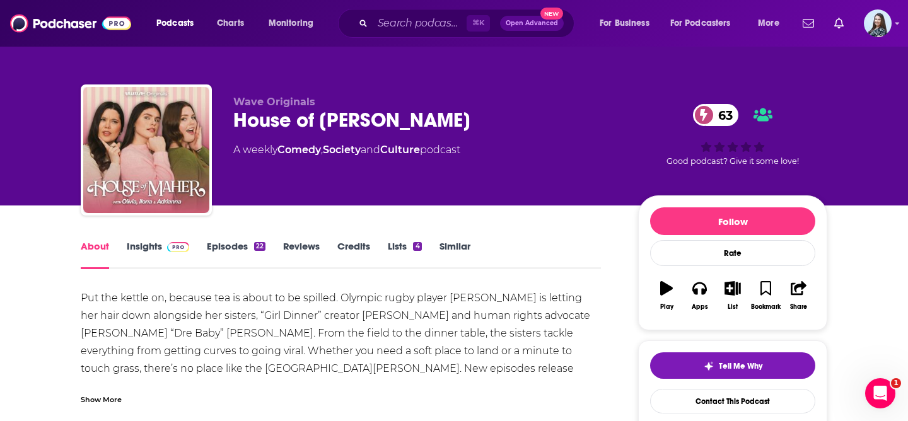
click at [136, 257] on link "Insights" at bounding box center [158, 254] width 62 height 29
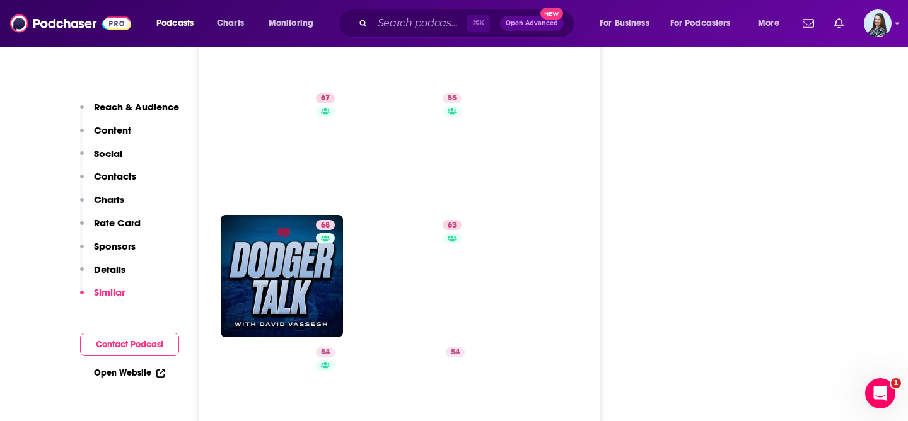
scroll to position [2542, 0]
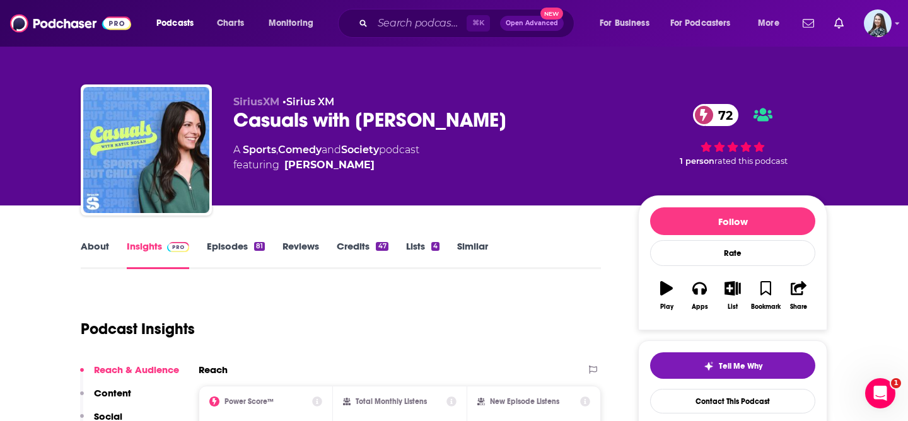
click at [392, 129] on div "Casuals with [PERSON_NAME] 72" at bounding box center [425, 120] width 385 height 25
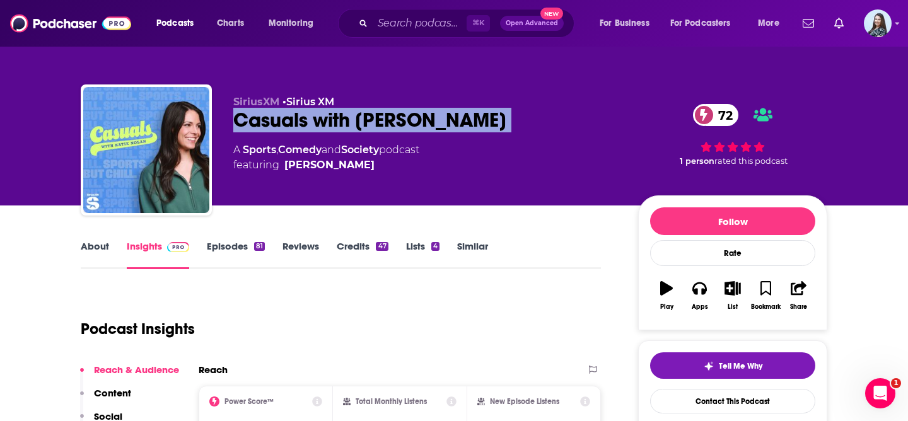
click at [392, 129] on div "Casuals with [PERSON_NAME] 72" at bounding box center [425, 120] width 385 height 25
copy div "Casuals with [PERSON_NAME] 72"
click at [88, 244] on link "About" at bounding box center [95, 254] width 28 height 29
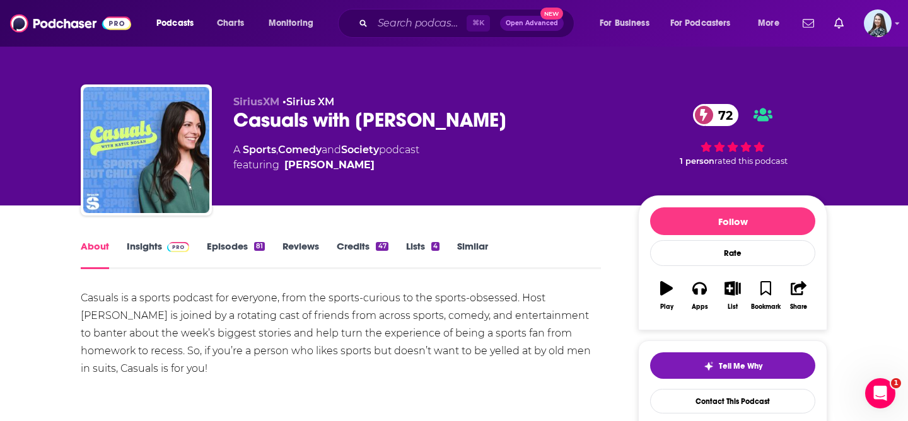
click at [141, 247] on link "Insights" at bounding box center [158, 254] width 62 height 29
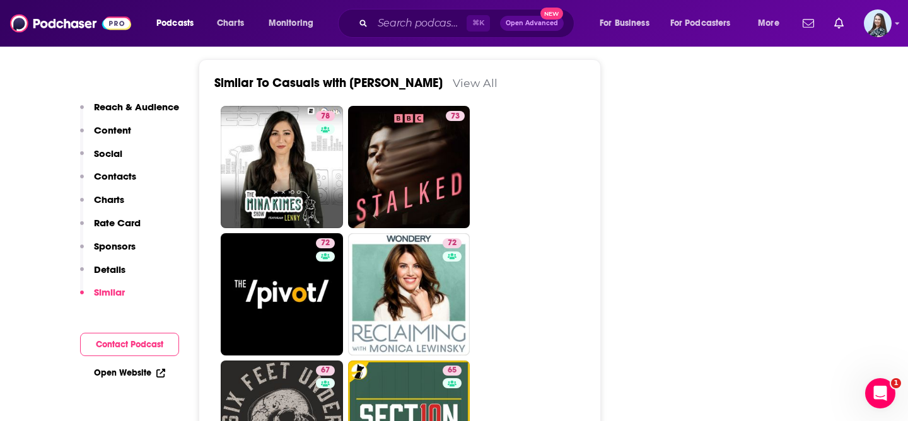
scroll to position [2875, 0]
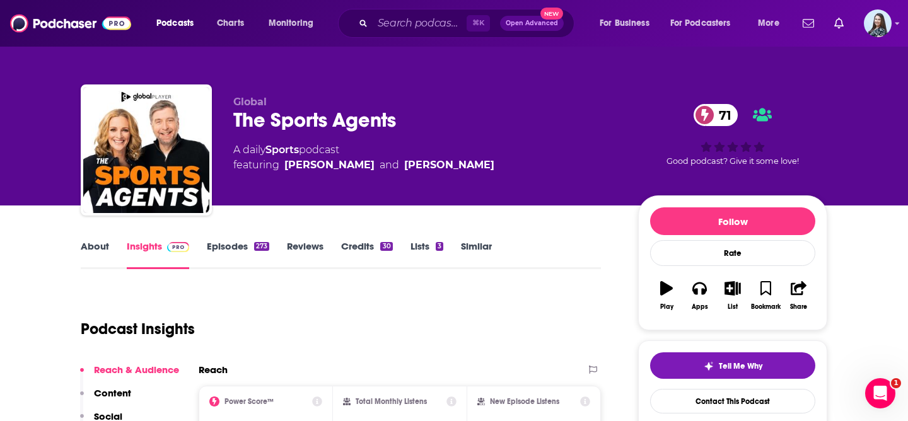
click at [99, 253] on link "About" at bounding box center [95, 254] width 28 height 29
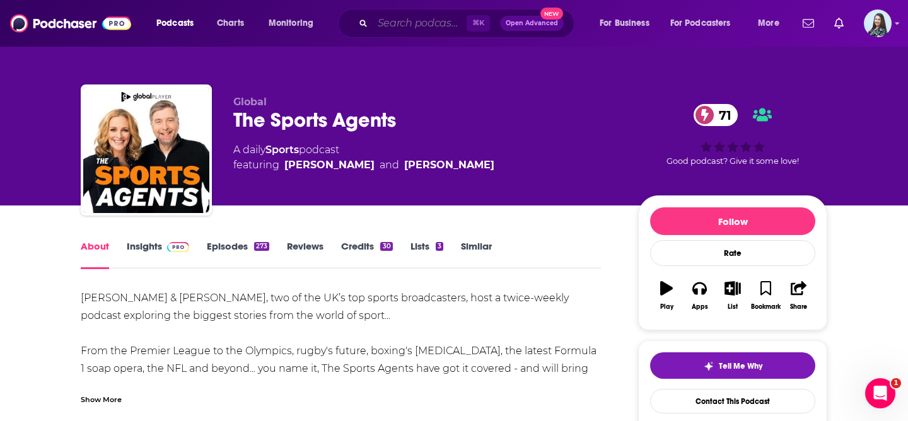
click at [431, 21] on input "Search podcasts, credits, & more..." at bounding box center [420, 23] width 94 height 20
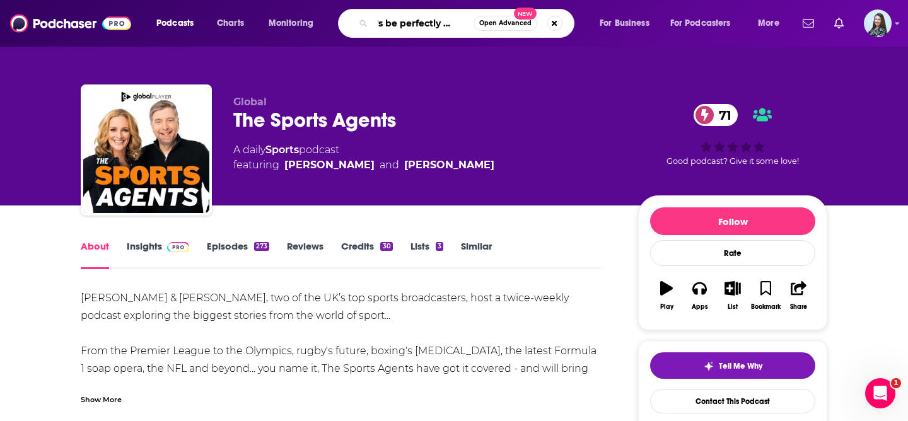
type input "let's be perfectly [DEMOGRAPHIC_DATA]"
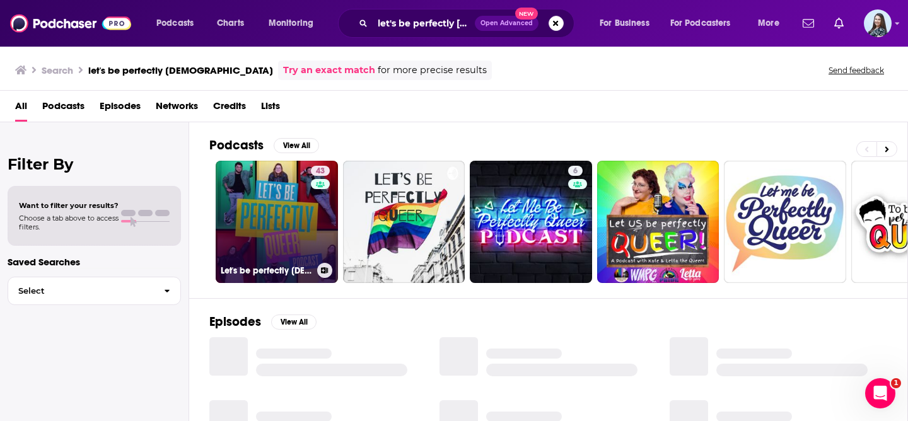
click at [266, 212] on link "43 Let's be perfectly [DEMOGRAPHIC_DATA] Podcast" at bounding box center [277, 222] width 122 height 122
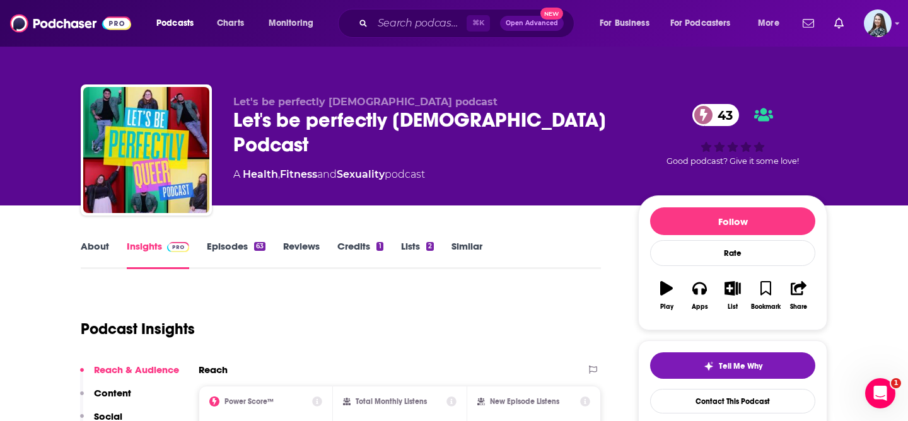
click at [335, 115] on div "Let's be perfectly [DEMOGRAPHIC_DATA] Podcast 43" at bounding box center [425, 132] width 385 height 49
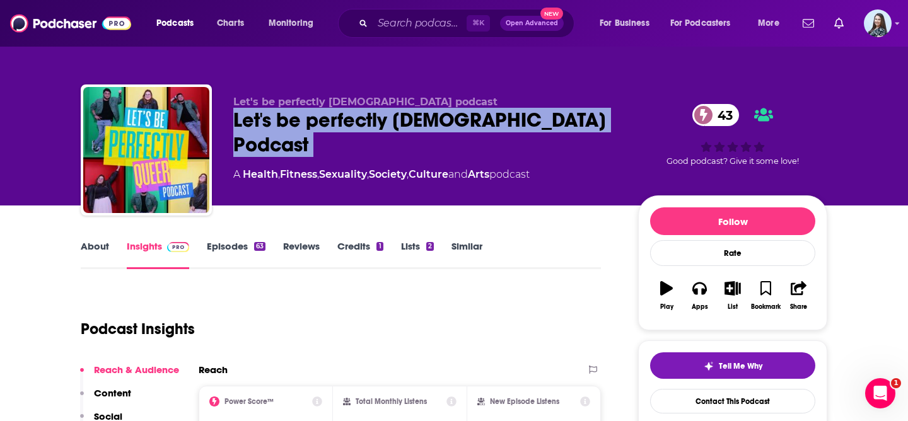
click at [335, 115] on div "Let's be perfectly [DEMOGRAPHIC_DATA] Podcast 43" at bounding box center [425, 132] width 385 height 49
copy div "Let's be perfectly [DEMOGRAPHIC_DATA] Podcast 43"
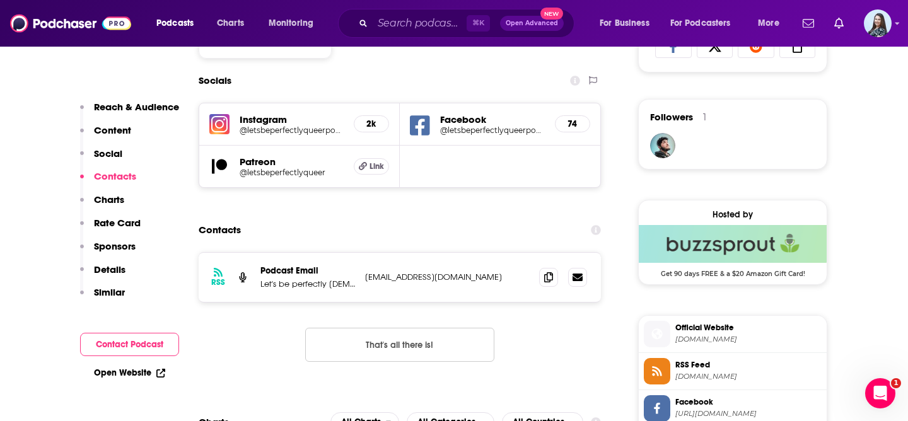
scroll to position [871, 0]
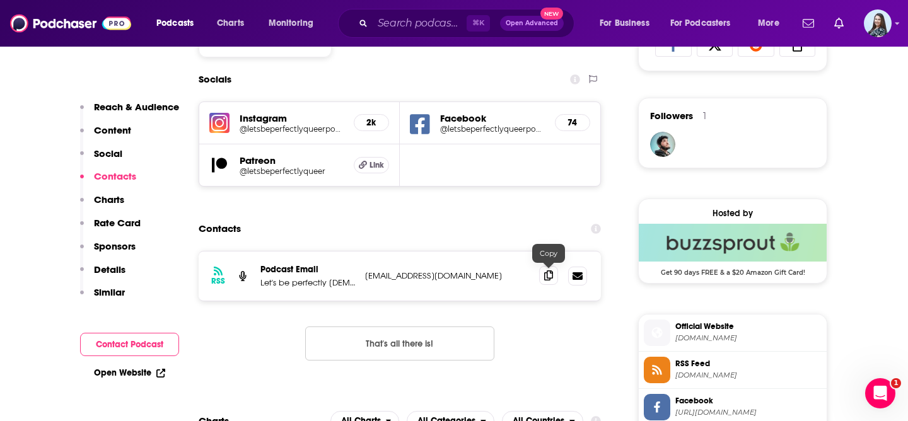
click at [547, 272] on icon at bounding box center [548, 275] width 9 height 10
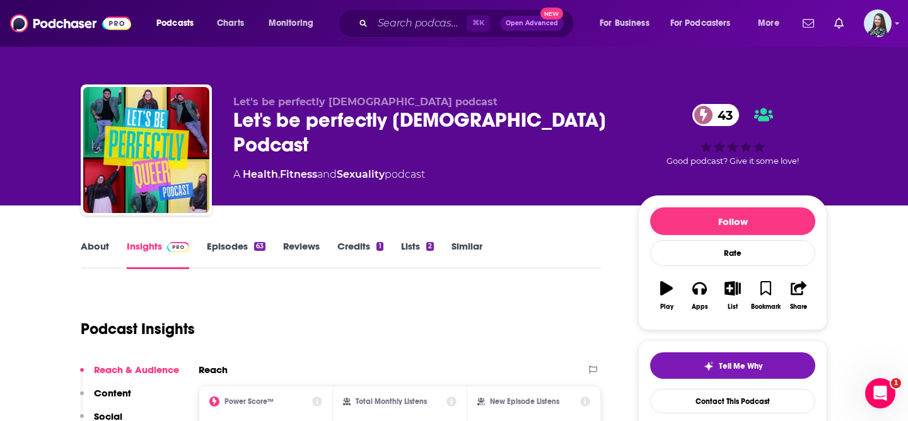
click at [105, 243] on link "About" at bounding box center [95, 254] width 28 height 29
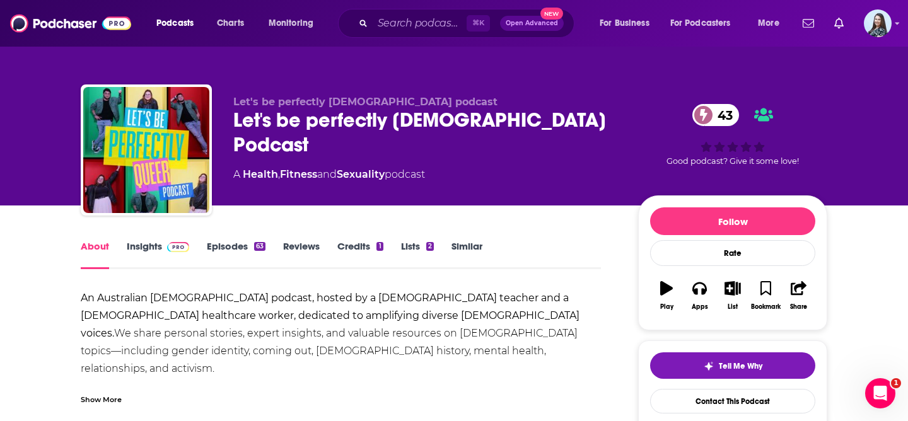
click at [448, 123] on div "Let's be perfectly [DEMOGRAPHIC_DATA] Podcast 43" at bounding box center [425, 132] width 385 height 49
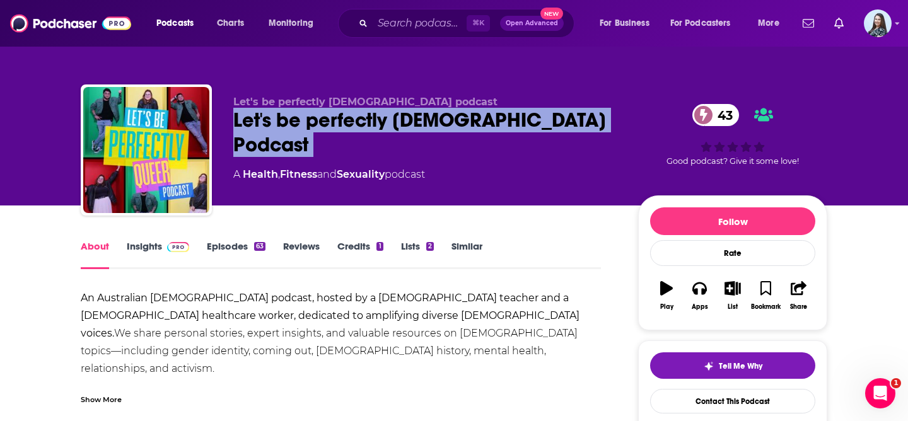
click at [448, 123] on div "Let's be perfectly [DEMOGRAPHIC_DATA] Podcast 43" at bounding box center [425, 132] width 385 height 49
copy div "Let's be perfectly [DEMOGRAPHIC_DATA] Podcast 43"
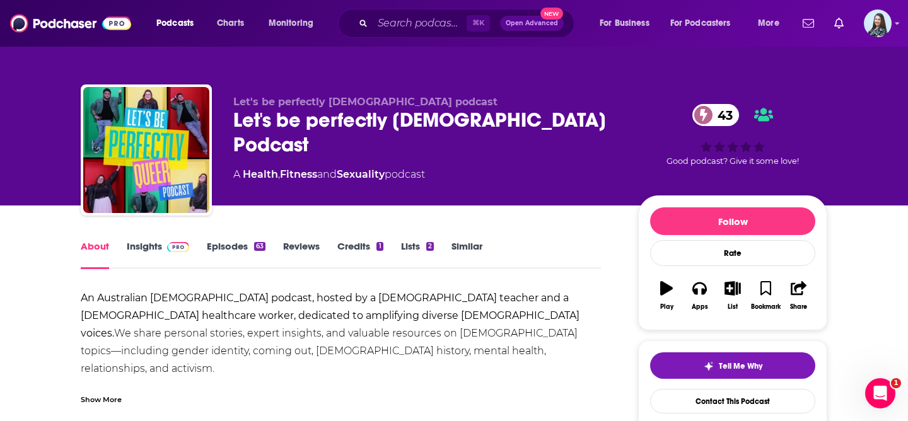
click at [455, 105] on p "Let's be perfectly [DEMOGRAPHIC_DATA] podcast" at bounding box center [425, 102] width 385 height 12
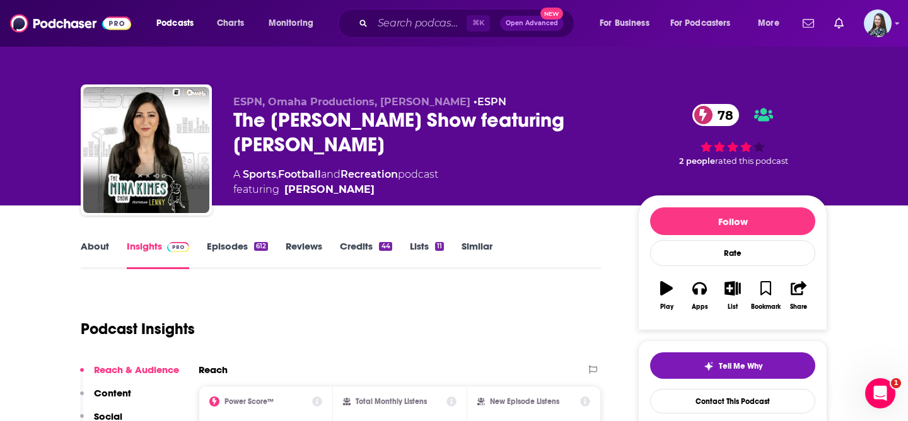
click at [94, 250] on link "About" at bounding box center [95, 254] width 28 height 29
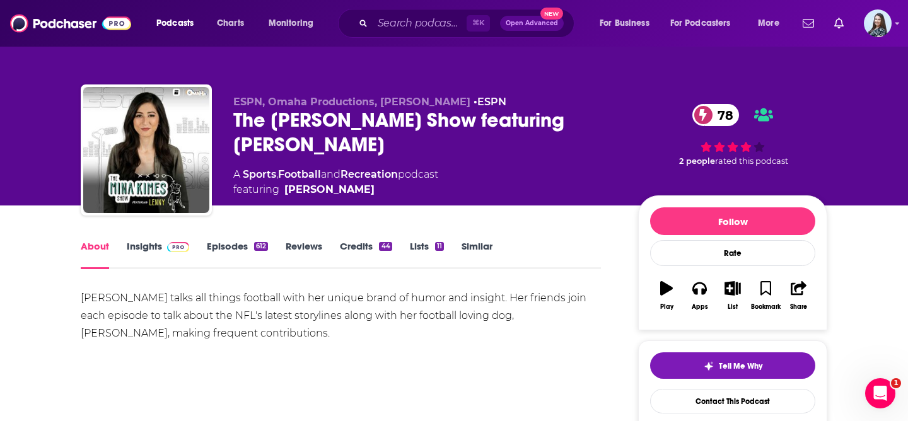
click at [137, 243] on link "Insights" at bounding box center [158, 254] width 62 height 29
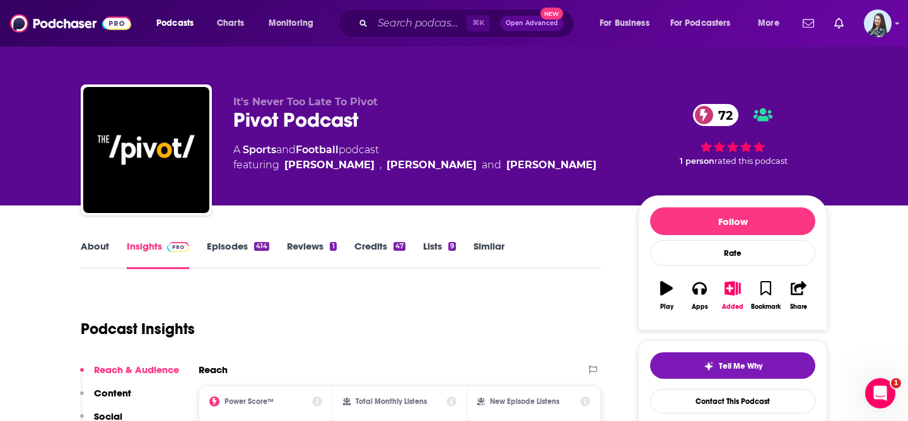
click at [101, 245] on link "About" at bounding box center [95, 254] width 28 height 29
